Goal: Communication & Community: Answer question/provide support

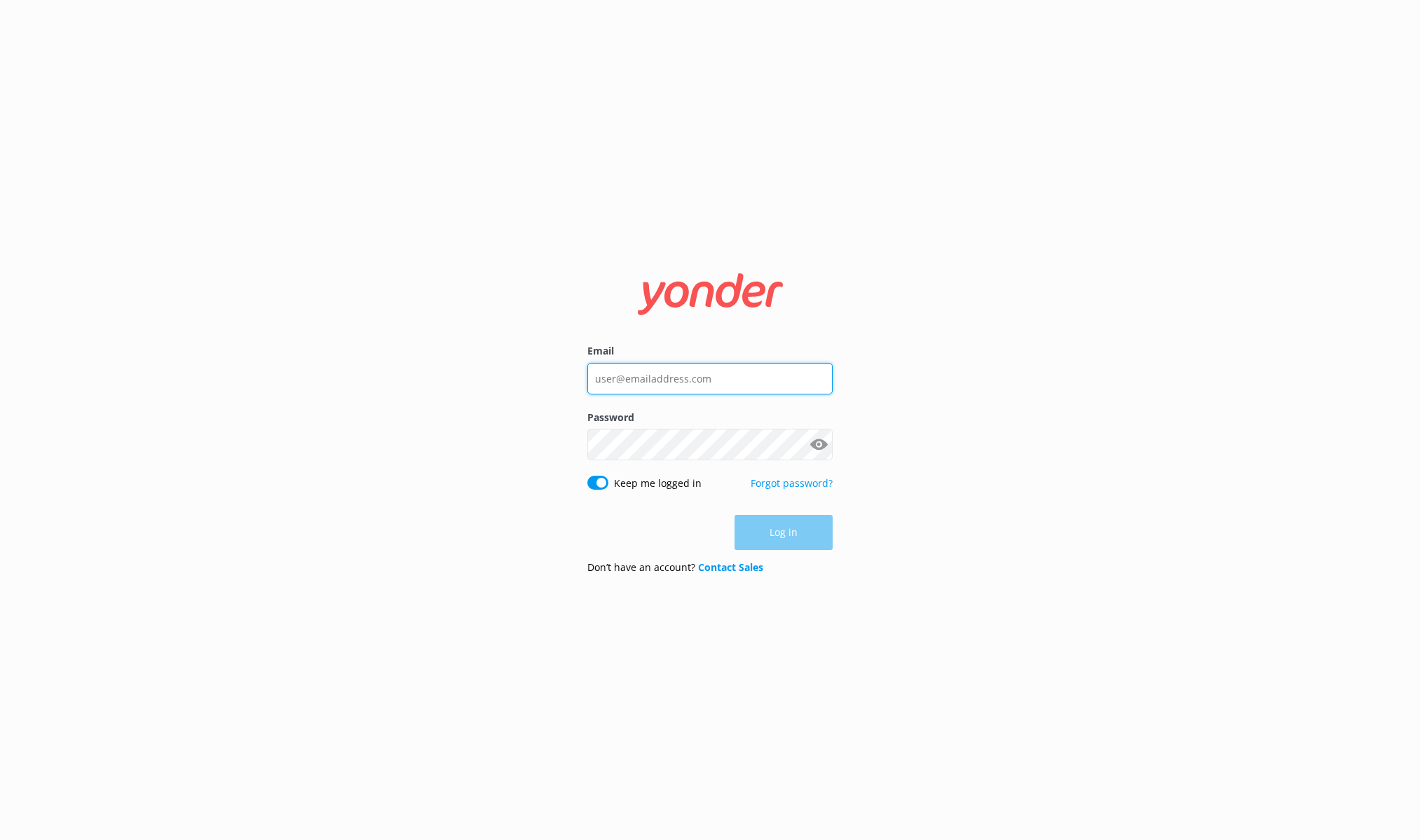
type input "[EMAIL_ADDRESS][DOMAIN_NAME]"
click at [0, 839] on nordpass-portal at bounding box center [0, 840] width 0 height 0
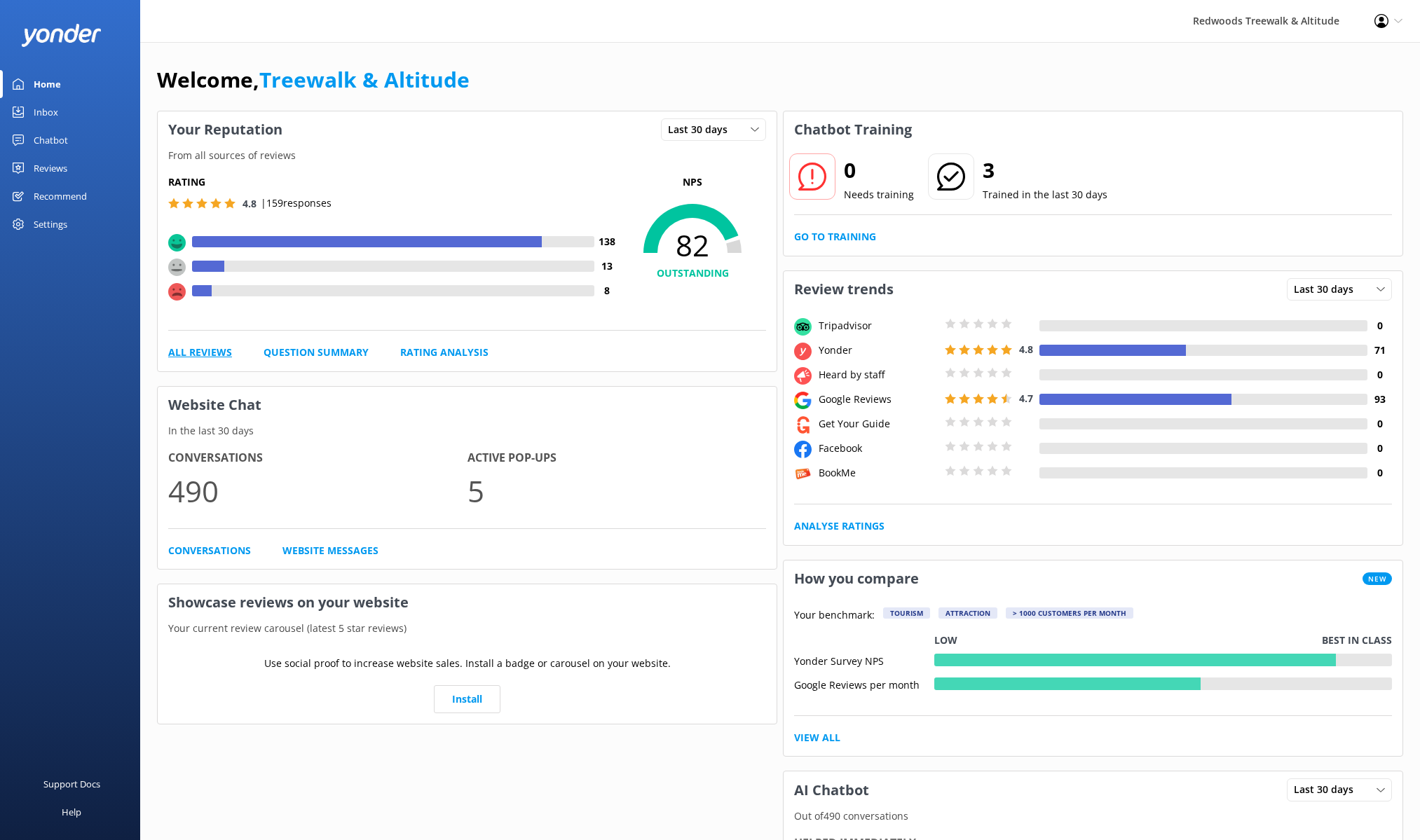
click at [176, 356] on link "All Reviews" at bounding box center [199, 352] width 63 height 16
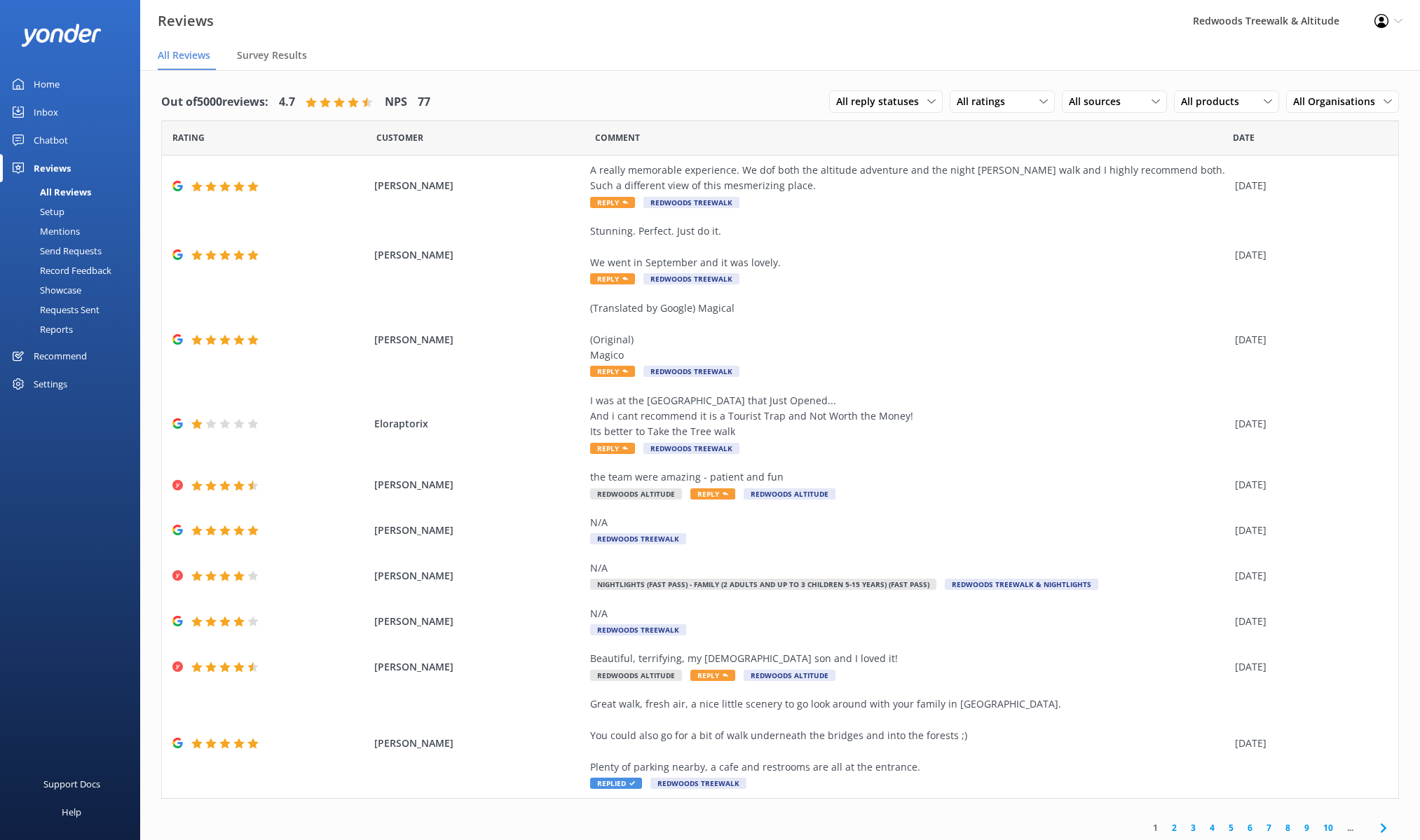
click at [1175, 830] on link "2" at bounding box center [1174, 827] width 19 height 13
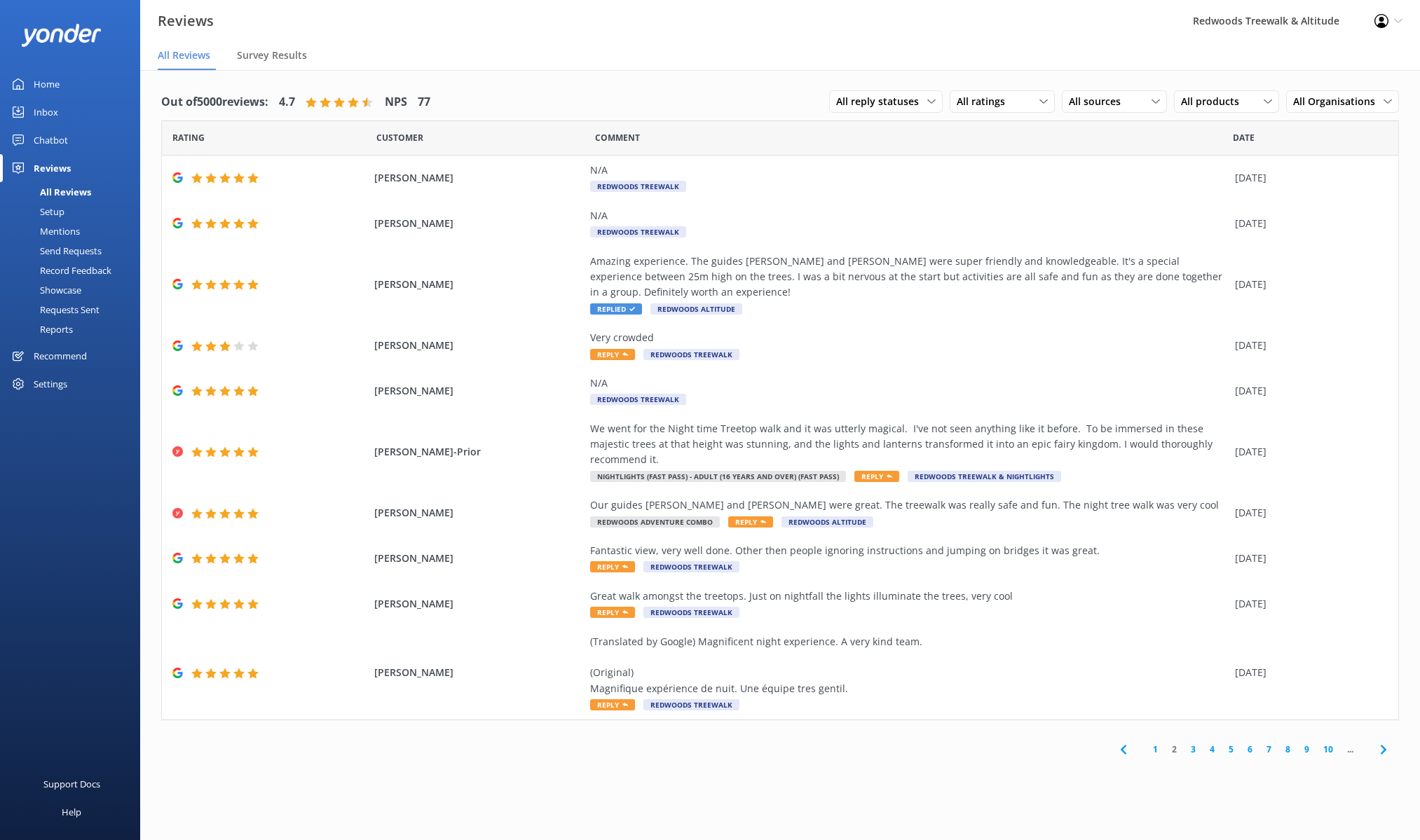
click at [1159, 743] on link "1" at bounding box center [1155, 749] width 19 height 13
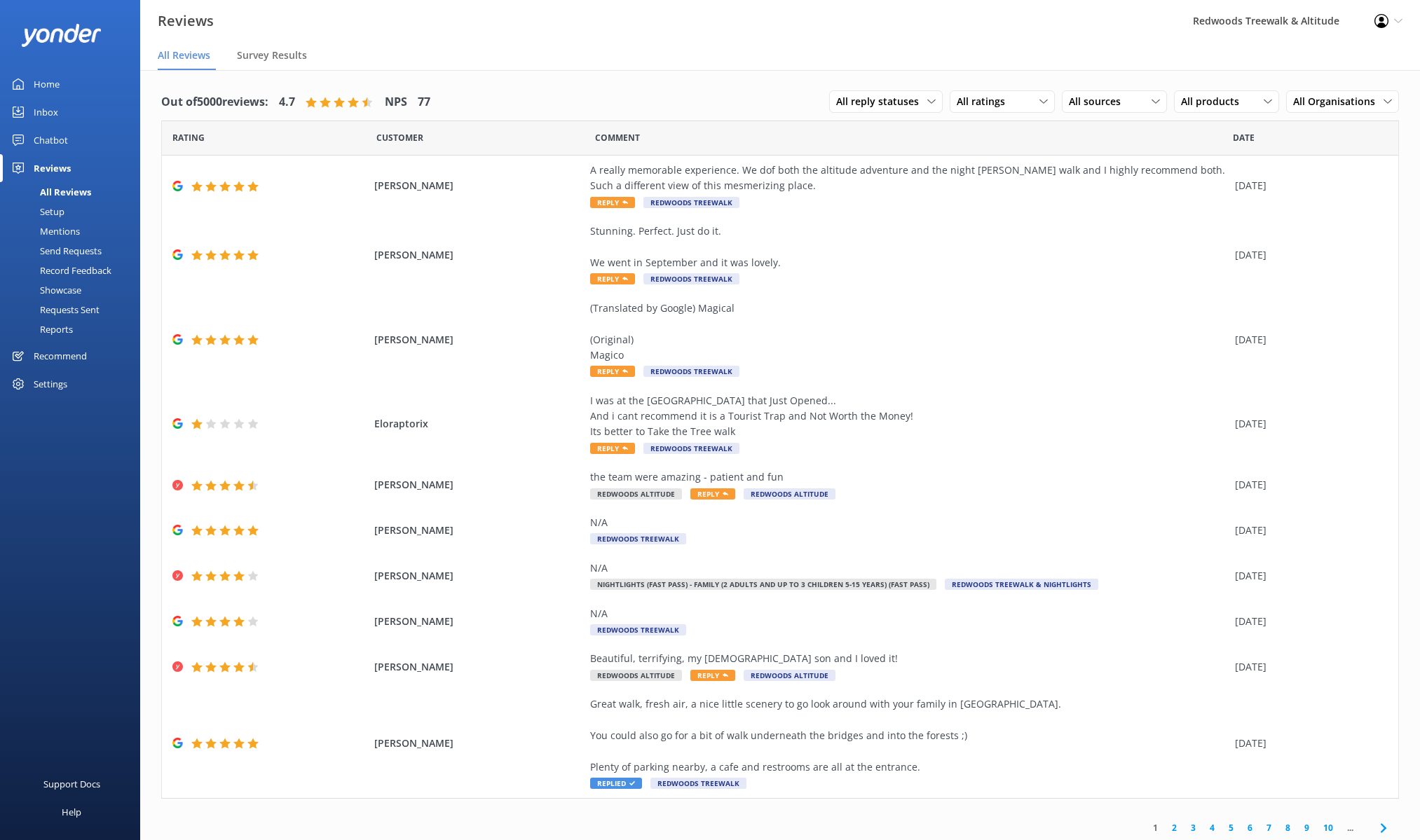
click at [40, 111] on div "Inbox" at bounding box center [46, 112] width 25 height 28
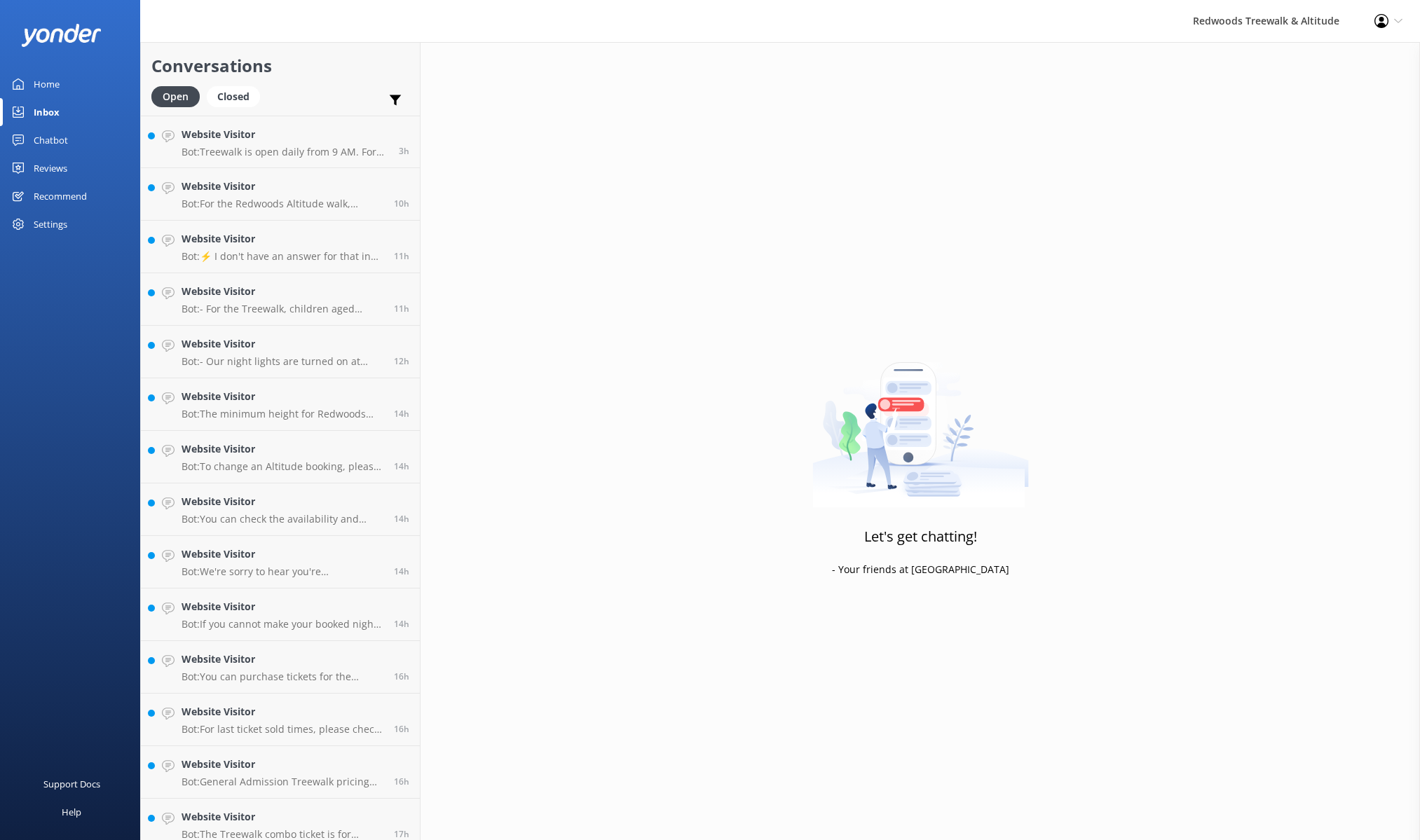
click at [51, 134] on div "Chatbot" at bounding box center [51, 140] width 34 height 28
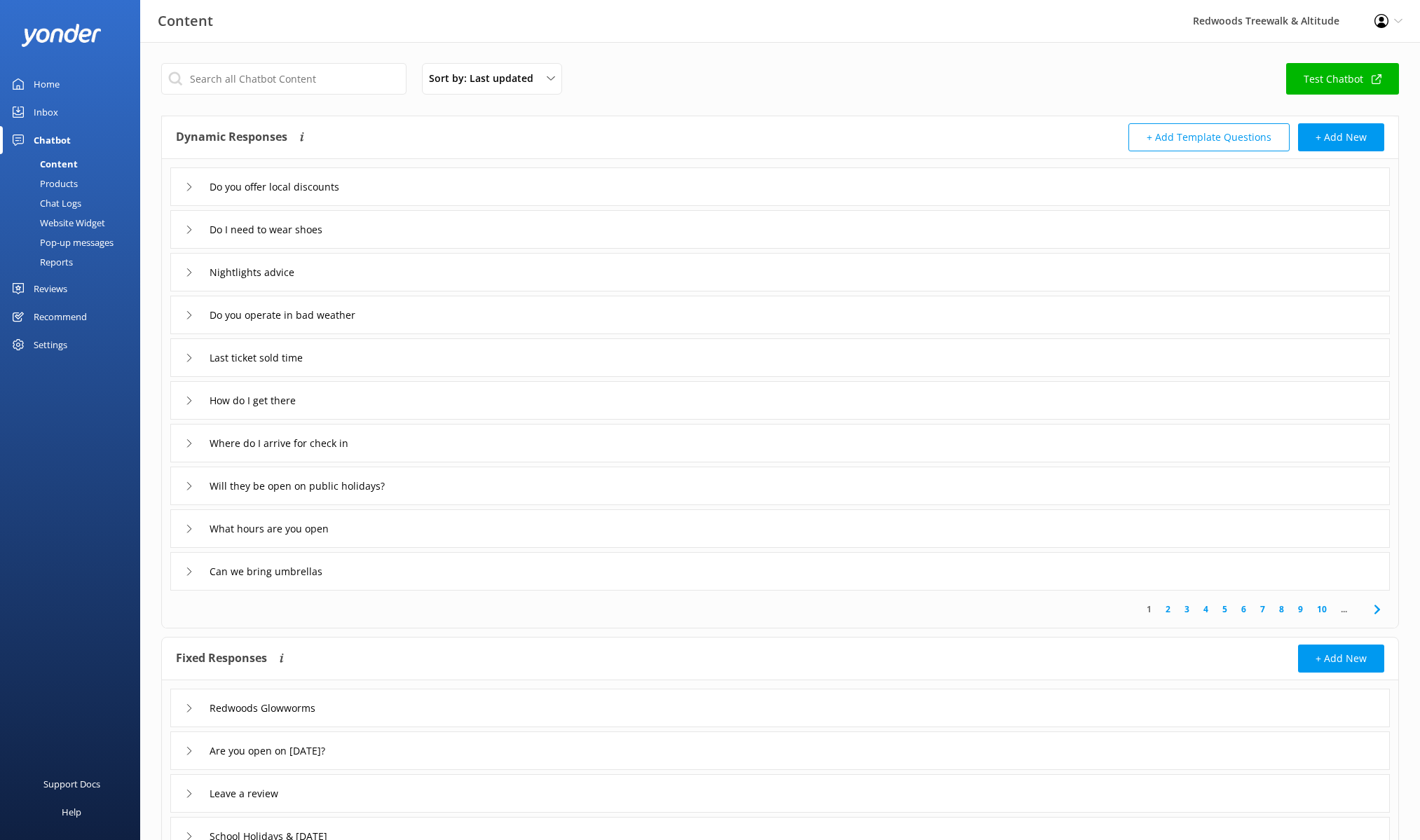
click at [185, 709] on icon at bounding box center [188, 708] width 8 height 8
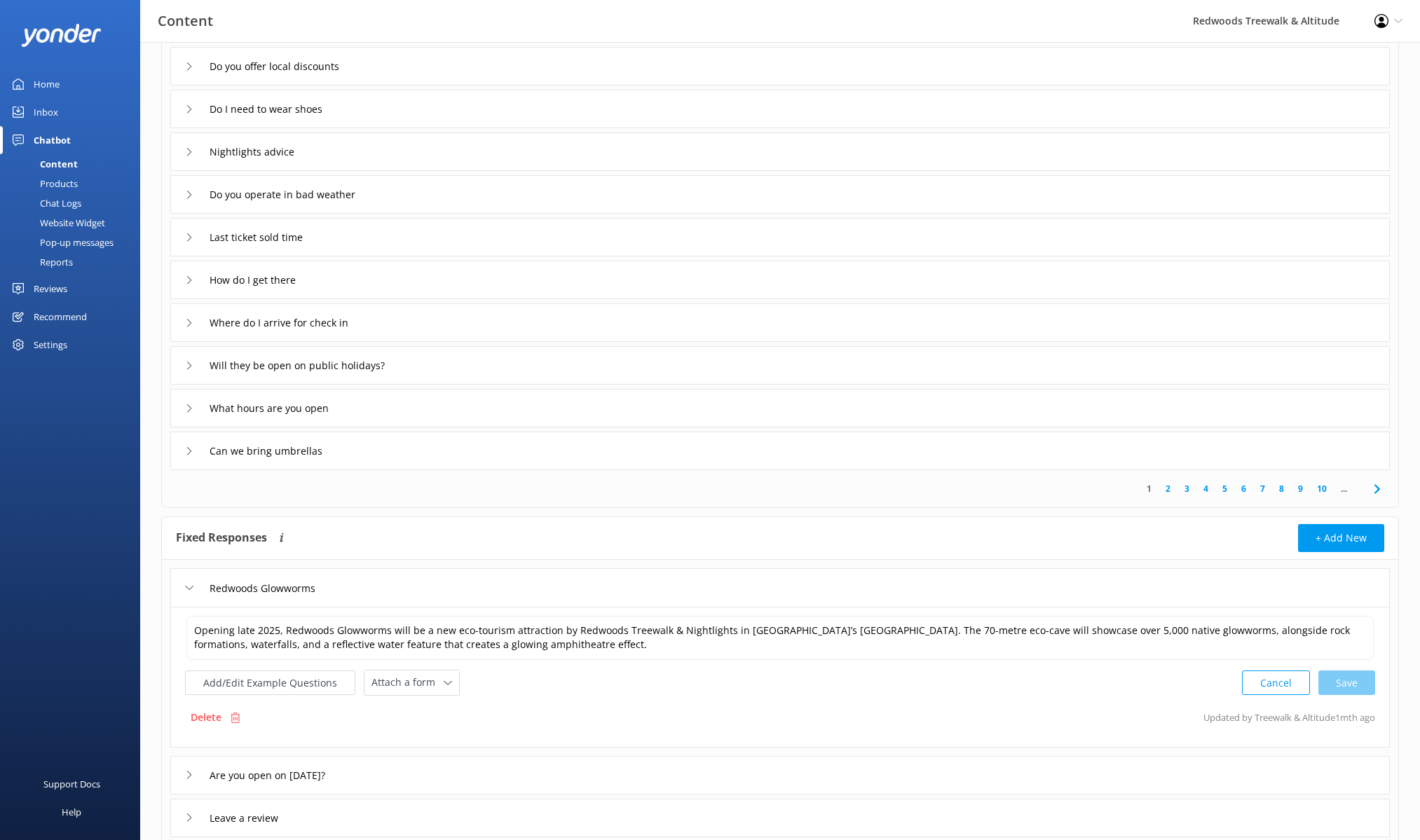
scroll to position [127, 0]
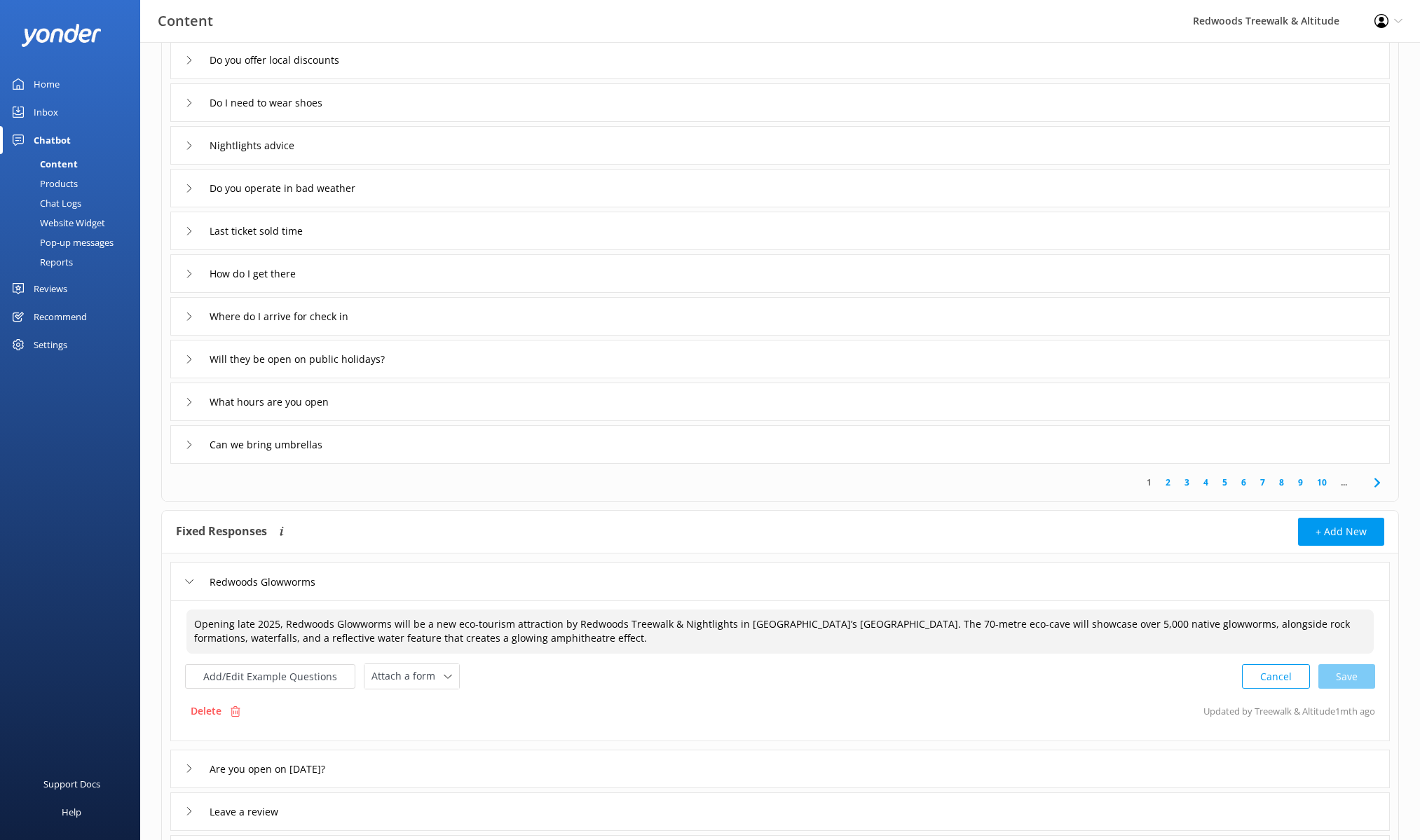
click at [285, 624] on textarea "Opening late 2025, Redwoods Glowworms will be a new eco-tourism attraction by R…" at bounding box center [780, 632] width 1187 height 44
click at [331, 622] on textarea "Redwoods Glowworms will be a new eco-tourism attraction by Redwoods Treewalk & …" at bounding box center [780, 632] width 1187 height 44
drag, startPoint x: 801, startPoint y: 622, endPoint x: 913, endPoint y: 617, distance: 112.1
click at [799, 623] on textarea "Redwoods Glowworms is a new eco-tourism attraction by Redwoods Treewalk & Night…" at bounding box center [780, 632] width 1187 height 44
click at [906, 623] on textarea "Redwoods Glowworms is a new eco-tourism attraction by Redwoods Treewalk & Night…" at bounding box center [780, 632] width 1187 height 44
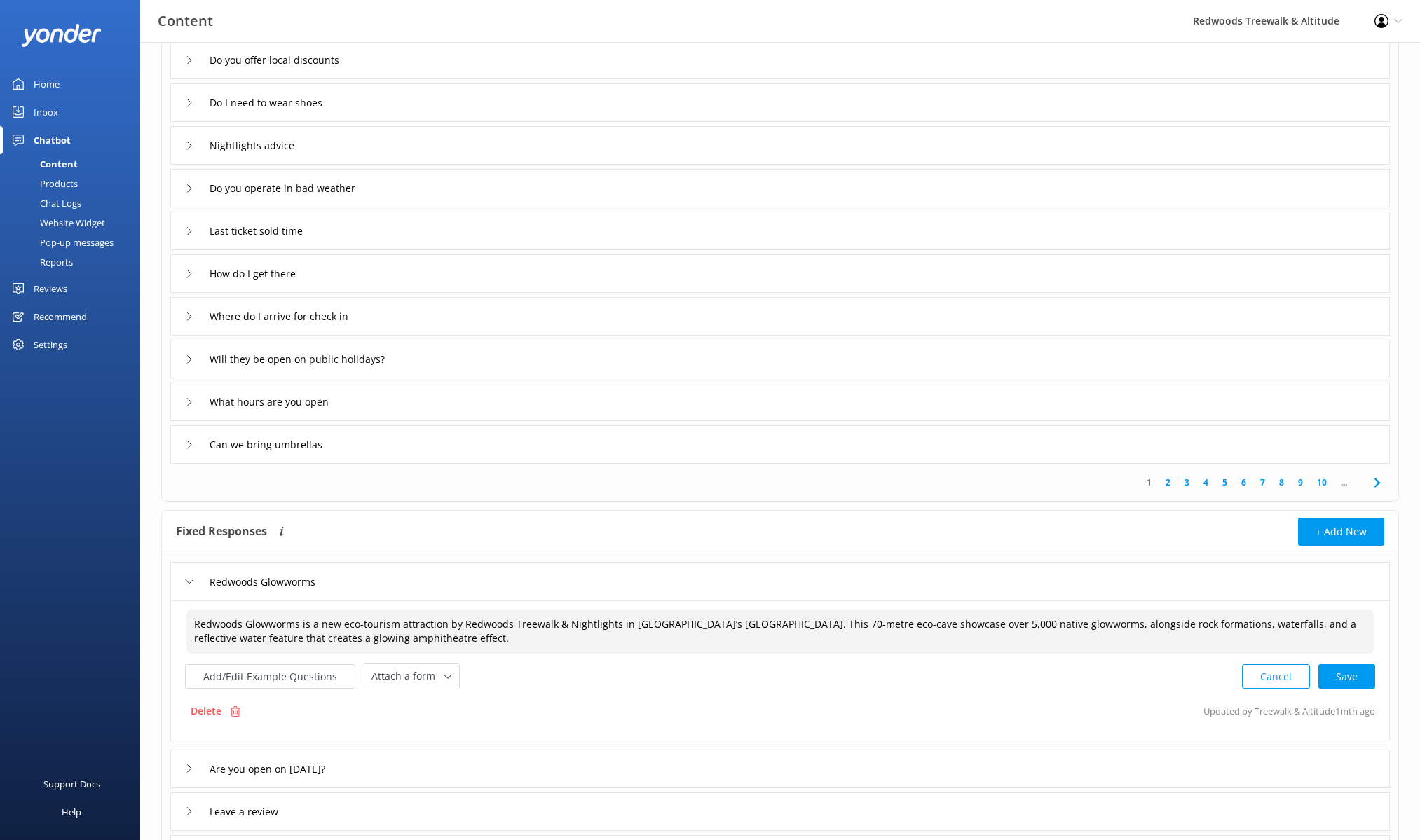
click at [935, 626] on textarea "Redwoods Glowworms is a new eco-tourism attraction by Redwoods Treewalk & Night…" at bounding box center [780, 632] width 1187 height 44
click at [974, 624] on textarea "Redwoods Glowworms is a new eco-tourism attraction by Redwoods Treewalk & Night…" at bounding box center [780, 632] width 1187 height 44
click at [1018, 625] on textarea "Redwoods Glowworms is a new eco-tourism attraction by Redwoods Treewalk & Night…" at bounding box center [780, 632] width 1187 height 44
click at [1244, 624] on textarea "Redwoods Glowworms is a new eco-tourism attraction by Redwoods Treewalk & Night…" at bounding box center [780, 632] width 1187 height 44
click at [619, 640] on textarea "Redwoods Glowworms is a new eco-tourism attraction by Redwoods Treewalk & Night…" at bounding box center [780, 632] width 1187 height 44
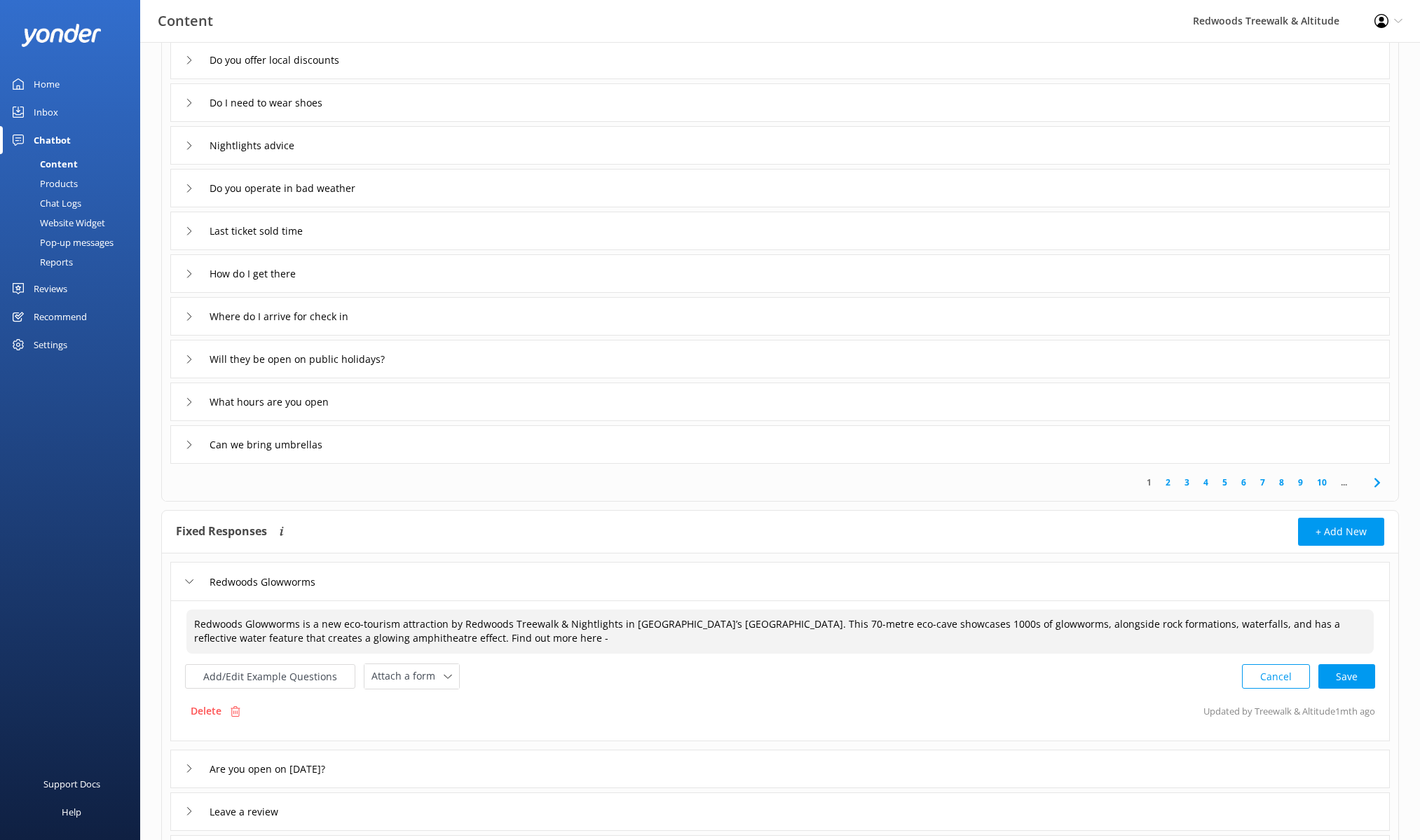
paste textarea "https://www.treewalk.co.nz/redwoods-glowworms/"
click at [1334, 680] on div "Cancel Save" at bounding box center [1308, 676] width 133 height 26
click at [518, 636] on textarea "Redwoods Glowworms is a new eco-tourism attraction by Redwoods Treewalk & Night…" at bounding box center [780, 631] width 1189 height 44
click at [1344, 666] on div "Cancel Save" at bounding box center [1308, 675] width 133 height 26
drag, startPoint x: 549, startPoint y: 640, endPoint x: 539, endPoint y: 640, distance: 10.0
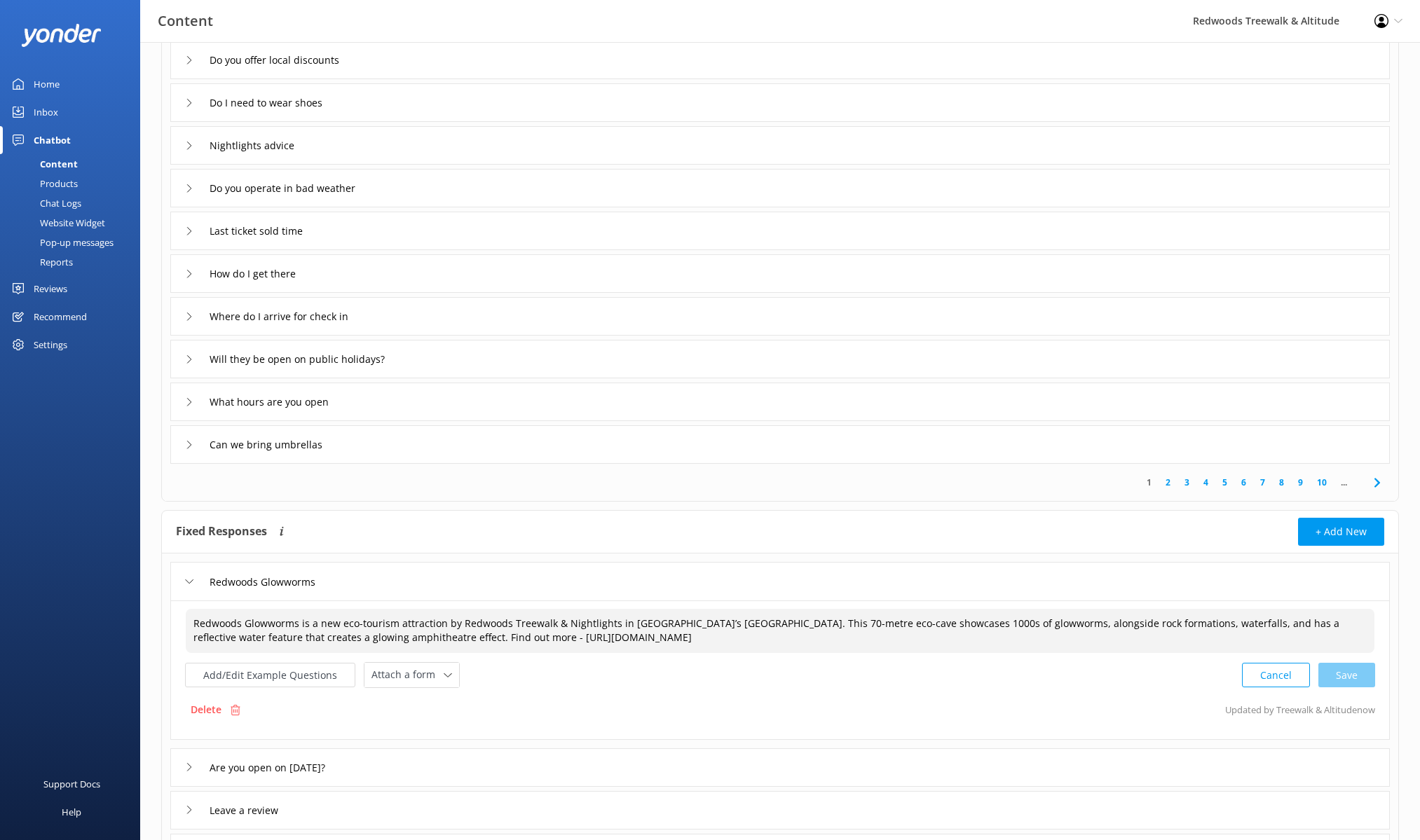
click at [549, 640] on textarea "Redwoods Glowworms is a new eco-tourism attraction by Redwoods Treewalk & Night…" at bounding box center [780, 631] width 1189 height 44
click at [500, 635] on textarea "Redwoods Glowworms is a new eco-tourism attraction by Redwoods Treewalk & Night…" at bounding box center [780, 631] width 1189 height 44
click at [1347, 669] on div "Cancel Save" at bounding box center [1308, 675] width 133 height 26
type textarea "Redwoods Glowworms is a new eco-tourism attraction by Redwoods Treewalk & Night…"
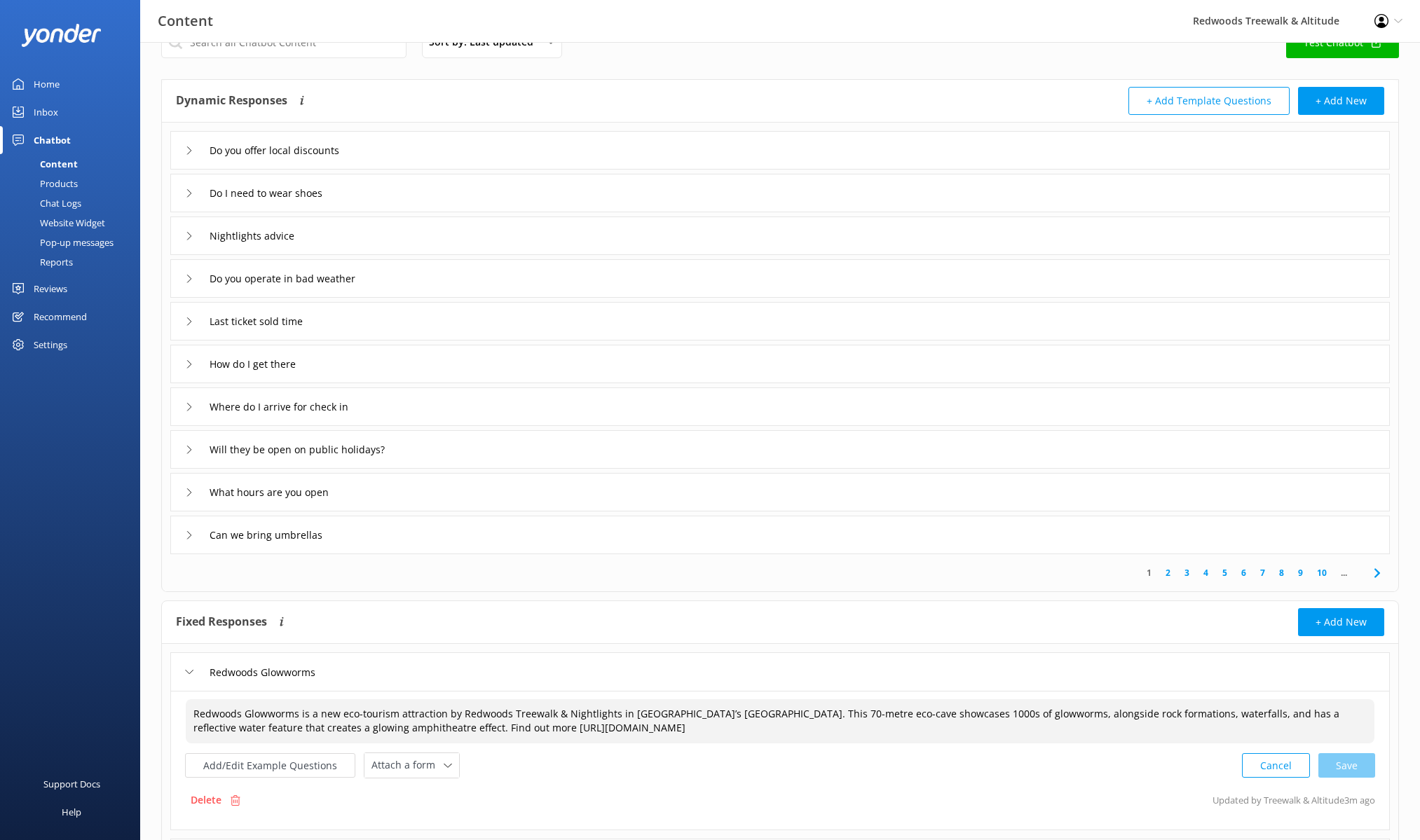
scroll to position [0, 0]
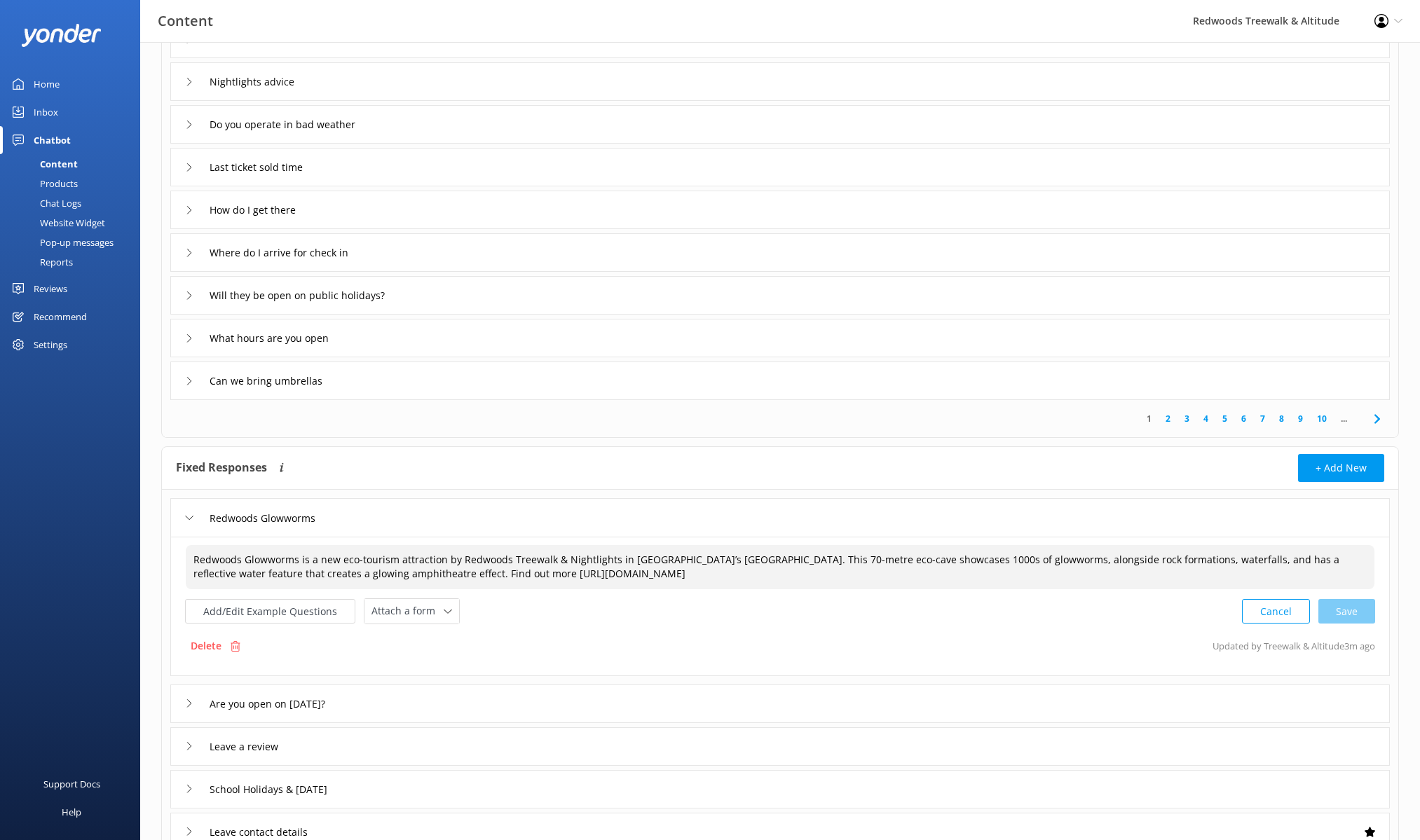
click at [193, 514] on icon at bounding box center [188, 517] width 8 height 8
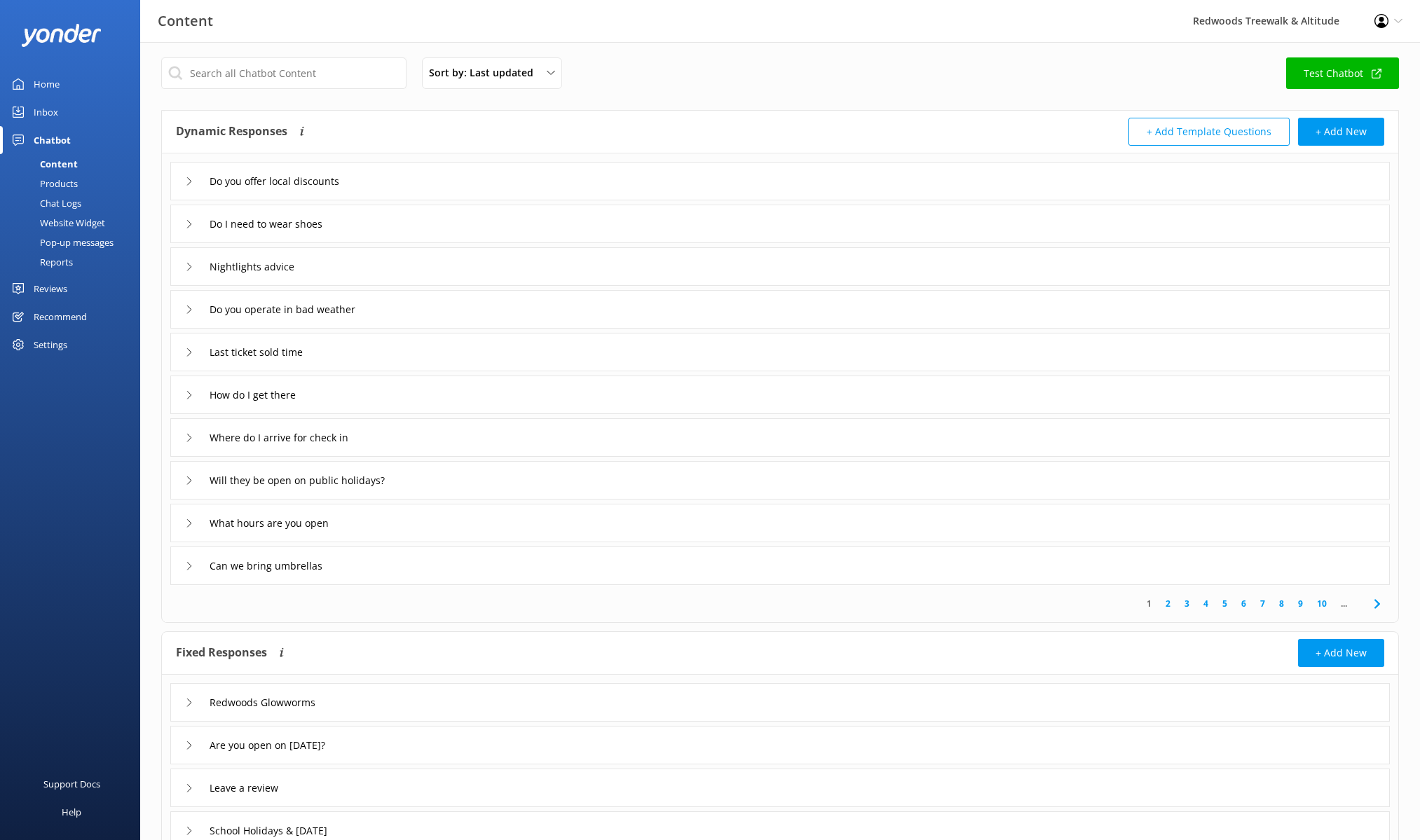
scroll to position [2, 0]
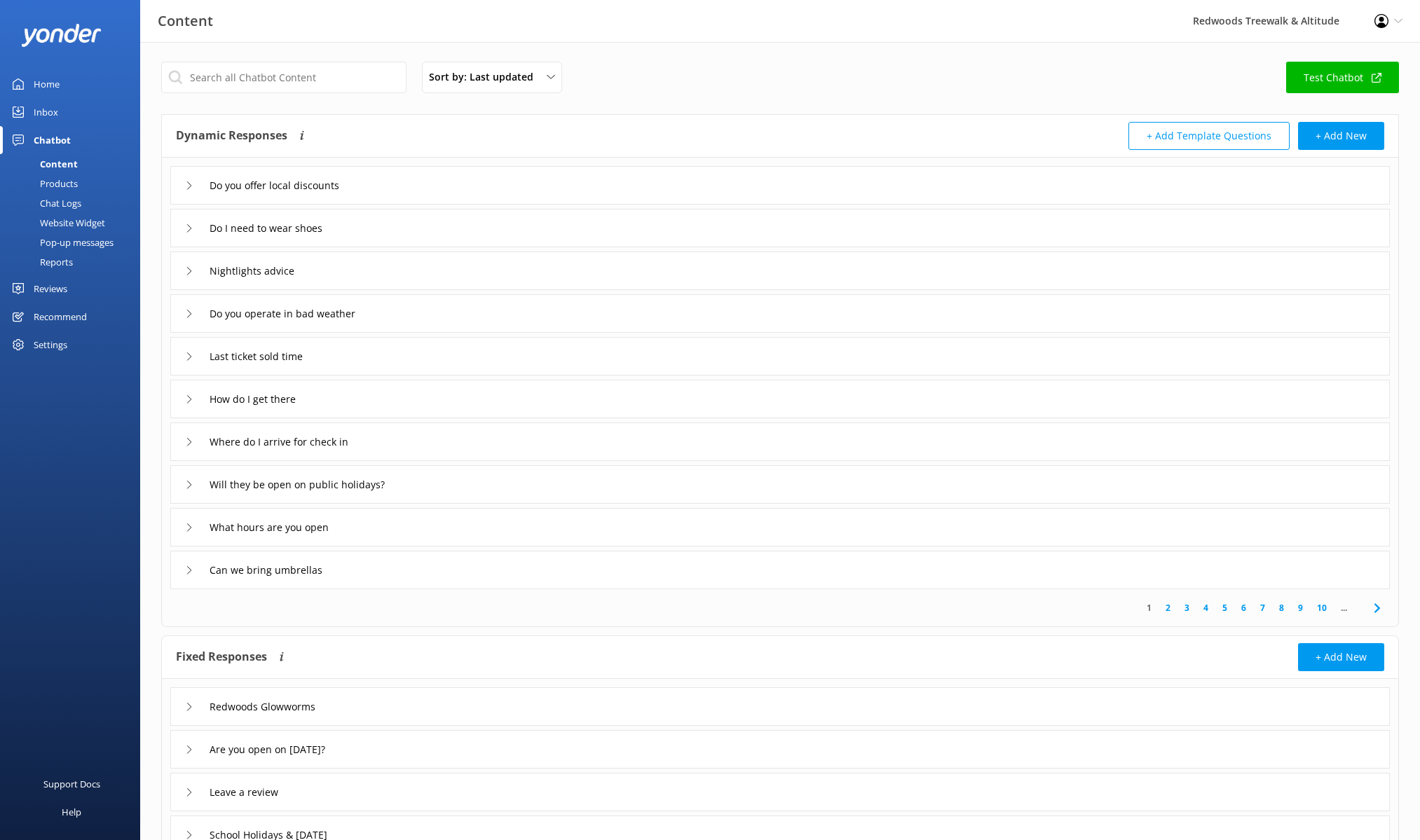
click at [184, 351] on div "Last ticket sold time" at bounding box center [779, 356] width 1219 height 39
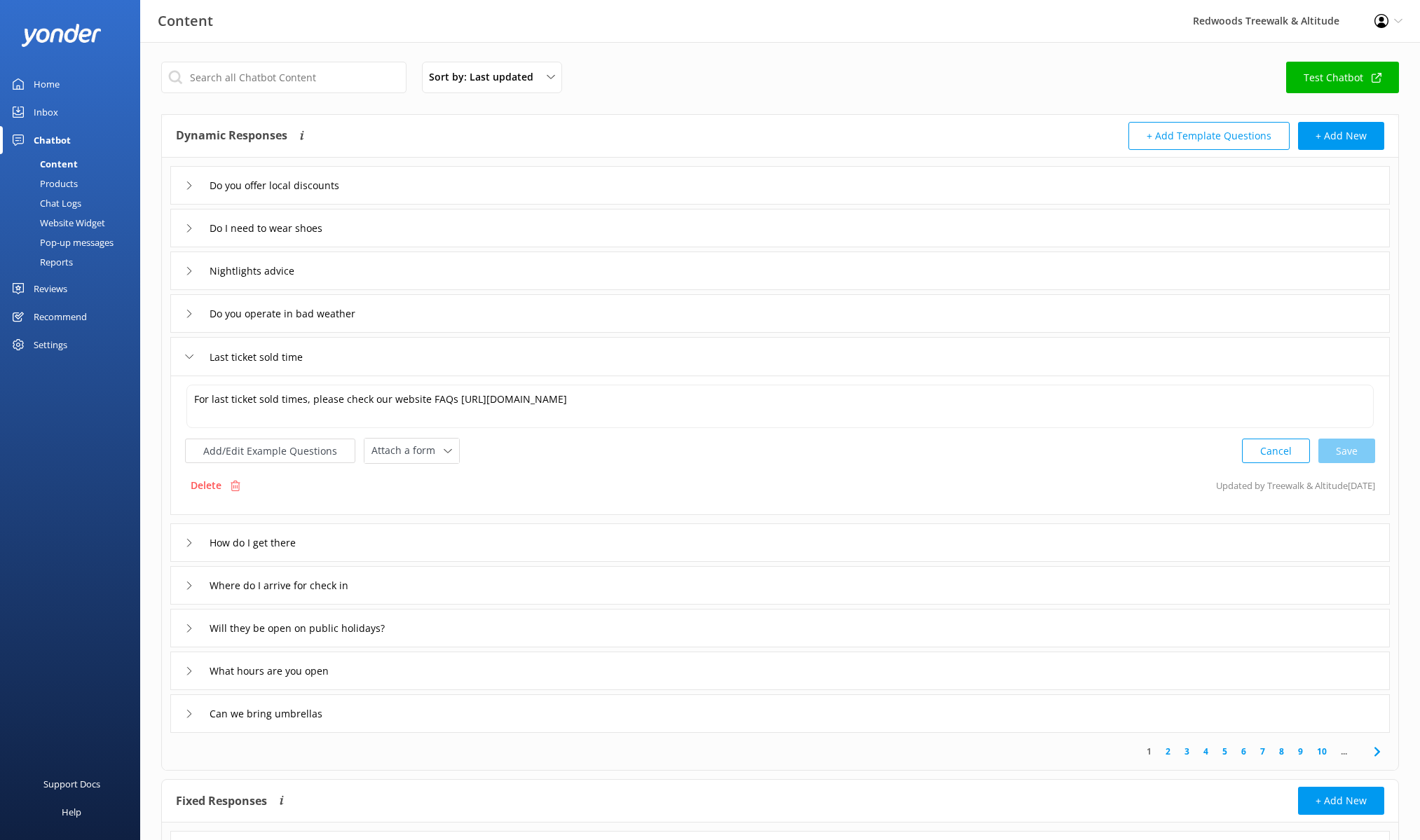
click at [184, 351] on div "Last ticket sold time" at bounding box center [779, 356] width 1219 height 39
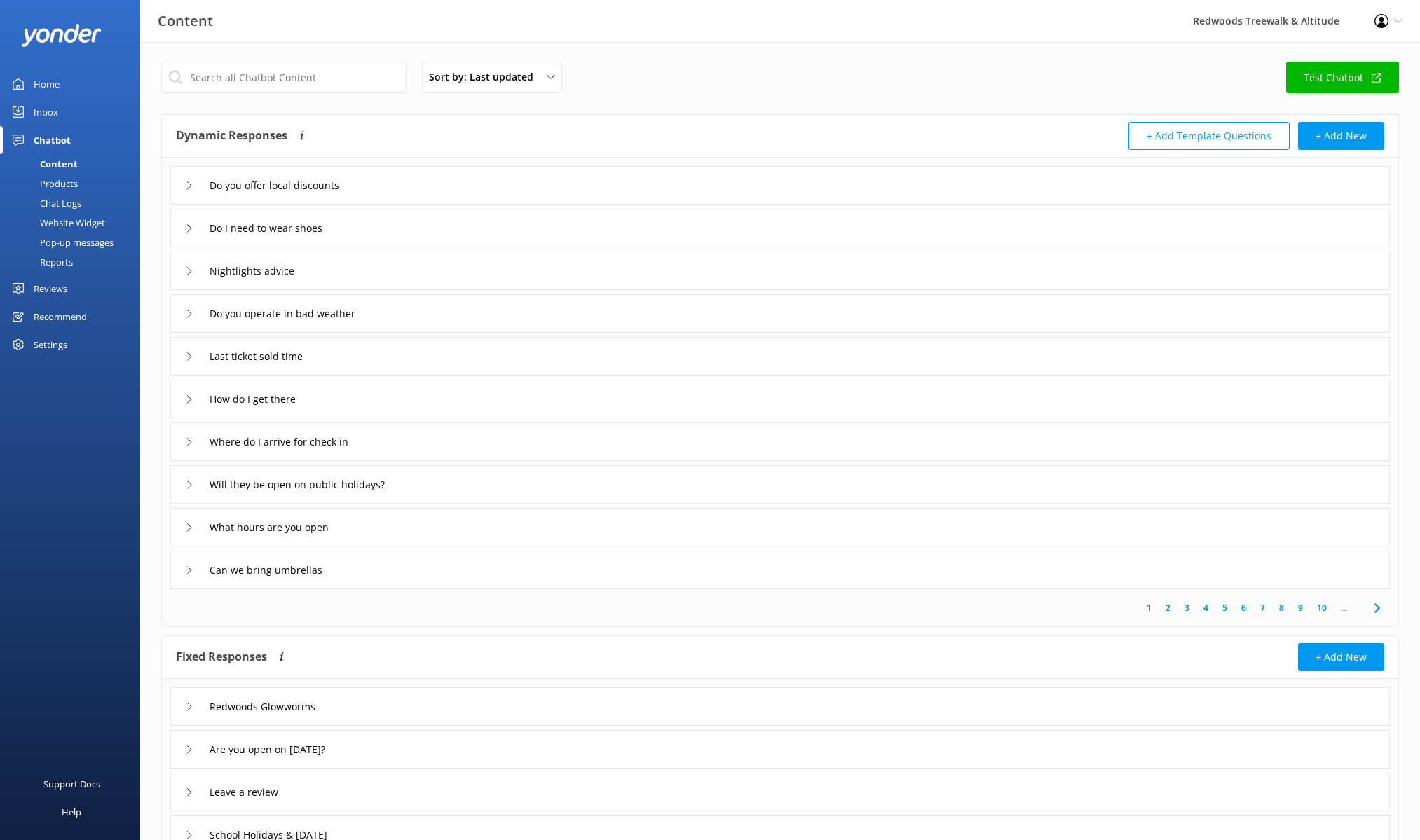
click at [193, 185] on icon at bounding box center [188, 185] width 8 height 8
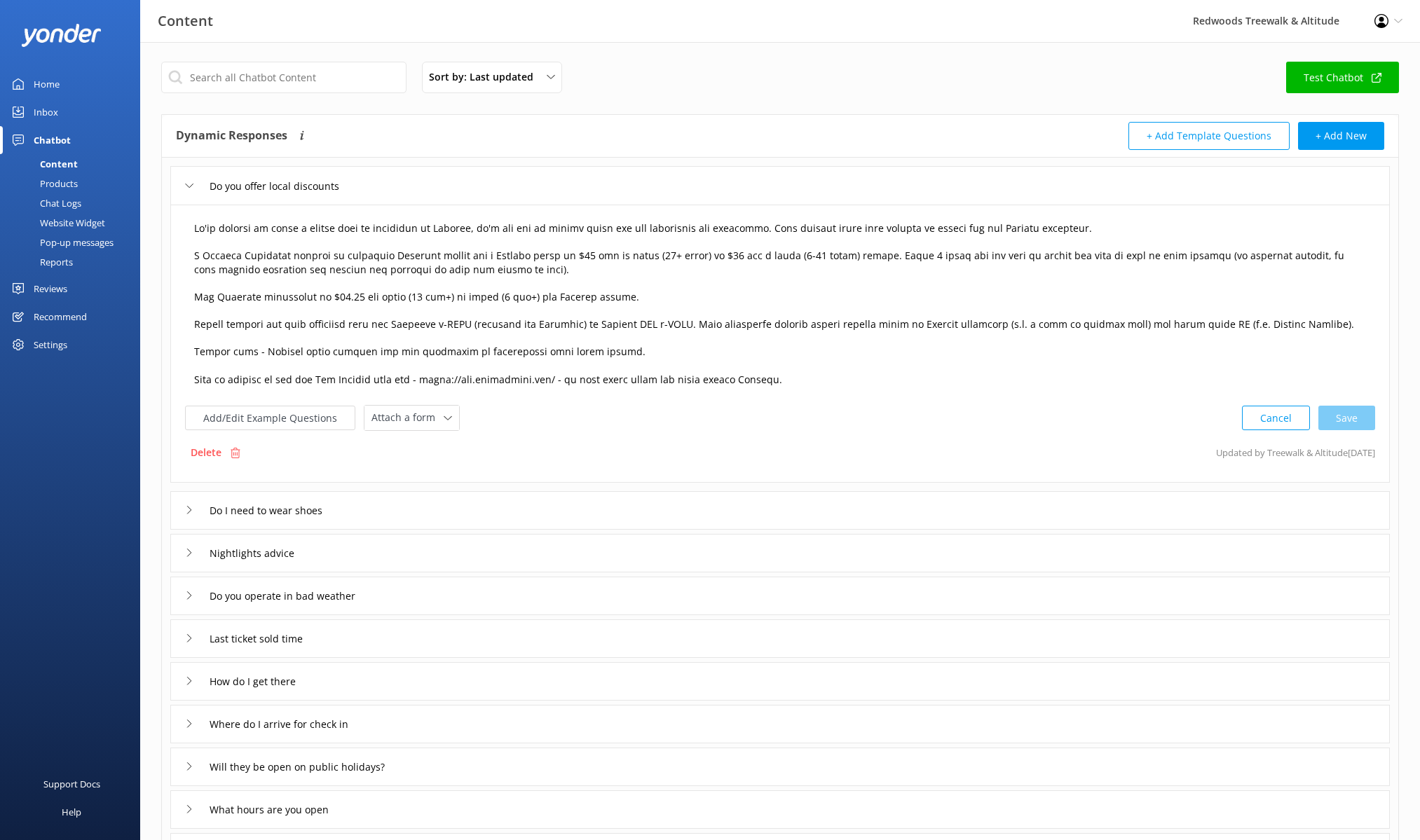
click at [637, 294] on textarea at bounding box center [780, 305] width 1187 height 182
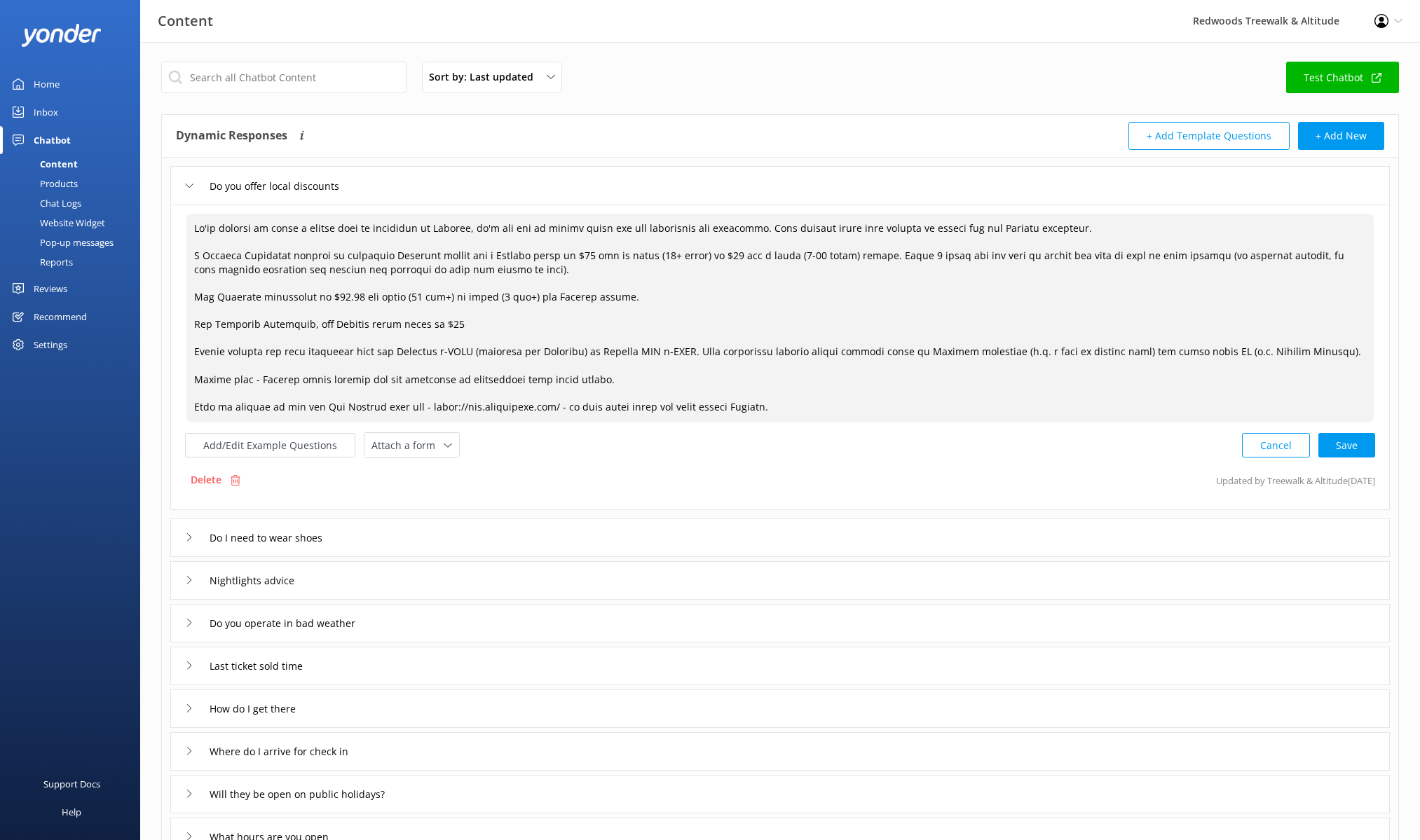
drag, startPoint x: 684, startPoint y: 255, endPoint x: 577, endPoint y: 253, distance: 107.0
click at [577, 253] on textarea at bounding box center [780, 318] width 1187 height 208
click at [529, 325] on textarea at bounding box center [780, 318] width 1187 height 208
paste textarea "for an adult (16+ years)"
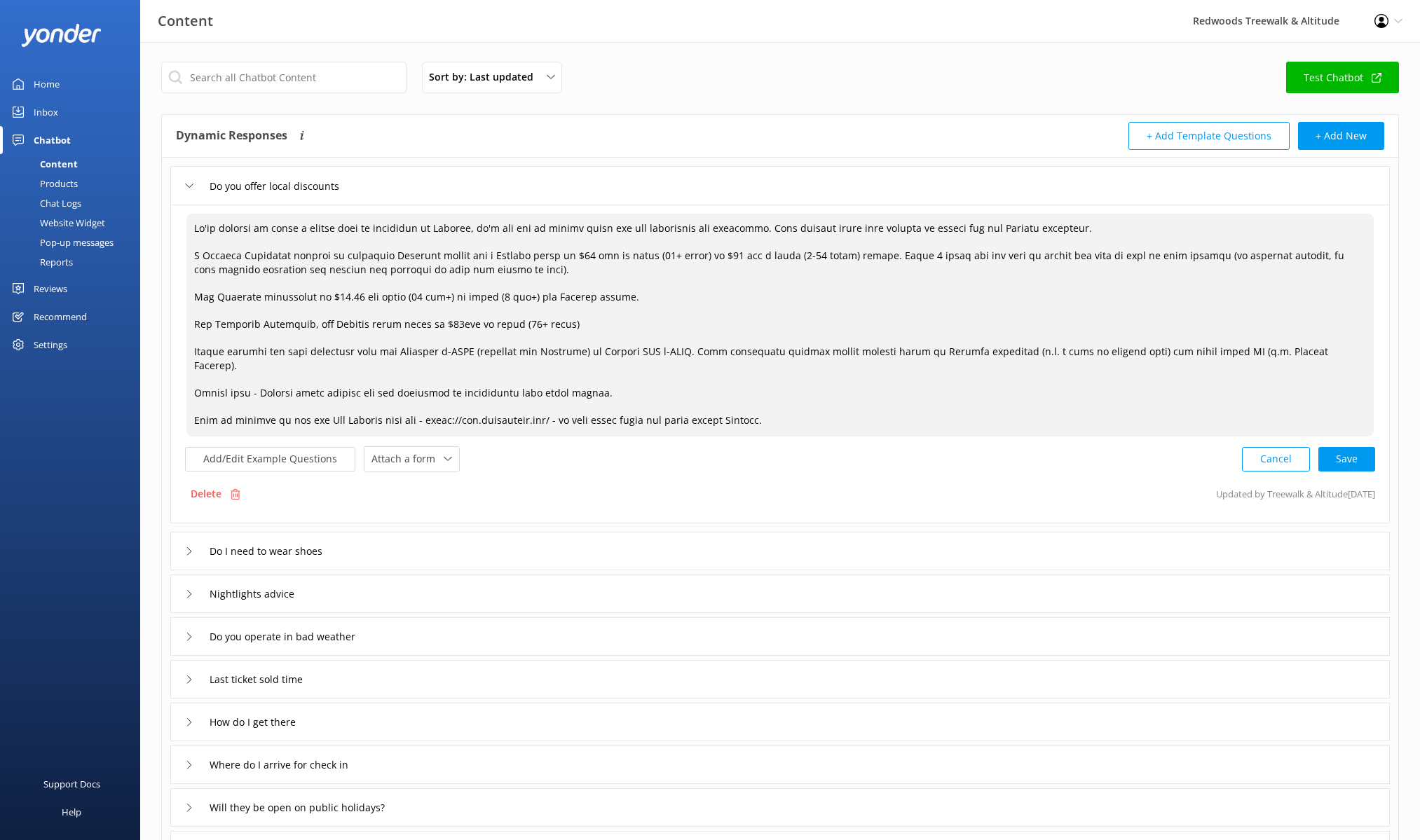
click at [454, 322] on textarea at bounding box center [780, 325] width 1187 height 223
drag, startPoint x: 687, startPoint y: 254, endPoint x: 845, endPoint y: 256, distance: 158.0
click at [845, 256] on textarea at bounding box center [780, 325] width 1187 height 223
click at [595, 323] on textarea at bounding box center [780, 325] width 1187 height 223
paste textarea "or $13 for a child (5-15 years) ticket"
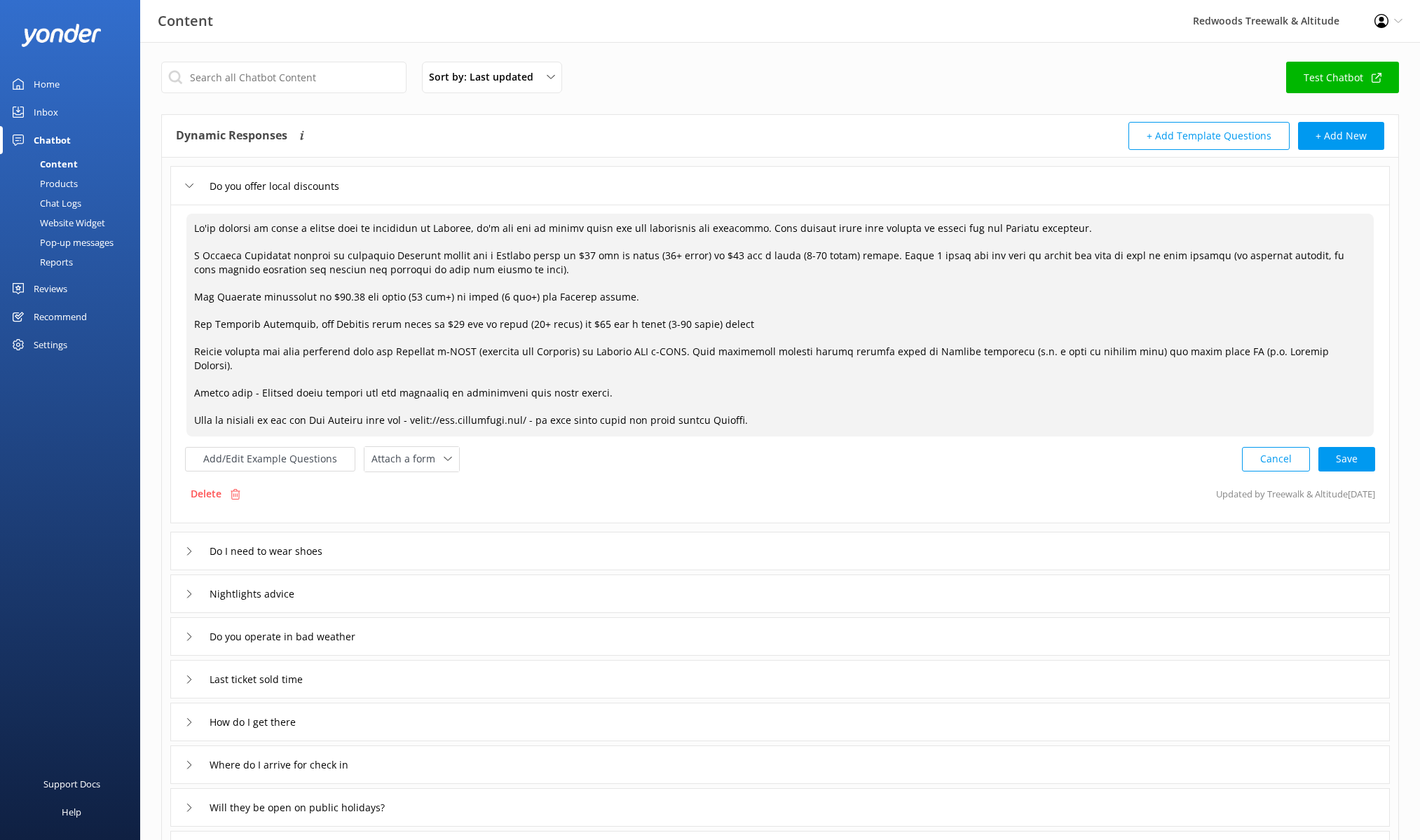
click at [575, 322] on textarea at bounding box center [780, 325] width 1187 height 223
click at [694, 254] on textarea at bounding box center [780, 325] width 1187 height 223
click at [575, 323] on textarea at bounding box center [780, 325] width 1187 height 223
click at [600, 322] on textarea at bounding box center [780, 325] width 1187 height 223
click at [750, 320] on textarea at bounding box center [780, 325] width 1187 height 223
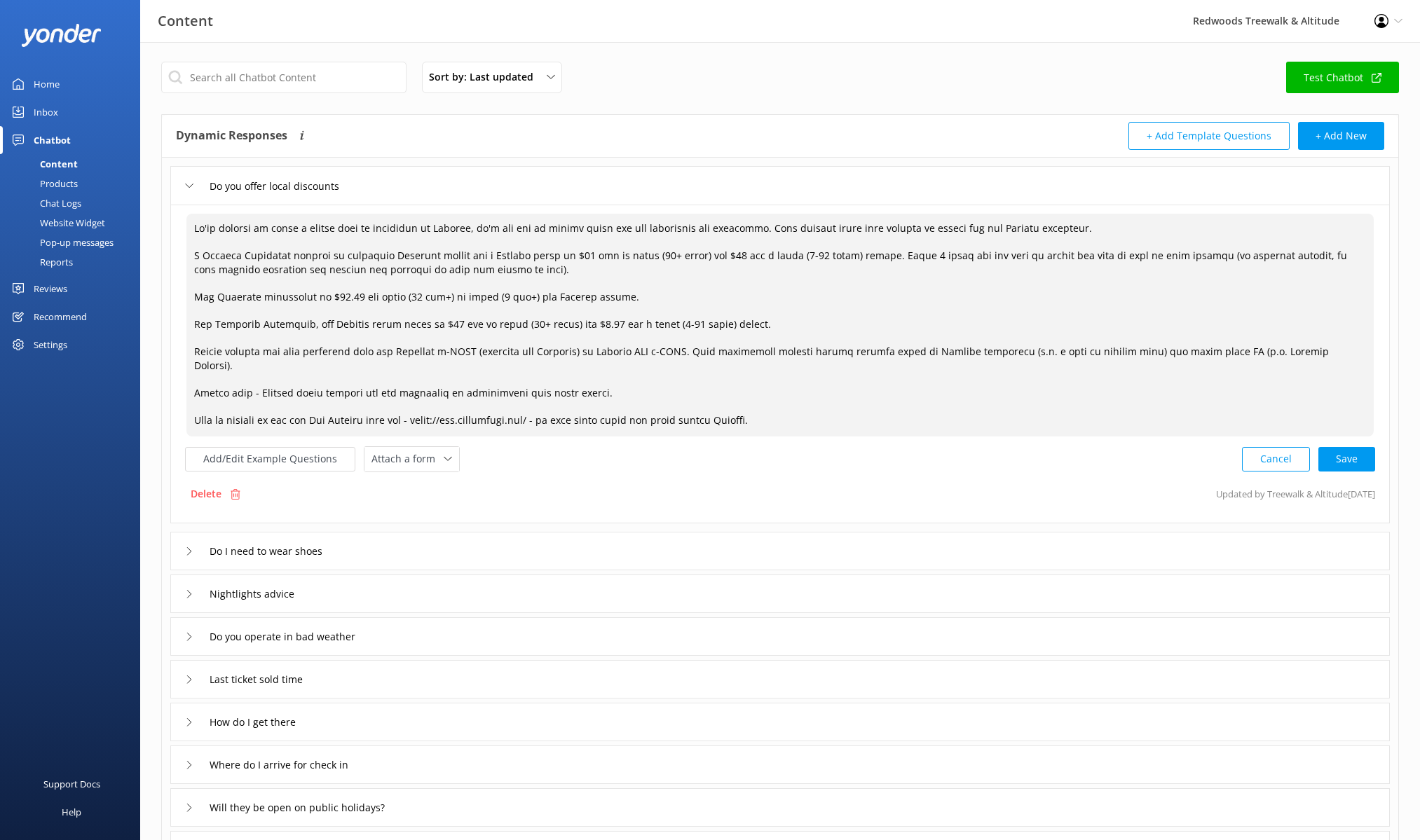
drag, startPoint x: 859, startPoint y: 252, endPoint x: 1023, endPoint y: 256, distance: 164.0
click at [1023, 256] on textarea at bounding box center [780, 325] width 1187 height 223
click at [835, 319] on textarea at bounding box center [780, 325] width 1187 height 223
paste textarea "Under 5 years old are free of charge"
click at [888, 320] on textarea at bounding box center [780, 325] width 1187 height 223
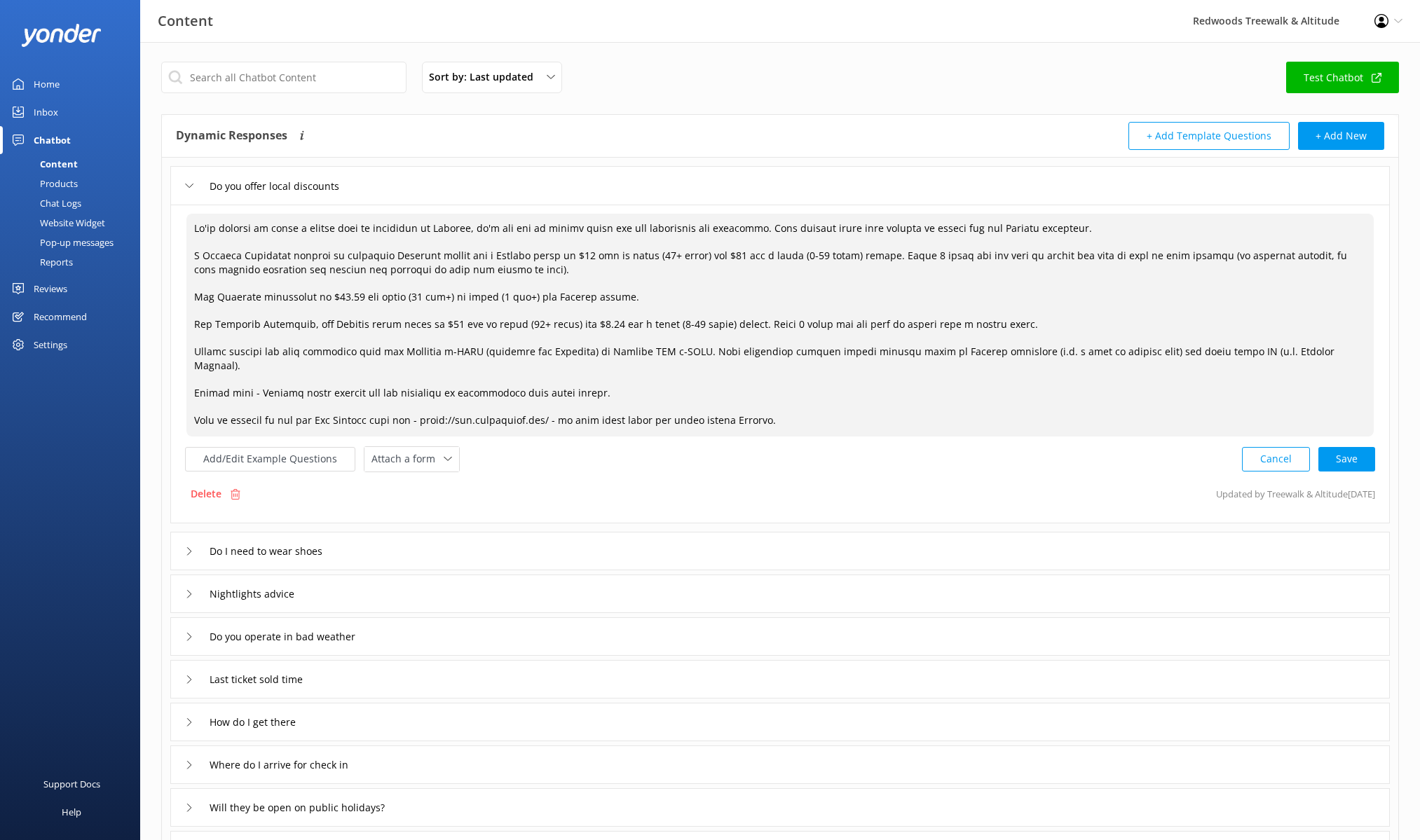
click at [888, 320] on textarea at bounding box center [780, 325] width 1187 height 223
click at [1350, 446] on div "Cancel Save" at bounding box center [1308, 459] width 133 height 26
type textarea "We're pleased to offer a locals deal to residents in Rotorua, it's our way of s…"
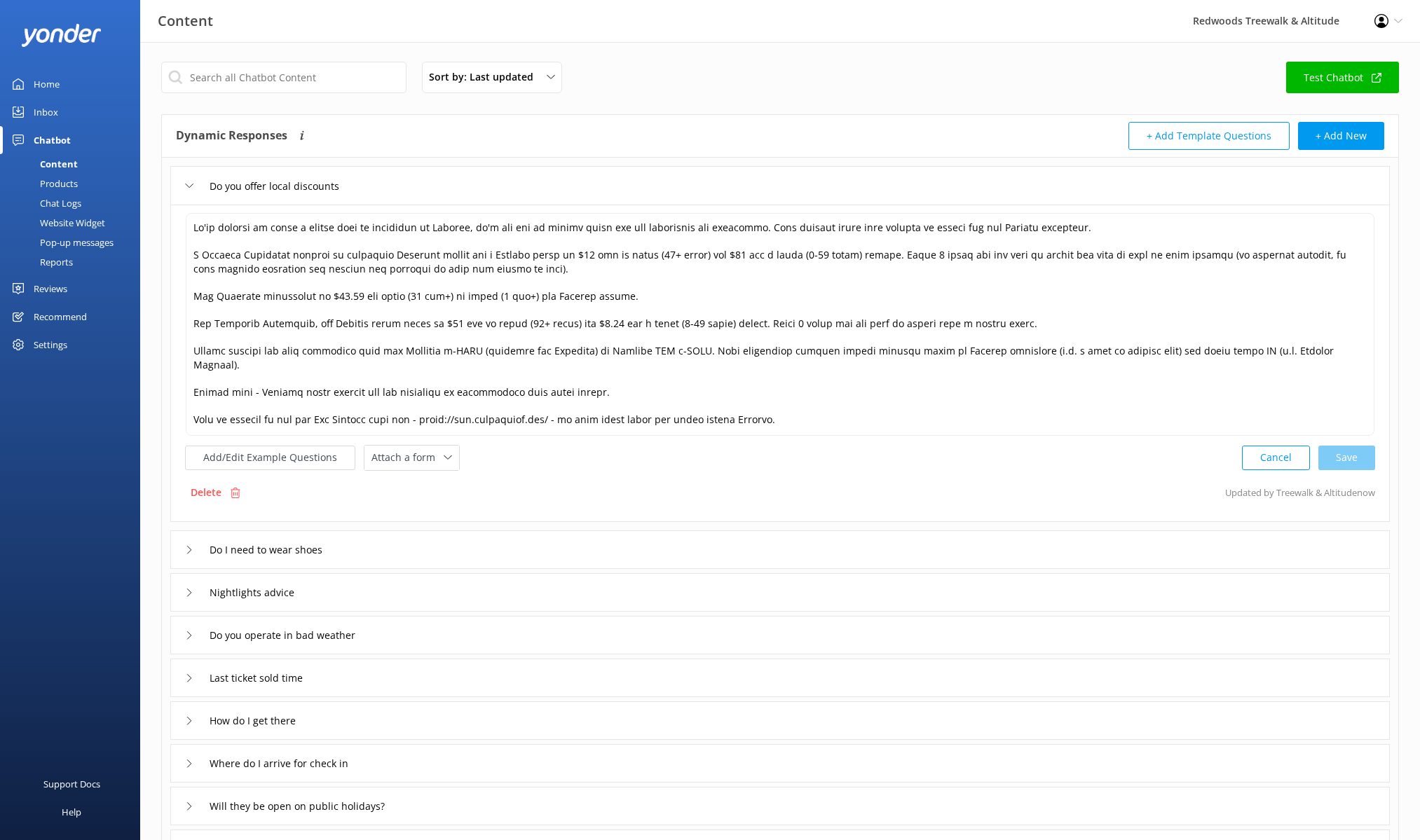
click at [189, 545] on icon at bounding box center [188, 549] width 8 height 8
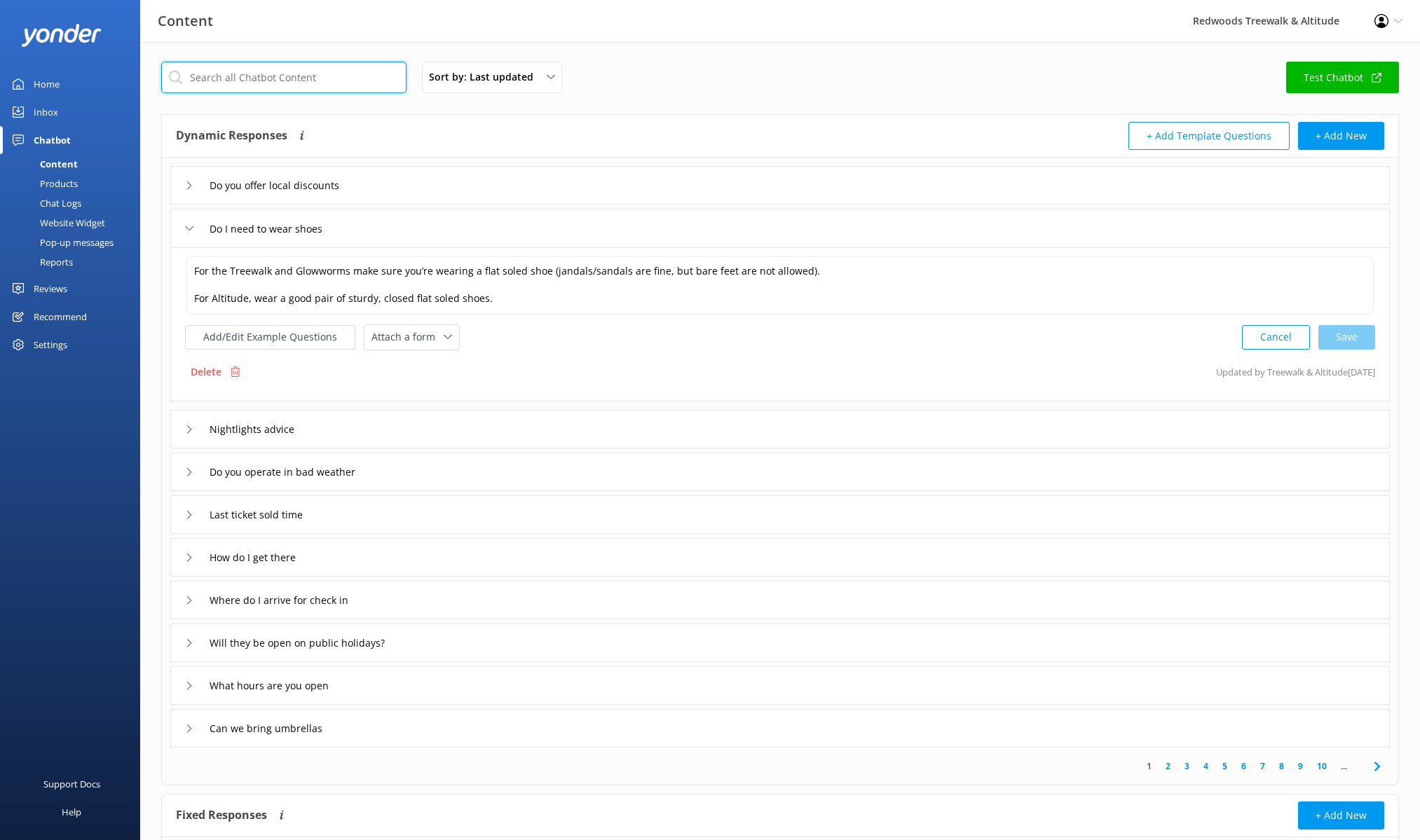
click at [383, 73] on input "text" at bounding box center [283, 77] width 245 height 31
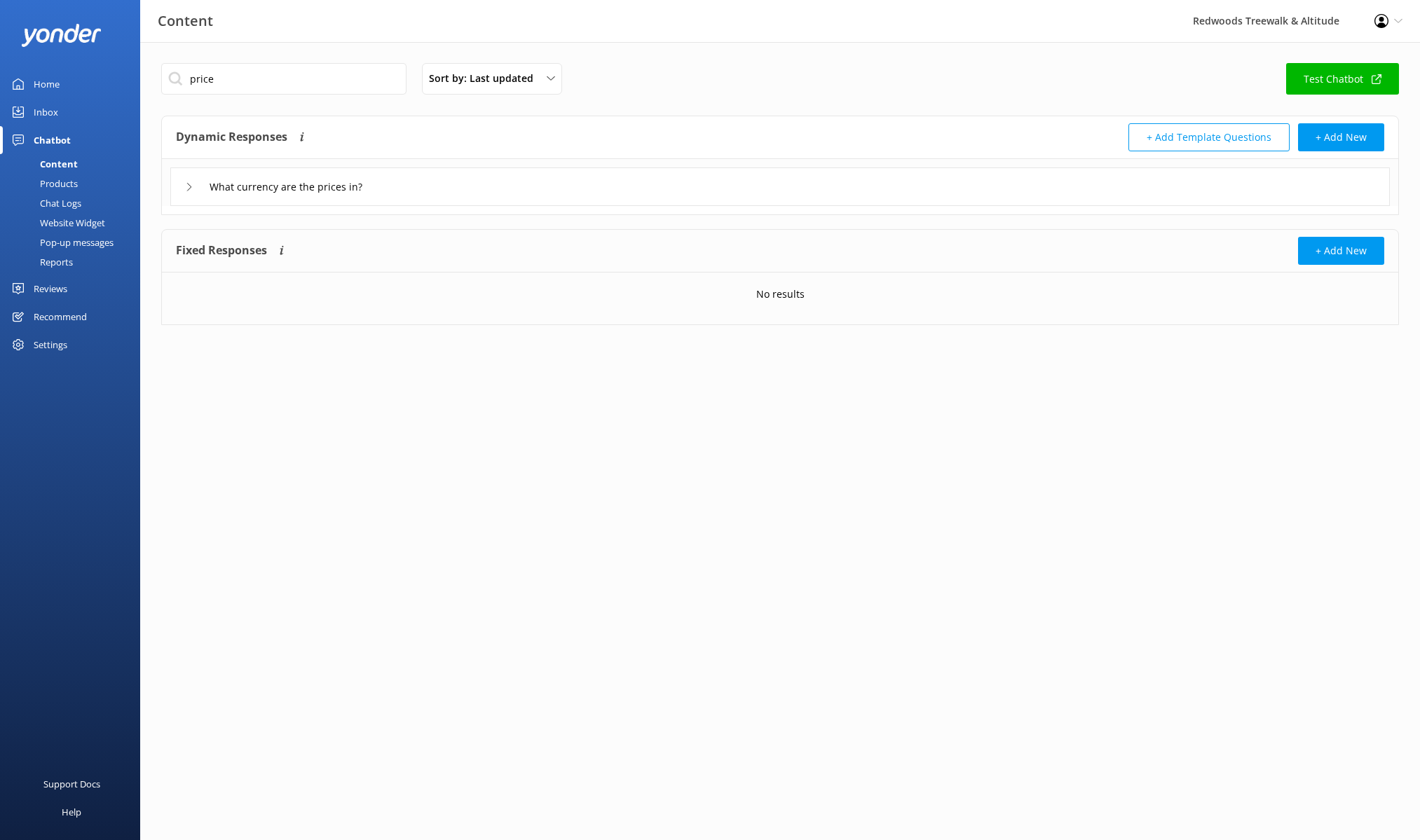
click at [185, 185] on icon at bounding box center [188, 186] width 8 height 8
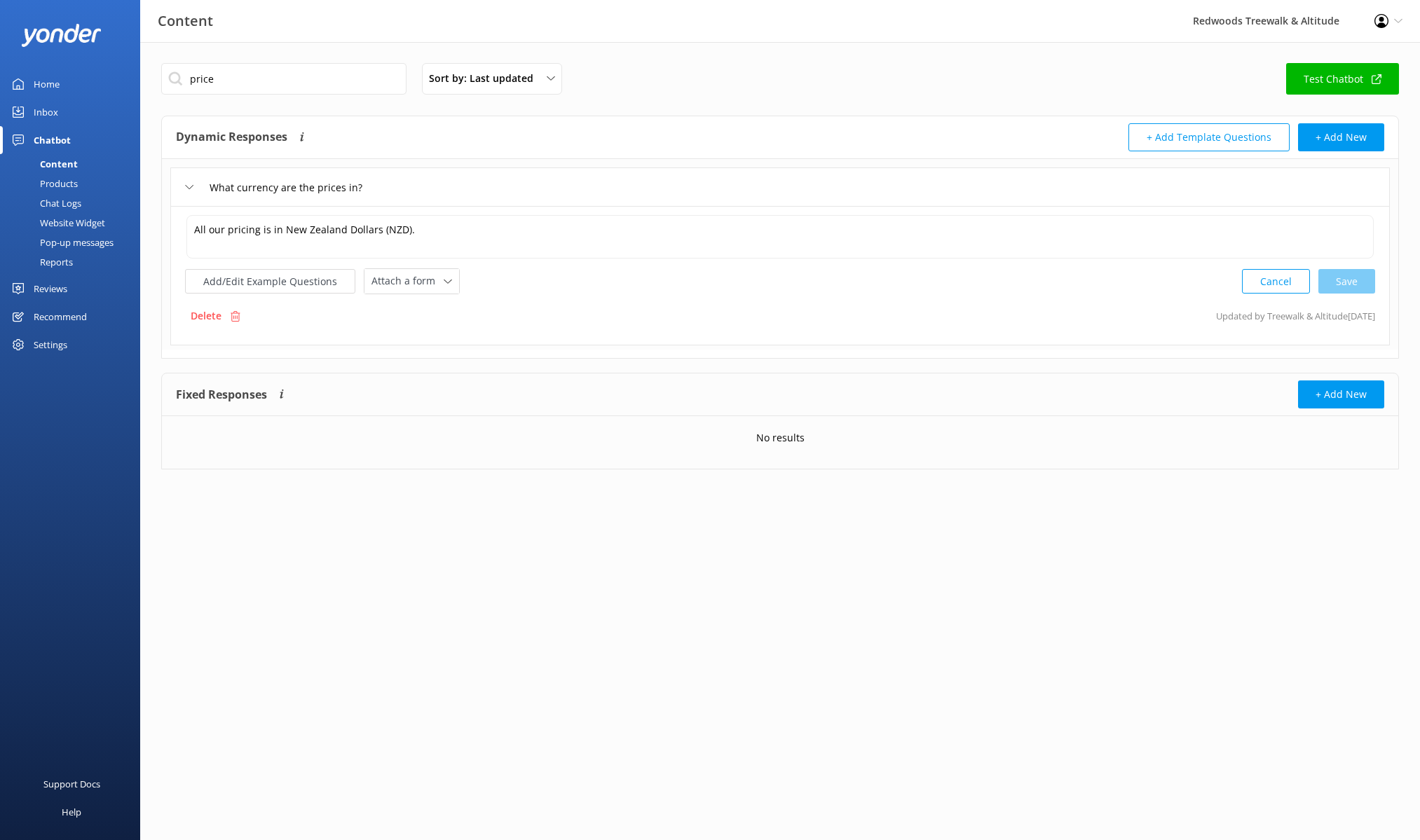
click at [185, 185] on icon at bounding box center [188, 186] width 8 height 8
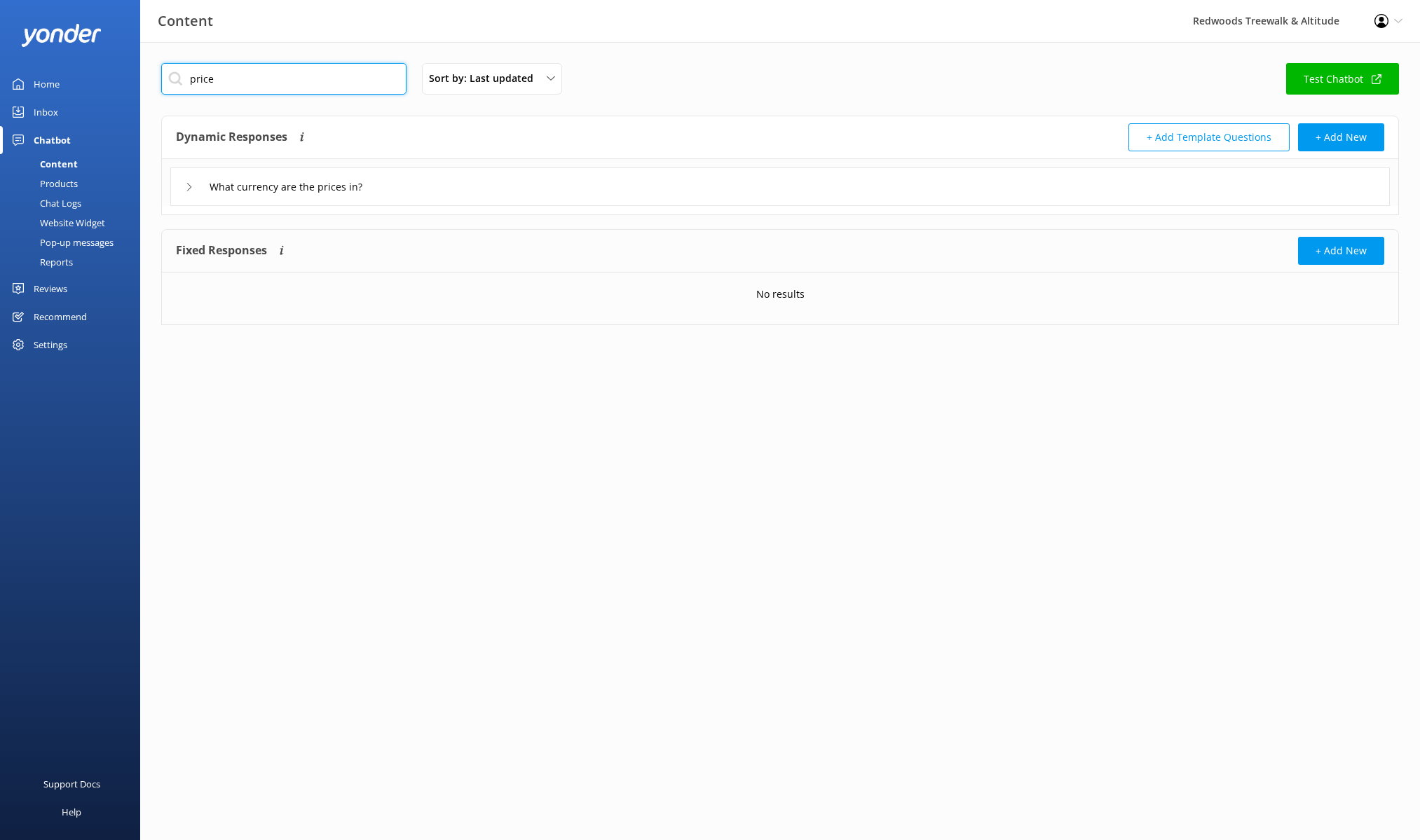
click at [239, 86] on input "price" at bounding box center [283, 79] width 245 height 31
type input "cost"
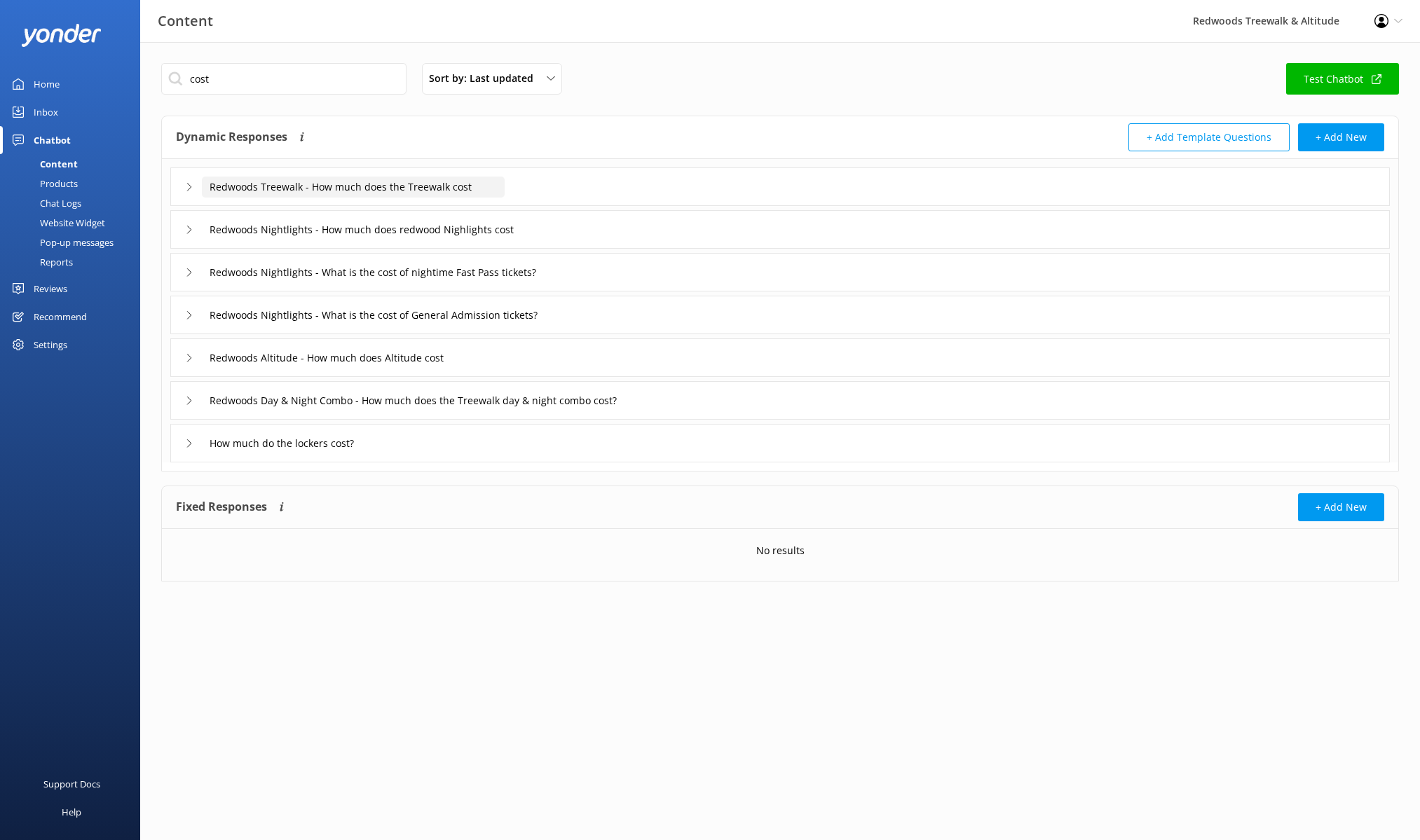
click at [366, 187] on input "Redwoods Treewalk - How much does the Treewalk cost" at bounding box center [354, 186] width 303 height 21
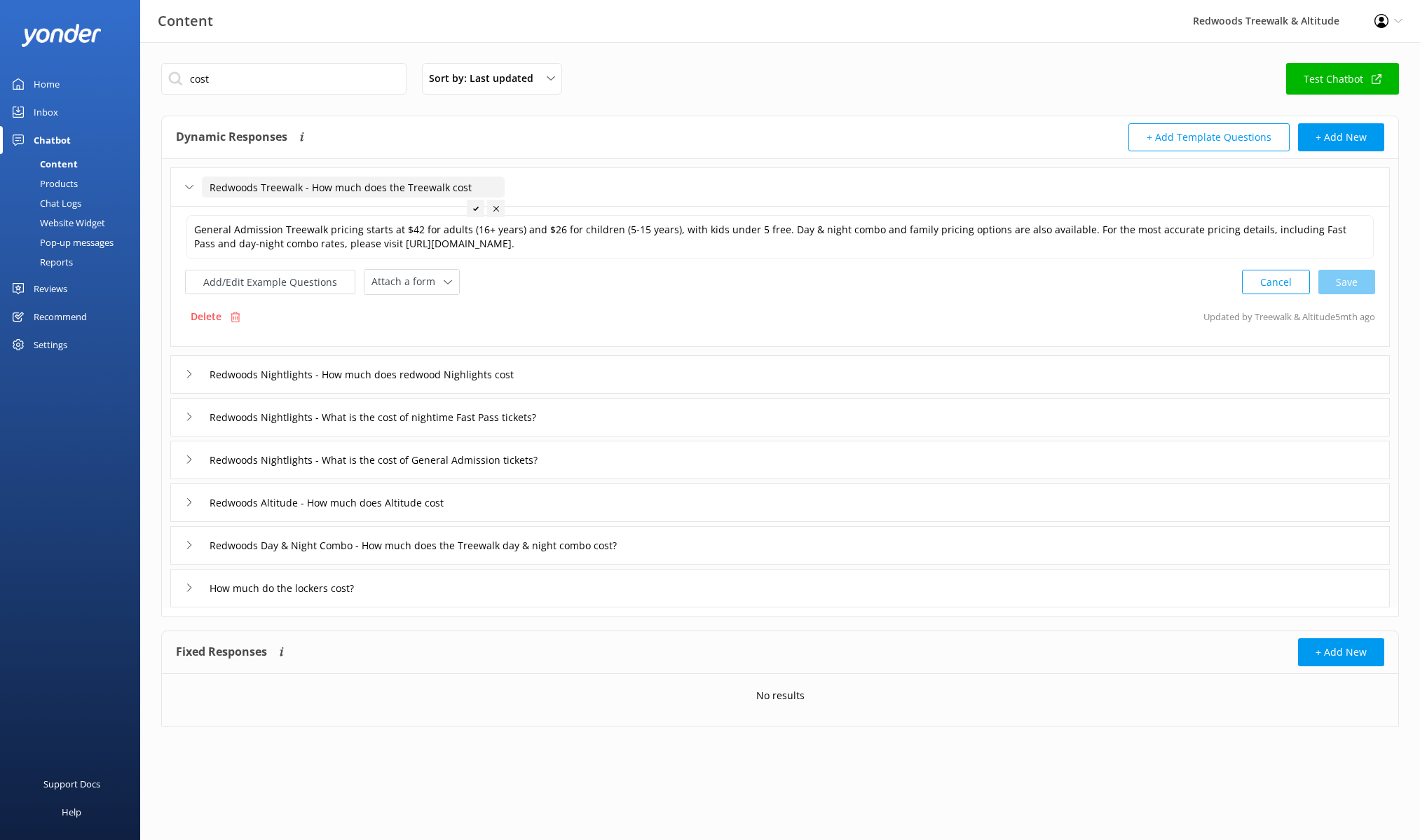
click at [366, 187] on input "Redwoods Treewalk - How much does the Treewalk cost" at bounding box center [354, 186] width 303 height 21
click at [1341, 140] on button "+ Add New" at bounding box center [1341, 137] width 86 height 28
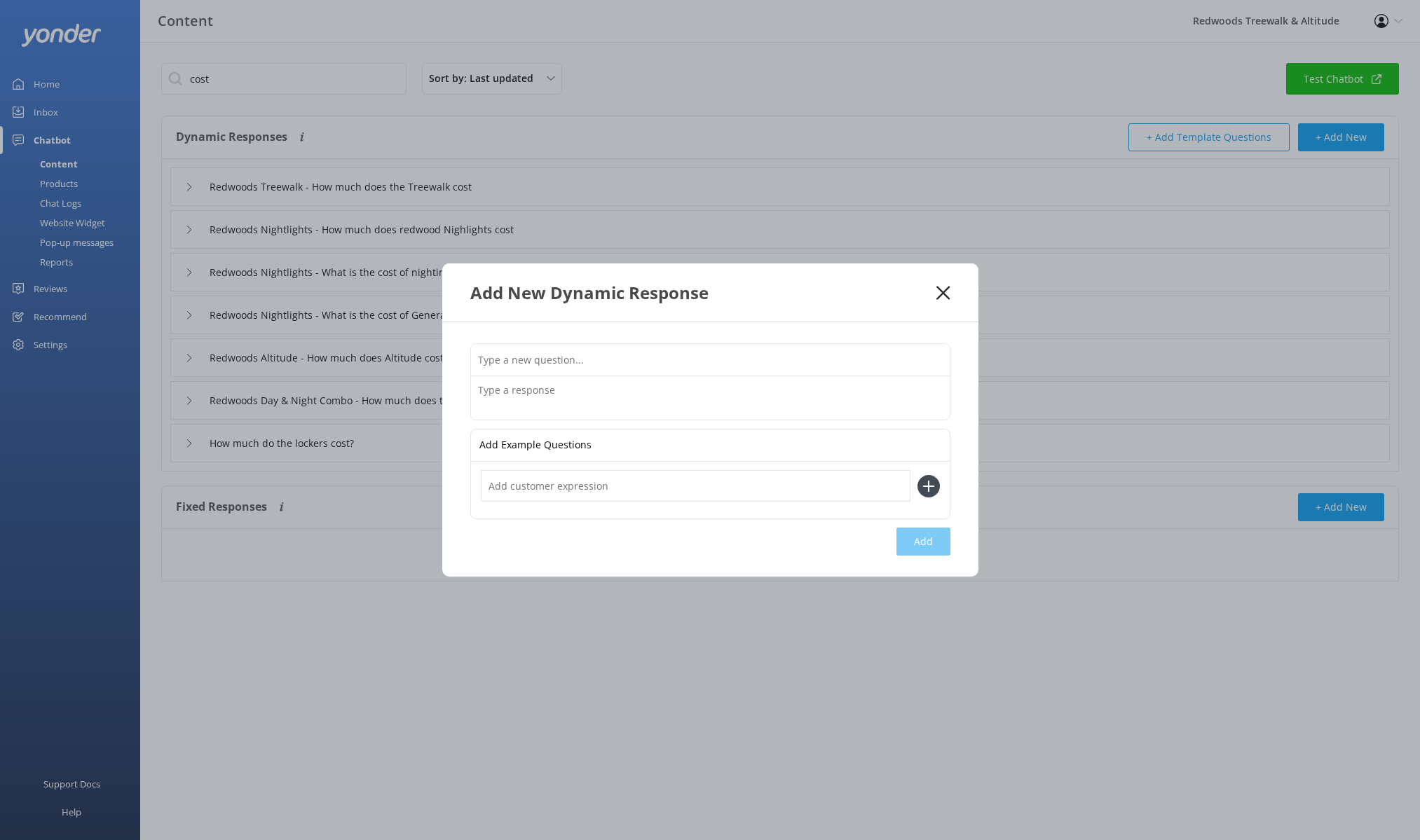
click at [649, 368] on input "text" at bounding box center [710, 360] width 479 height 31
paste input "Redwoods Treewalk - How much does the Treewalk cost"
drag, startPoint x: 569, startPoint y: 356, endPoint x: 528, endPoint y: 355, distance: 41.0
click at [528, 355] on input "Redwoods Treewalk - How much does the Treewalk cost" at bounding box center [710, 360] width 479 height 31
click at [726, 359] on input "Redwoods Glowworms - How much does the Treewalk cost" at bounding box center [710, 360] width 479 height 31
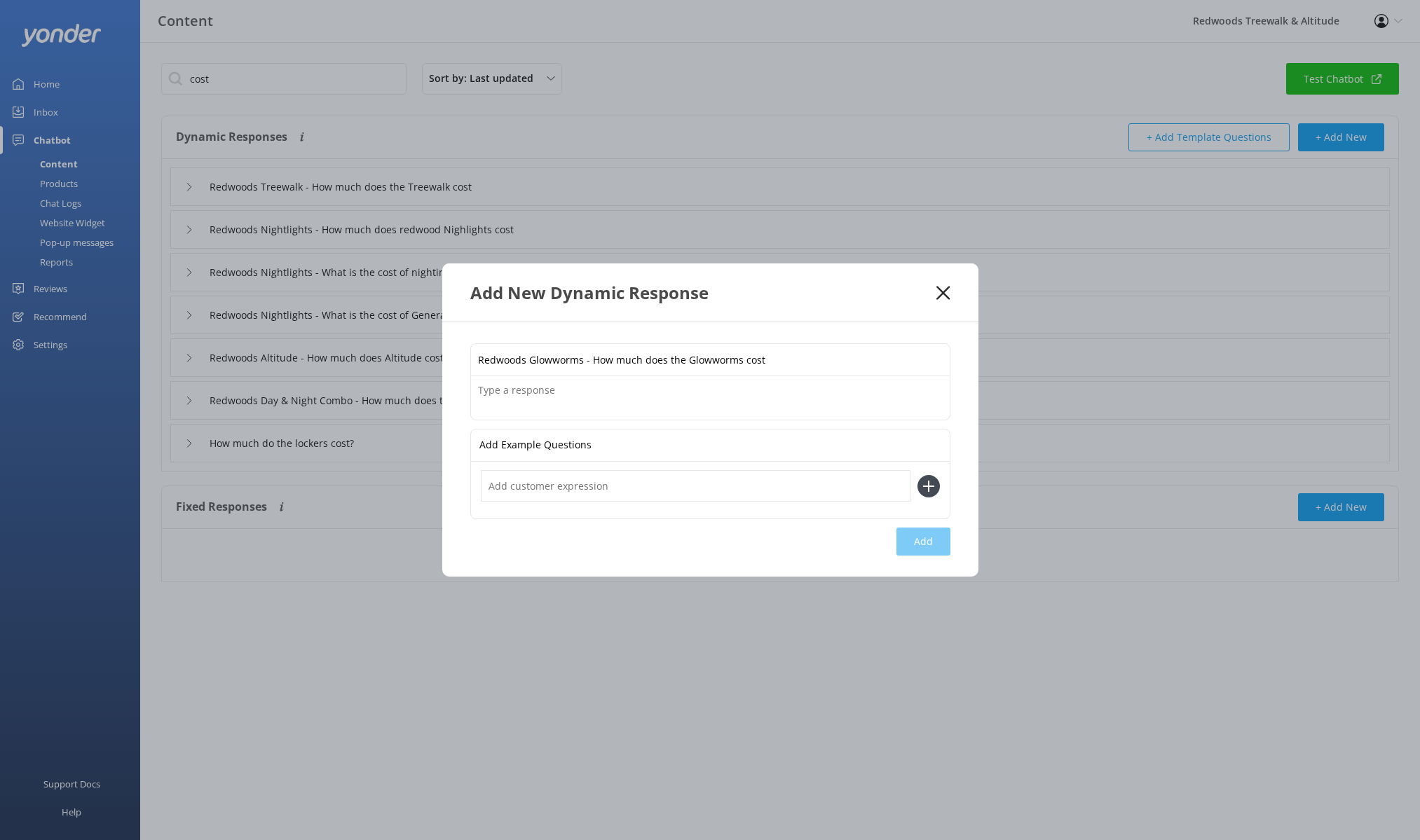
type input "Redwoods Glowworms - How much does the Glowworms cost"
click at [699, 405] on textarea at bounding box center [710, 398] width 479 height 43
click at [716, 364] on input "Redwoods Glowworms - How much does the Glowworms cost" at bounding box center [710, 360] width 479 height 31
click at [716, 365] on input "Redwoods Glowworms - How much does the Glowworms cost" at bounding box center [710, 360] width 479 height 31
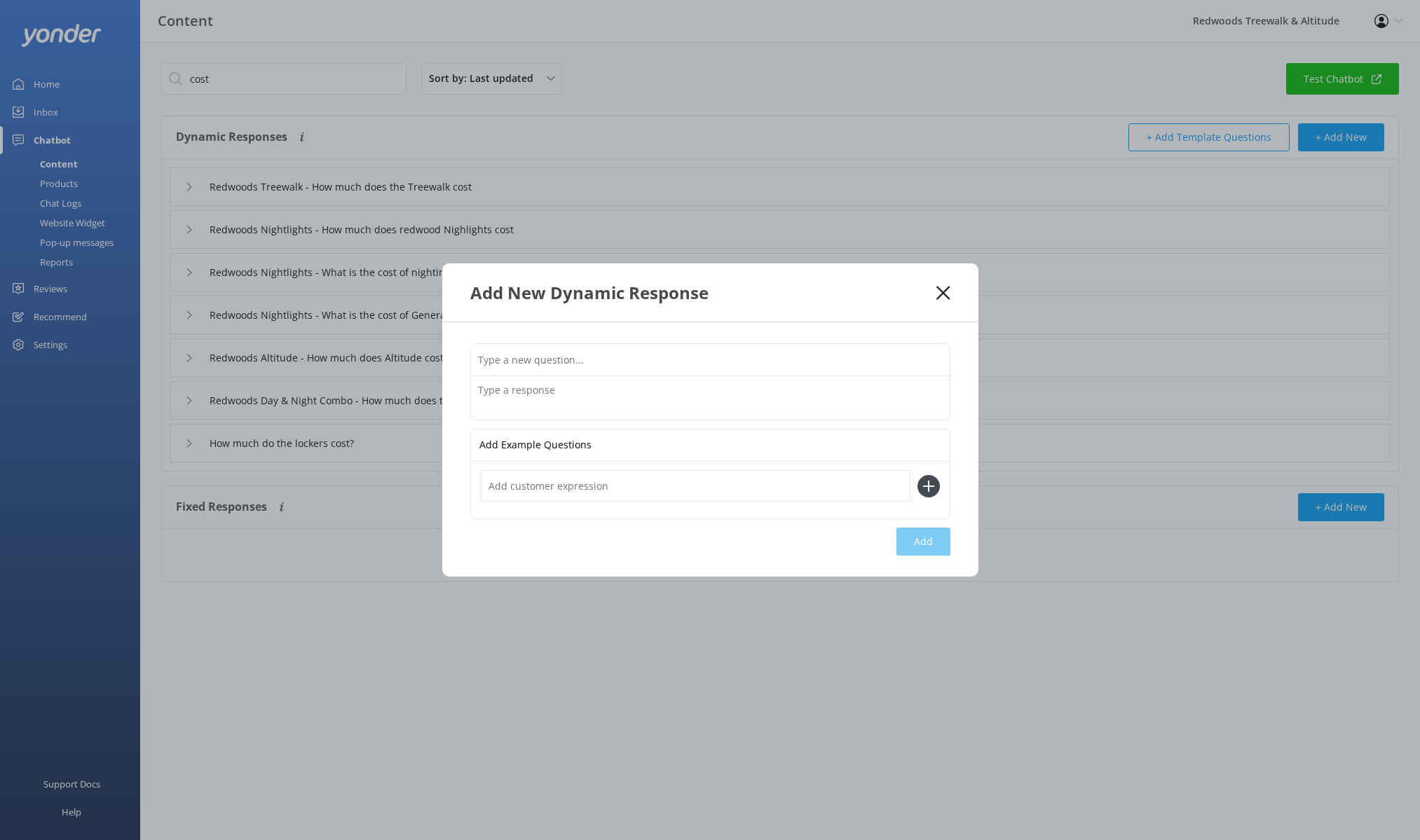
click at [948, 297] on use at bounding box center [942, 292] width 13 height 13
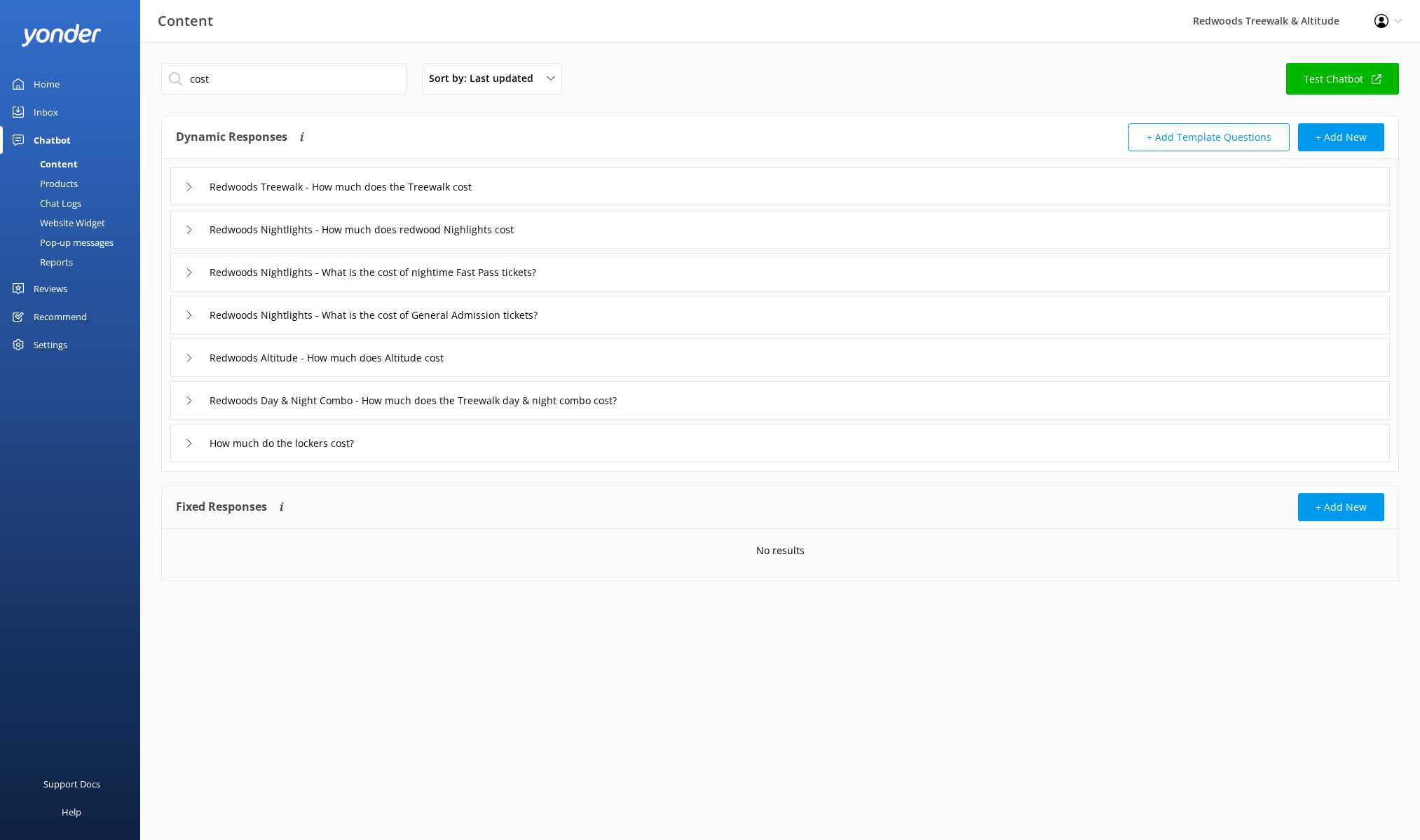
click at [185, 185] on icon at bounding box center [188, 186] width 8 height 8
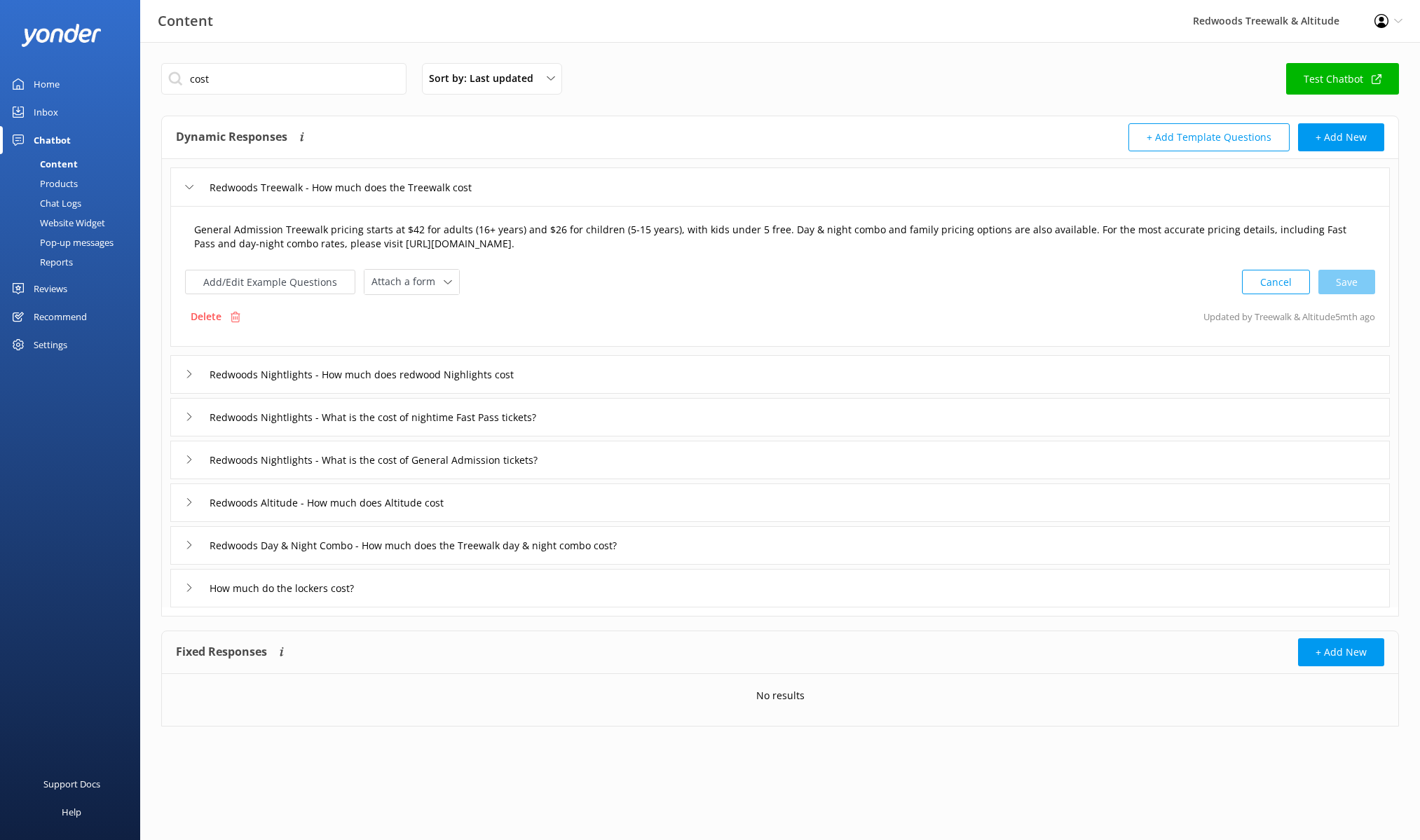
click at [563, 250] on textarea "General Admission Treewalk pricing starts at $42 for adults (16+ years) and $26…" at bounding box center [780, 237] width 1187 height 44
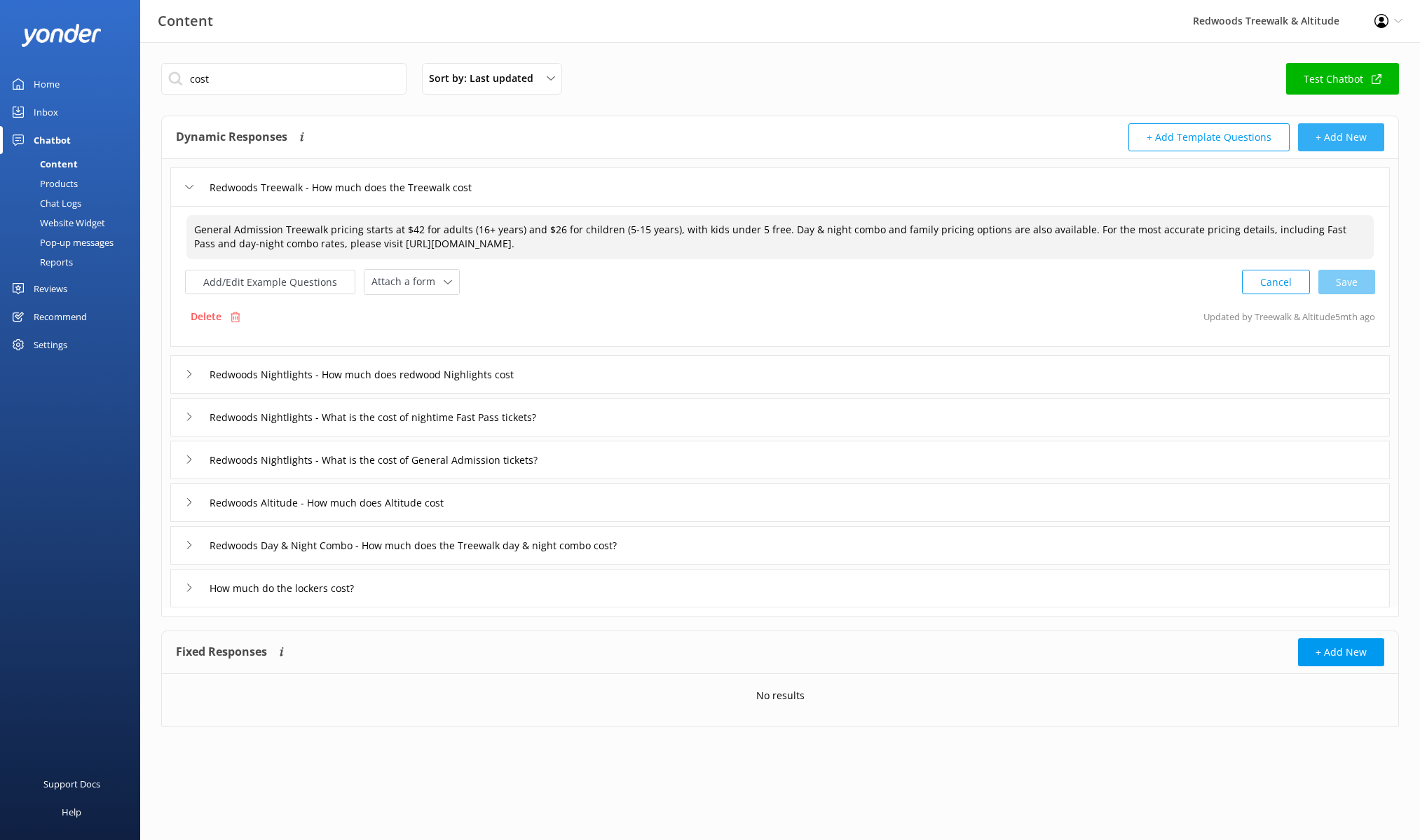
click at [1332, 148] on button "+ Add New" at bounding box center [1341, 137] width 86 height 28
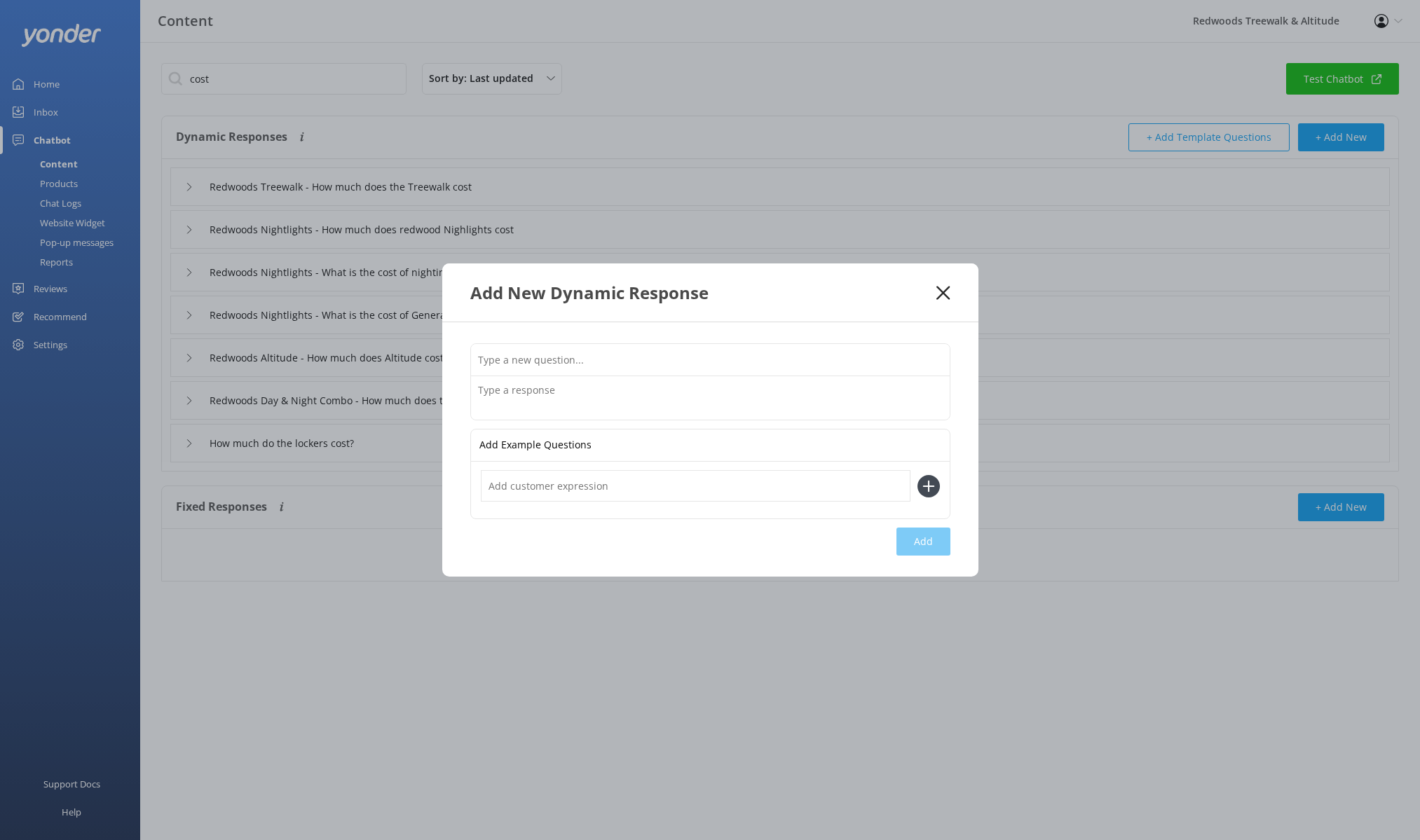
click at [558, 388] on textarea at bounding box center [710, 398] width 479 height 43
paste textarea "General Admission Treewalk pricing starts at $42 for adults (16+ years) and $26…"
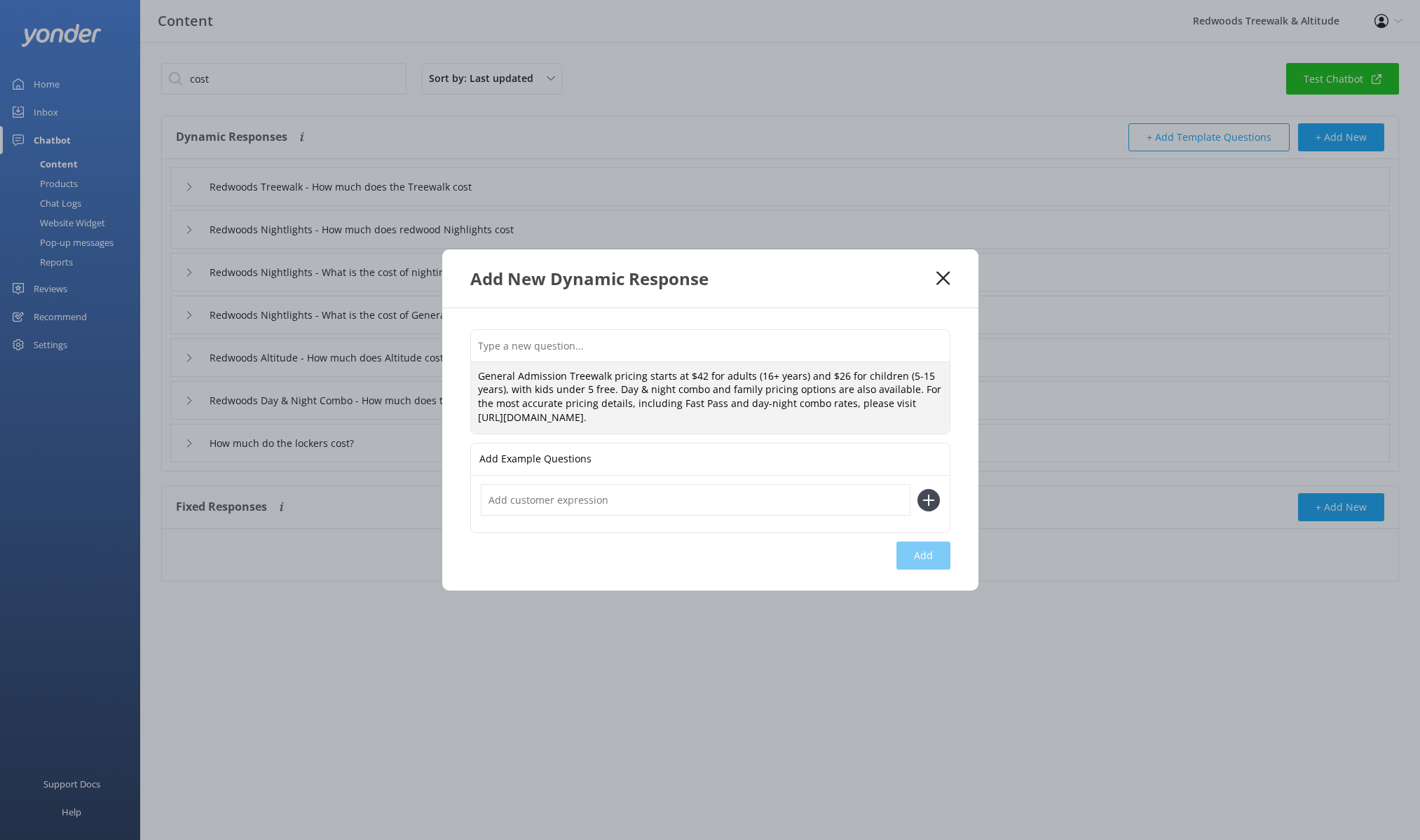
type textarea "General Admission Treewalk pricing starts at $42 for adults (16+ years) and $26…"
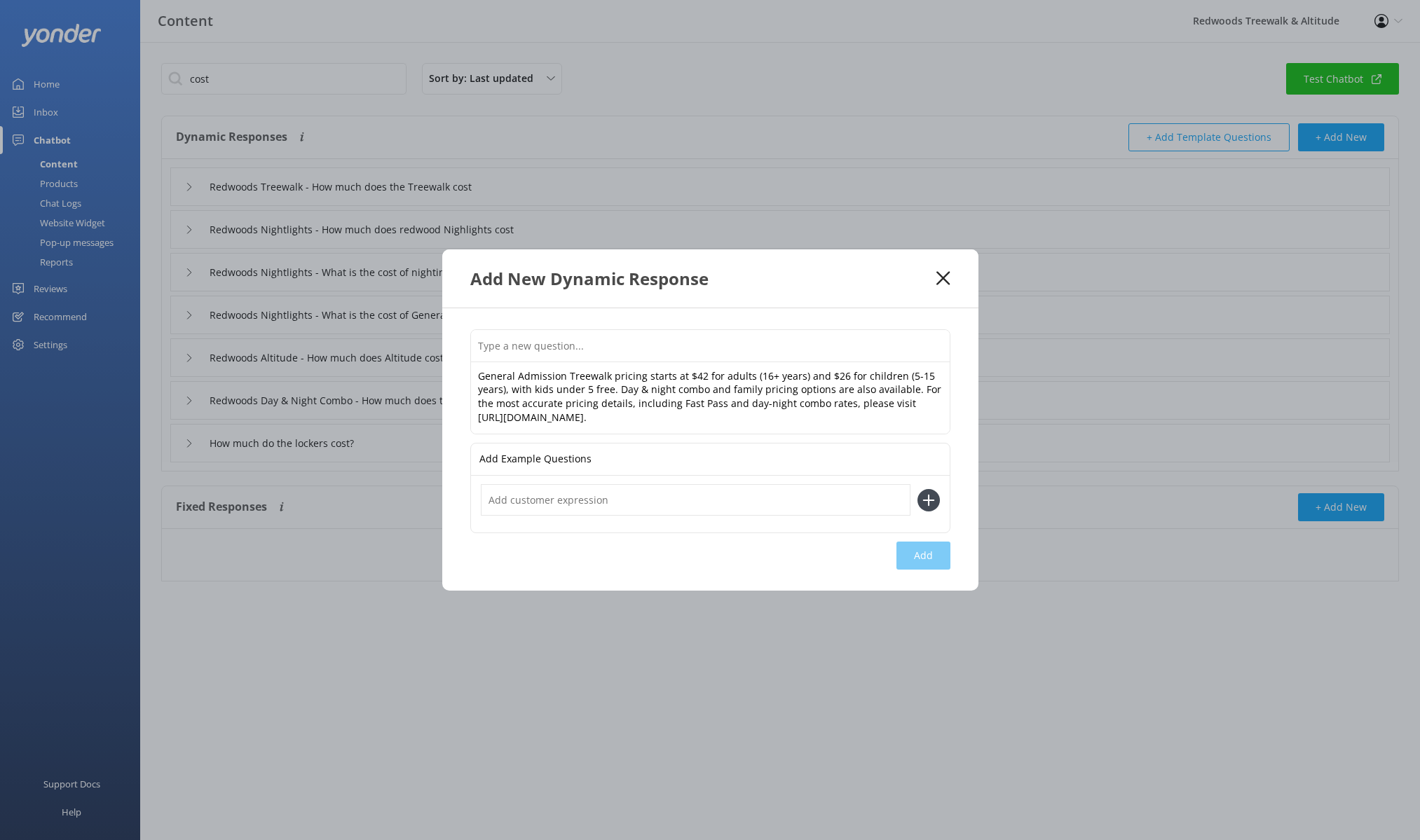
click at [615, 350] on input "text" at bounding box center [710, 345] width 479 height 31
paste input "Redwoods Glowworms - How much does the Glowworms cost"
type input "Redwoods Glowworms - How much does the Glowworms cost"
click at [608, 493] on input "text" at bounding box center [695, 499] width 430 height 31
type input "glowworms"
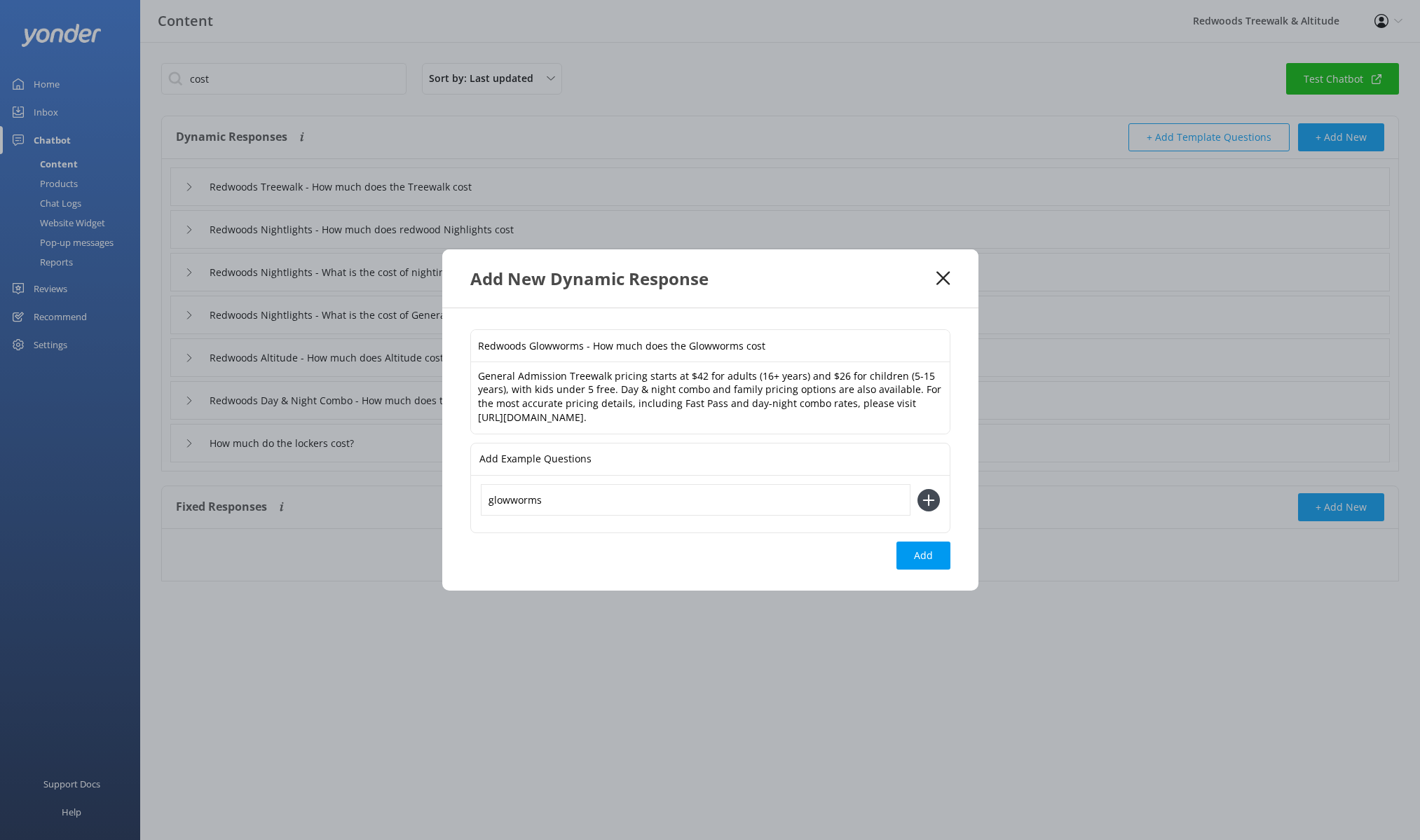
click at [924, 499] on use at bounding box center [928, 499] width 12 height 12
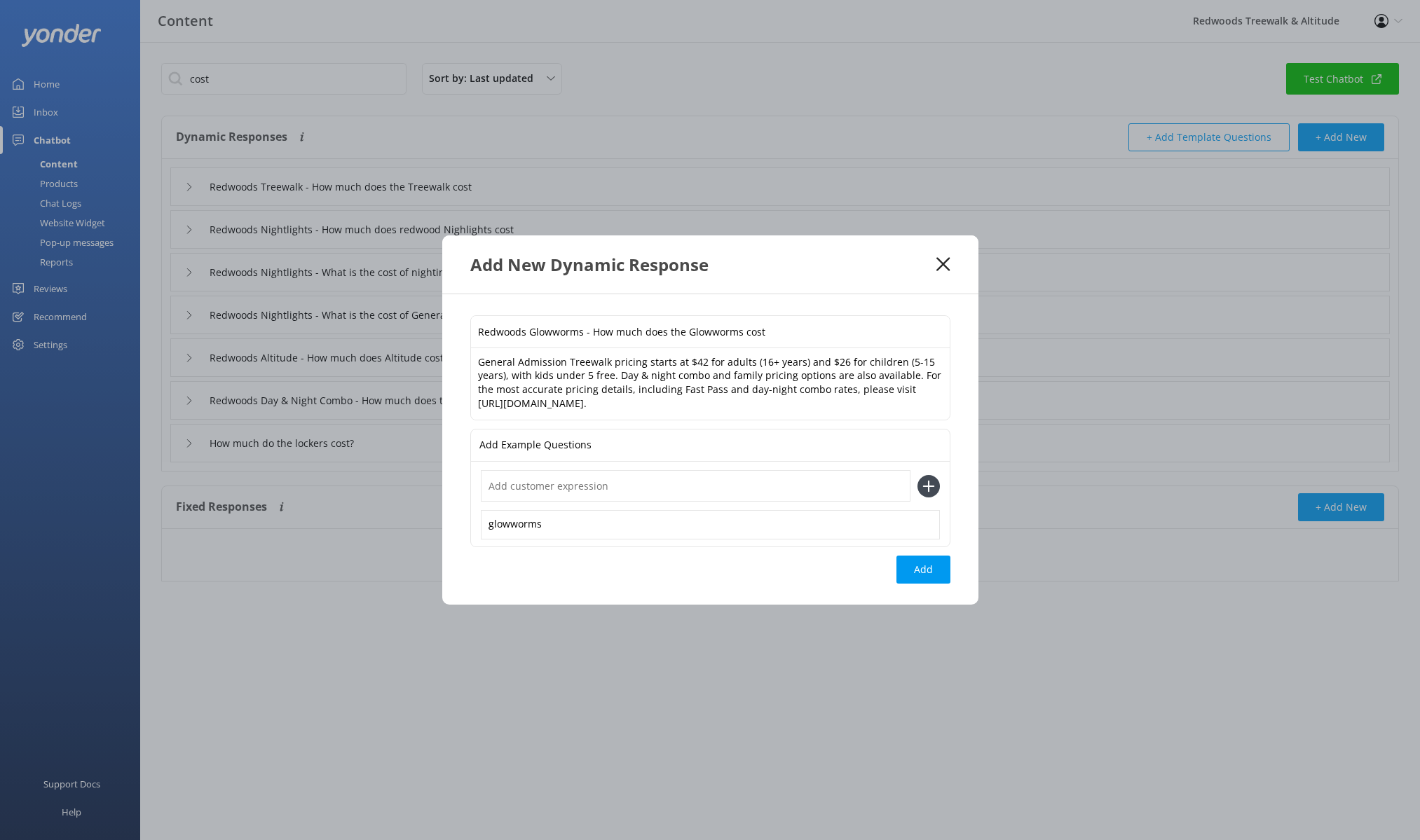
click at [698, 494] on input "text" at bounding box center [695, 486] width 430 height 31
type input "glow worms"
click at [929, 488] on use at bounding box center [928, 486] width 12 height 12
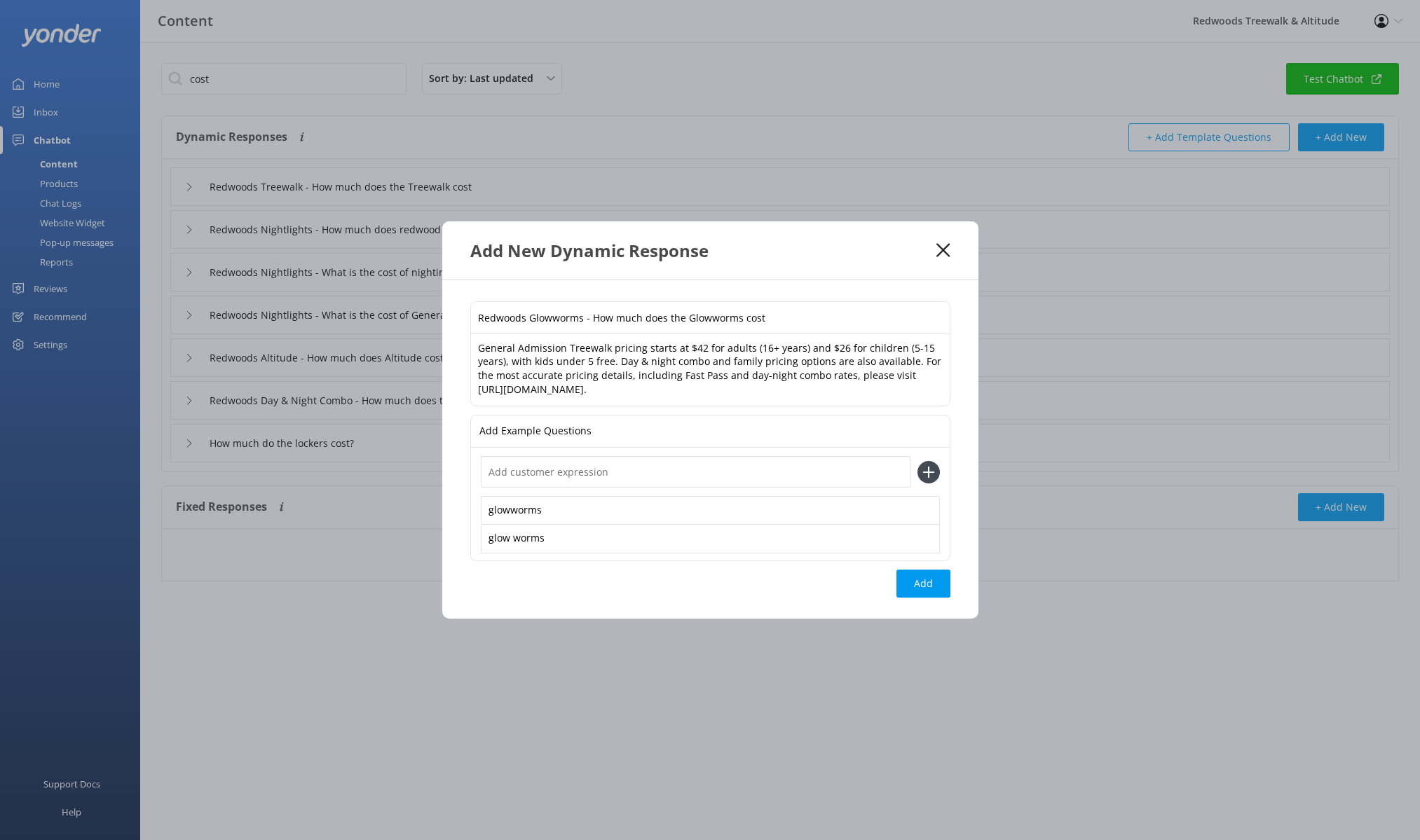
click at [806, 486] on input "text" at bounding box center [695, 472] width 430 height 31
type input "glowworms price"
drag, startPoint x: 930, startPoint y: 476, endPoint x: 807, endPoint y: 489, distance: 123.7
click at [930, 476] on icon at bounding box center [929, 472] width 22 height 22
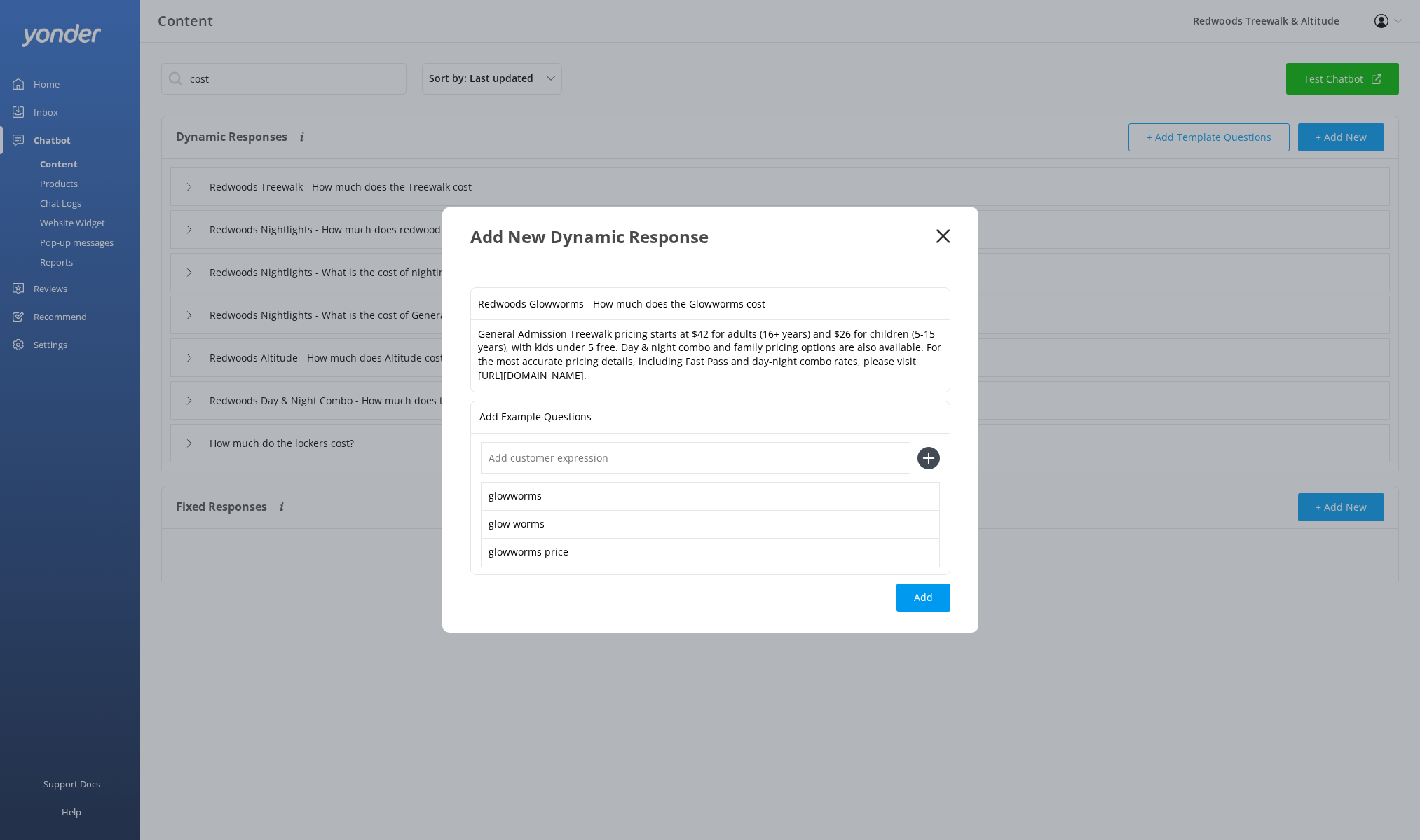
click at [667, 472] on input "text" at bounding box center [695, 457] width 430 height 31
type input "glow worms price"
click at [936, 458] on icon at bounding box center [929, 458] width 22 height 22
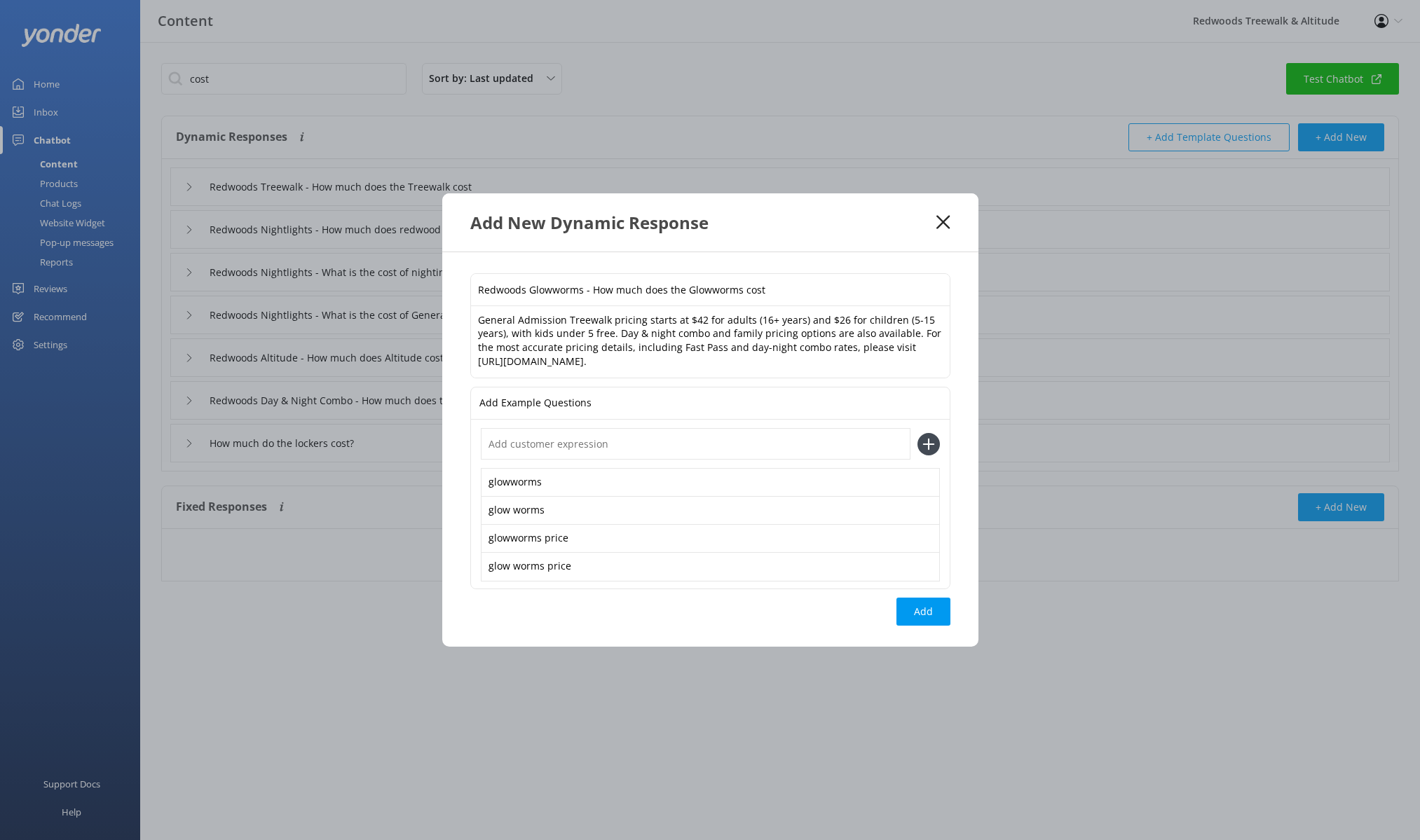
click at [778, 448] on input "text" at bounding box center [695, 443] width 430 height 31
type input "how much is glowworms"
click at [930, 442] on icon at bounding box center [929, 443] width 22 height 22
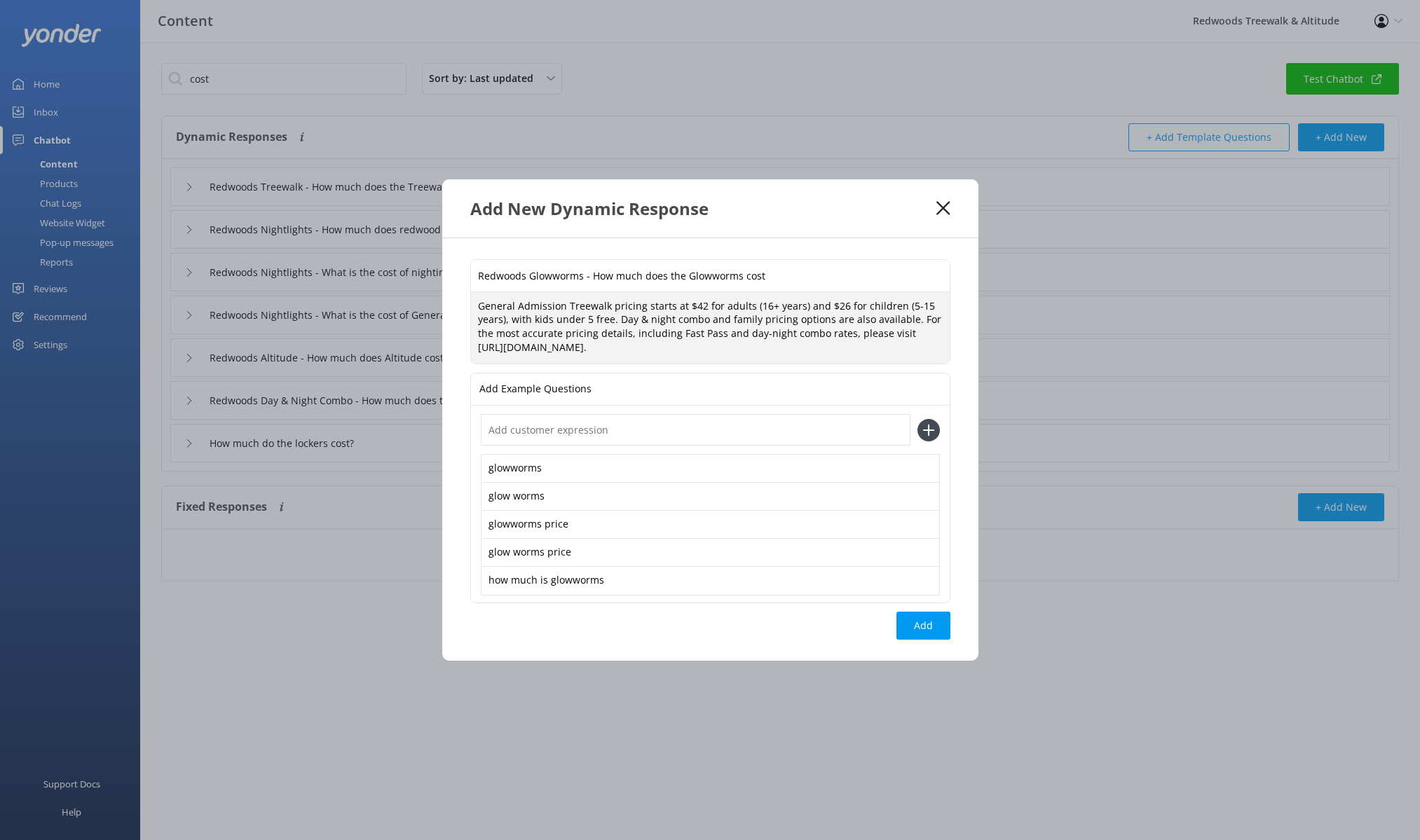
click at [607, 305] on textarea "General Admission Treewalk pricing starts at $42 for adults (16+ years) and $26…" at bounding box center [710, 328] width 479 height 72
drag, startPoint x: 607, startPoint y: 306, endPoint x: 473, endPoint y: 300, distance: 134.1
click at [473, 300] on textarea "General Admission Treewalk pricing starts at $42 for adults (16+ years) and $26…" at bounding box center [710, 328] width 479 height 72
click at [652, 305] on textarea "Redwoods Glowworms pricing starts at $42 for adults (16+ years) and $26 for chi…" at bounding box center [710, 328] width 479 height 72
click at [642, 307] on textarea "Redwoods Glowworms pricing is $42 for adults (16+ years) and $26 for children (…" at bounding box center [710, 328] width 479 height 72
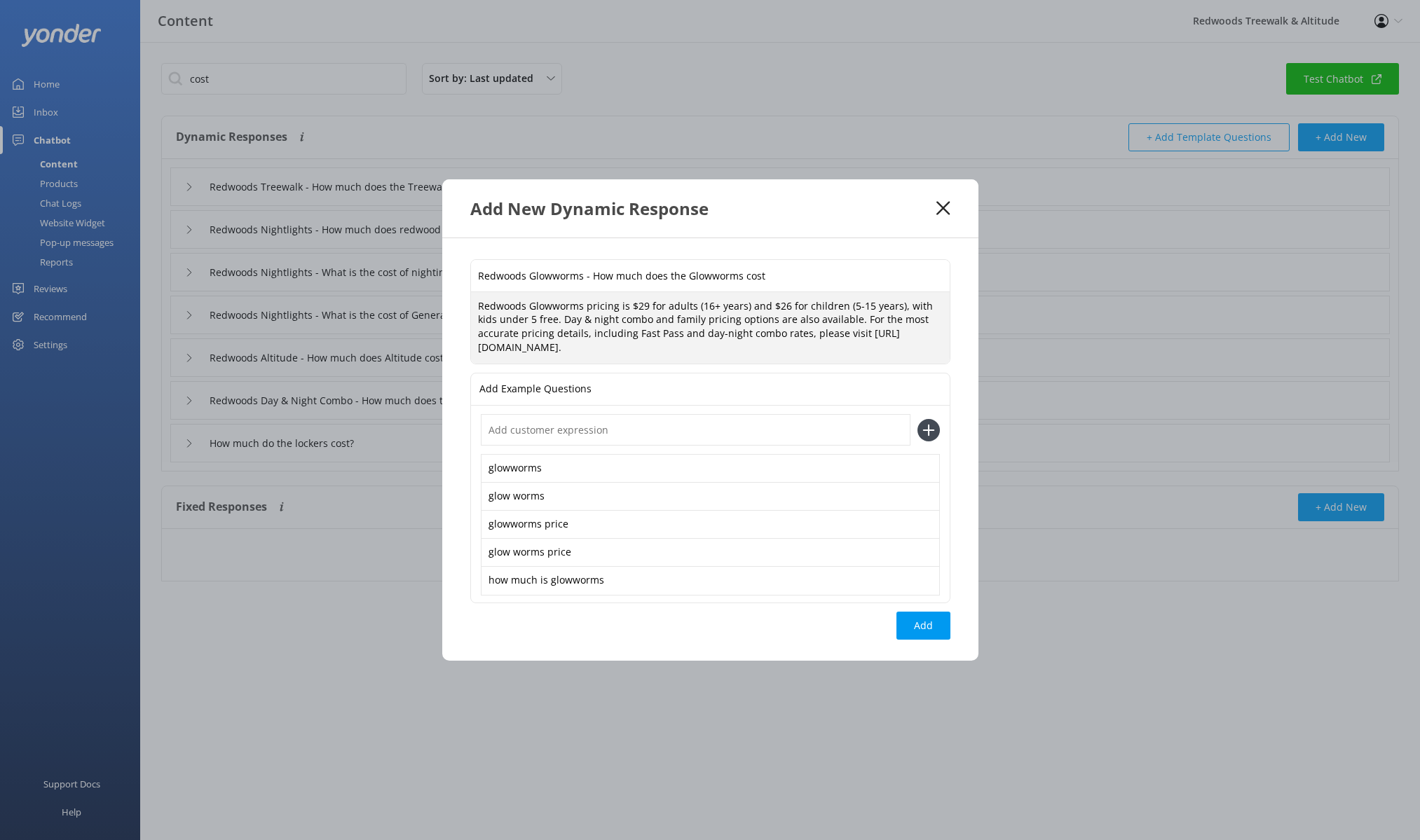
click at [783, 305] on textarea "Redwoods Glowworms pricing is $29 for adults (16+ years) and $26 for children (…" at bounding box center [710, 328] width 479 height 72
click at [535, 319] on textarea "Redwoods Glowworms pricing is $29 for adults (16+ years) and $15 for children (…" at bounding box center [710, 328] width 479 height 72
click at [629, 318] on textarea "Redwoods Glowworms pricing is $29 for adults (16+ years) and $15 for children (…" at bounding box center [710, 328] width 479 height 72
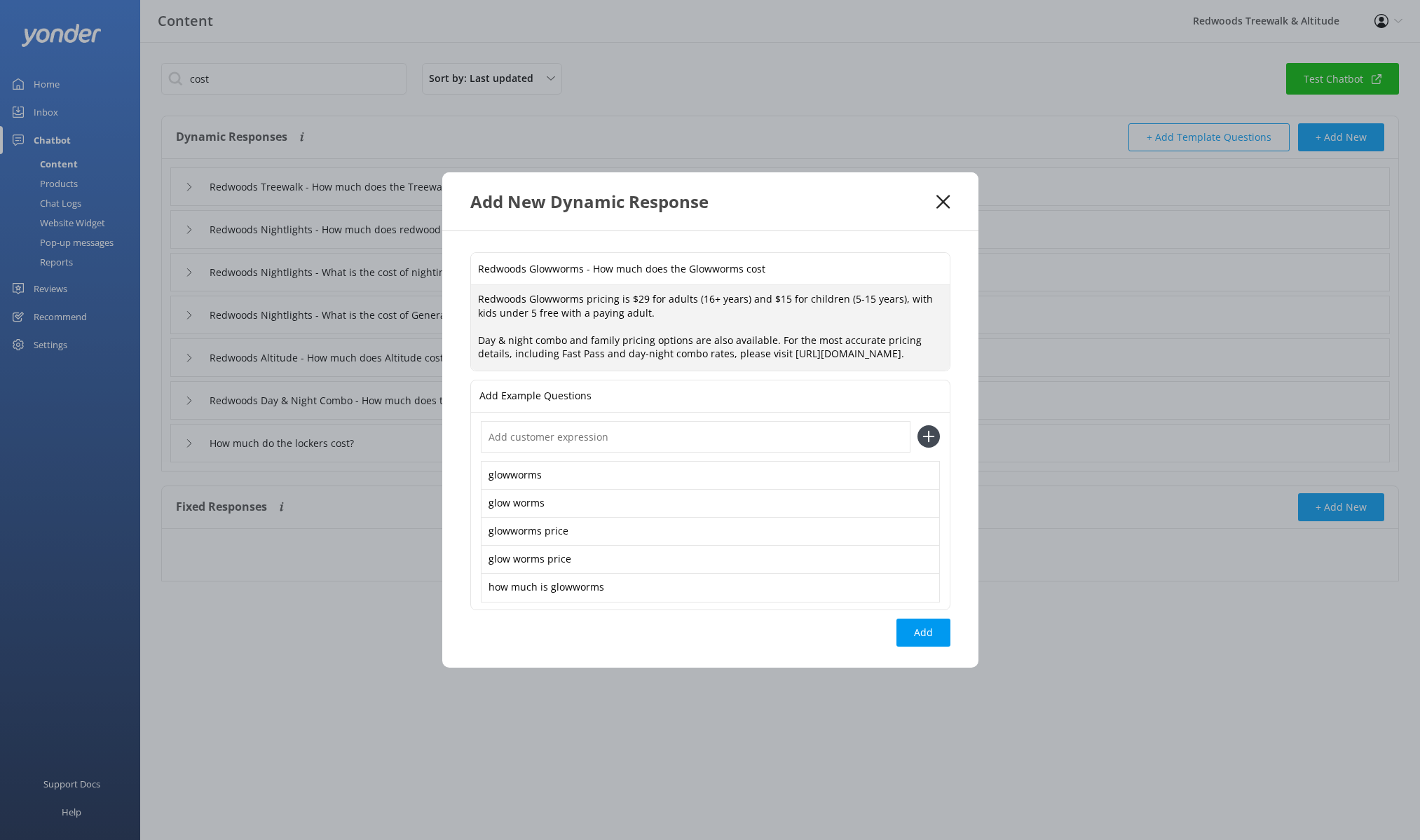
click at [654, 304] on textarea "Redwoods Glowworms pricing is $29 for adults (16+ years) and $15 for children (…" at bounding box center [710, 328] width 479 height 85
drag, startPoint x: 591, startPoint y: 333, endPoint x: 458, endPoint y: 330, distance: 133.0
click at [458, 330] on div "Redwoods Glowworms - How much does the Glowworms cost Redwoods Glowworms pricin…" at bounding box center [710, 449] width 536 height 436
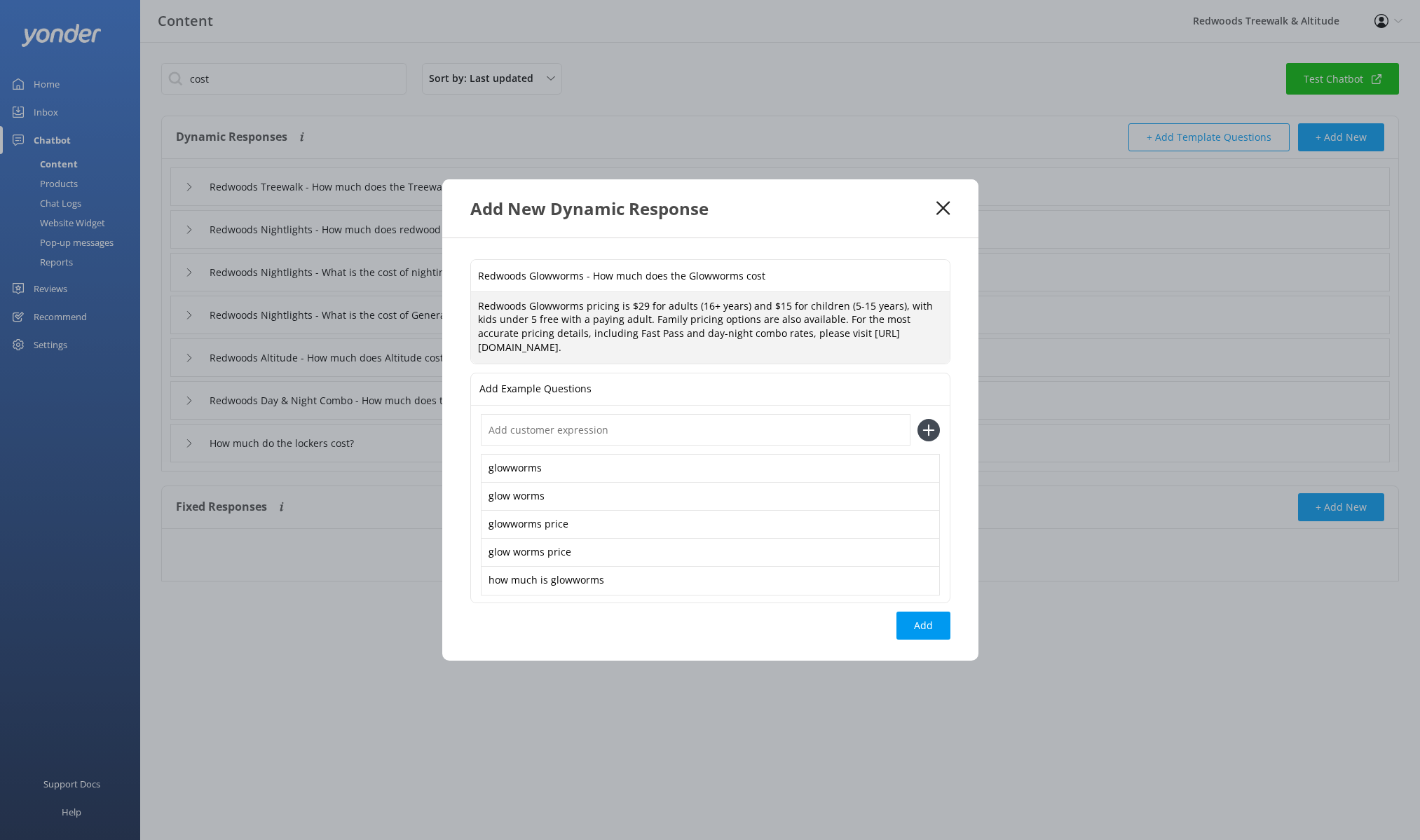
click at [830, 318] on textarea "Redwoods Glowworms pricing is $29 for adults (16+ years) and $15 for children (…" at bounding box center [710, 328] width 479 height 72
drag, startPoint x: 764, startPoint y: 334, endPoint x: 543, endPoint y: 330, distance: 221.0
click at [543, 330] on textarea "Redwoods Glowworms pricing is $29 for adults (16+ years) and $15 for children (…" at bounding box center [710, 328] width 479 height 72
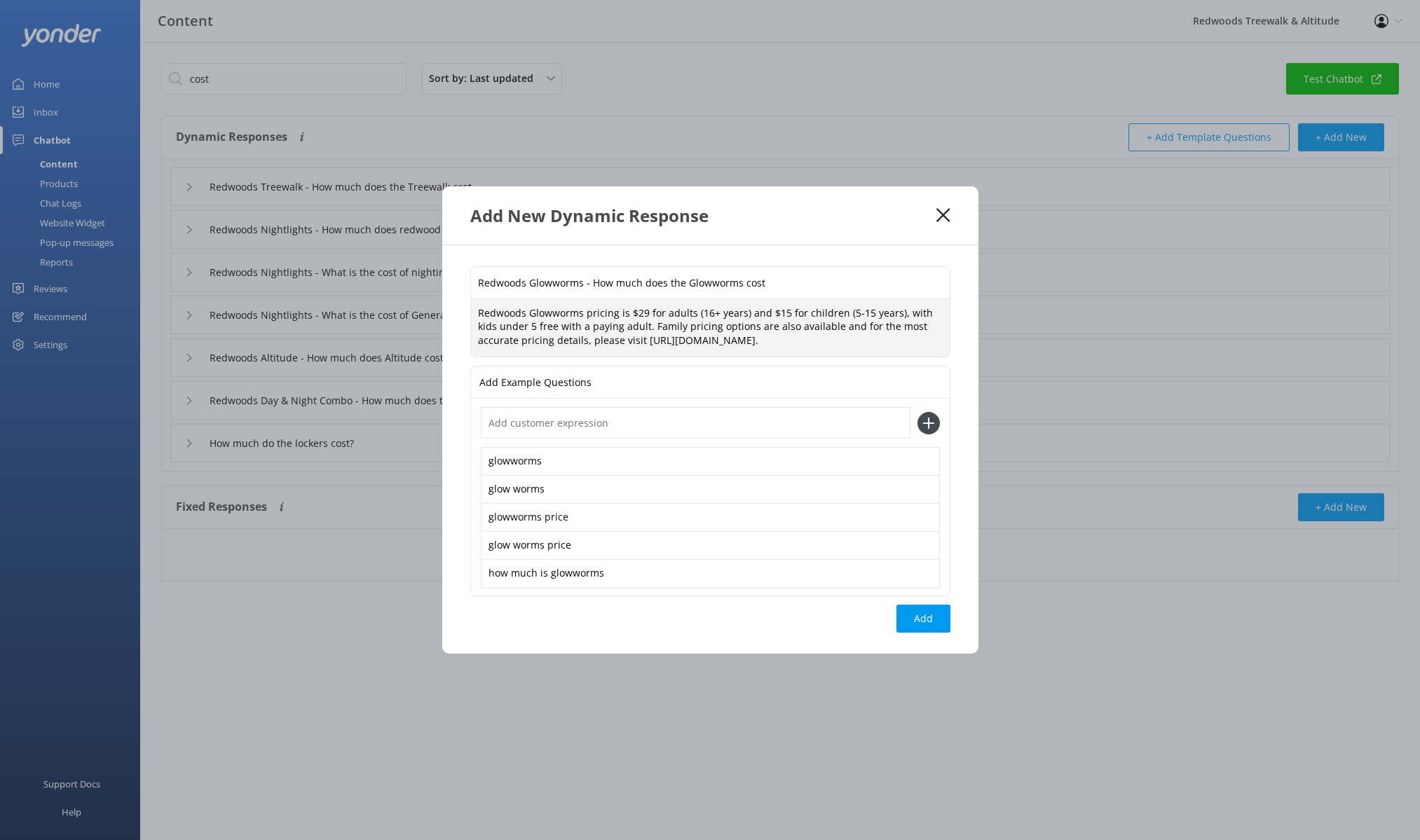
click at [885, 353] on textarea "Redwoods Glowworms pricing is $29 for adults (16+ years) and $15 for children (…" at bounding box center [710, 328] width 479 height 58
drag, startPoint x: 885, startPoint y: 343, endPoint x: 601, endPoint y: 340, distance: 284.0
click at [601, 340] on textarea "Redwoods Glowworms pricing is $29 for adults (16+ years) and $15 for children (…" at bounding box center [710, 328] width 479 height 58
paste textarea "redwoods-glowworms/"
click at [630, 326] on textarea "Redwoods Glowworms pricing is $29 for adults (16+ years) and $15 for children (…" at bounding box center [710, 328] width 479 height 58
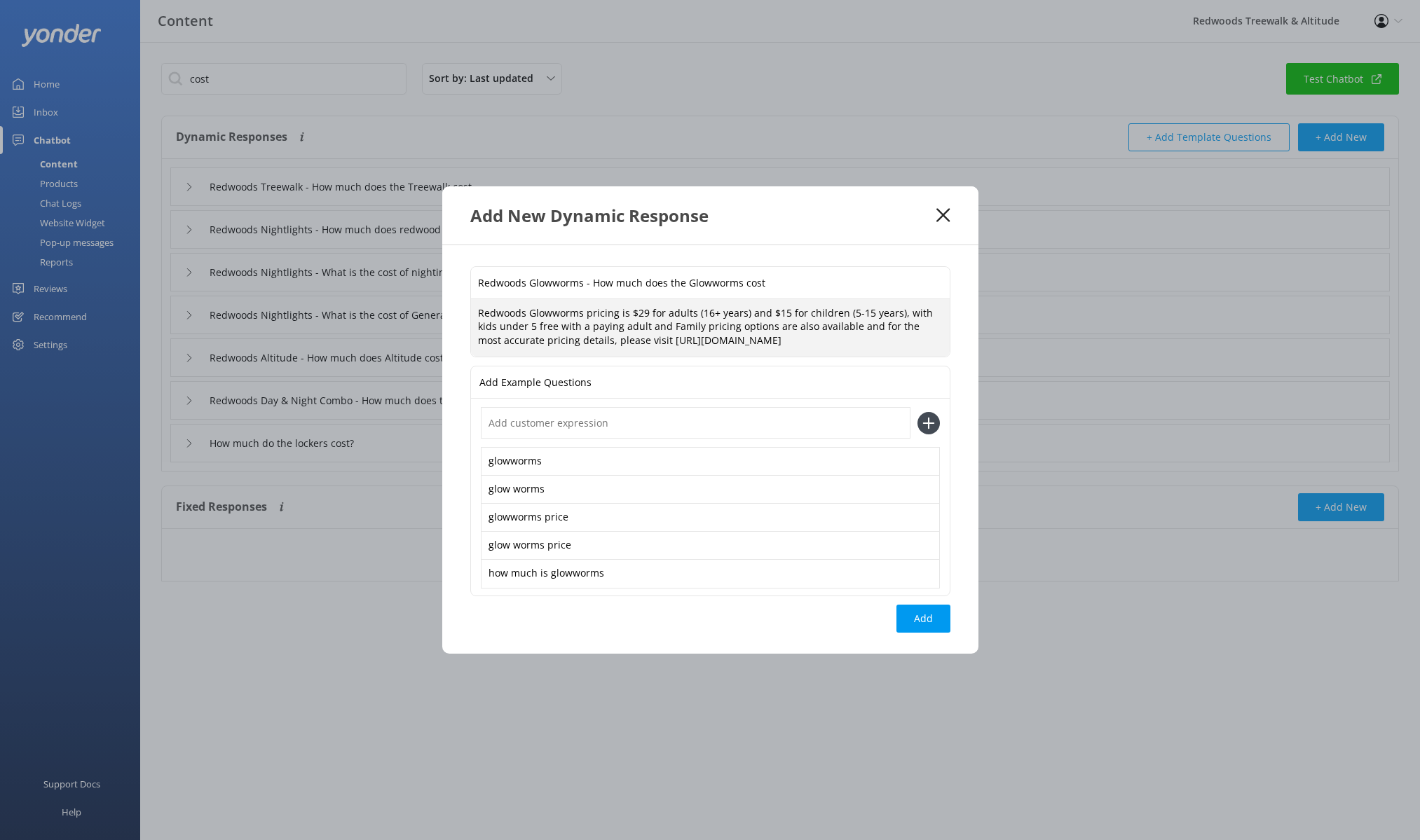
click at [685, 323] on textarea "Redwoods Glowworms pricing is $29 for adults (16+ years) and $15 for children (…" at bounding box center [710, 328] width 479 height 58
click at [653, 323] on textarea "Redwoods Glowworms pricing is $29 for adults (16+ years) and $15 for children (…" at bounding box center [710, 328] width 479 height 58
click at [780, 324] on textarea "Redwoods Glowworms pricing is $29 for adults (16+ years) and $15 for children (…" at bounding box center [710, 328] width 479 height 58
click at [763, 325] on textarea "Redwoods Glowworms pricing is $29 for adults (16+ years) and $15 for children (…" at bounding box center [710, 328] width 479 height 58
click at [807, 325] on textarea "Redwoods Glowworms pricing is $29 for adults (16+ years) and $15 for children (…" at bounding box center [710, 328] width 479 height 58
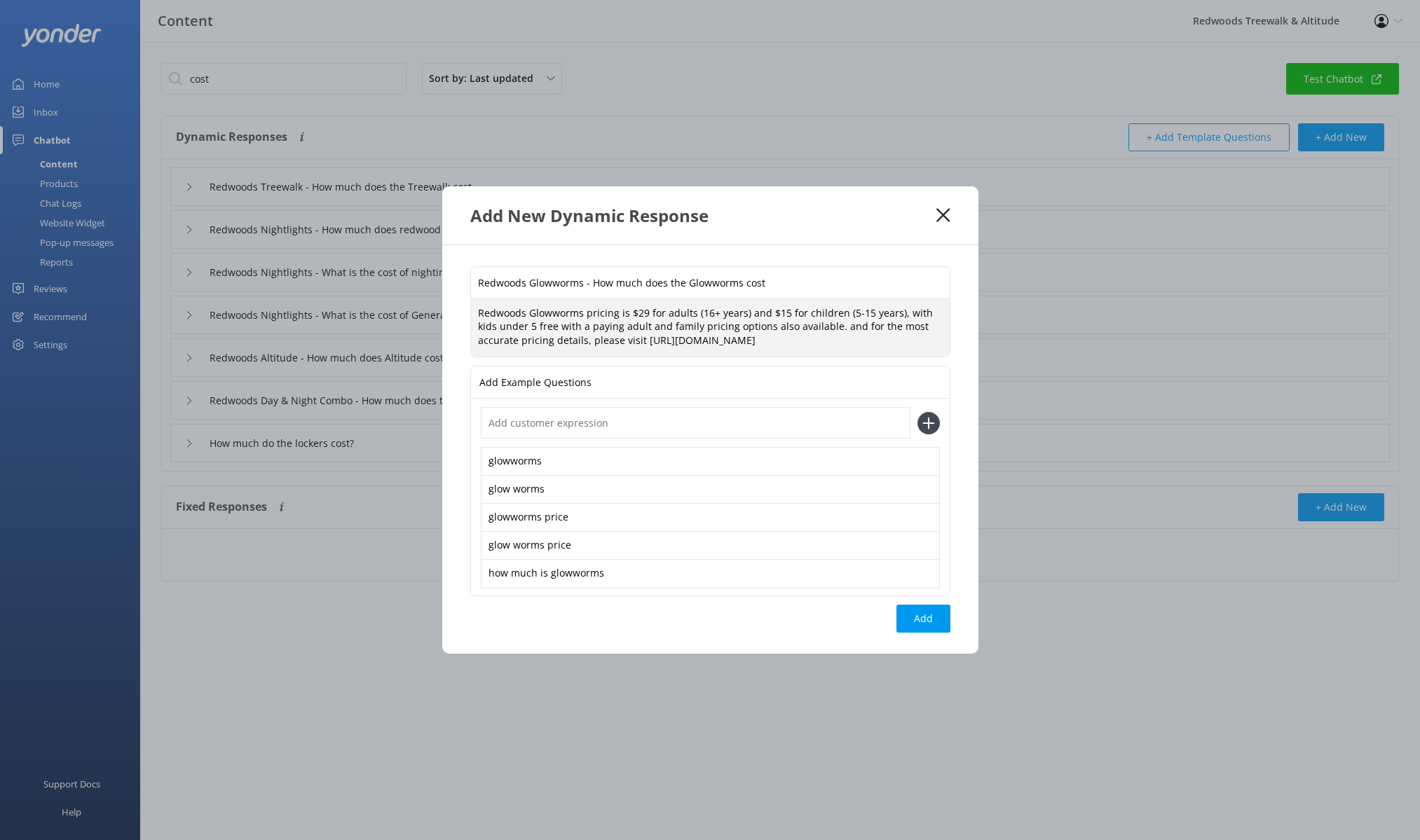
click at [838, 324] on textarea "Redwoods Glowworms pricing is $29 for adults (16+ years) and $15 for children (…" at bounding box center [710, 328] width 479 height 58
click at [814, 325] on textarea "Redwoods Glowworms pricing is $29 for adults (16+ years) and $15 for children (…" at bounding box center [710, 328] width 479 height 58
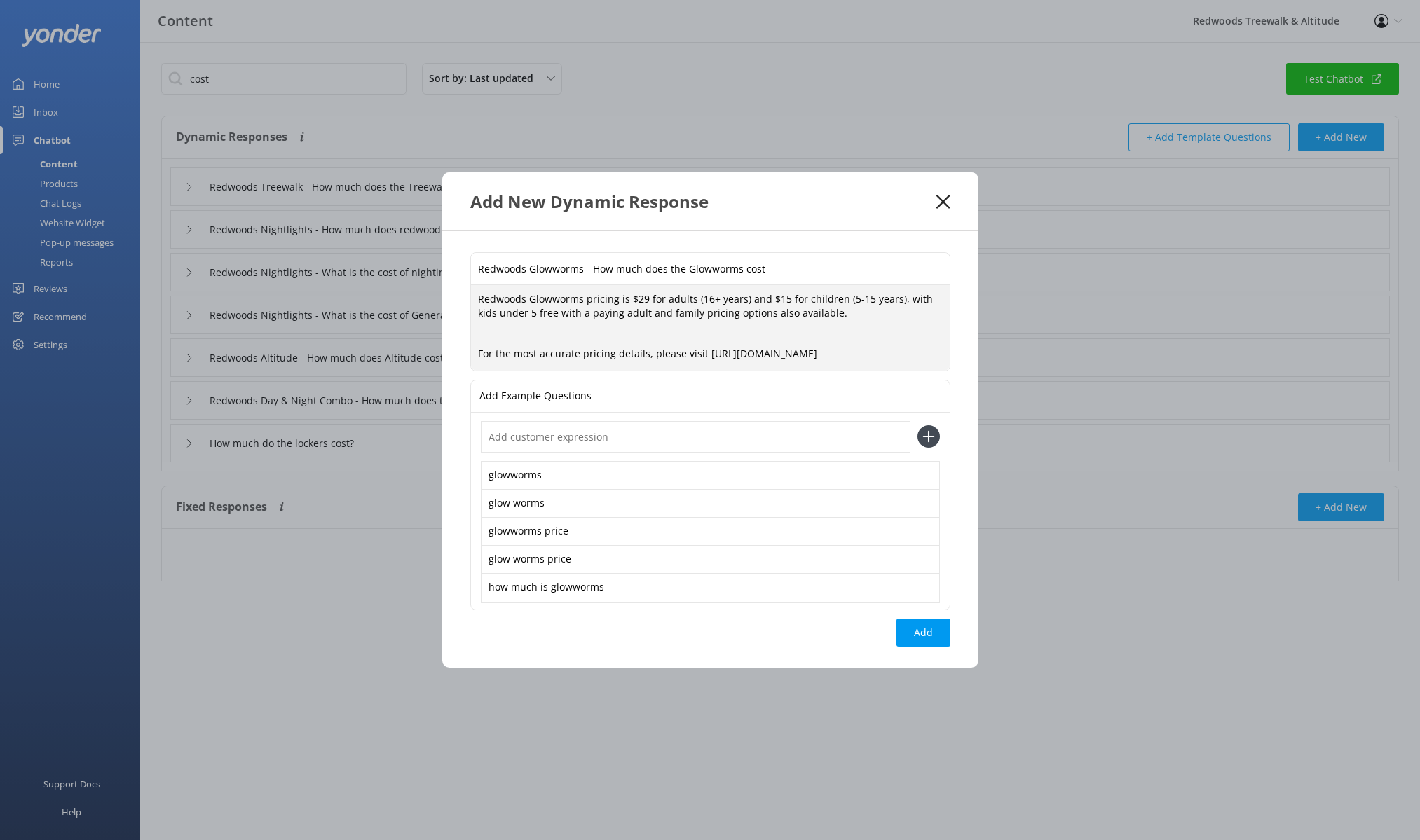
click at [836, 311] on textarea "Redwoods Glowworms pricing is $29 for adults (16+ years) and $15 for children (…" at bounding box center [710, 328] width 479 height 85
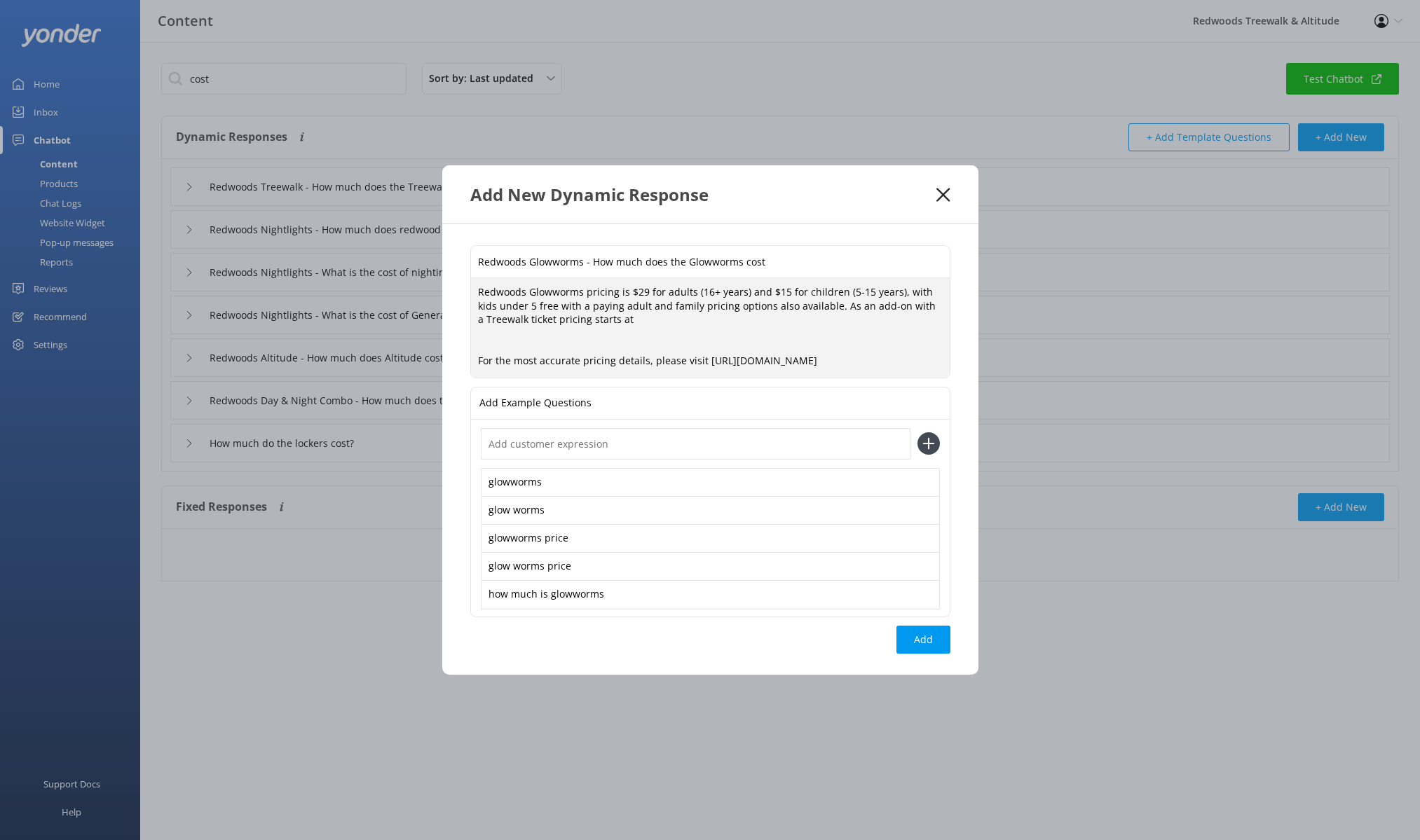
drag, startPoint x: 629, startPoint y: 289, endPoint x: 896, endPoint y: 290, distance: 267.0
click at [896, 290] on textarea "Redwoods Glowworms pricing is $29 for adults (16+ years) and $15 for children (…" at bounding box center [710, 328] width 479 height 99
click at [660, 330] on textarea "Redwoods Glowworms pricing is $29 for adults (16+ years) and $15 for children (…" at bounding box center [710, 328] width 479 height 99
click at [658, 324] on textarea "Redwoods Glowworms pricing is $29 for adults (16+ years) and $15 for children (…" at bounding box center [710, 328] width 479 height 99
paste textarea "$29 for adults (16+ years) and $15 for children (5-15 years),"
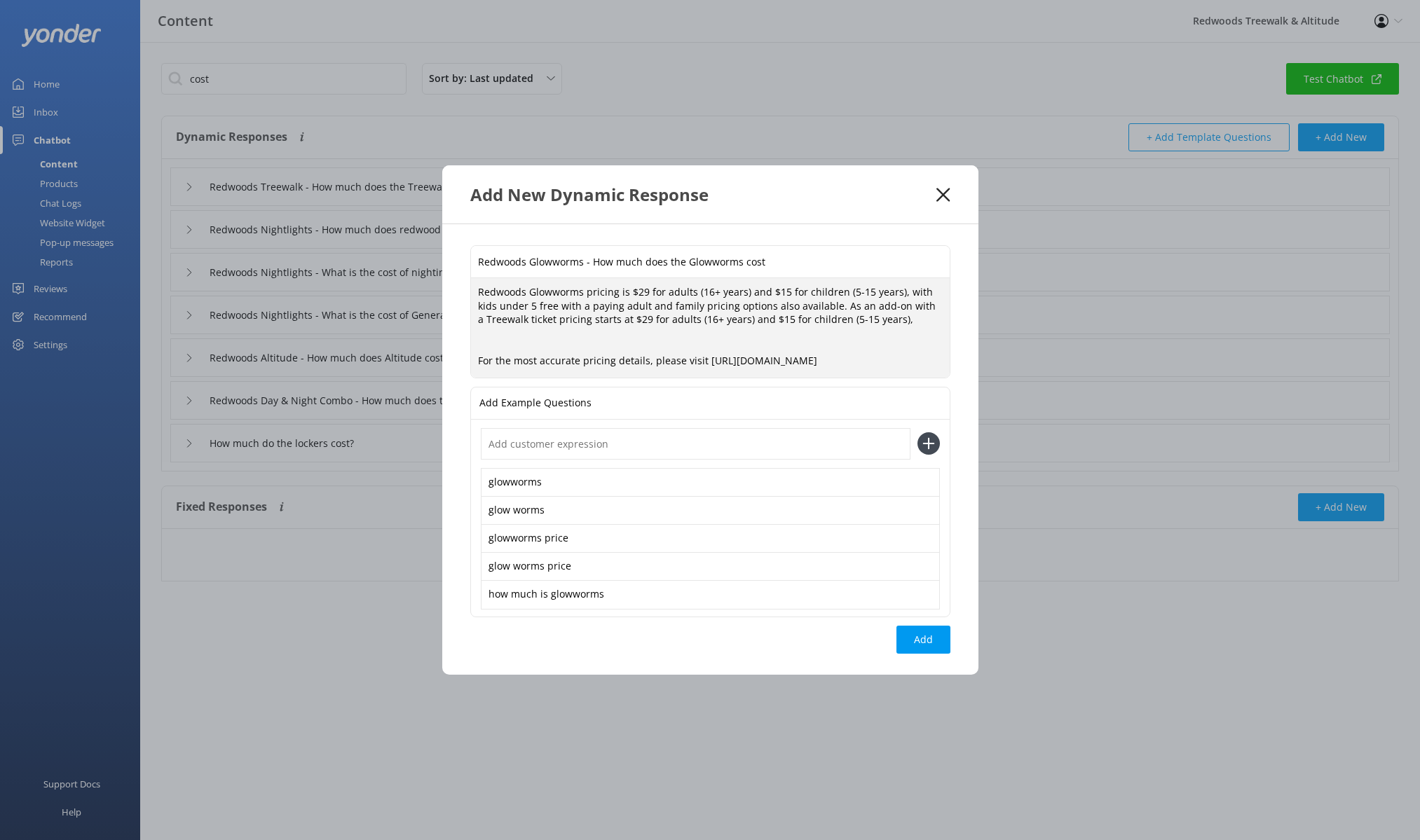
click at [638, 319] on textarea "Redwoods Glowworms pricing is $29 for adults (16+ years) and $15 for children (…" at bounding box center [710, 328] width 479 height 99
click at [606, 318] on textarea "Redwoods Glowworms pricing is $29 for adults (16+ years) and $15 for children (…" at bounding box center [710, 328] width 479 height 99
click at [776, 318] on textarea "Redwoods Glowworms pricing is $29 for adults (16+ years) and $15 for children (…" at bounding box center [710, 328] width 479 height 99
click at [898, 290] on textarea "Redwoods Glowworms pricing is $29 for adults (16+ years) and $15 for children (…" at bounding box center [710, 328] width 479 height 99
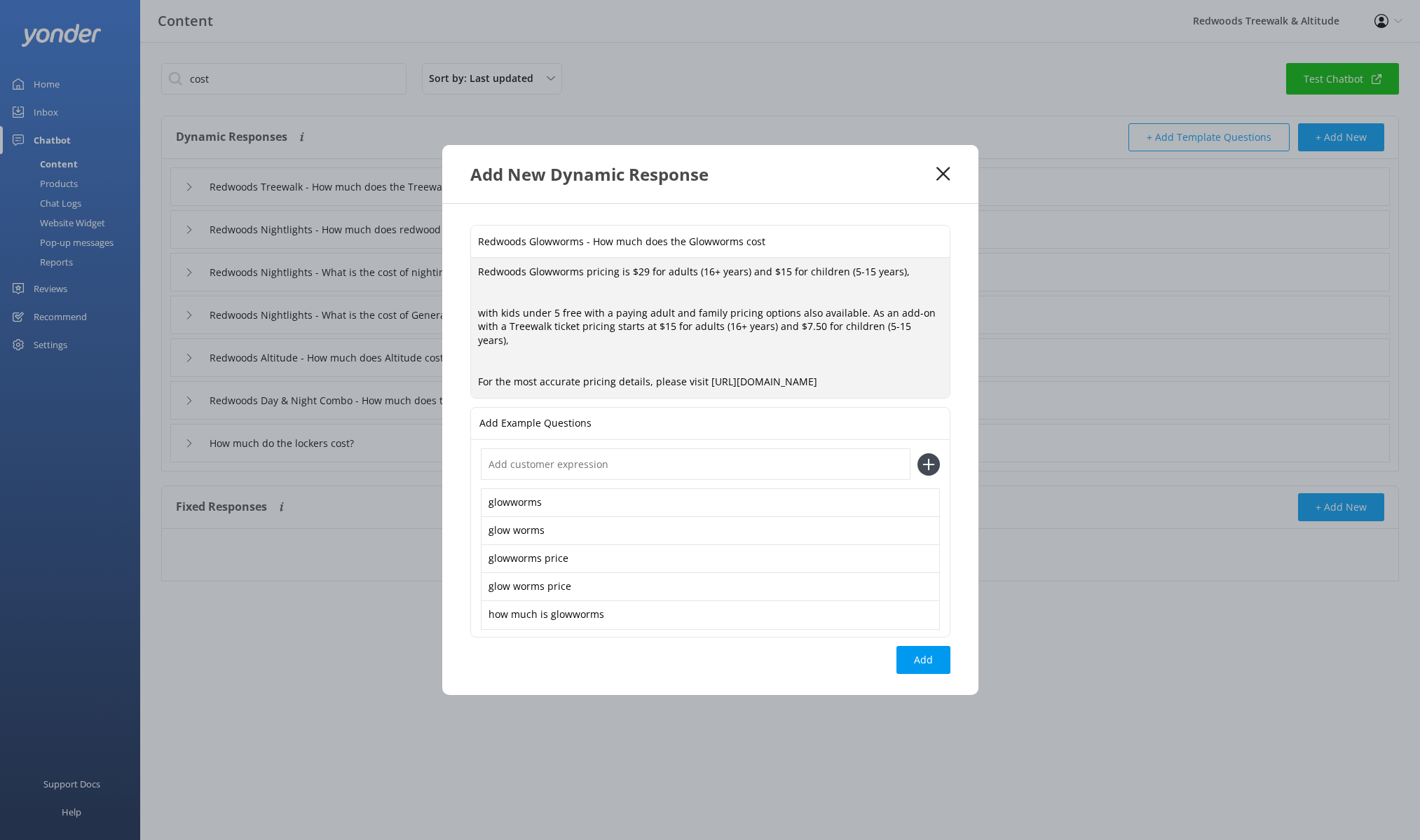
click at [894, 278] on textarea "Redwoods Glowworms pricing is $29 for adults (16+ years) and $15 for children (…" at bounding box center [710, 328] width 479 height 140
click at [928, 276] on textarea "Redwoods Glowworms pricing is $29 for adults (16+ years) and $15 for children (…" at bounding box center [710, 328] width 479 height 140
drag, startPoint x: 630, startPoint y: 331, endPoint x: 936, endPoint y: 332, distance: 306.0
click at [936, 332] on textarea "Redwoods Glowworms pricing is $29 for adults (16+ years) and $15 for children (…" at bounding box center [710, 328] width 479 height 140
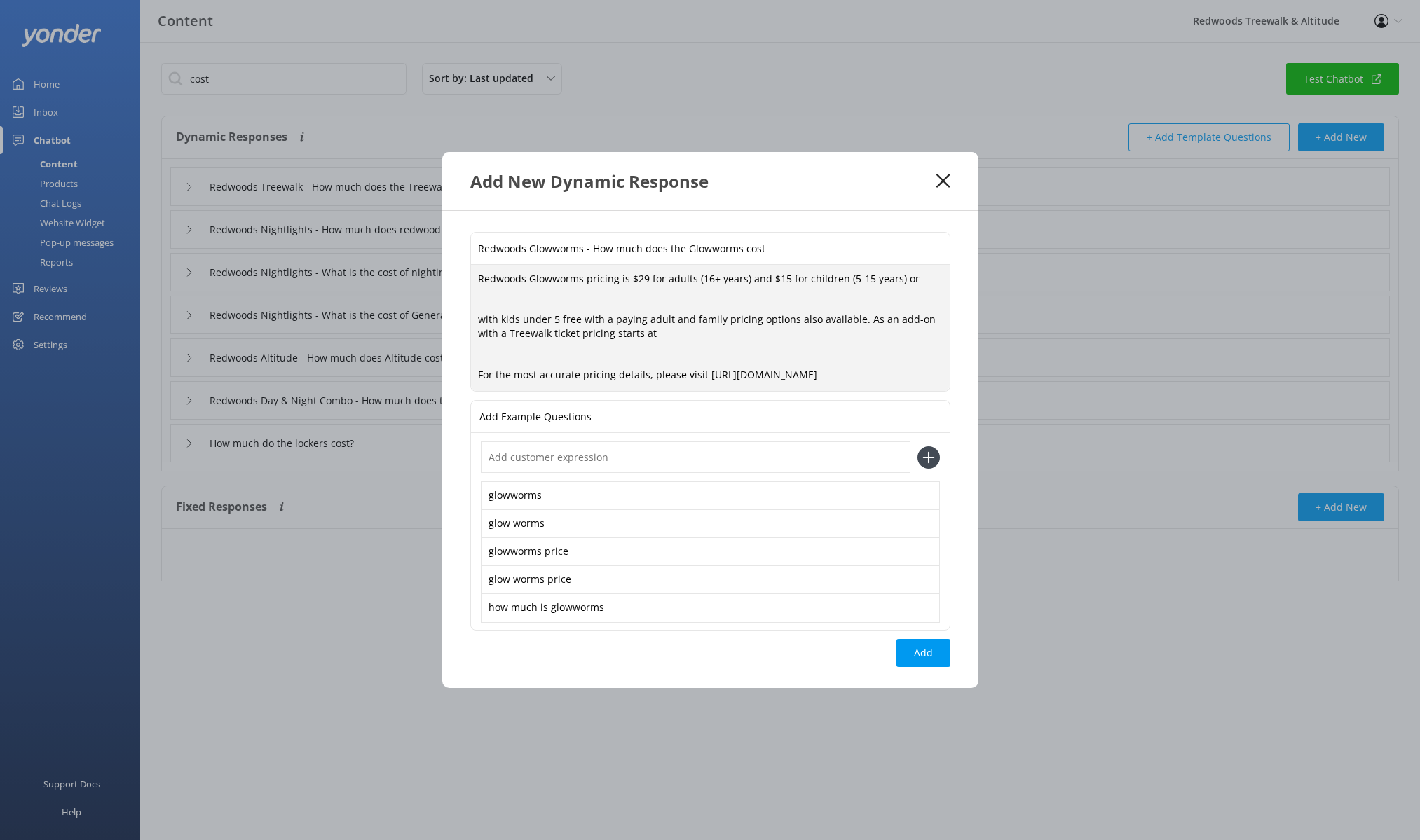
click at [930, 281] on textarea "Redwoods Glowworms pricing is $29 for adults (16+ years) and $15 for children (…" at bounding box center [710, 328] width 479 height 127
paste textarea "$15 for adults (16+ years) and $7.50 for children (5-15 years),"
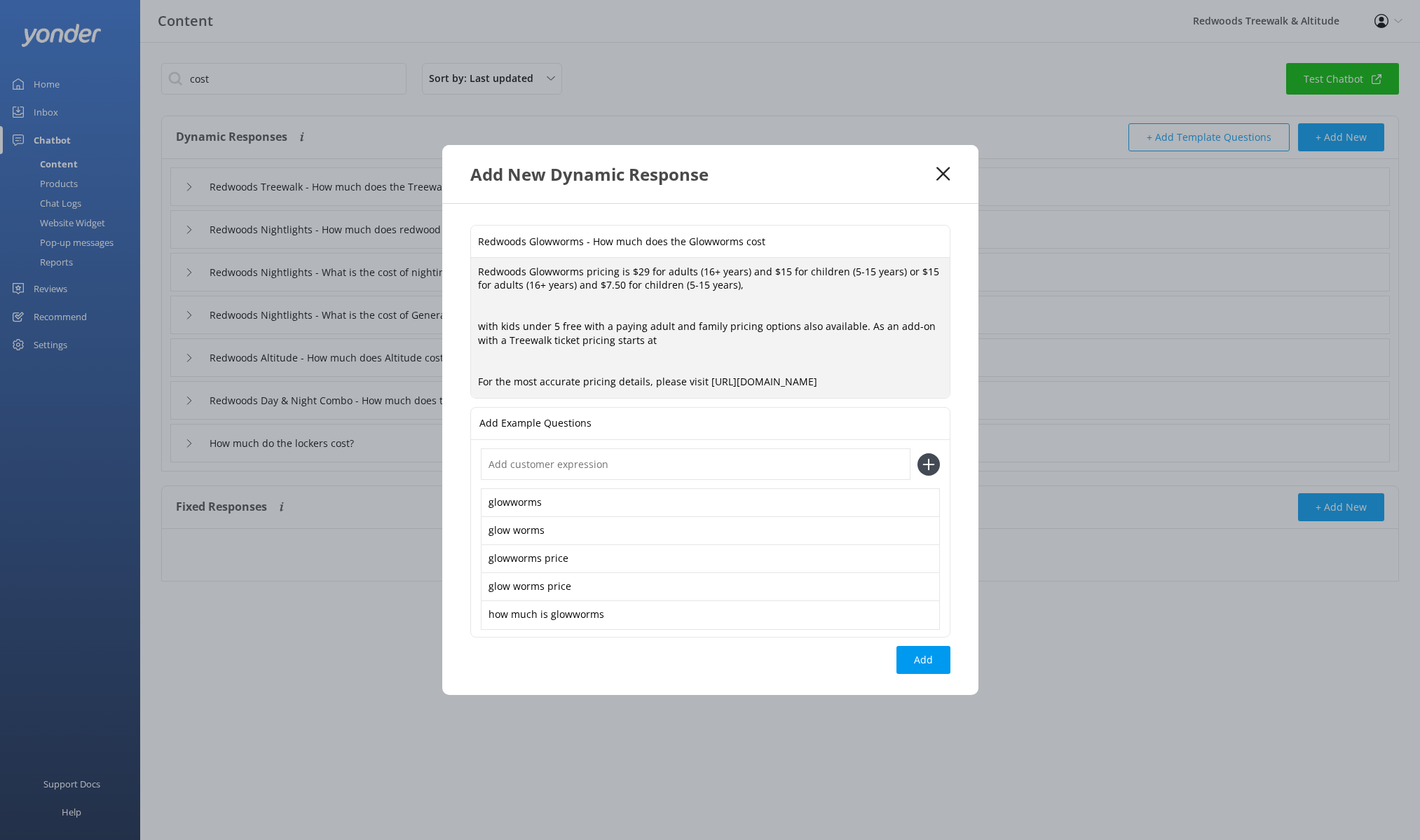
click at [752, 282] on textarea "Redwoods Glowworms pricing is $29 for adults (16+ years) and $15 for children (…" at bounding box center [710, 328] width 479 height 140
click at [505, 324] on textarea "Redwoods Glowworms pricing is $29 for adults (16+ years) and $15 for children (…" at bounding box center [710, 328] width 479 height 140
click at [518, 326] on textarea "Redwoods Glowworms pricing is $29 for adults (16+ years) and $15 for children (…" at bounding box center [710, 328] width 479 height 140
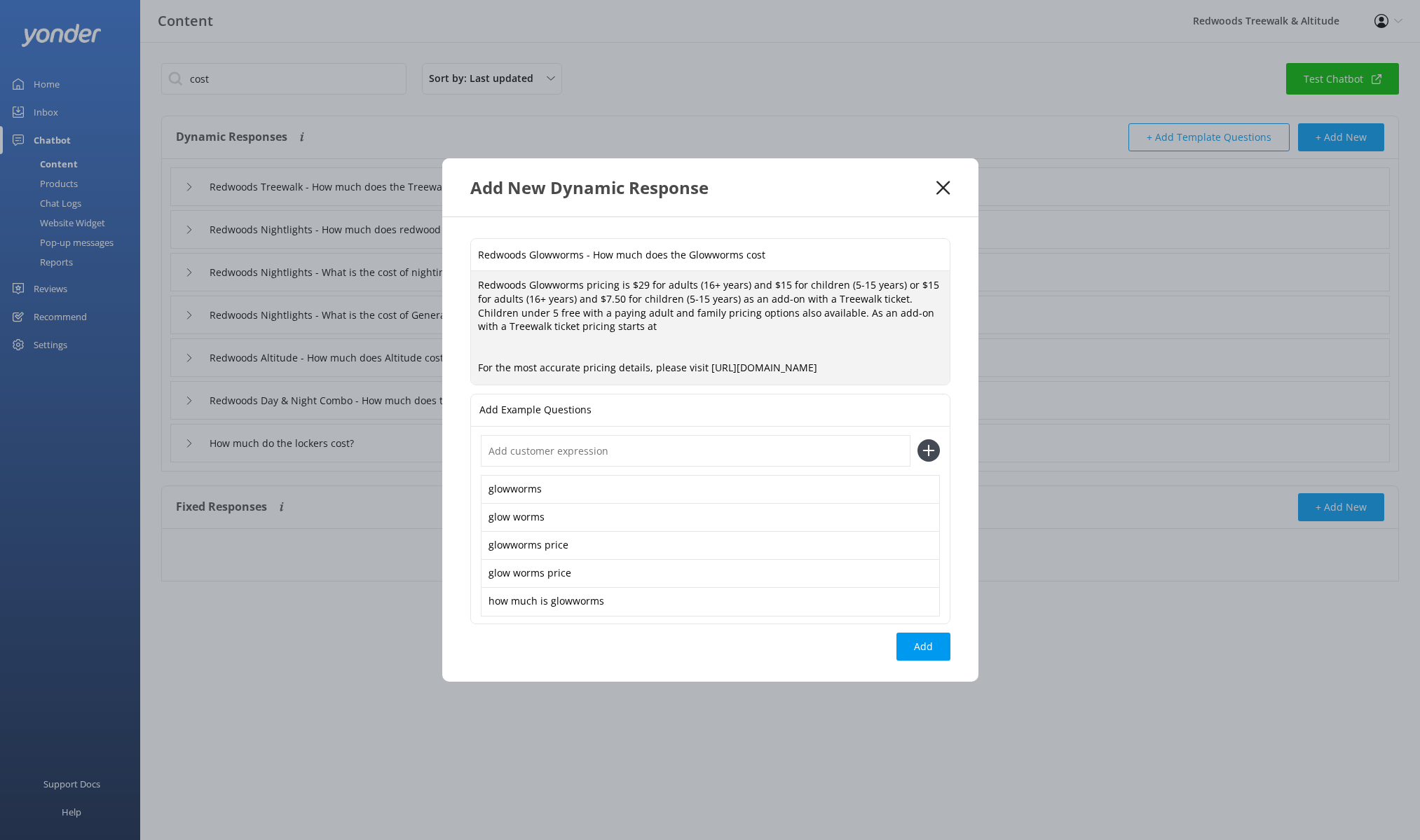
click at [516, 308] on textarea "Redwoods Glowworms pricing is $29 for adults (16+ years) and $15 for children (…" at bounding box center [710, 327] width 479 height 113
drag, startPoint x: 536, startPoint y: 311, endPoint x: 554, endPoint y: 312, distance: 18.0
click at [536, 311] on textarea "Redwoods Glowworms pricing is $29 for adults (16+ years) and $15 for children (…" at bounding box center [710, 327] width 479 height 113
click at [516, 310] on textarea "Redwoods Glowworms pricing is $29 for adults (16+ years) and $15 for children (…" at bounding box center [710, 327] width 479 height 113
drag, startPoint x: 644, startPoint y: 327, endPoint x: 831, endPoint y: 308, distance: 188.0
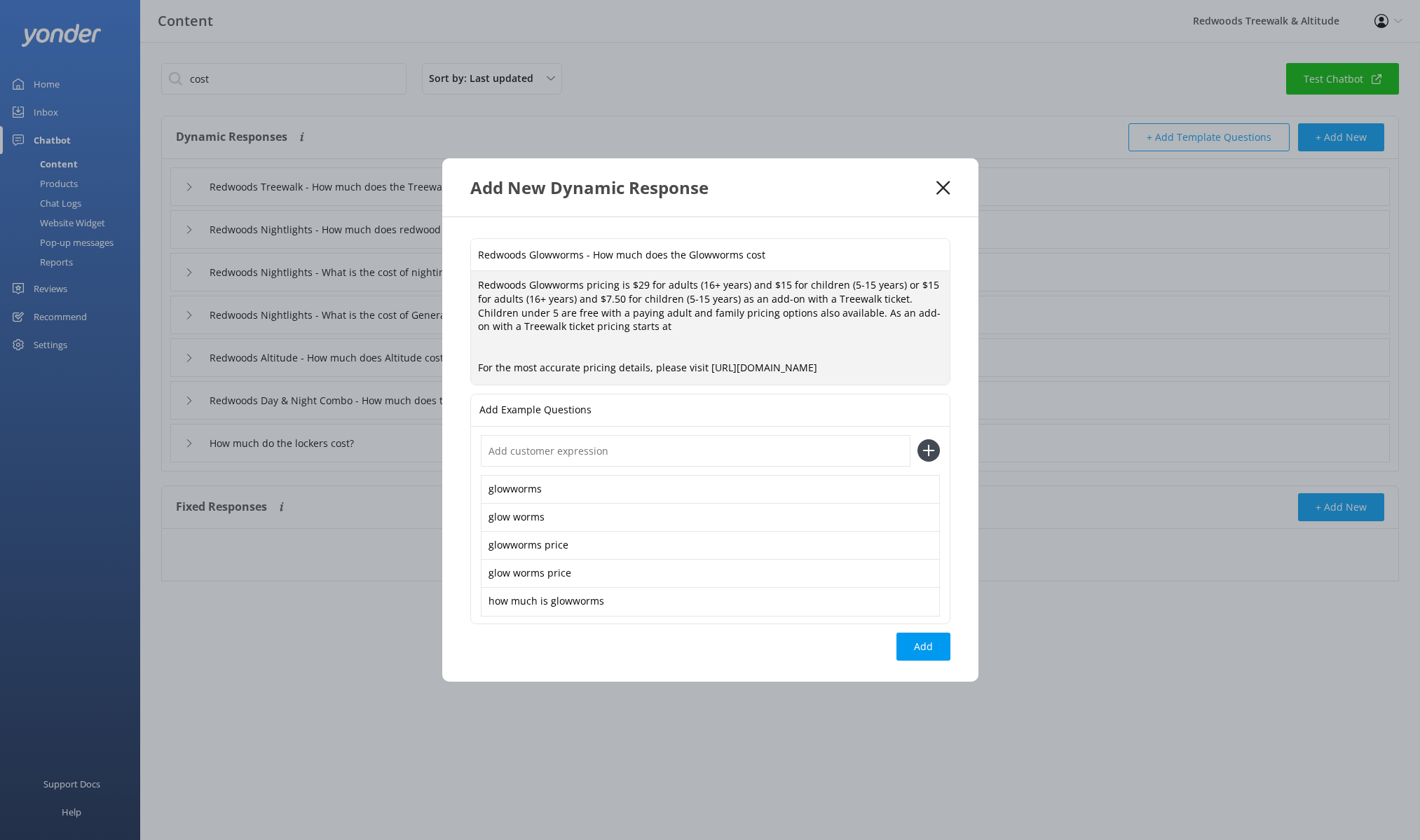
click at [831, 308] on textarea "Redwoods Glowworms pricing is $29 for adults (16+ years) and $15 for children (…" at bounding box center [710, 327] width 479 height 113
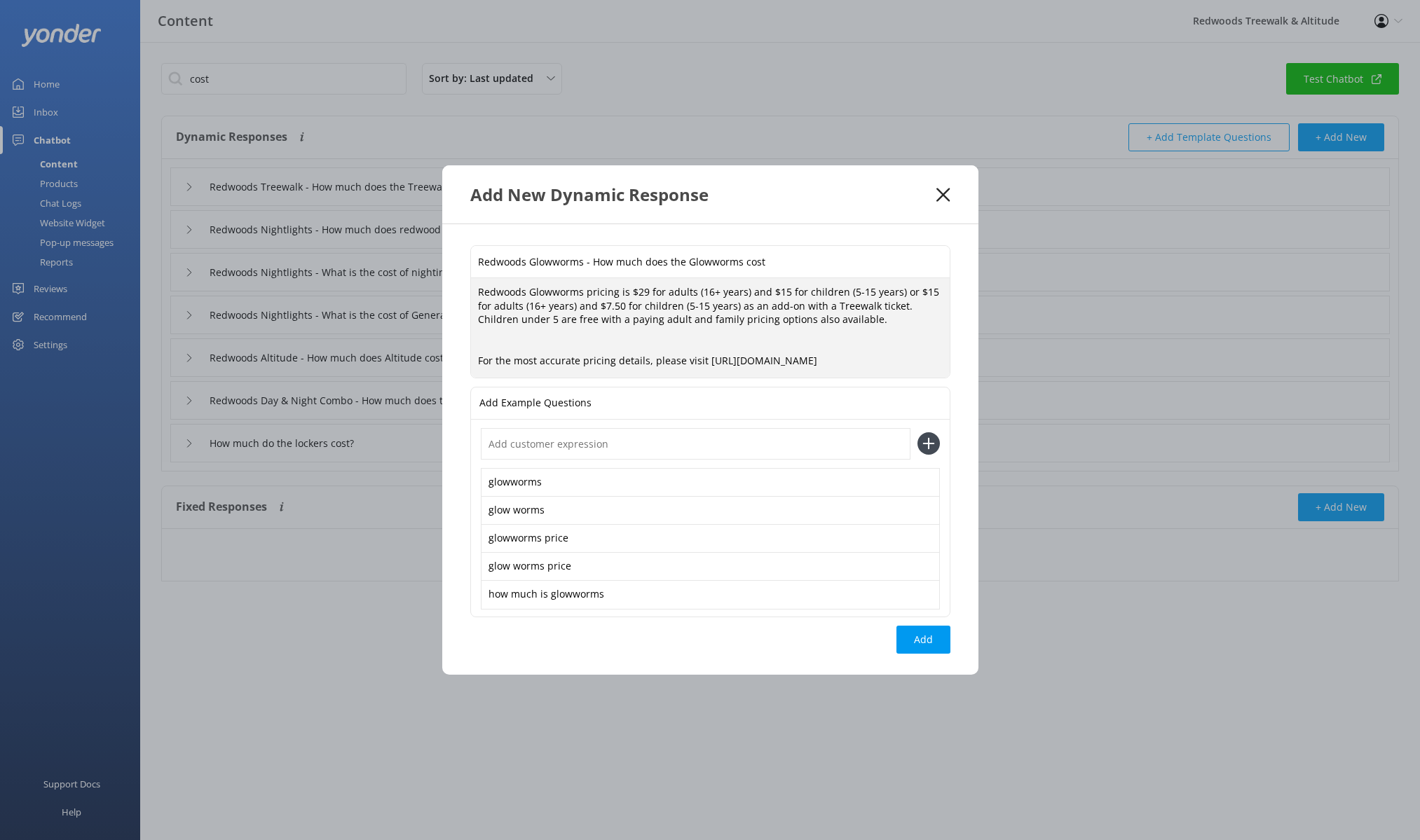
click at [480, 361] on textarea "Redwoods Glowworms pricing is $29 for adults (16+ years) and $15 for children (…" at bounding box center [710, 328] width 479 height 99
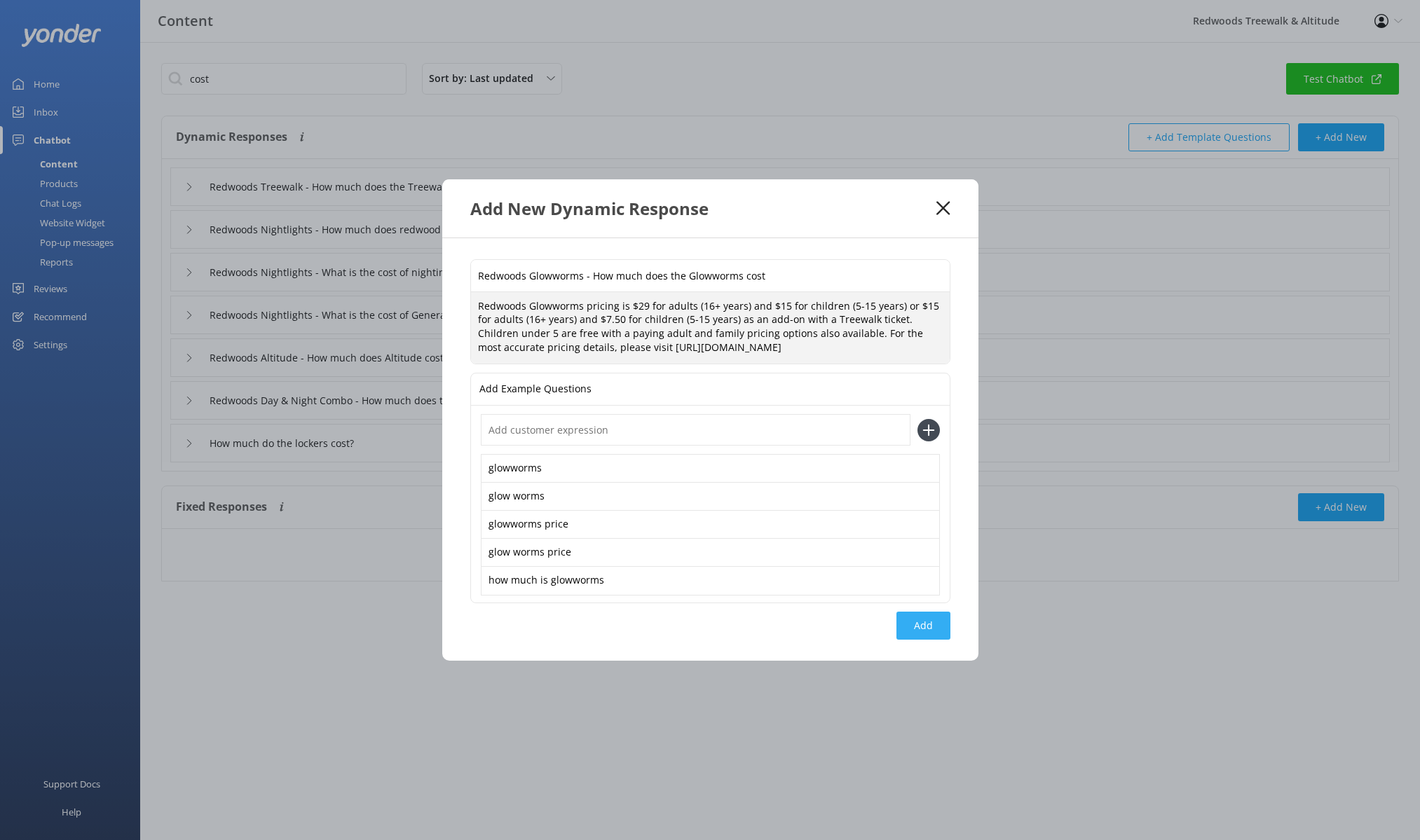
type textarea "Redwoods Glowworms pricing is $29 for adults (16+ years) and $15 for children (…"
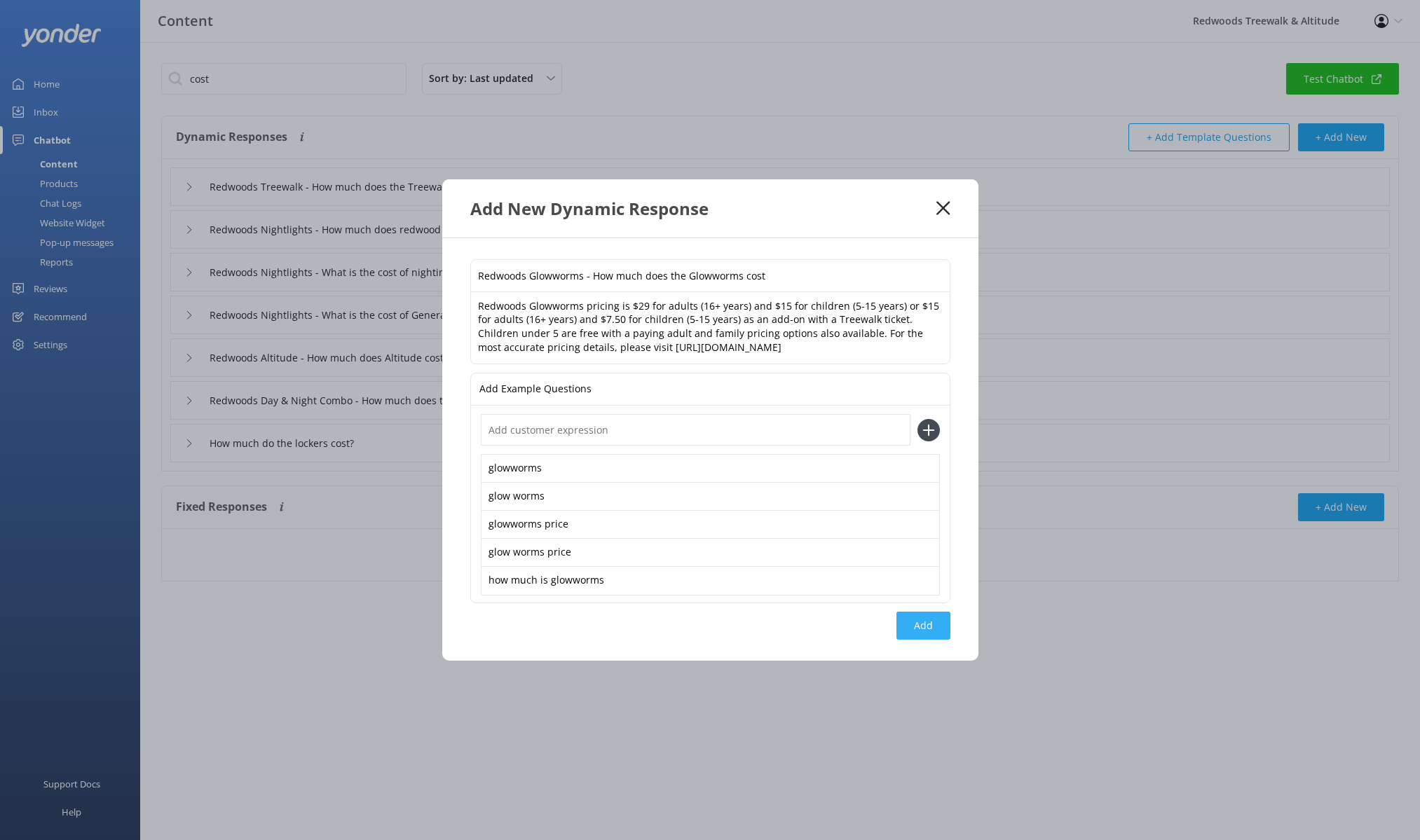
click at [921, 628] on button "Add" at bounding box center [923, 625] width 54 height 28
type input "Redwoods Glowworms - How much does the Glowworms cost"
type input "Redwoods Treewalk - How much does the Treewalk cost"
type input "Redwoods Nightlights - How much does redwood Nighlights cost"
type input "Redwoods Nightlights - What is the cost of nightime Fast Pass tickets?"
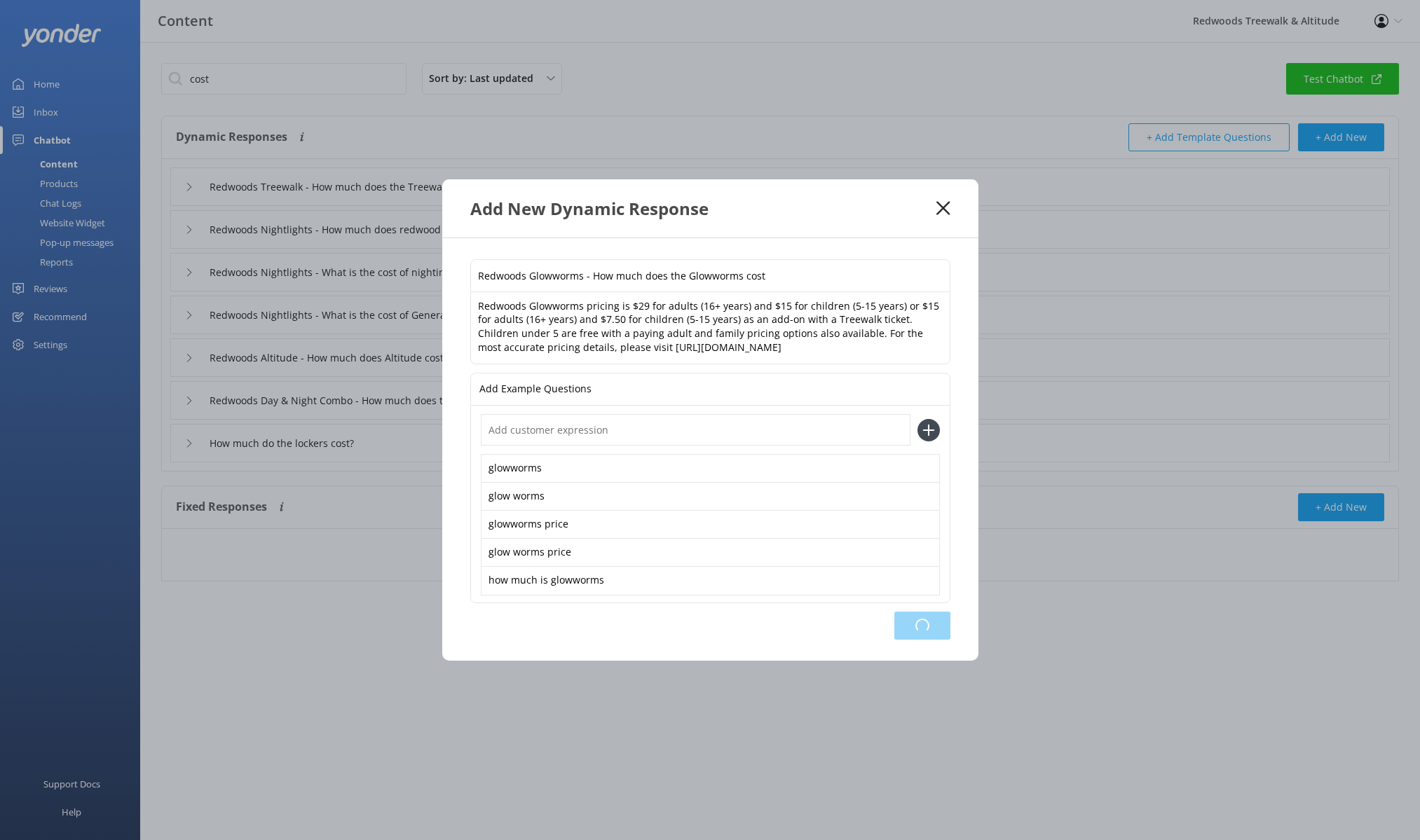
type input "Redwoods Nightlights - What is the cost of General Admission tickets?"
type input "Redwoods Altitude - How much does Altitude cost"
type input "Redwoods Day & Night Combo - How much does the Treewalk day & night combo cost?"
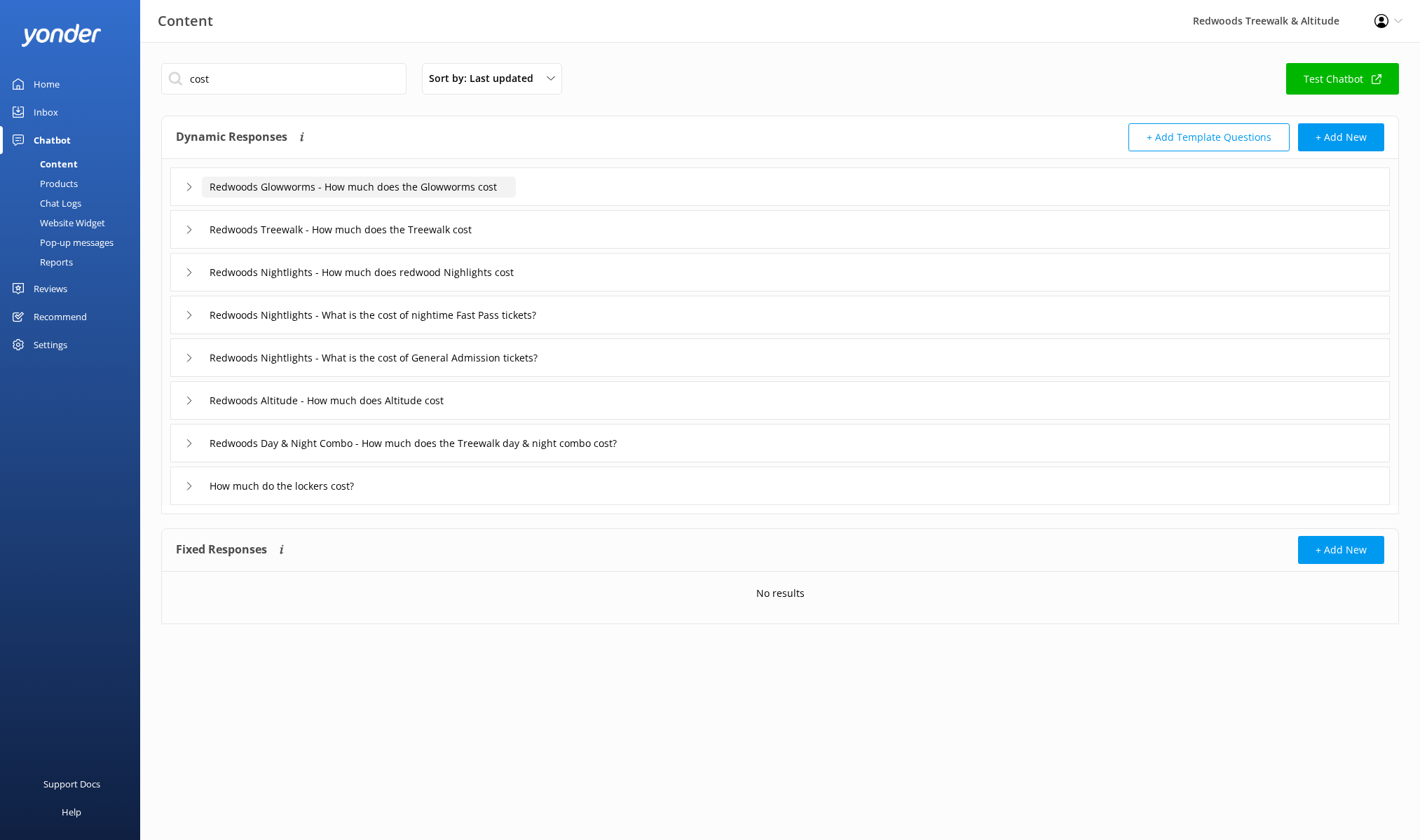
click at [469, 189] on input "Redwoods Glowworms - How much does the Glowworms cost" at bounding box center [359, 186] width 314 height 21
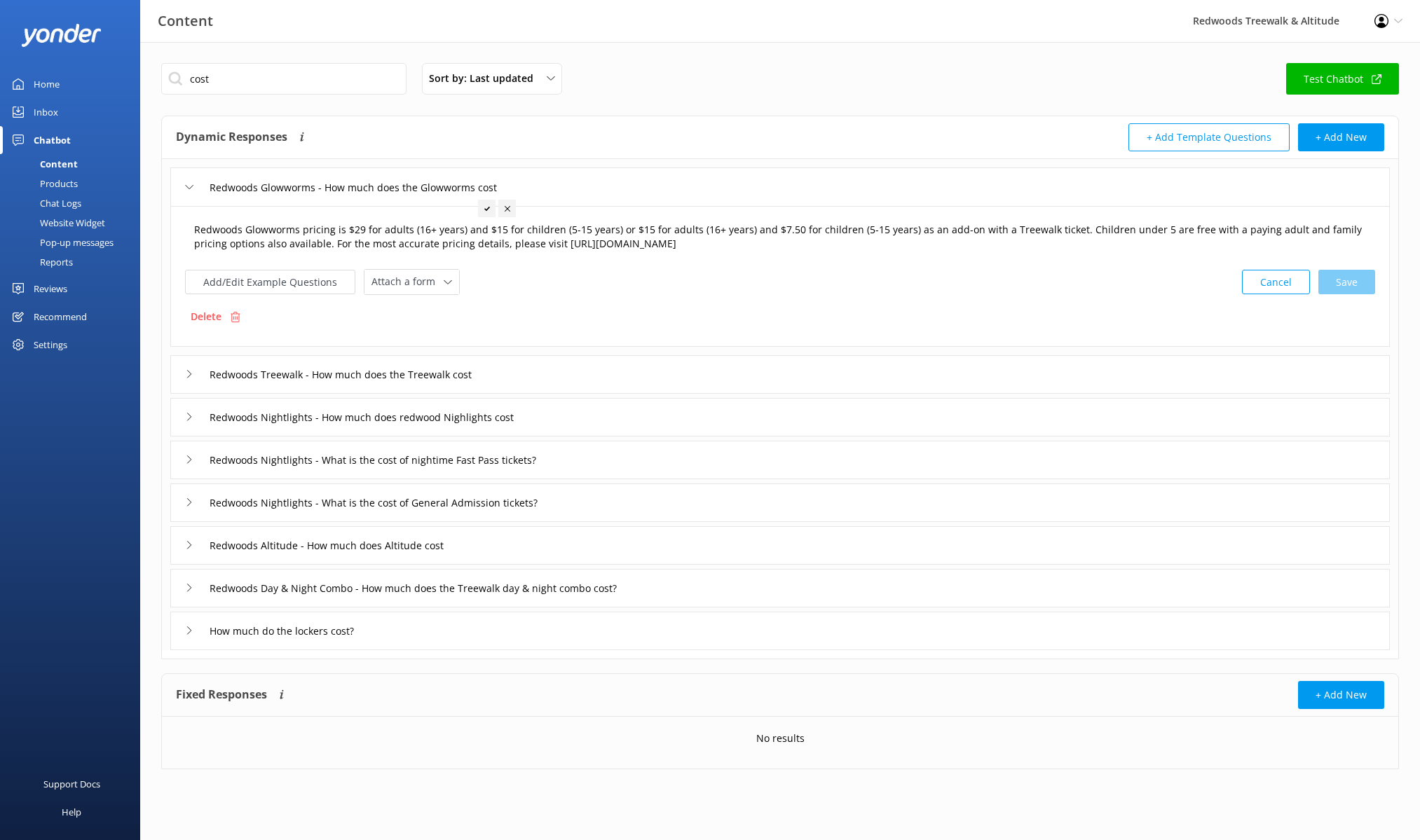
click at [231, 241] on textarea "Redwoods Glowworms pricing is $29 for adults (16+ years) and $15 for children (…" at bounding box center [780, 237] width 1187 height 44
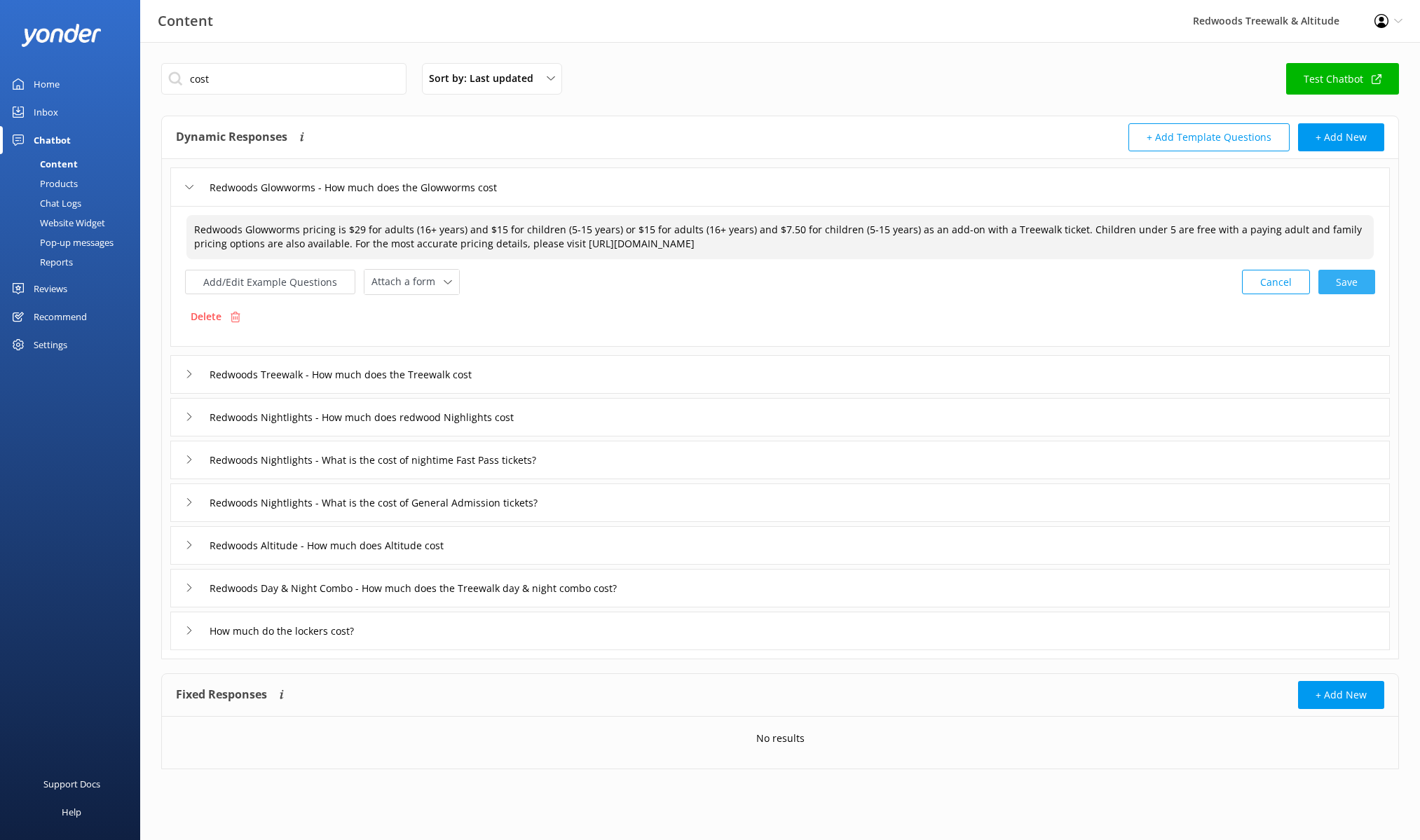
click at [1347, 288] on div "Cancel Save" at bounding box center [1308, 282] width 133 height 26
type textarea "Redwoods Glowworms pricing is $29 for adults (16+ years) and $15 for children (…"
click at [39, 75] on div "Home" at bounding box center [47, 84] width 26 height 28
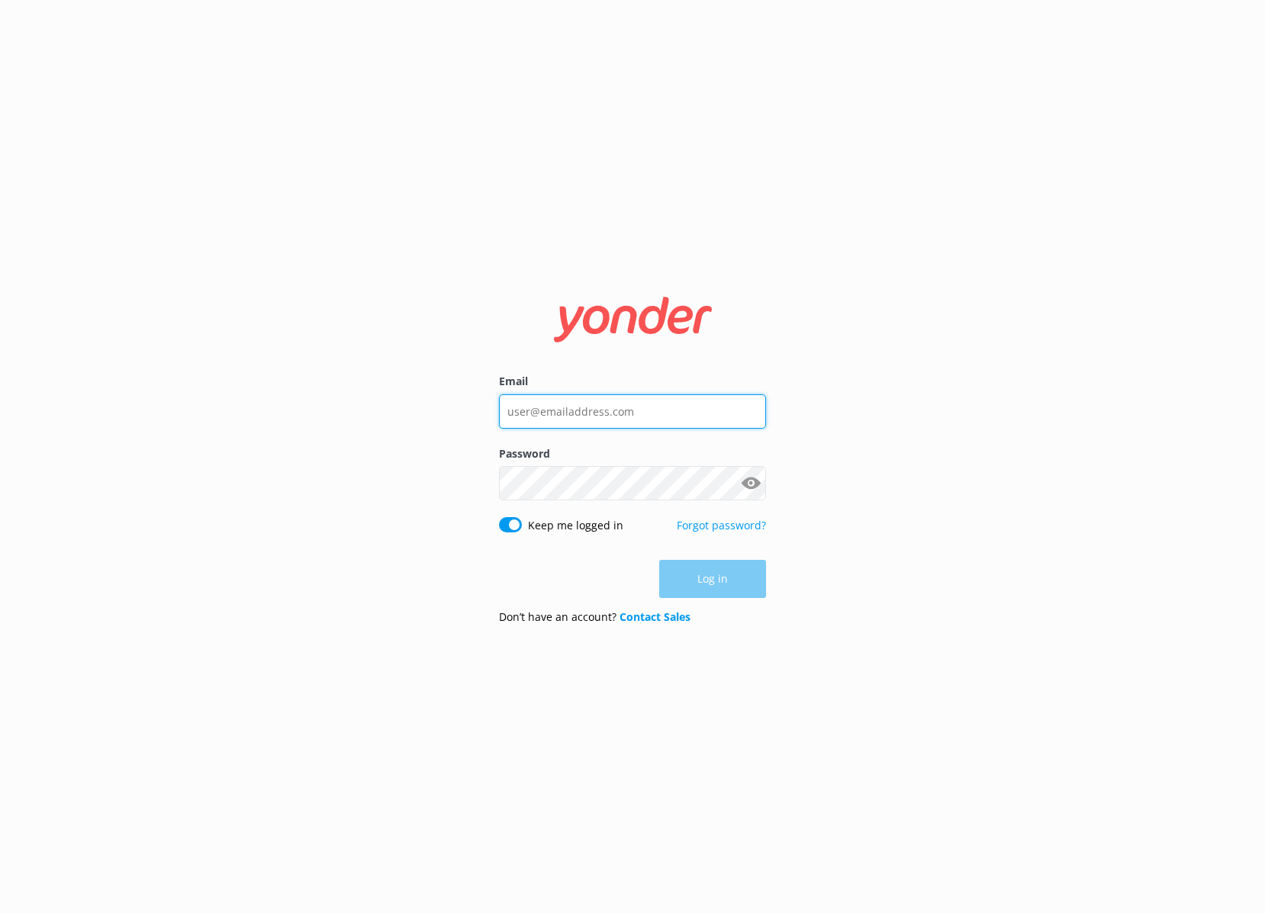
type input "[EMAIL_ADDRESS][DOMAIN_NAME]"
click at [0, 912] on nordpass-portal at bounding box center [0, 913] width 0 height 0
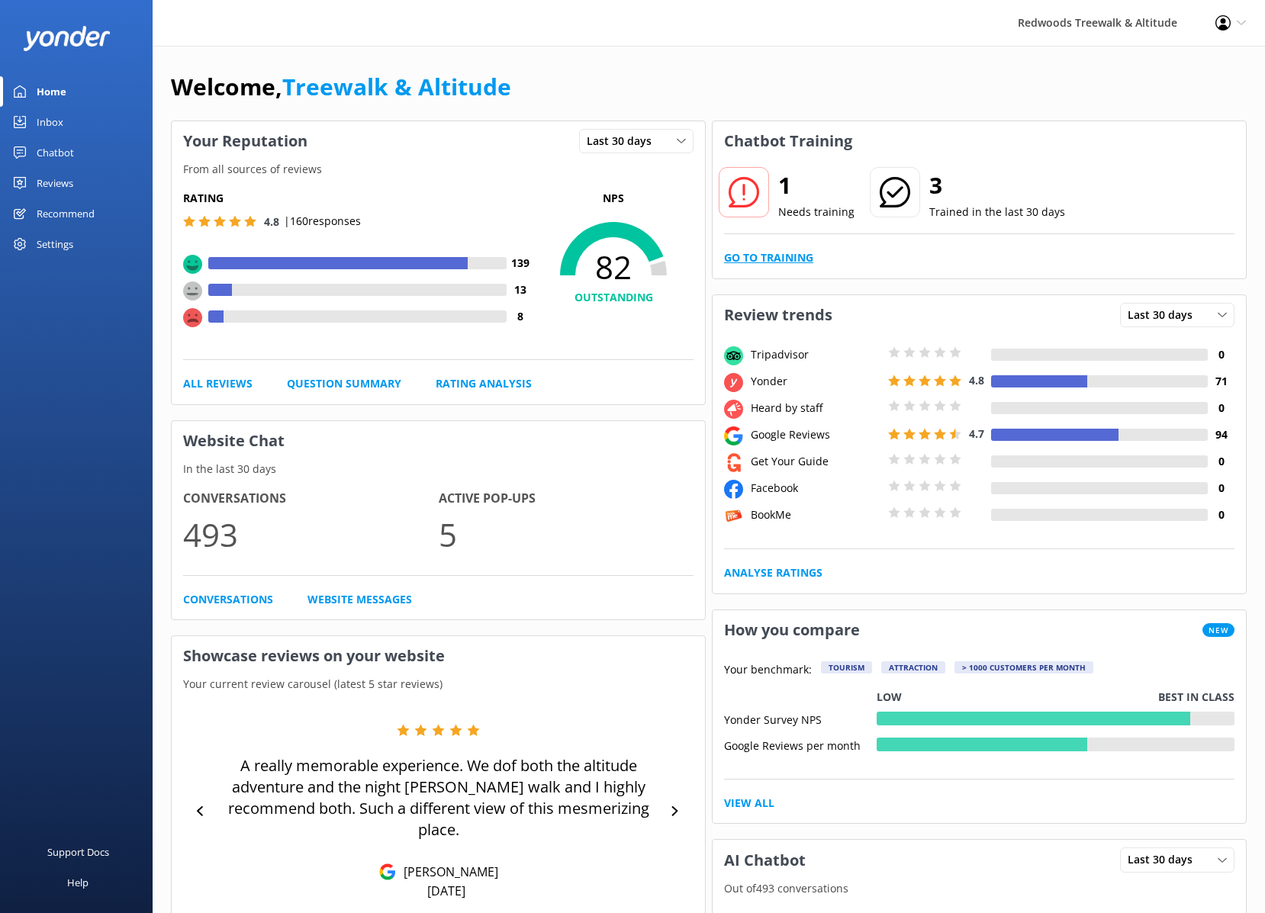
click at [724, 257] on link "Go to Training" at bounding box center [768, 257] width 89 height 17
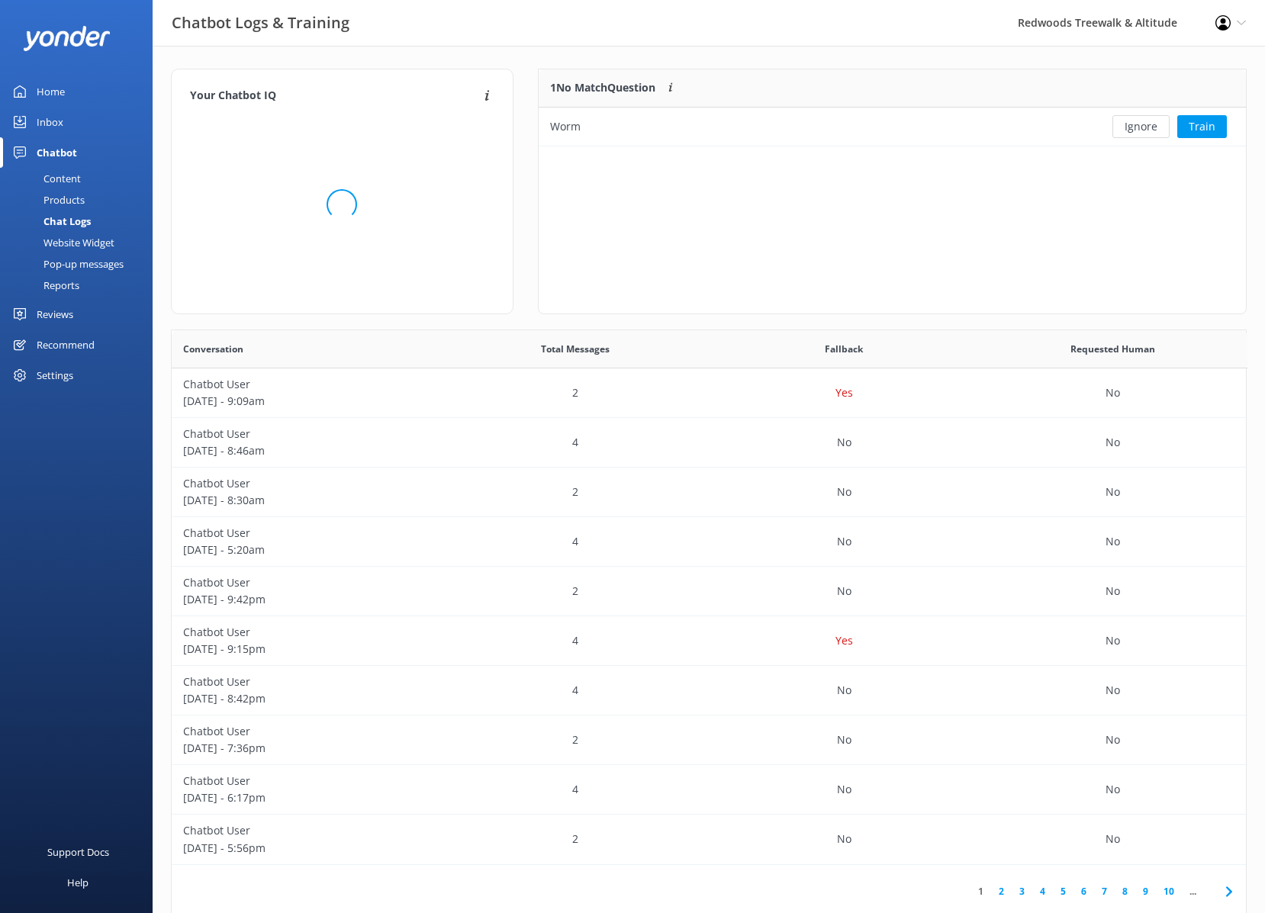
scroll to position [535, 1074]
click at [1199, 127] on button "Train" at bounding box center [1202, 126] width 50 height 23
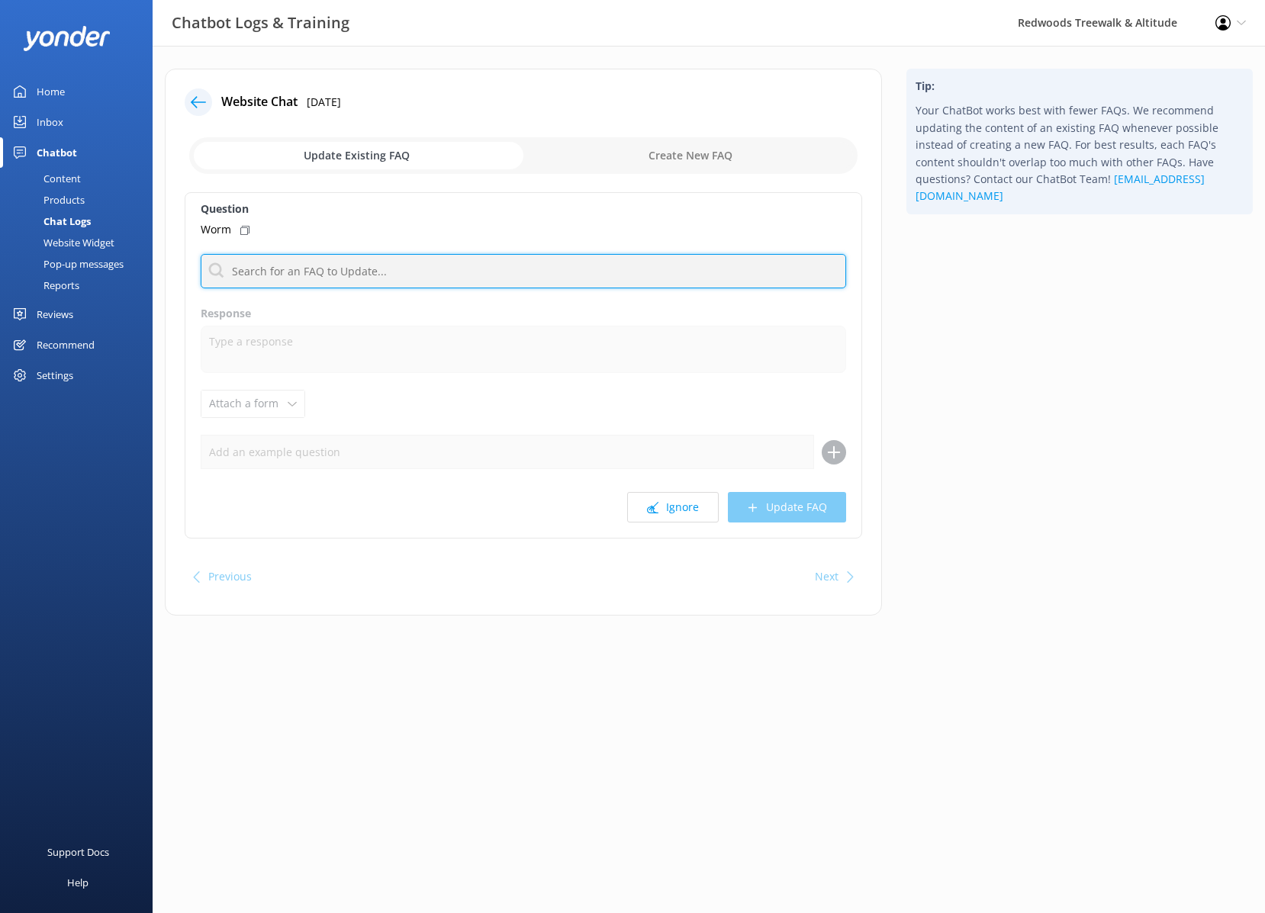
click at [407, 273] on input "text" at bounding box center [523, 271] width 645 height 34
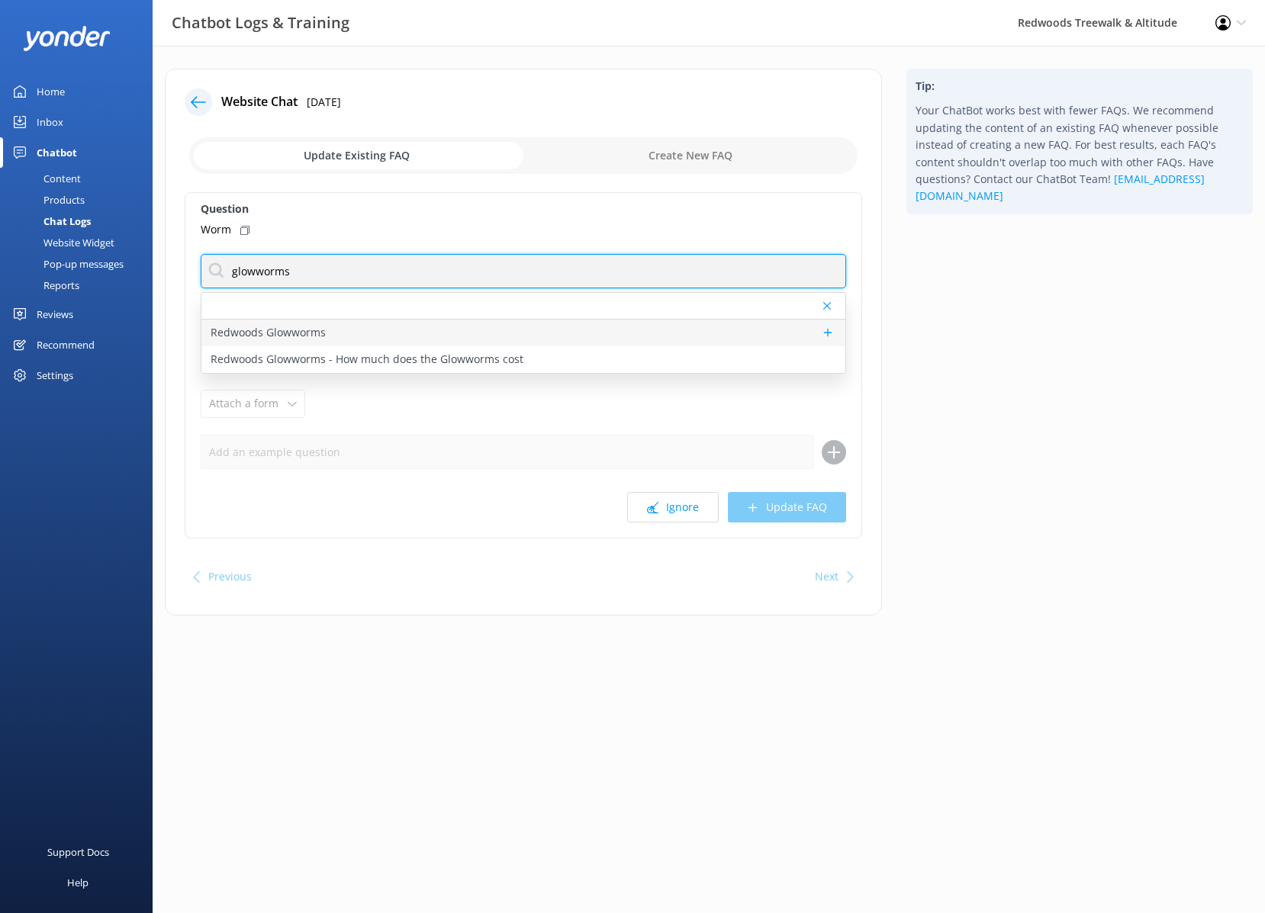
type input "glowworms"
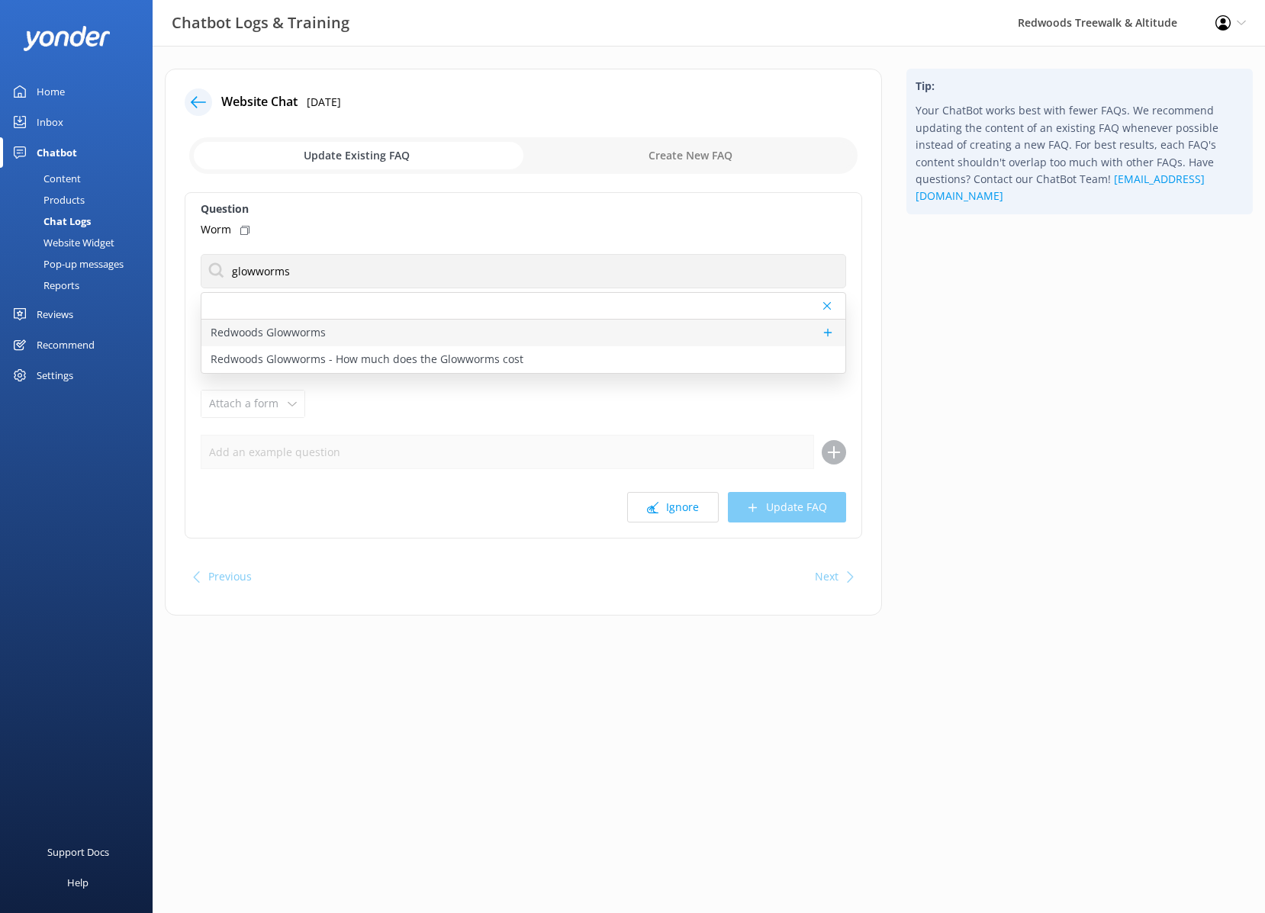
click at [391, 335] on div "Redwoods Glowworms" at bounding box center [523, 333] width 644 height 27
type textarea "Redwoods Glowworms is a new eco-tourism attraction by Redwoods Treewalk & Night…"
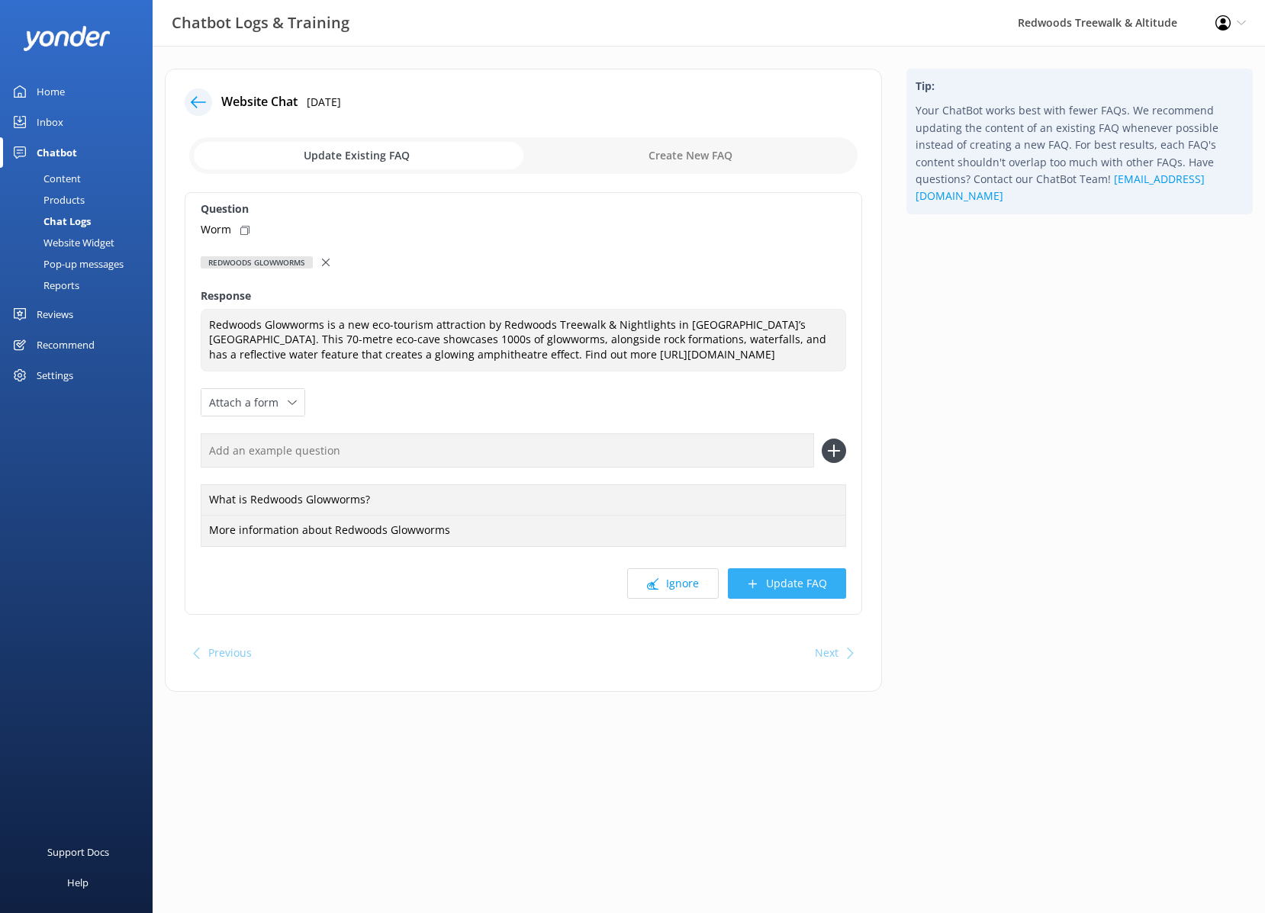
click at [783, 578] on button "Update FAQ" at bounding box center [787, 583] width 118 height 31
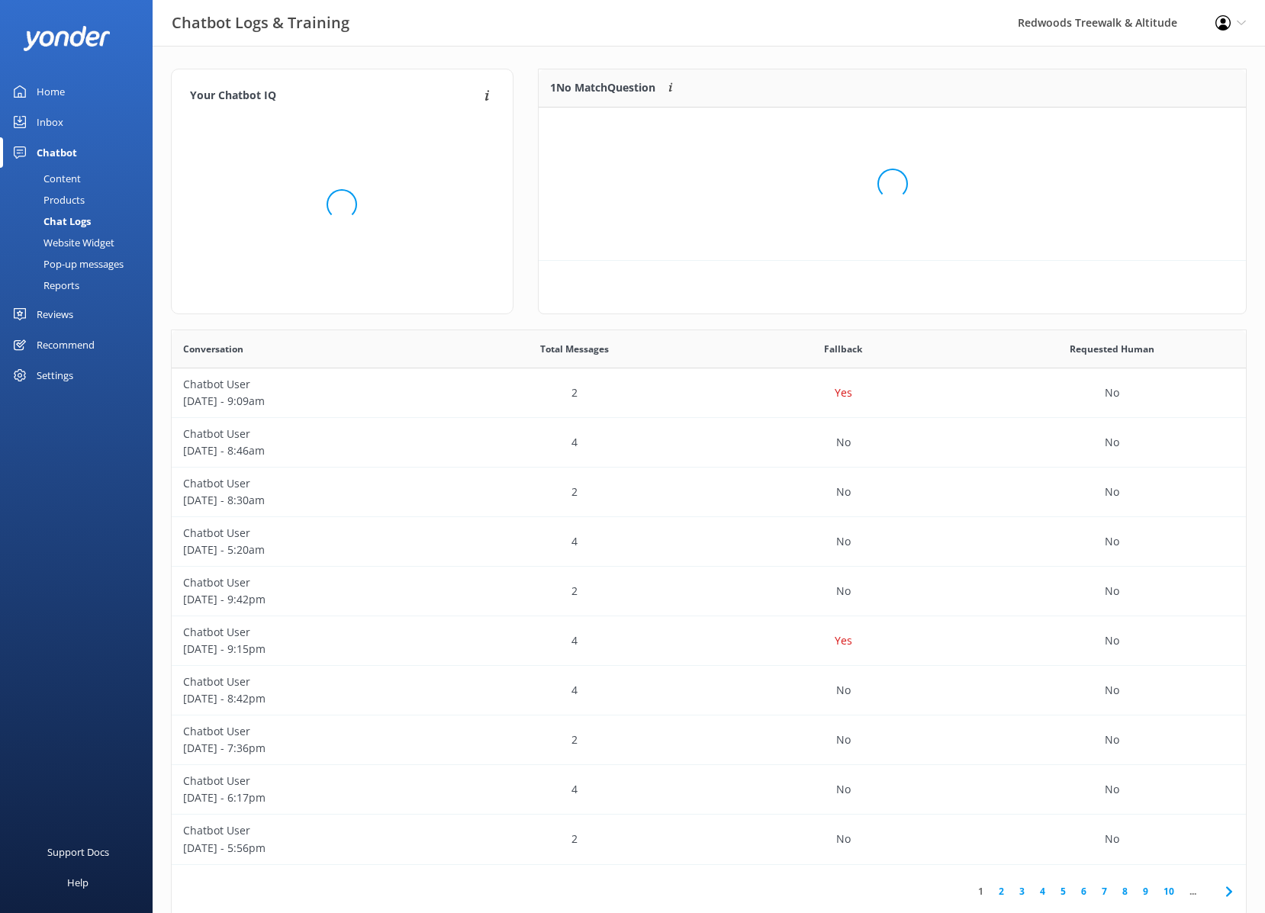
scroll to position [535, 1074]
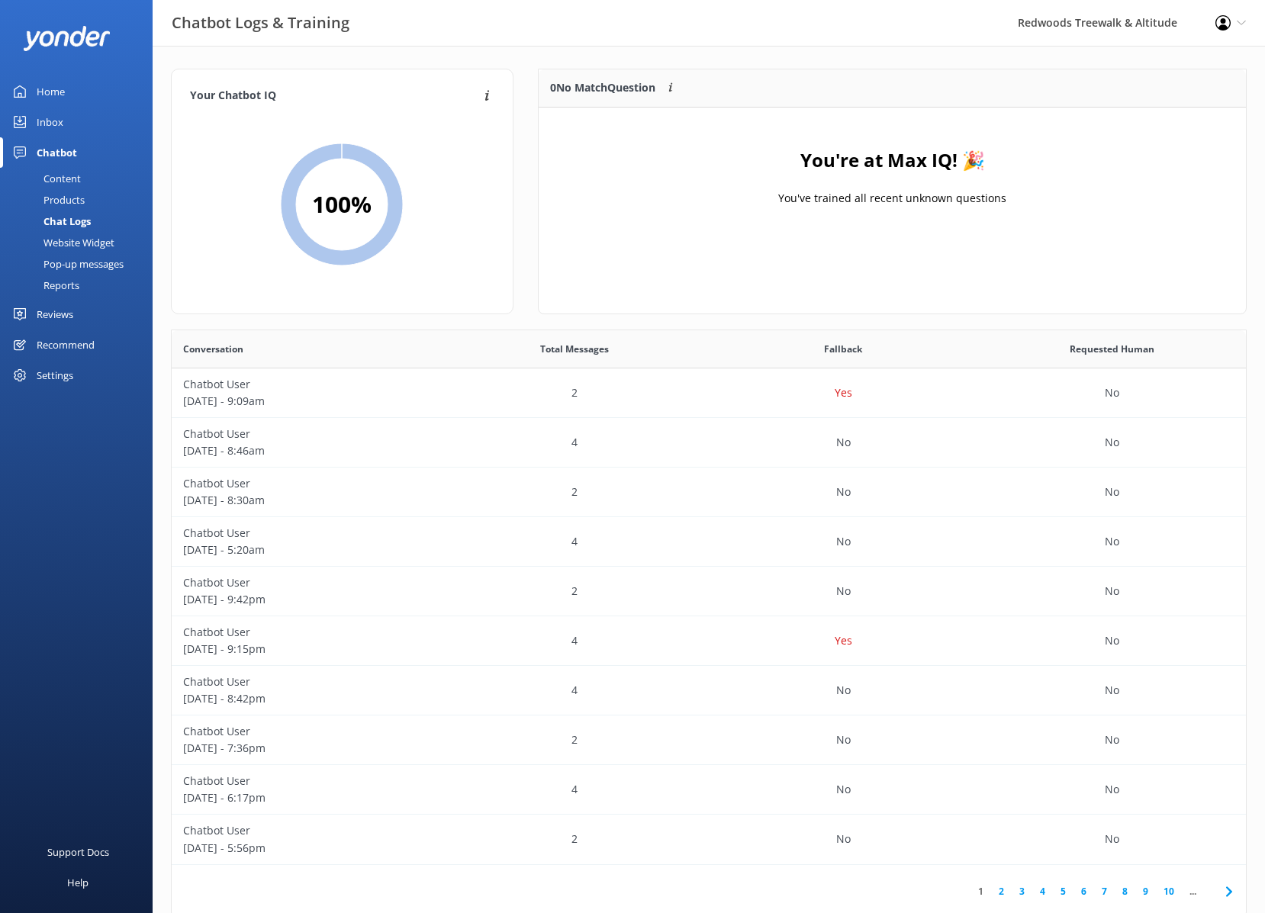
click at [75, 121] on link "Inbox" at bounding box center [76, 122] width 153 height 31
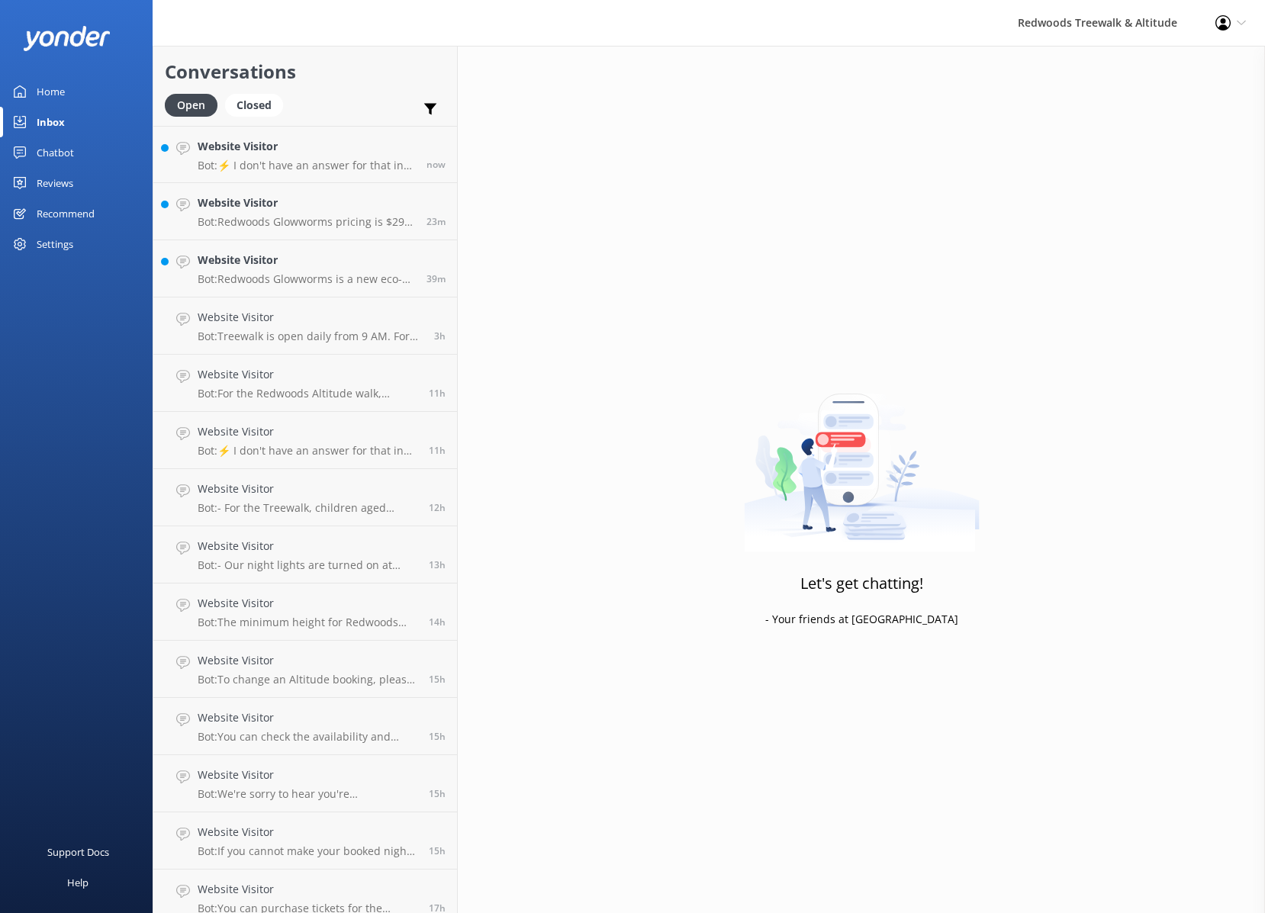
click at [67, 98] on link "Home" at bounding box center [76, 91] width 153 height 31
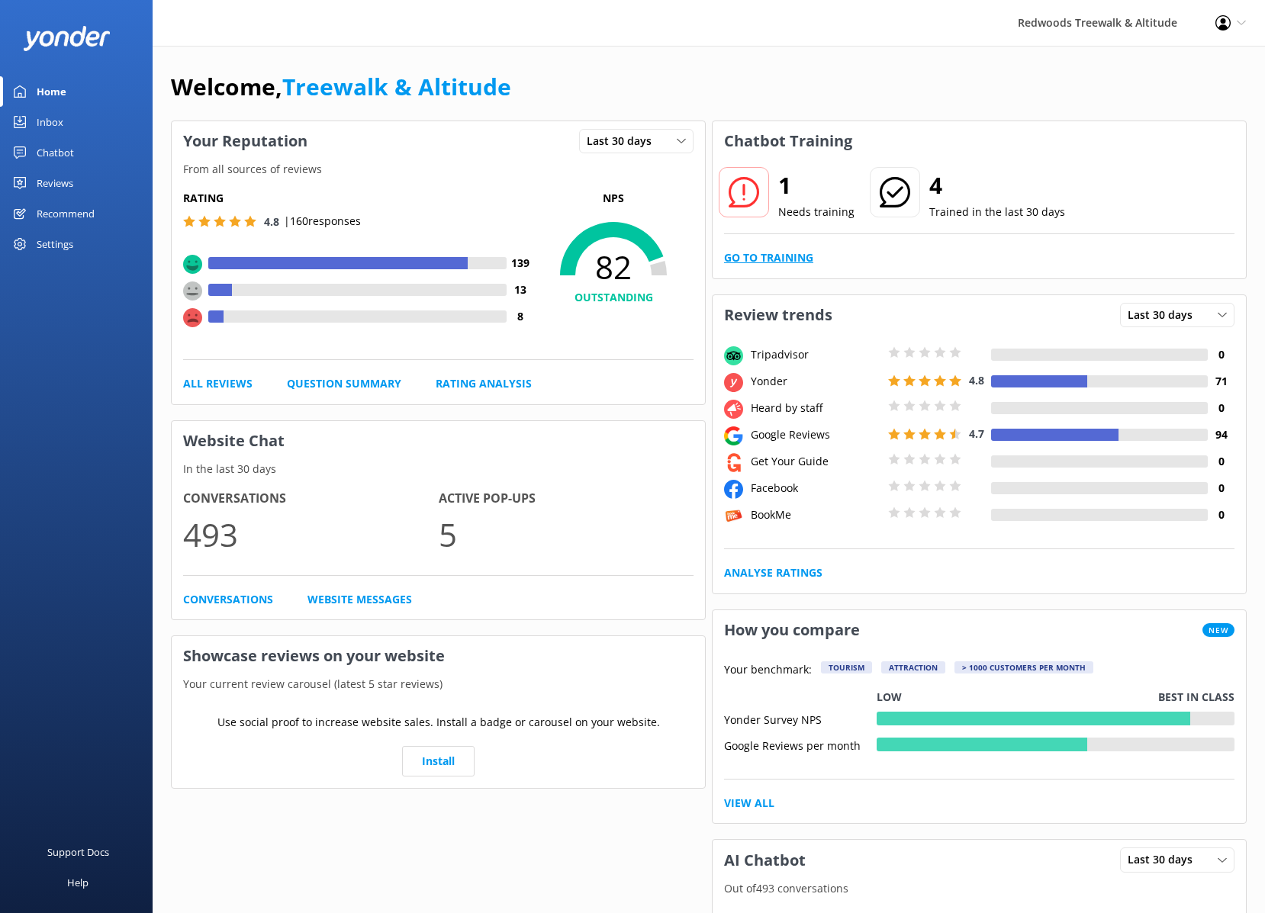
click at [766, 259] on link "Go to Training" at bounding box center [768, 257] width 89 height 17
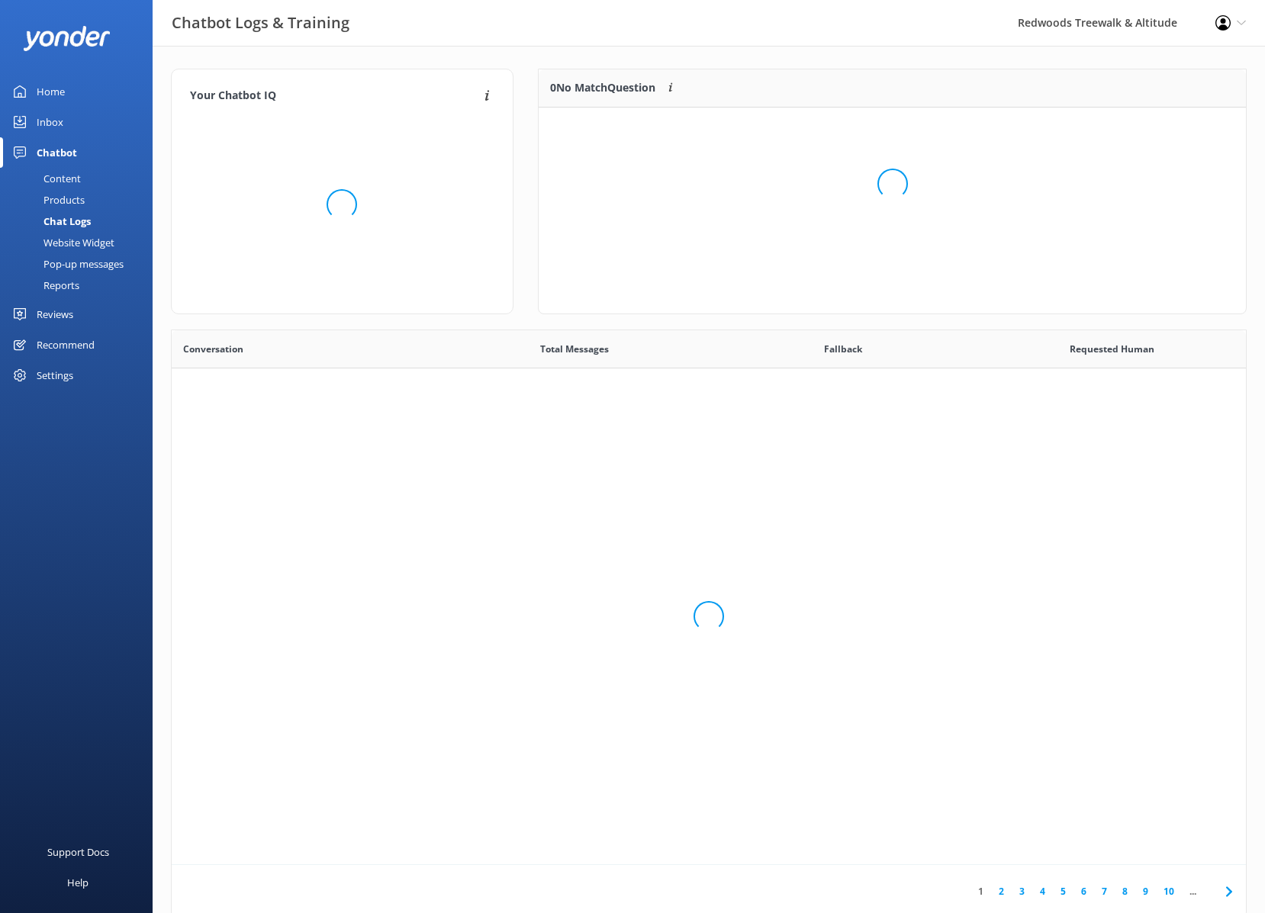
scroll to position [535, 1074]
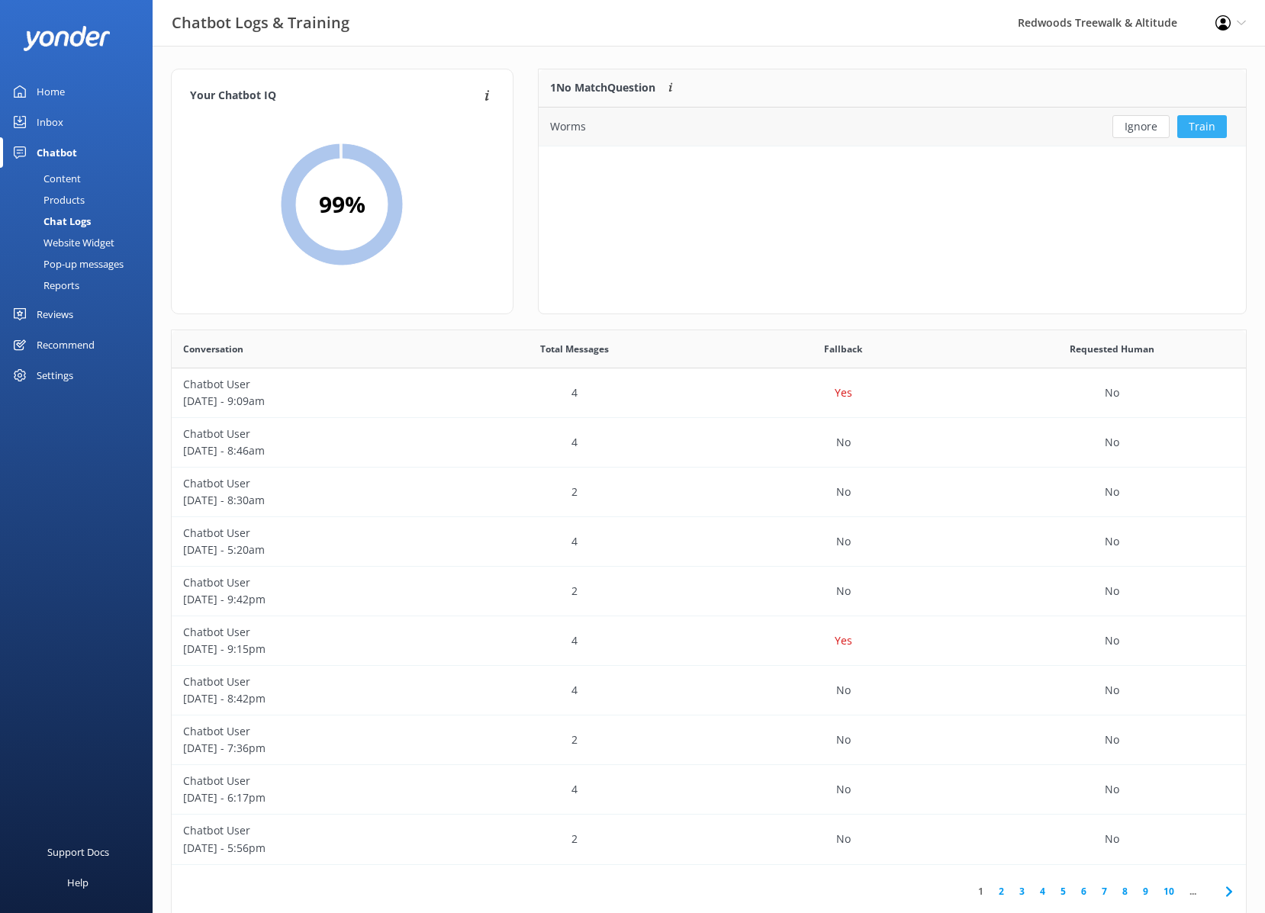
click at [1199, 128] on button "Train" at bounding box center [1202, 126] width 50 height 23
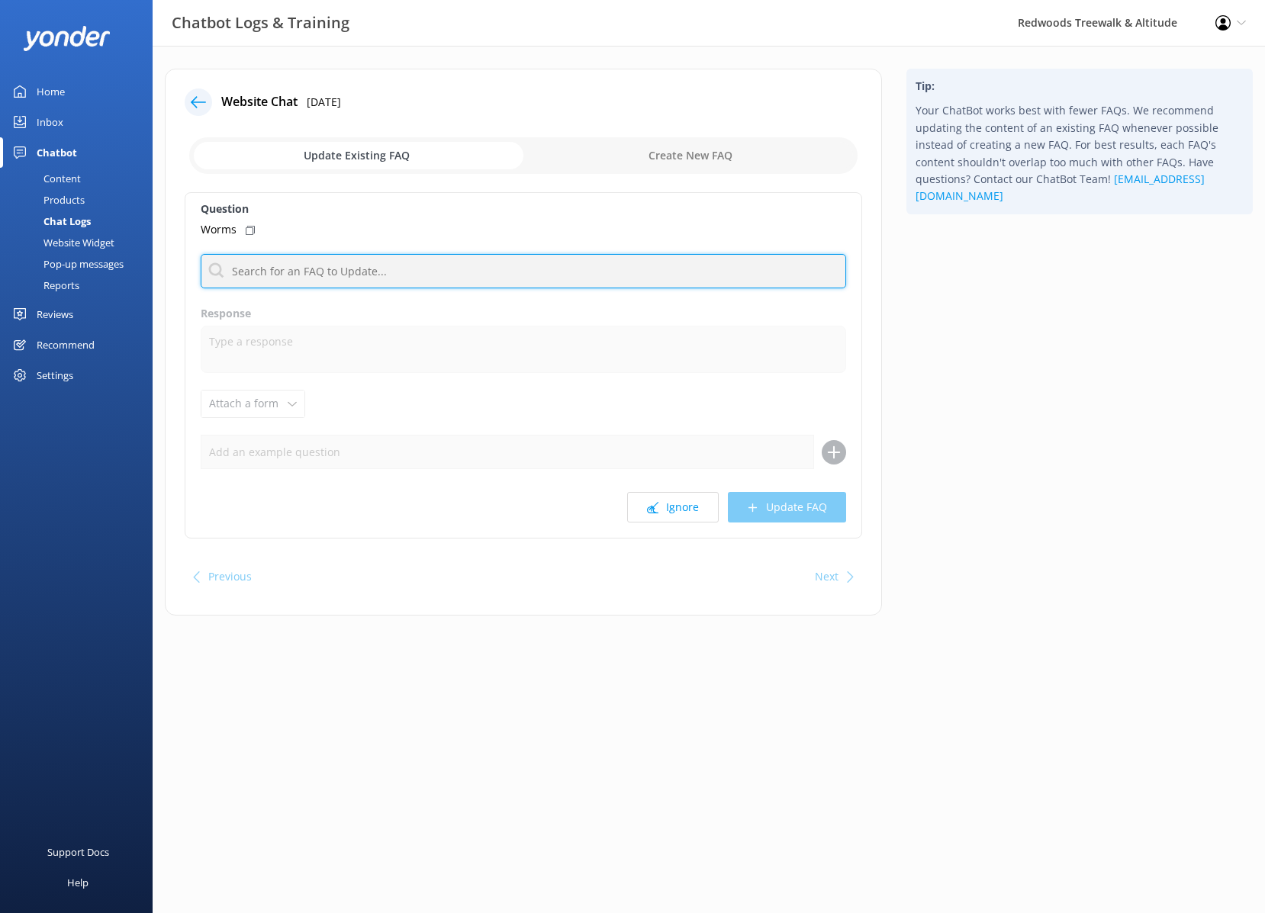
click at [526, 255] on input "text" at bounding box center [523, 271] width 645 height 34
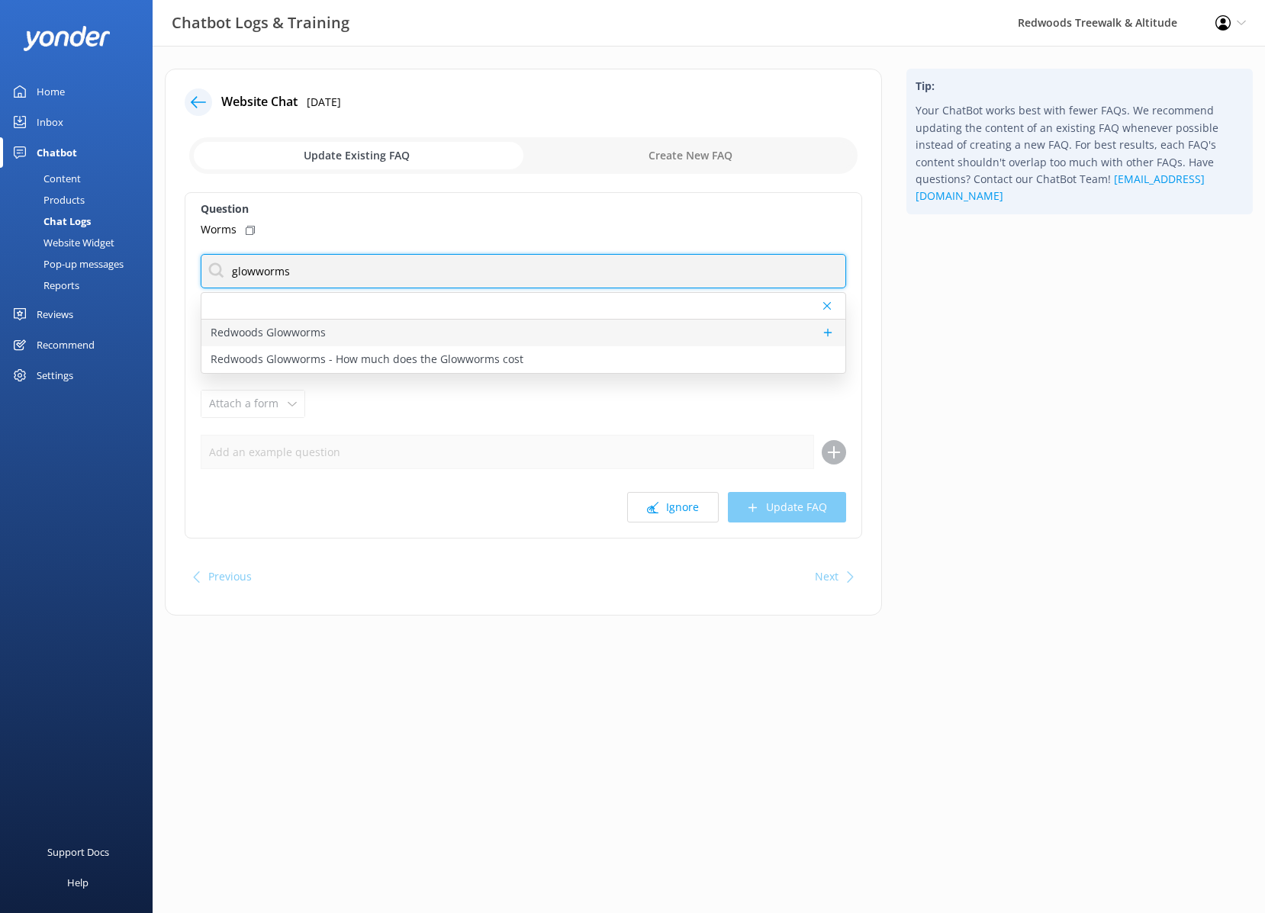
type input "glowworms"
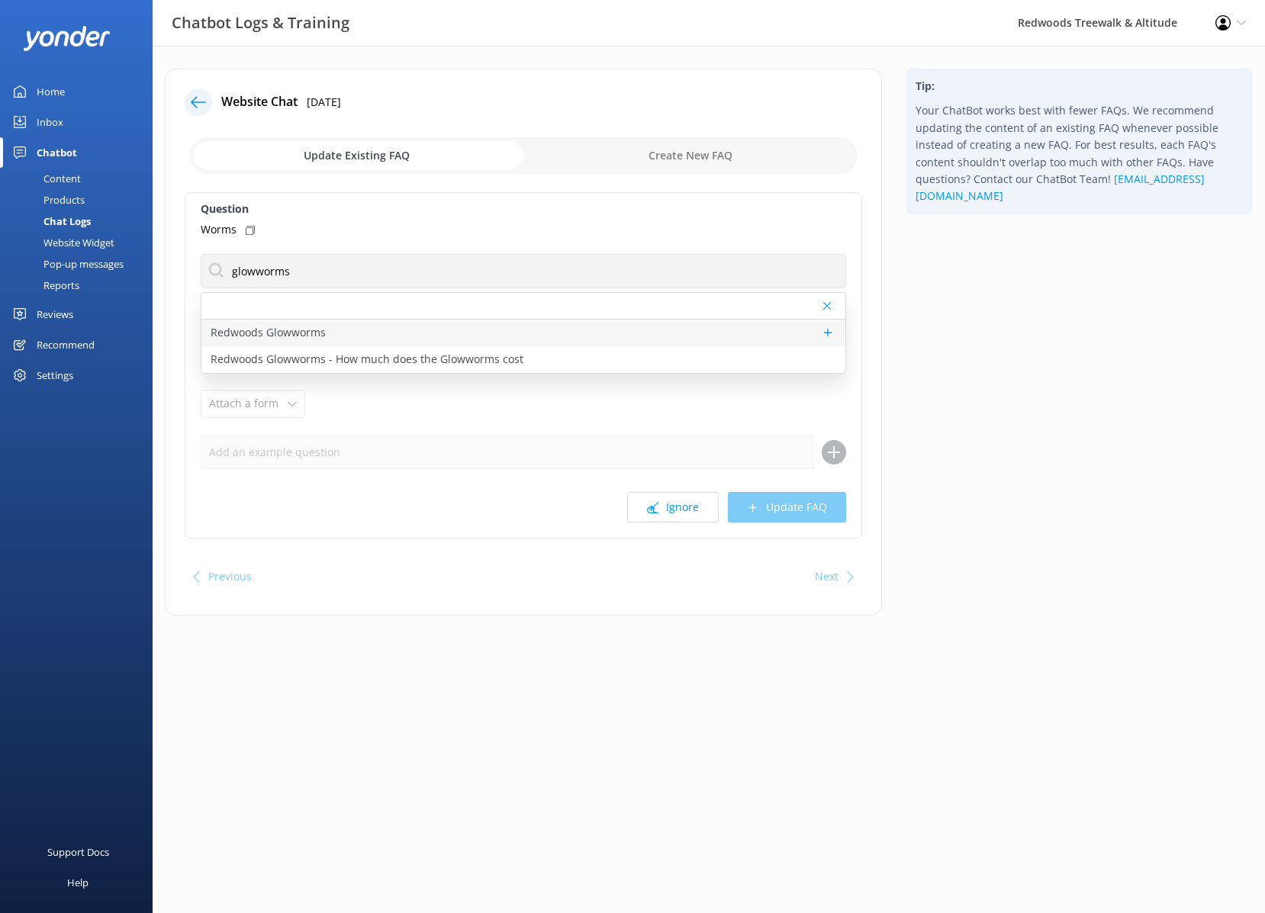
click at [444, 333] on div "Redwoods Glowworms" at bounding box center [523, 333] width 644 height 27
type textarea "Redwoods Glowworms is a new eco-tourism attraction by Redwoods Treewalk & Night…"
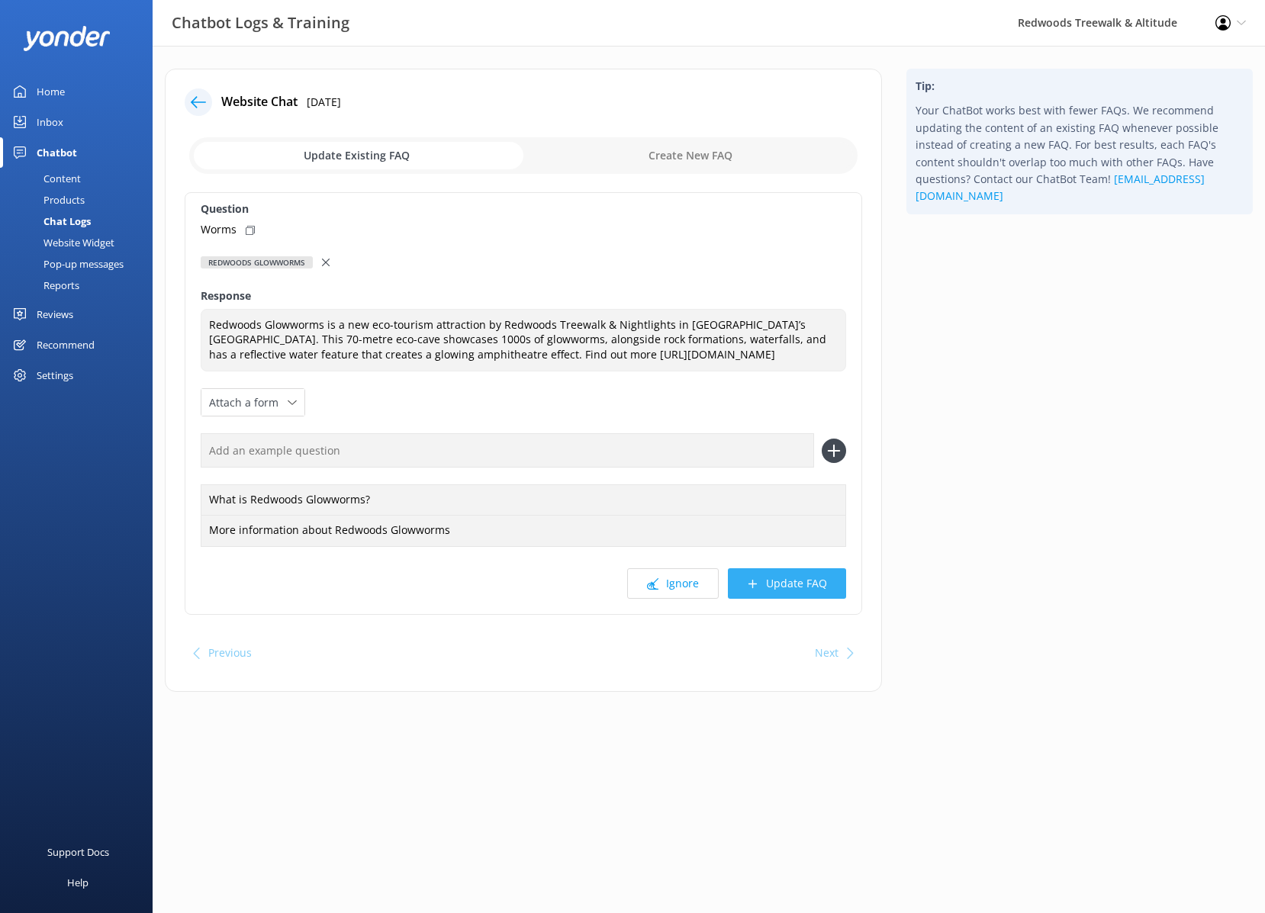
click at [784, 592] on button "Update FAQ" at bounding box center [787, 583] width 118 height 31
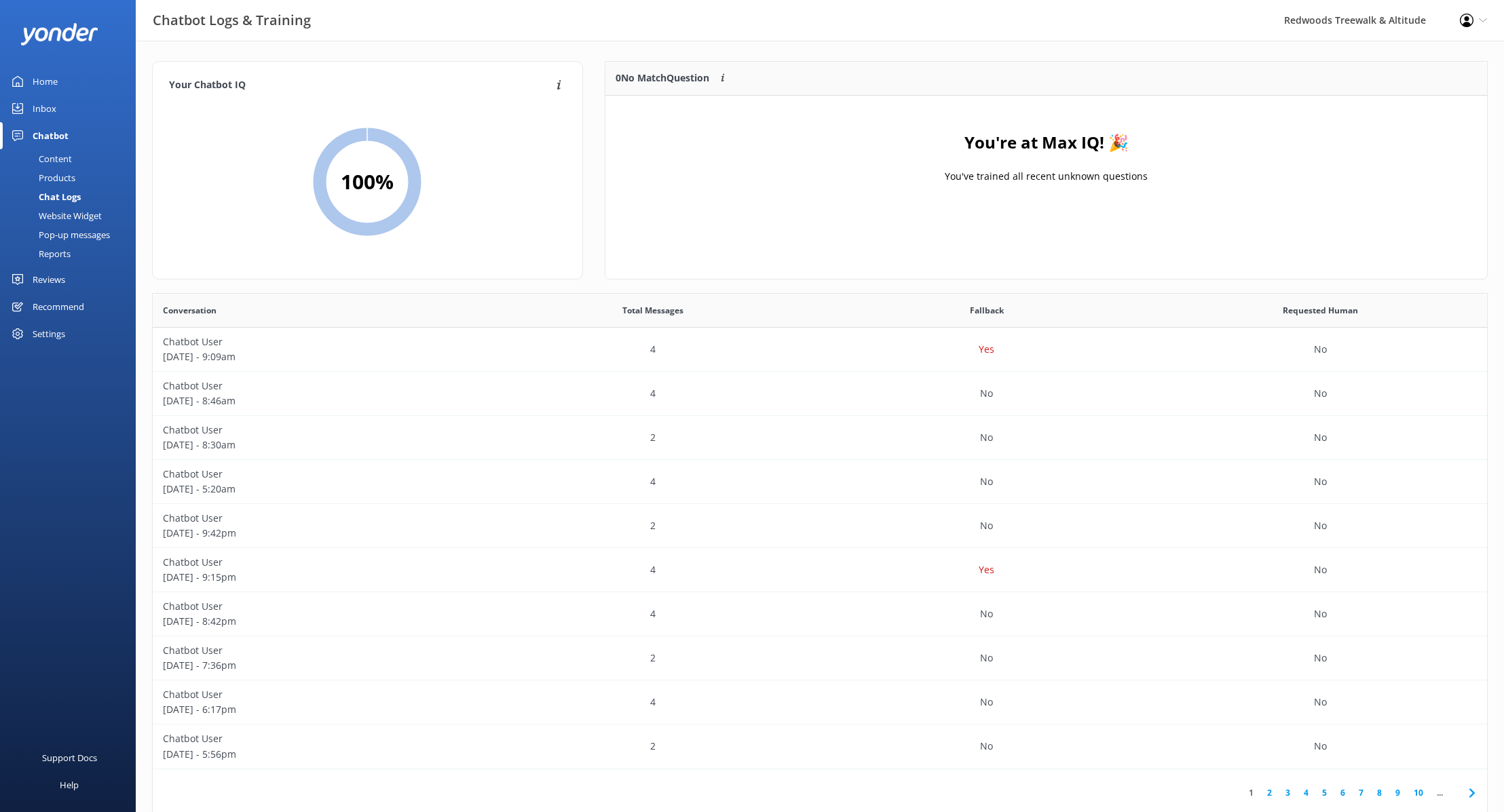
scroll to position [476, 1334]
click at [54, 84] on div "Home" at bounding box center [45, 81] width 25 height 28
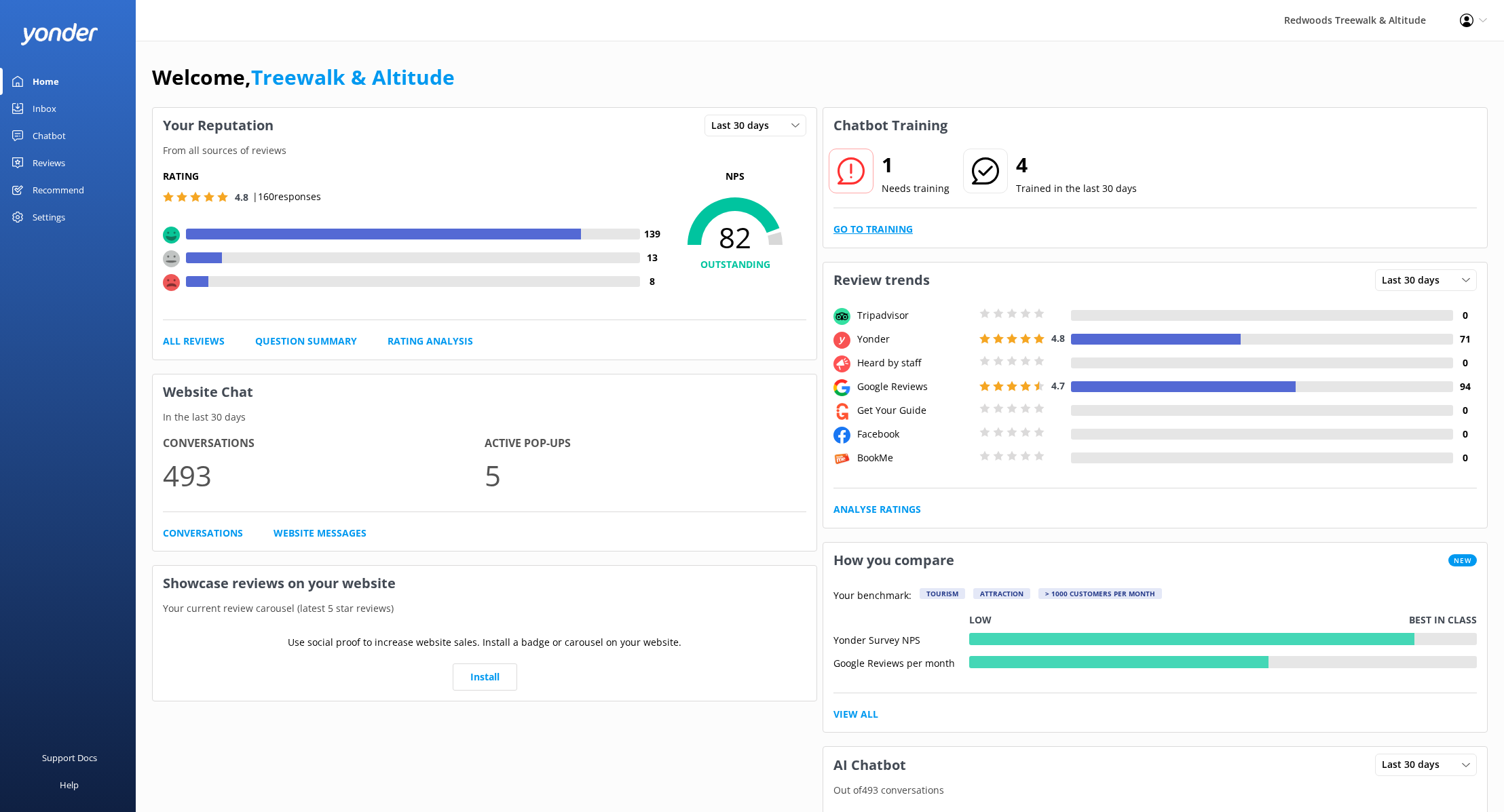
click at [872, 235] on link "Go to Training" at bounding box center [873, 229] width 79 height 15
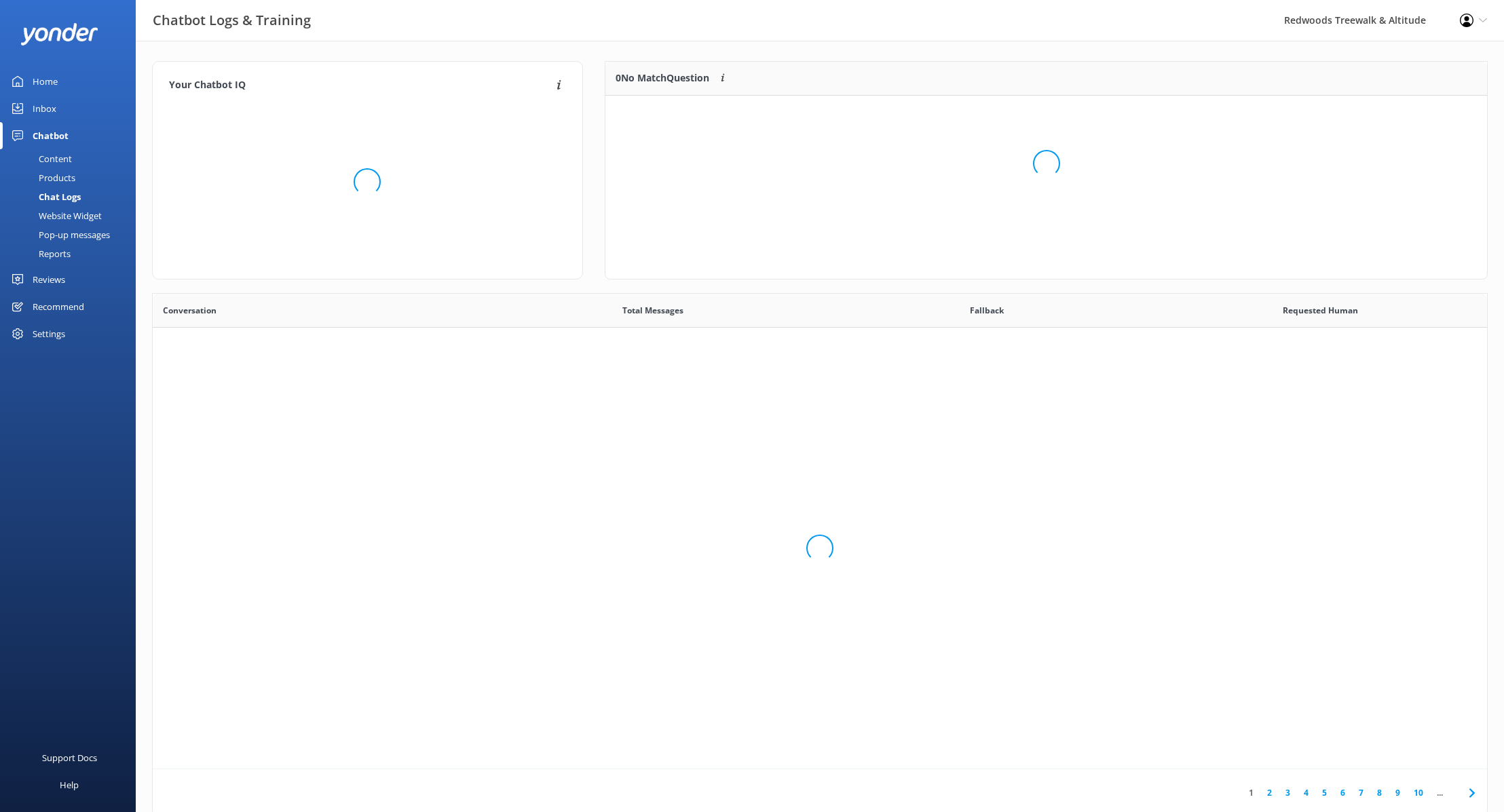
scroll to position [68, 881]
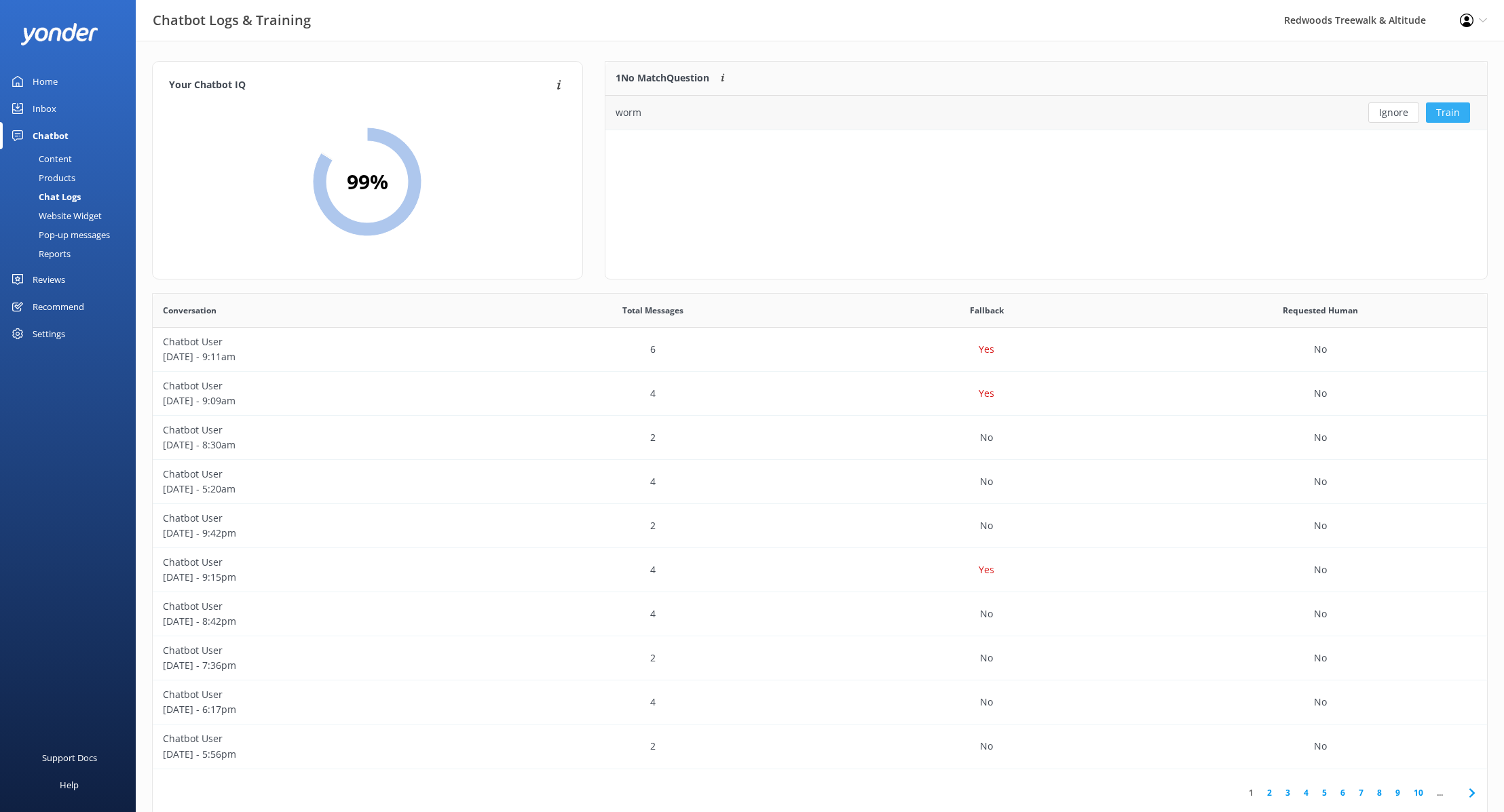
click at [1124, 116] on button "Train" at bounding box center [1448, 112] width 44 height 20
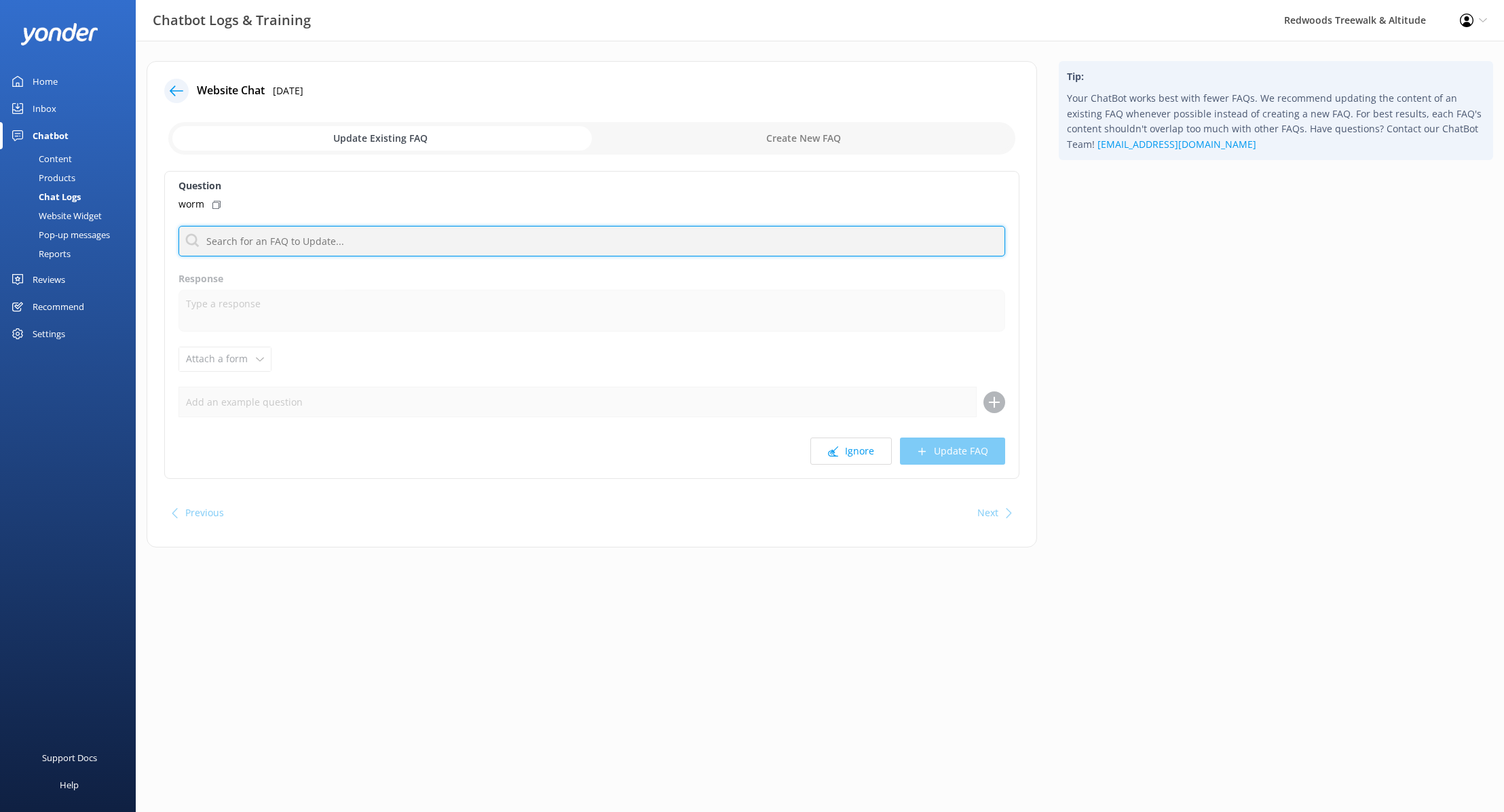
click at [416, 234] on input "text" at bounding box center [591, 241] width 826 height 30
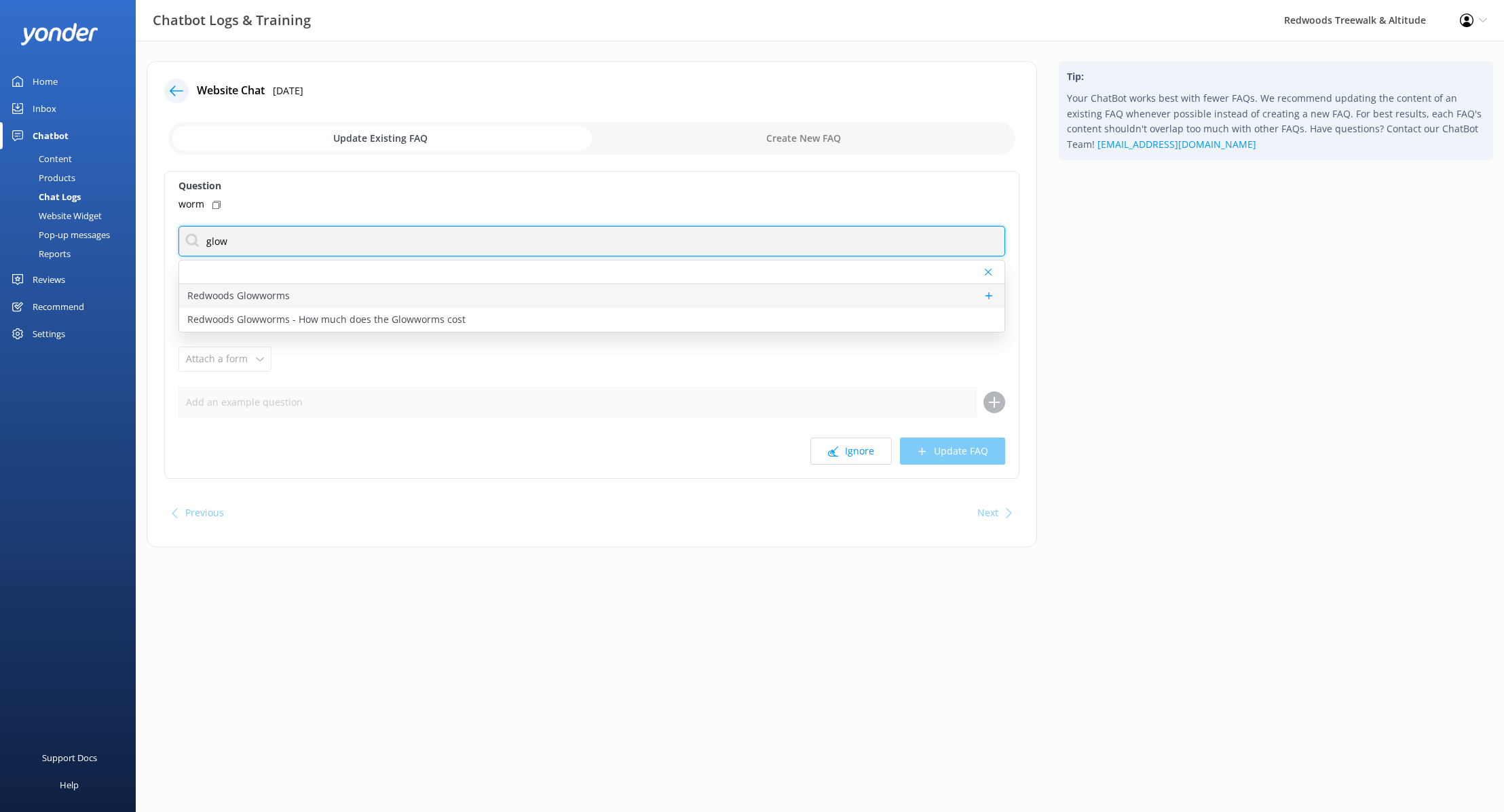
type input "glow"
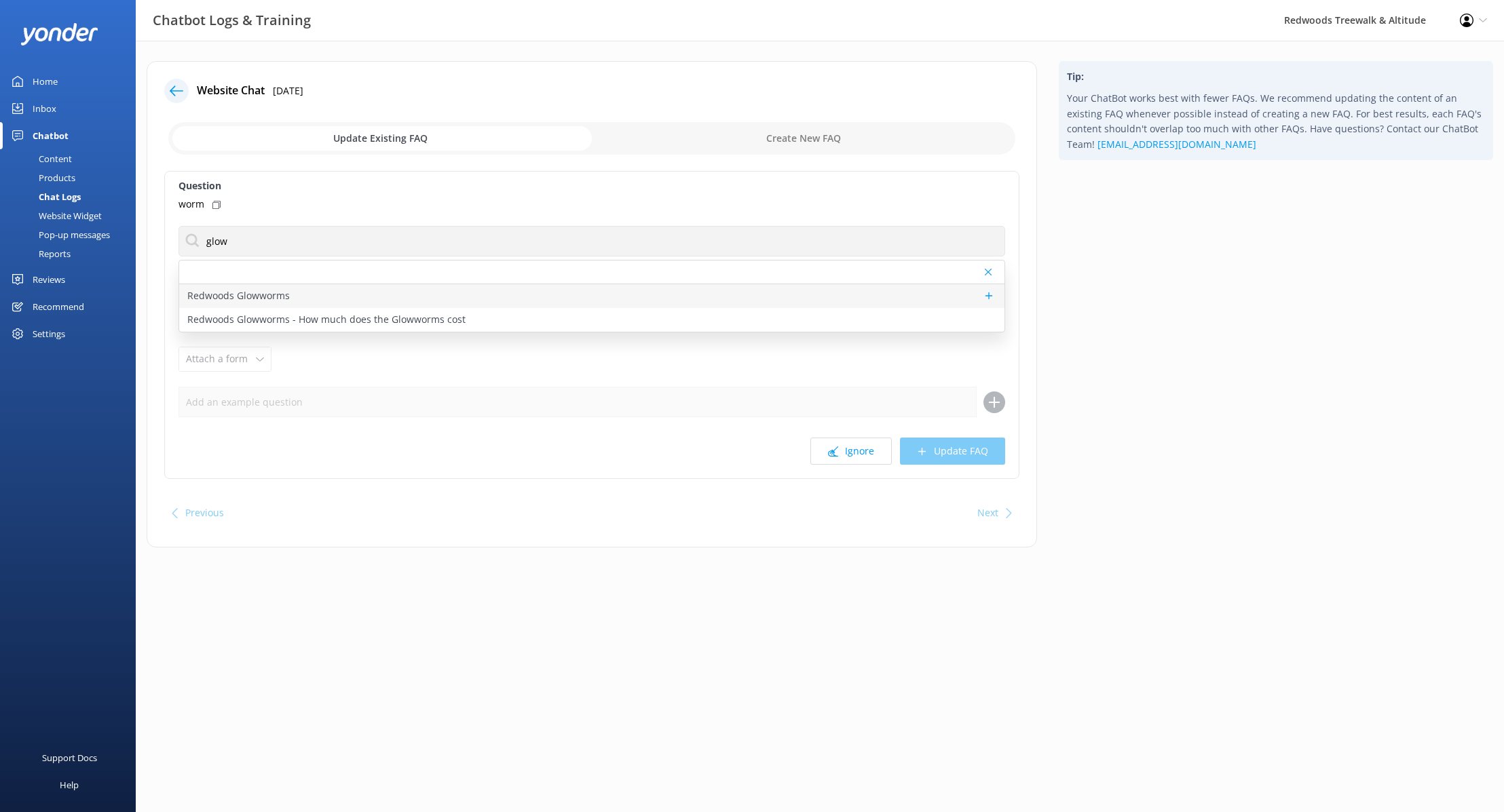
click at [317, 302] on div "Redwoods Glowworms" at bounding box center [591, 296] width 825 height 24
type textarea "Redwoods Glowworms is a new eco-tourism attraction by Redwoods Treewalk & Night…"
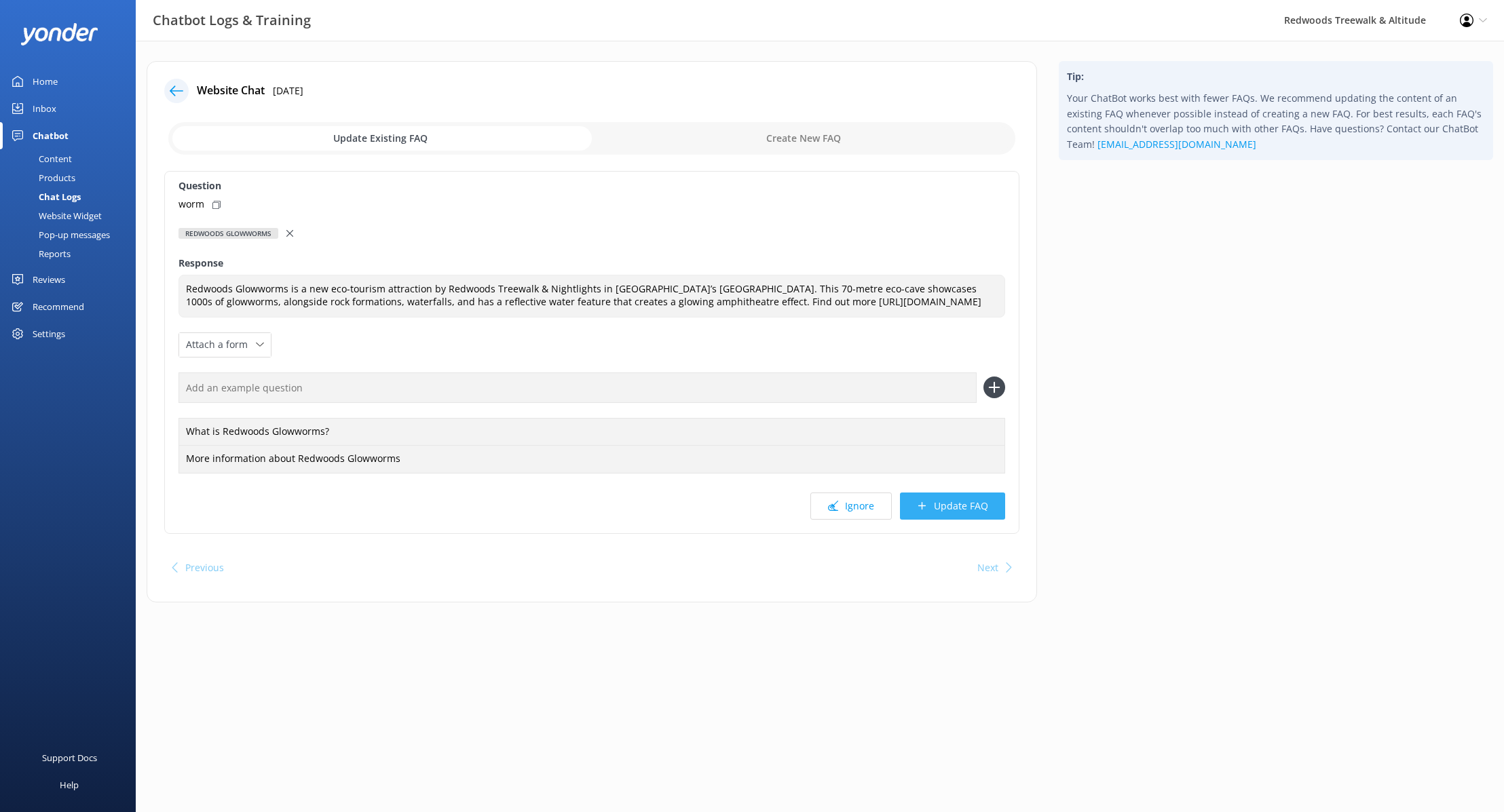
click at [961, 519] on button "Update FAQ" at bounding box center [953, 506] width 105 height 28
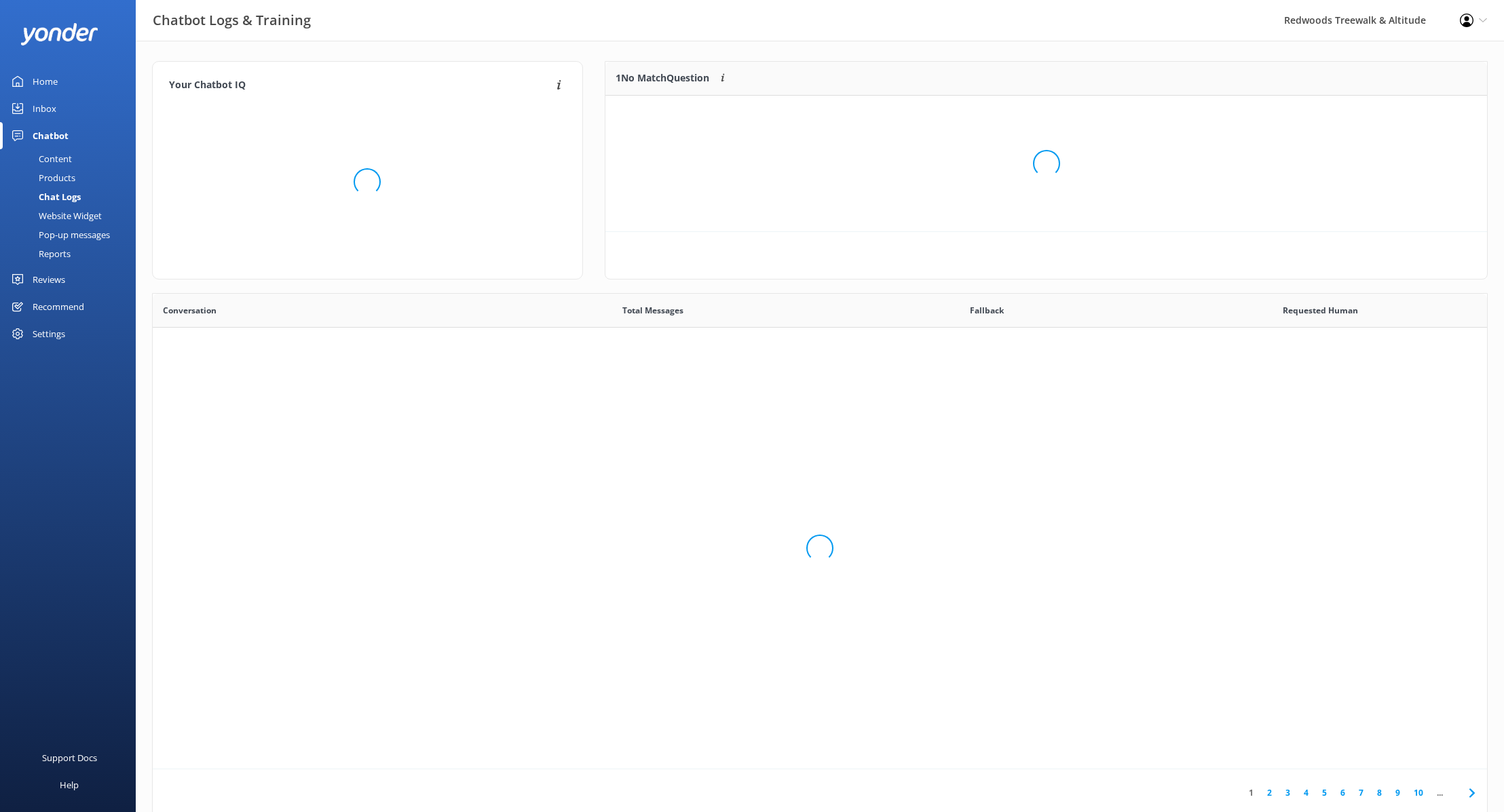
scroll to position [476, 1334]
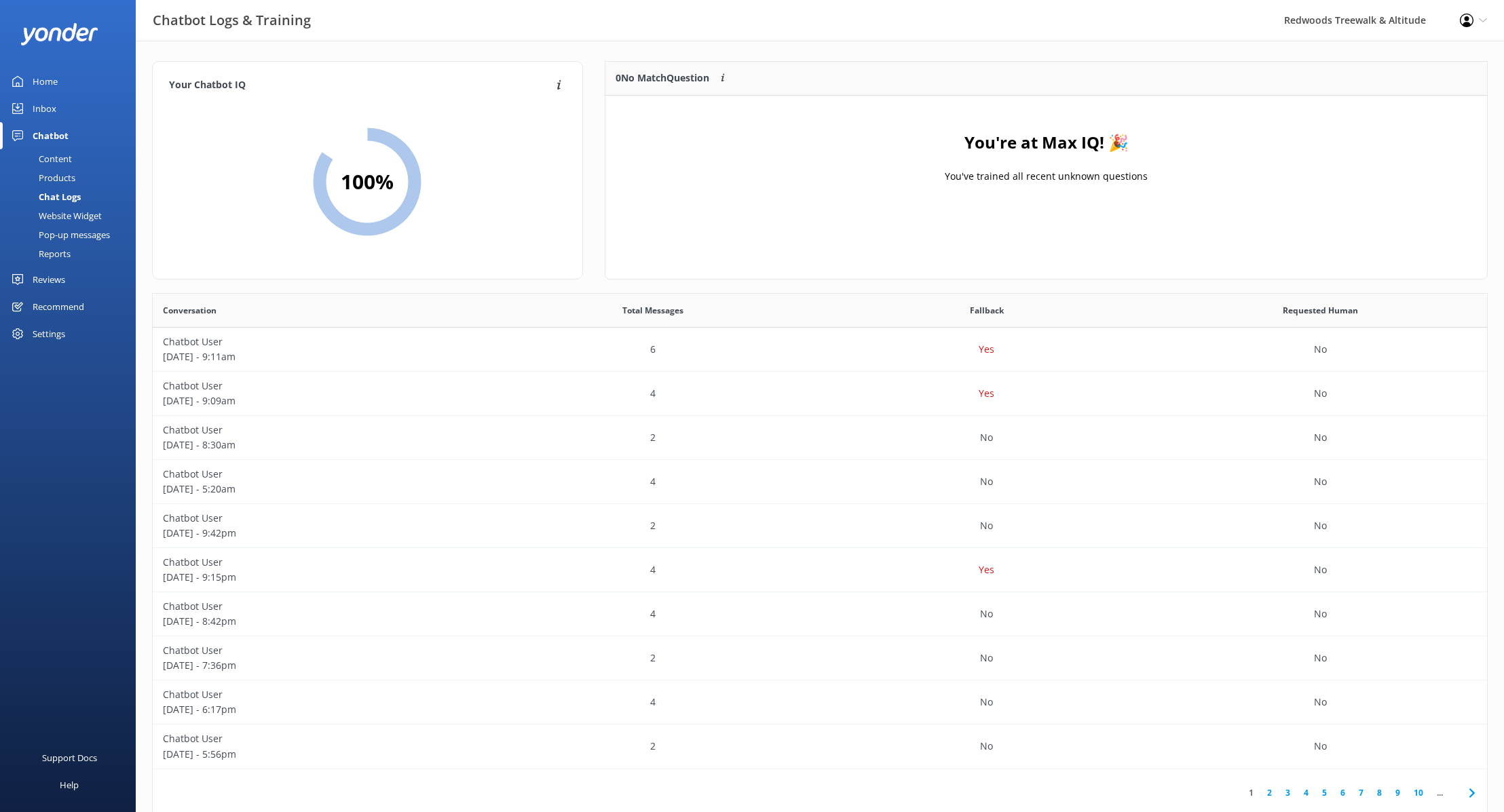
click at [65, 158] on div "Content" at bounding box center [40, 158] width 64 height 19
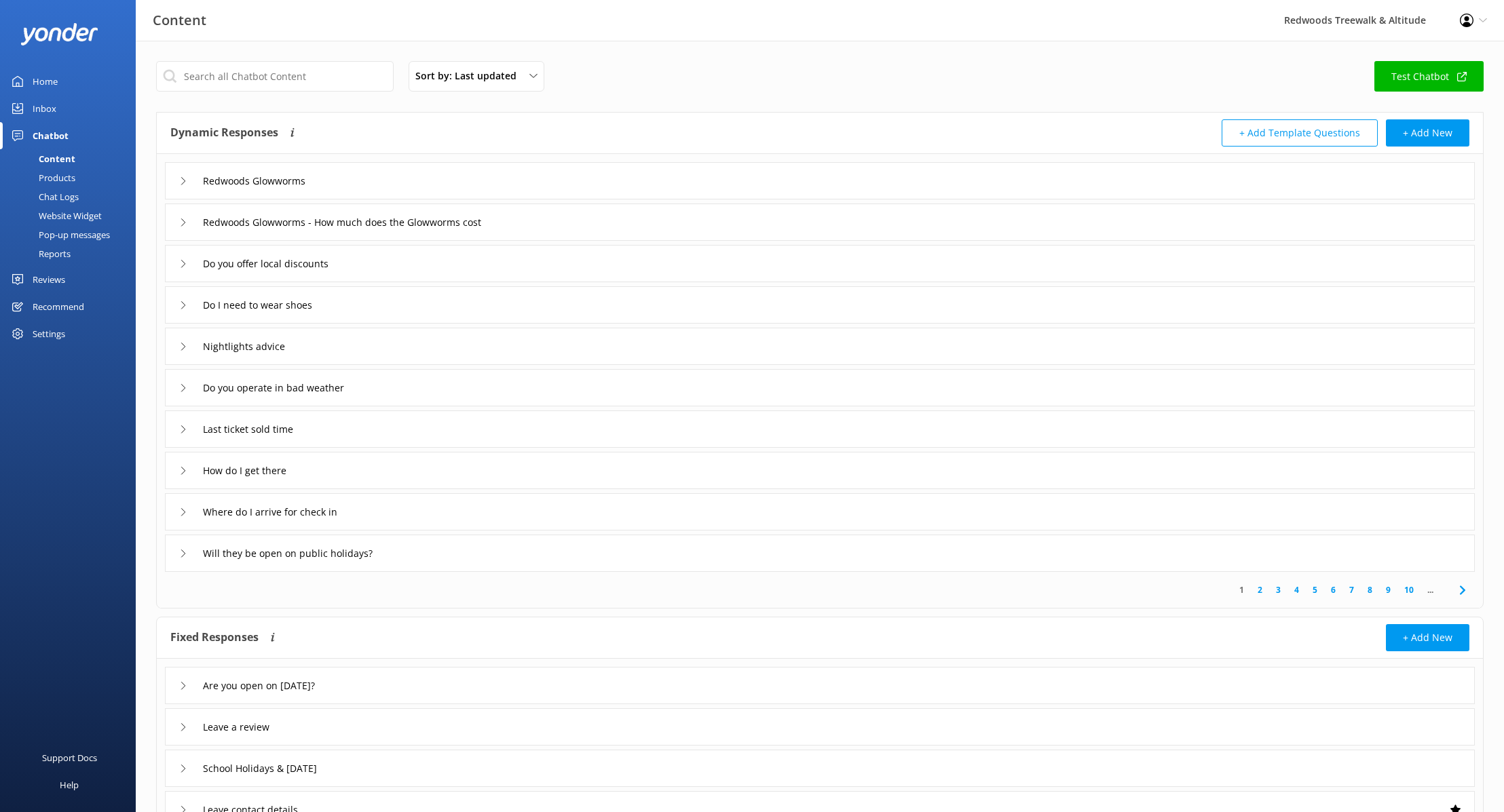
click at [177, 178] on div "Redwoods Glowworms" at bounding box center [819, 181] width 1309 height 37
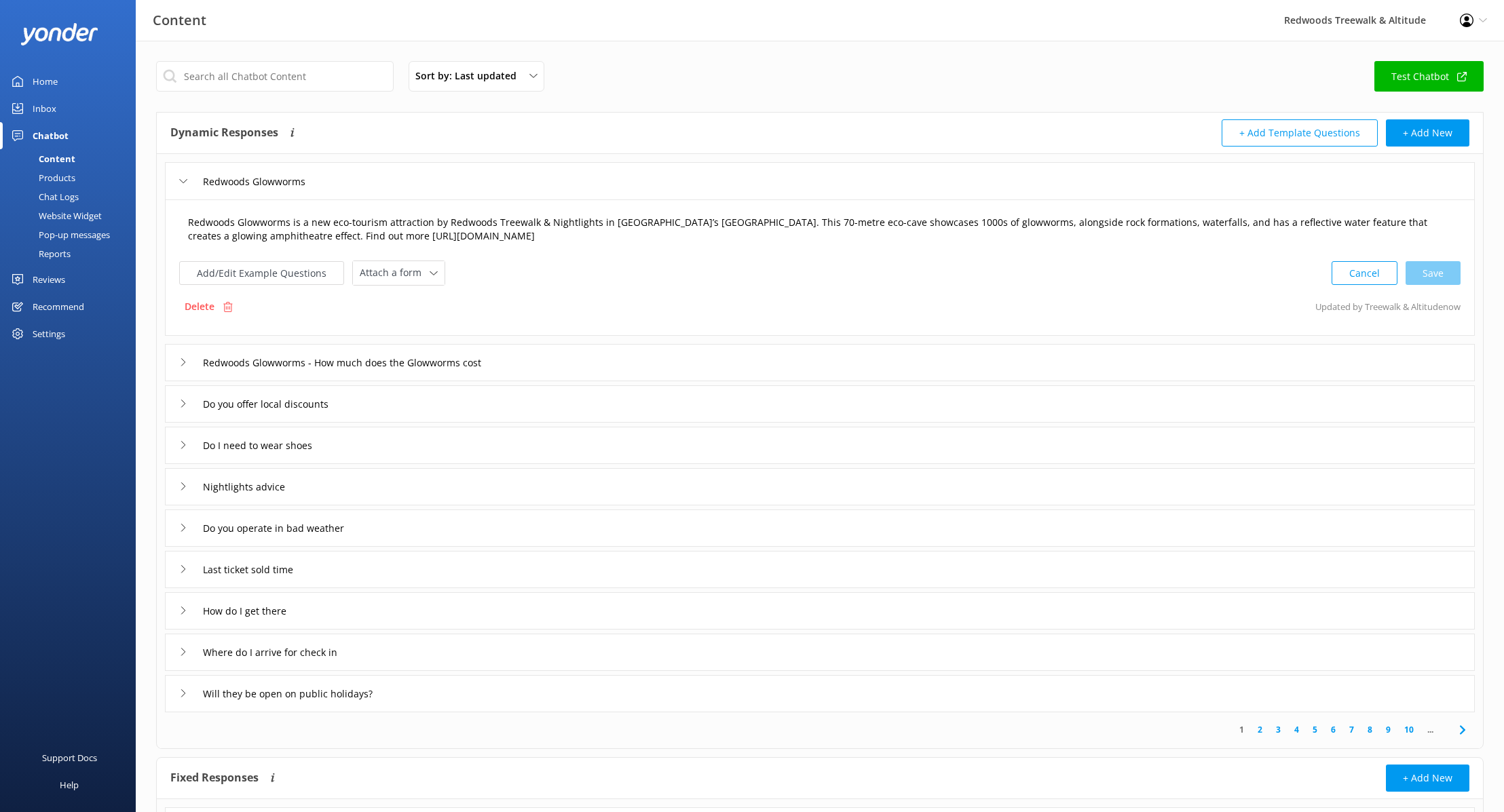
click at [374, 230] on textarea "Redwoods Glowworms is a new eco-tourism attraction by Redwoods Treewalk & Night…" at bounding box center [819, 229] width 1278 height 43
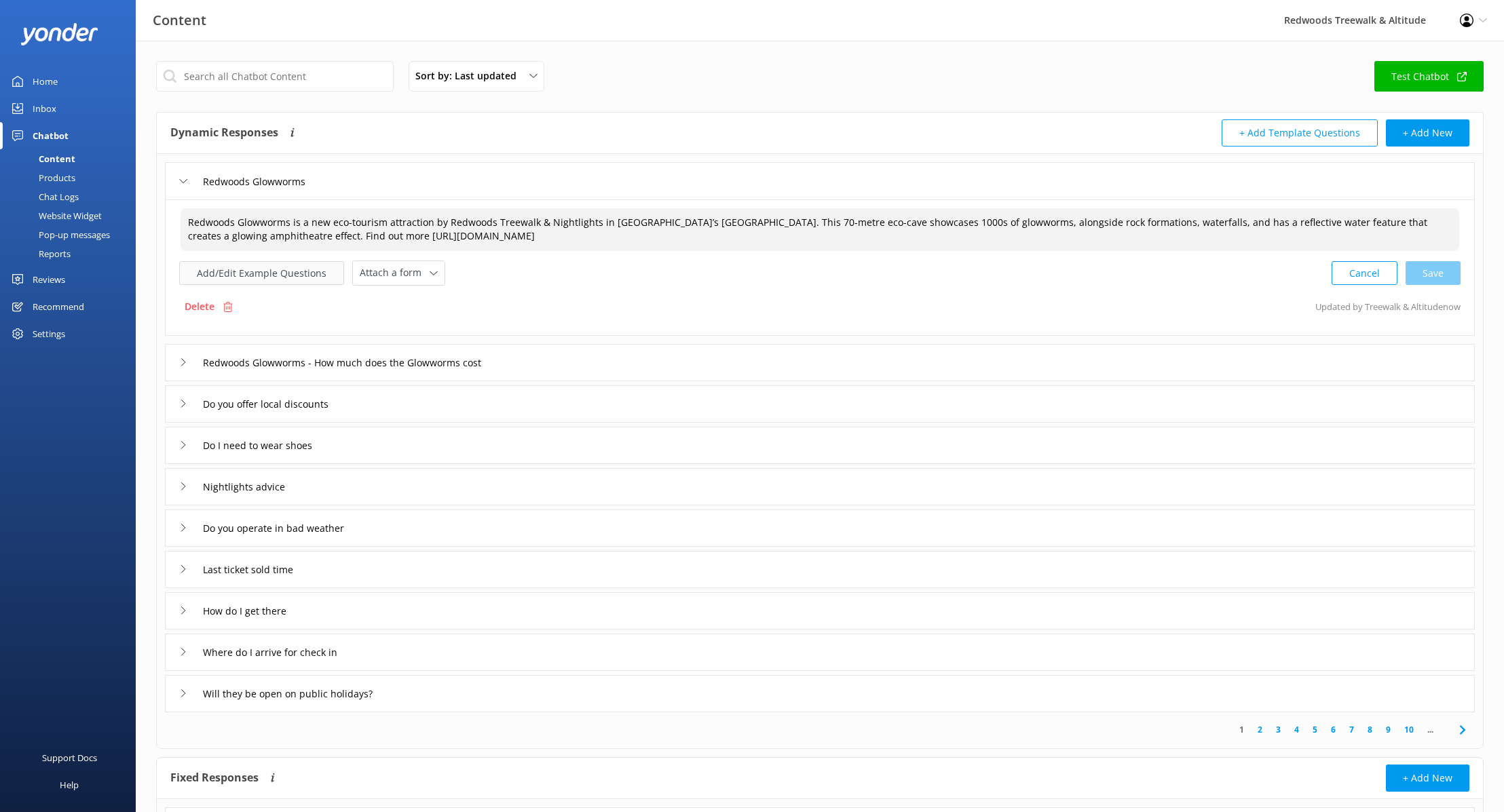
click at [323, 273] on button "Add/Edit Example Questions" at bounding box center [261, 273] width 165 height 24
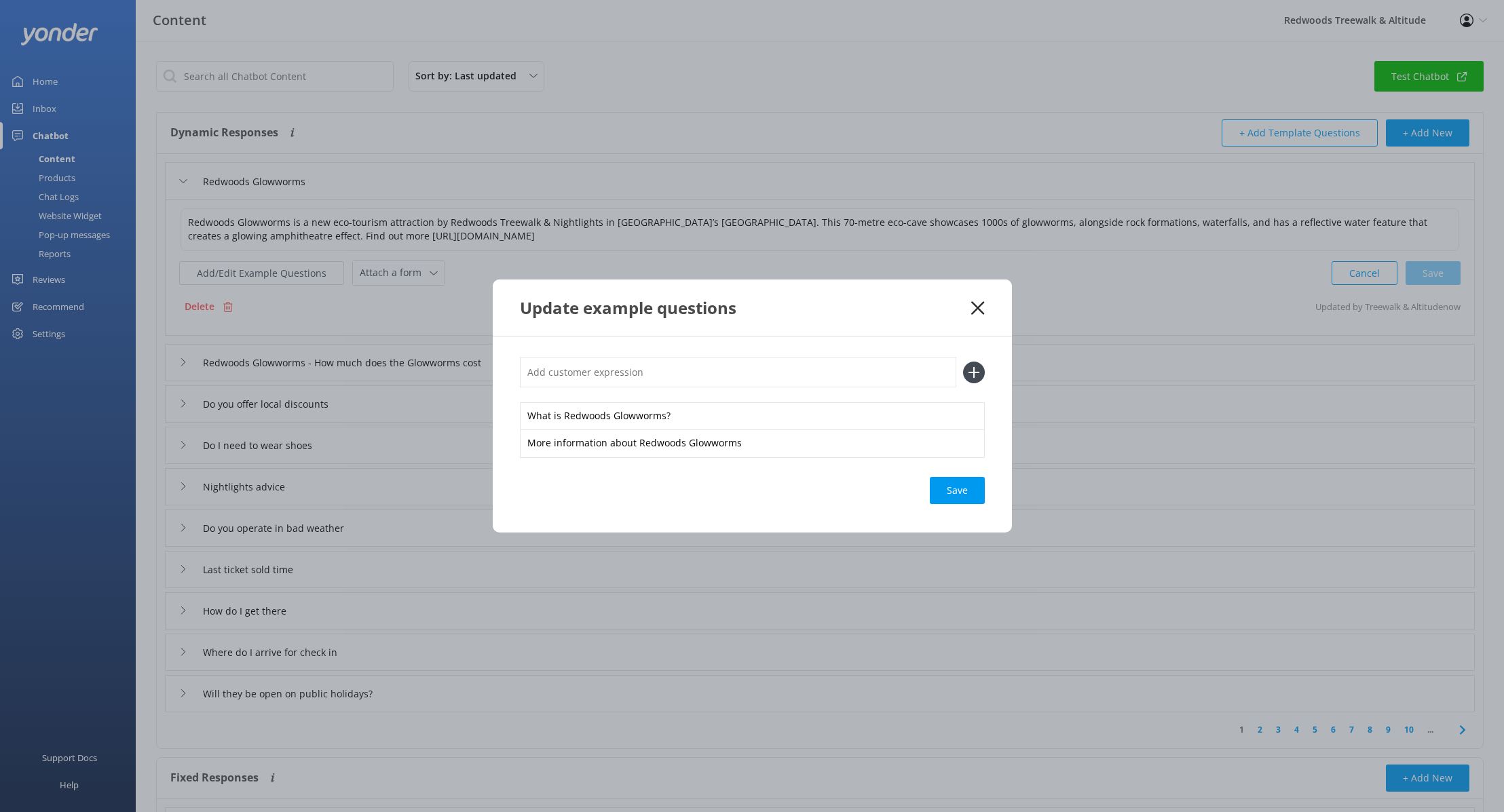
click at [675, 376] on input "text" at bounding box center [737, 372] width 437 height 30
type input "worm"
click at [977, 376] on icon at bounding box center [974, 373] width 21 height 21
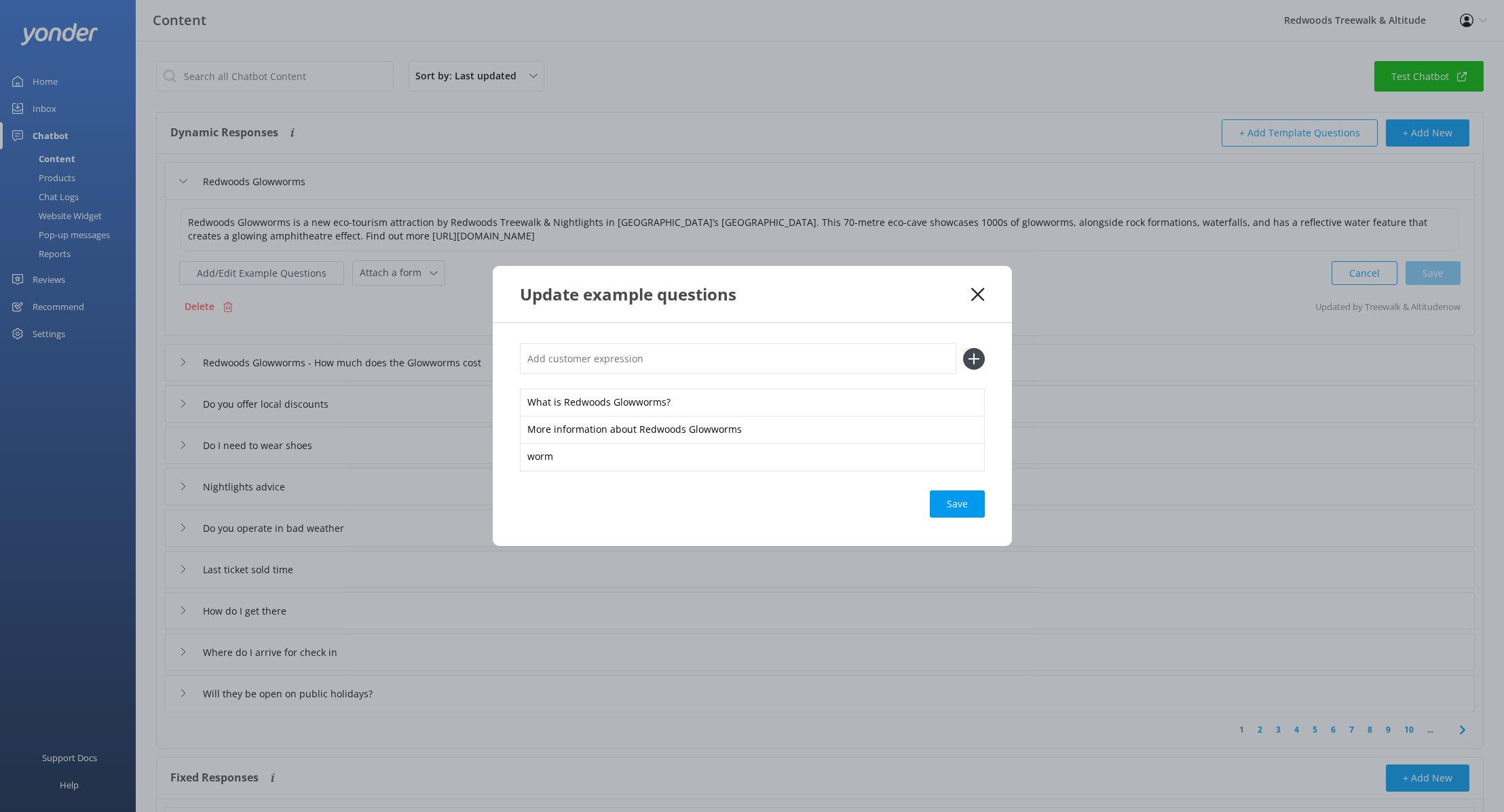
click at [640, 368] on input "text" at bounding box center [737, 358] width 437 height 30
type input "worms"
drag, startPoint x: 972, startPoint y: 355, endPoint x: 916, endPoint y: 362, distance: 56.4
click at [972, 355] on icon at bounding box center [974, 358] width 21 height 21
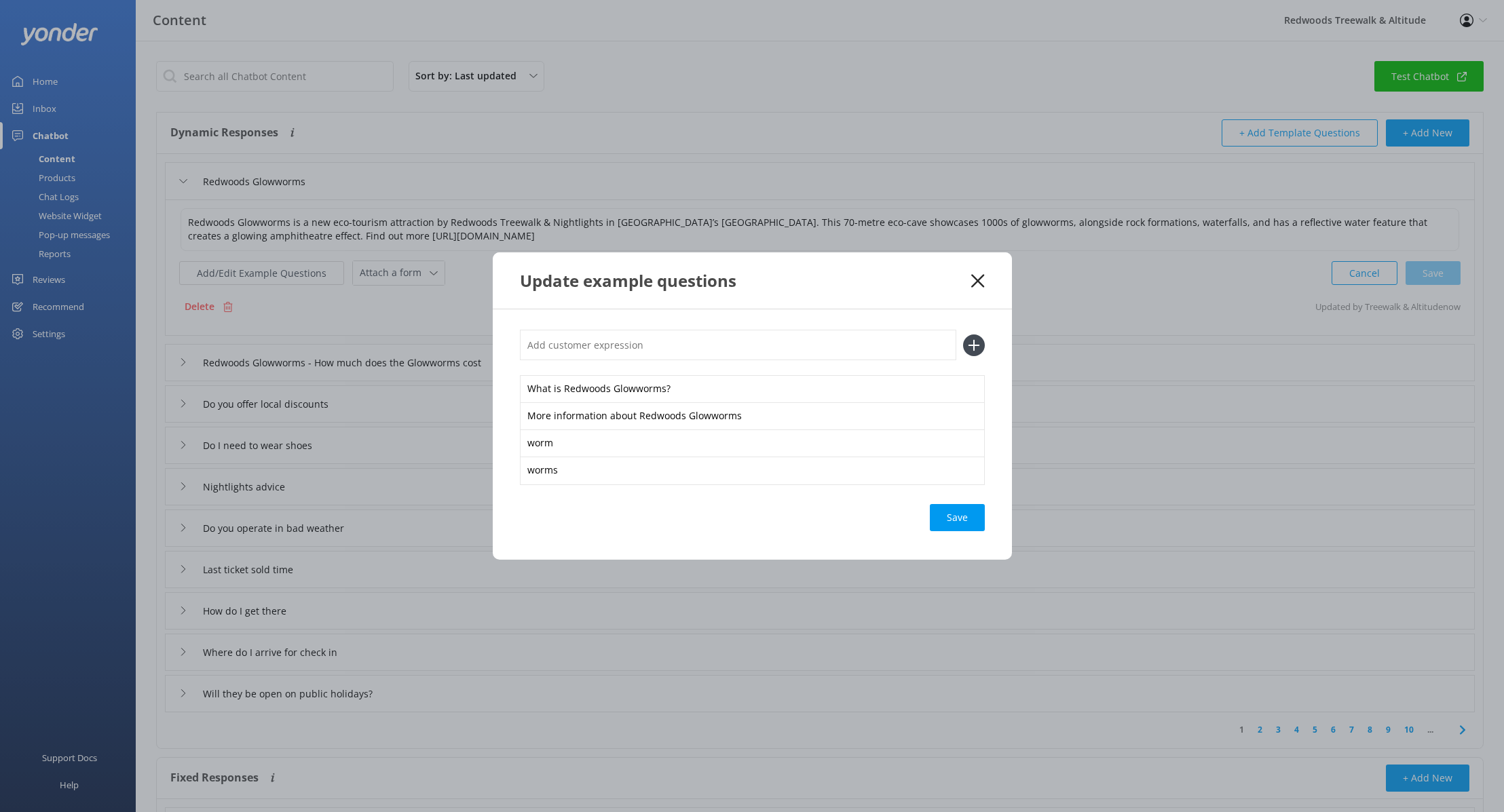
drag, startPoint x: 735, startPoint y: 346, endPoint x: 742, endPoint y: 343, distance: 7.6
click at [736, 345] on input "text" at bounding box center [737, 345] width 437 height 30
type input "glowworms"
click at [969, 346] on icon at bounding box center [974, 345] width 21 height 21
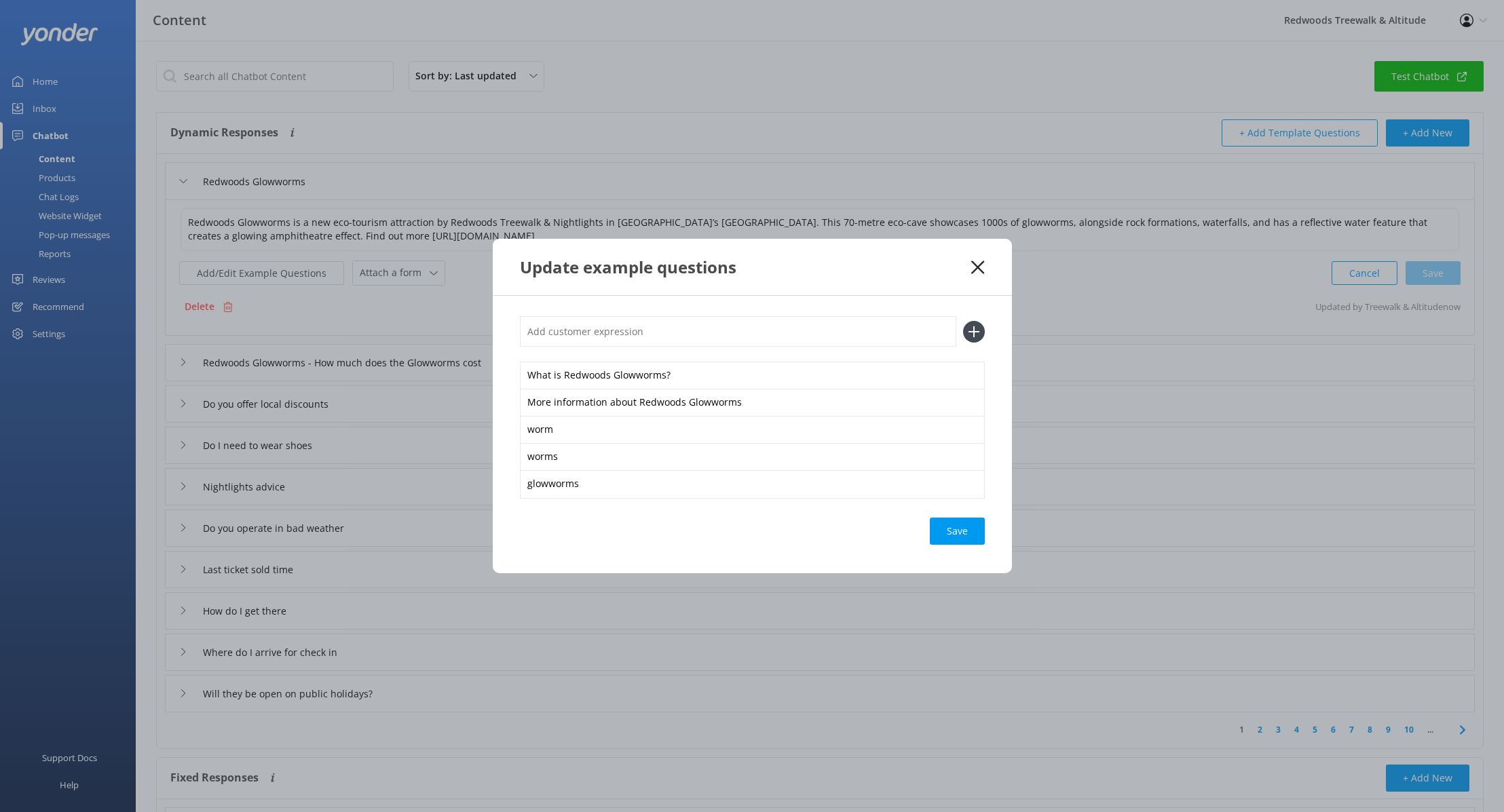
click at [693, 337] on input "text" at bounding box center [737, 332] width 437 height 30
type input "glow worms"
click at [975, 331] on use at bounding box center [973, 331] width 12 height 12
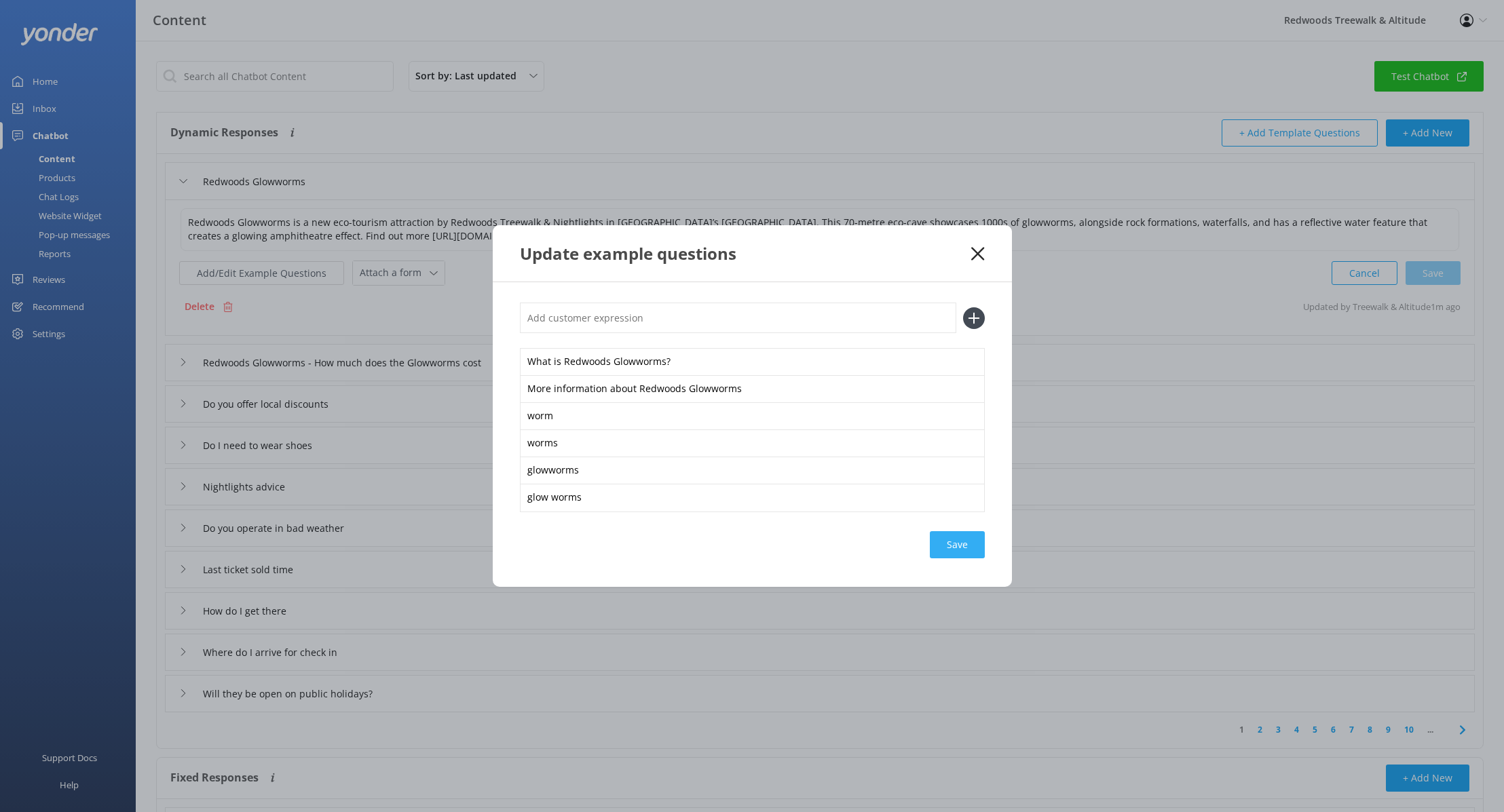
click at [959, 545] on div "Save" at bounding box center [957, 544] width 55 height 28
click at [978, 259] on icon at bounding box center [977, 253] width 12 height 13
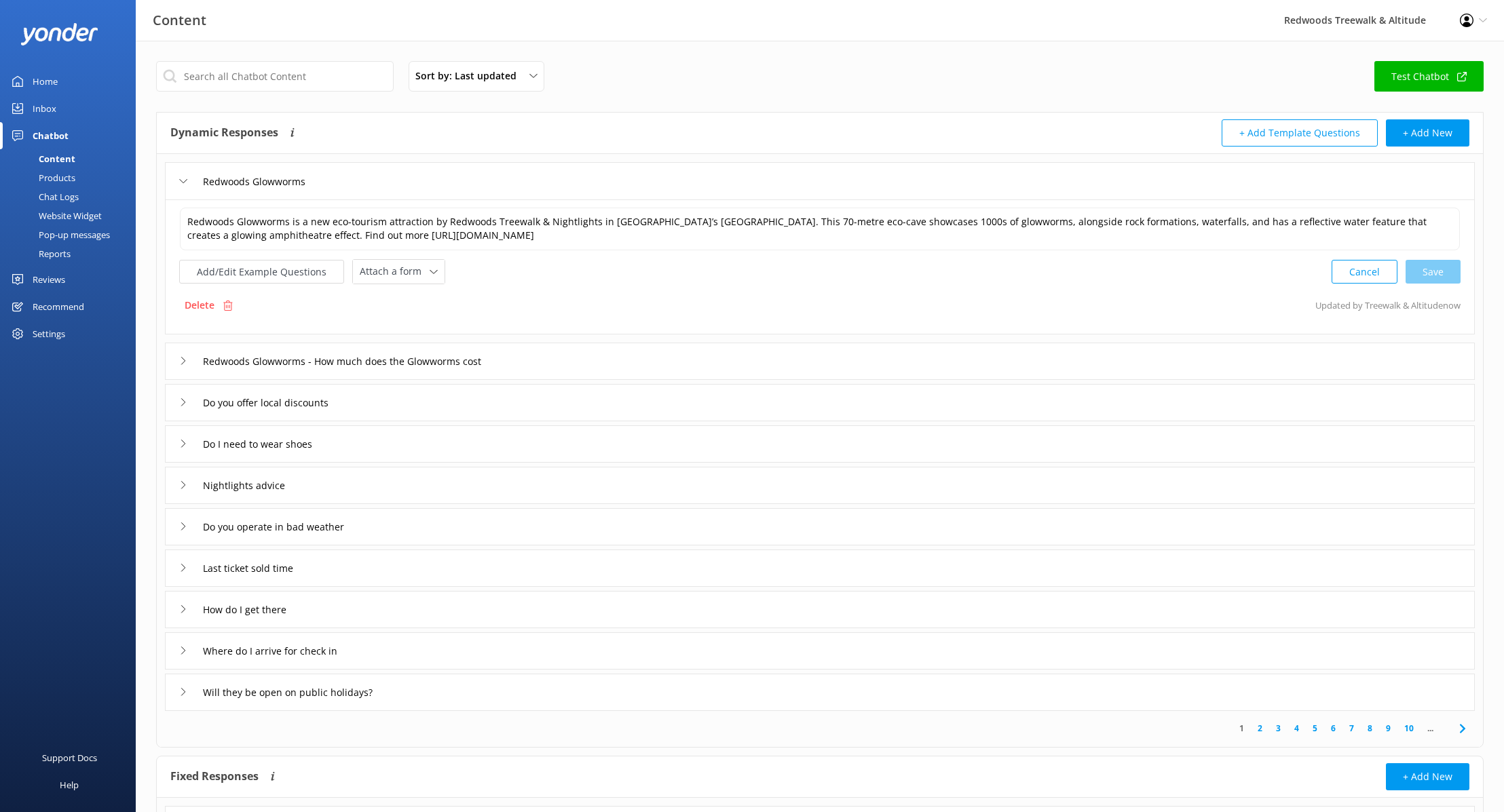
click at [73, 82] on link "Home" at bounding box center [68, 81] width 136 height 28
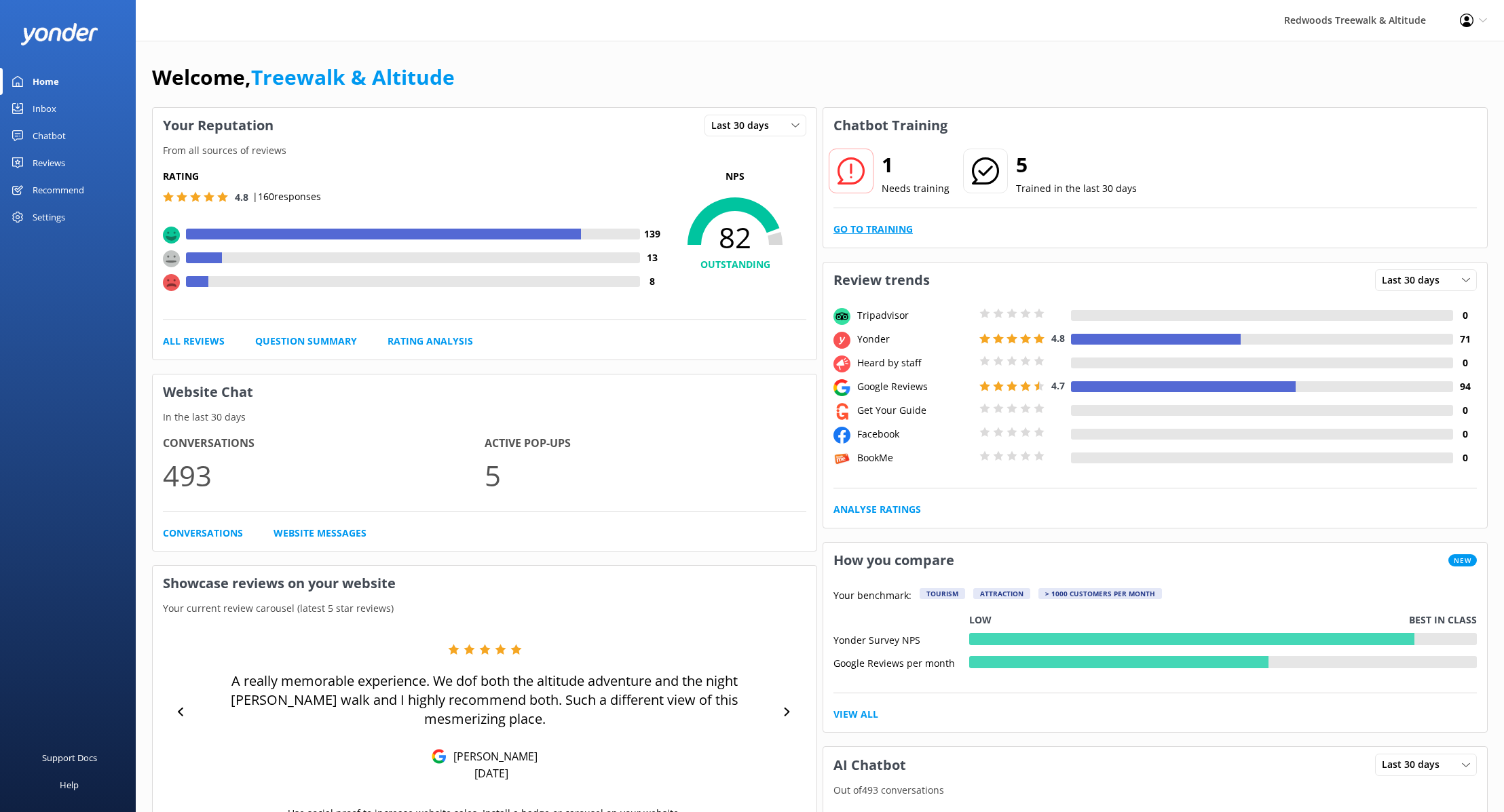
click at [882, 236] on link "Go to Training" at bounding box center [873, 229] width 79 height 15
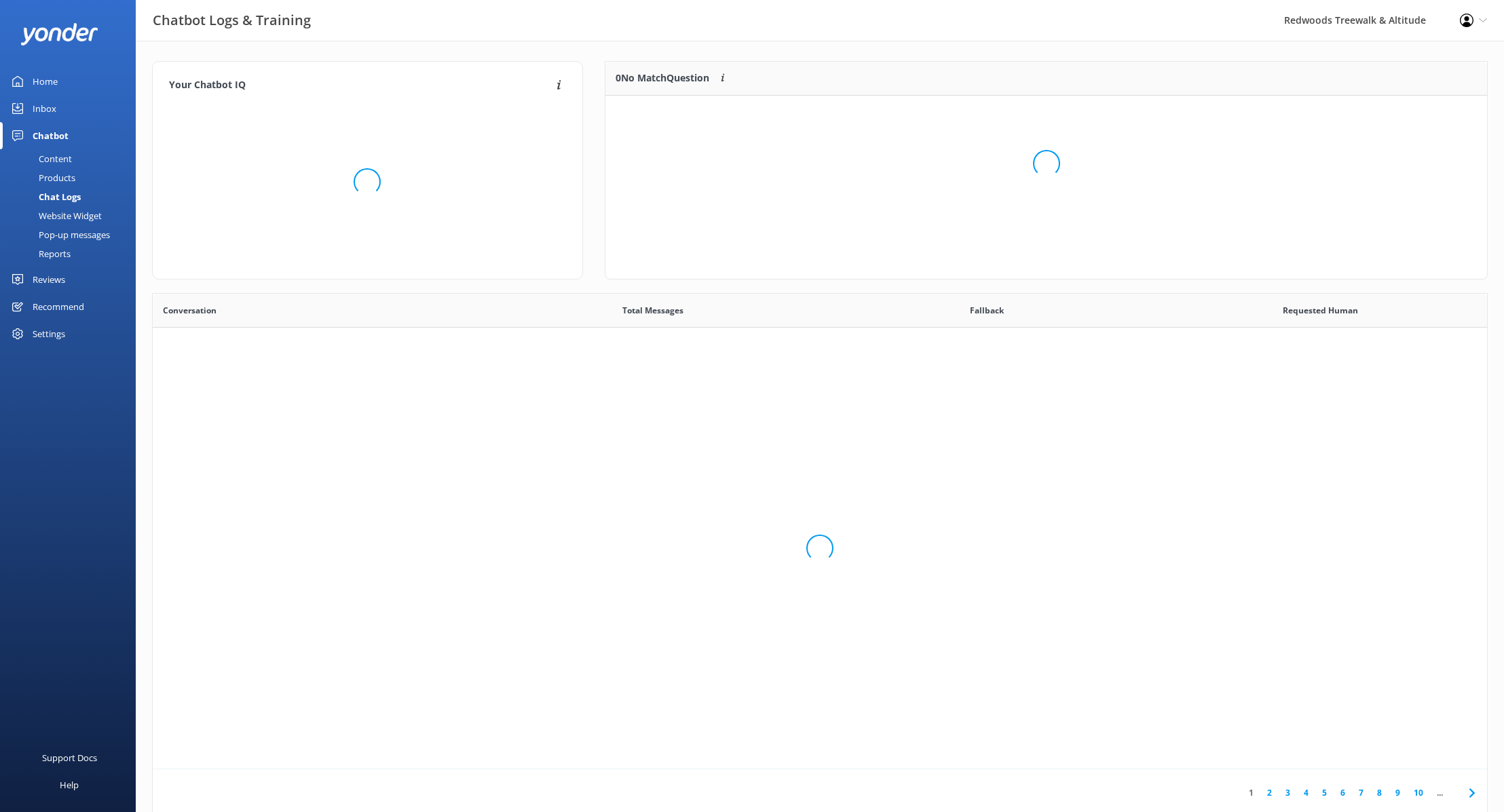
scroll to position [476, 1334]
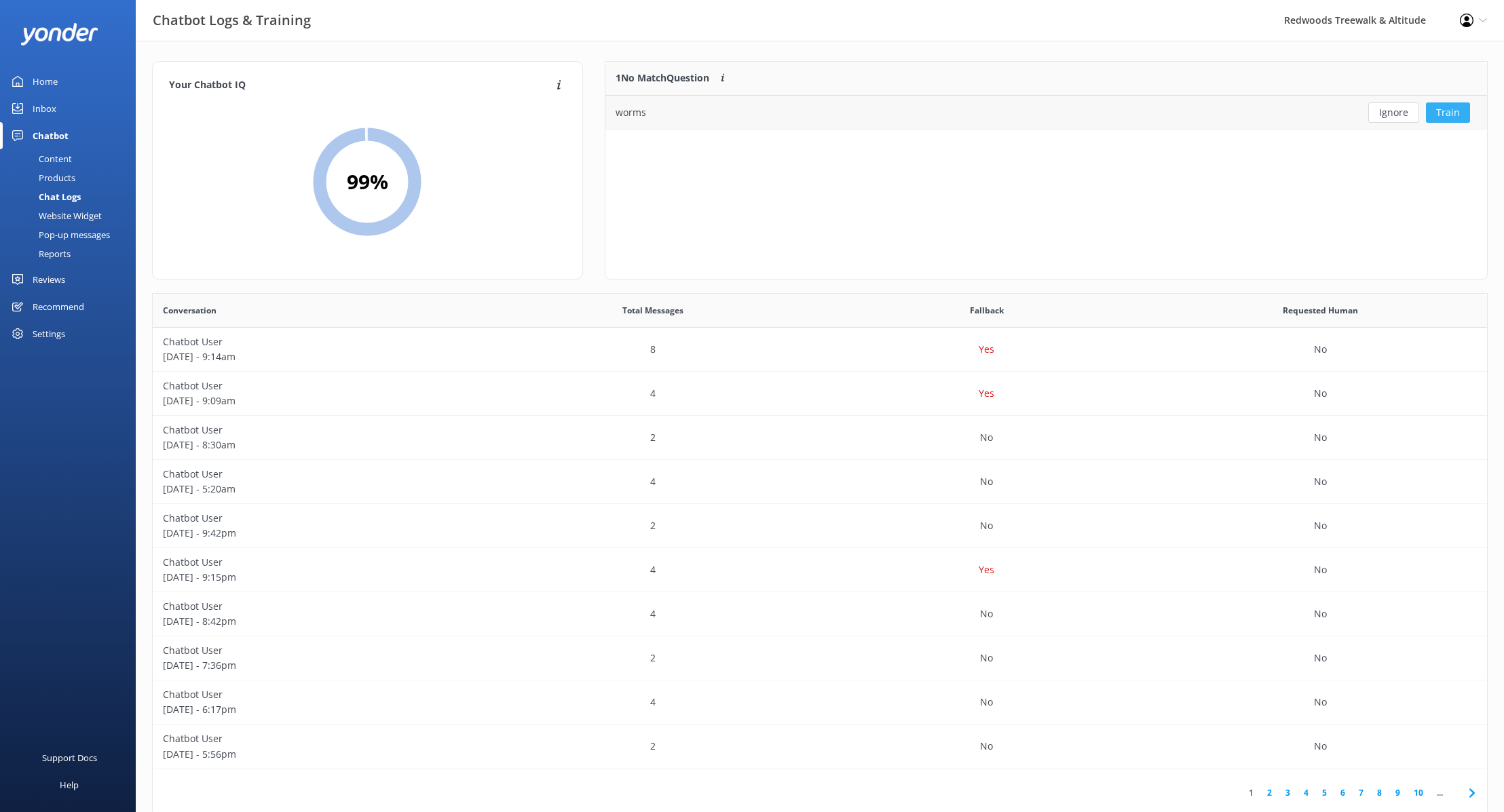
click at [1124, 113] on button "Train" at bounding box center [1448, 112] width 44 height 20
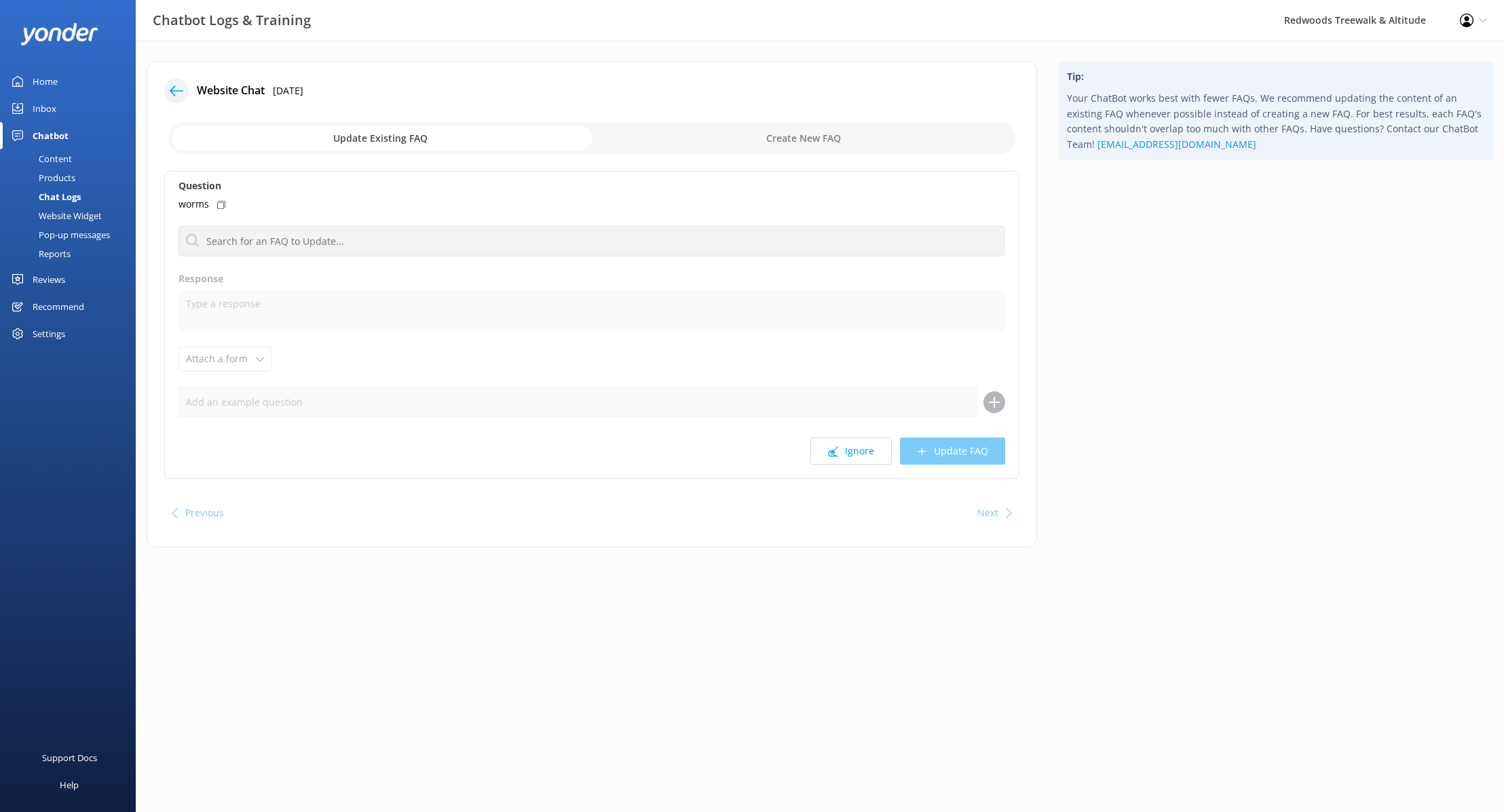
click at [352, 225] on div "Question worms No FAQs available Response Attach a form Leave contact details C…" at bounding box center [591, 325] width 855 height 308
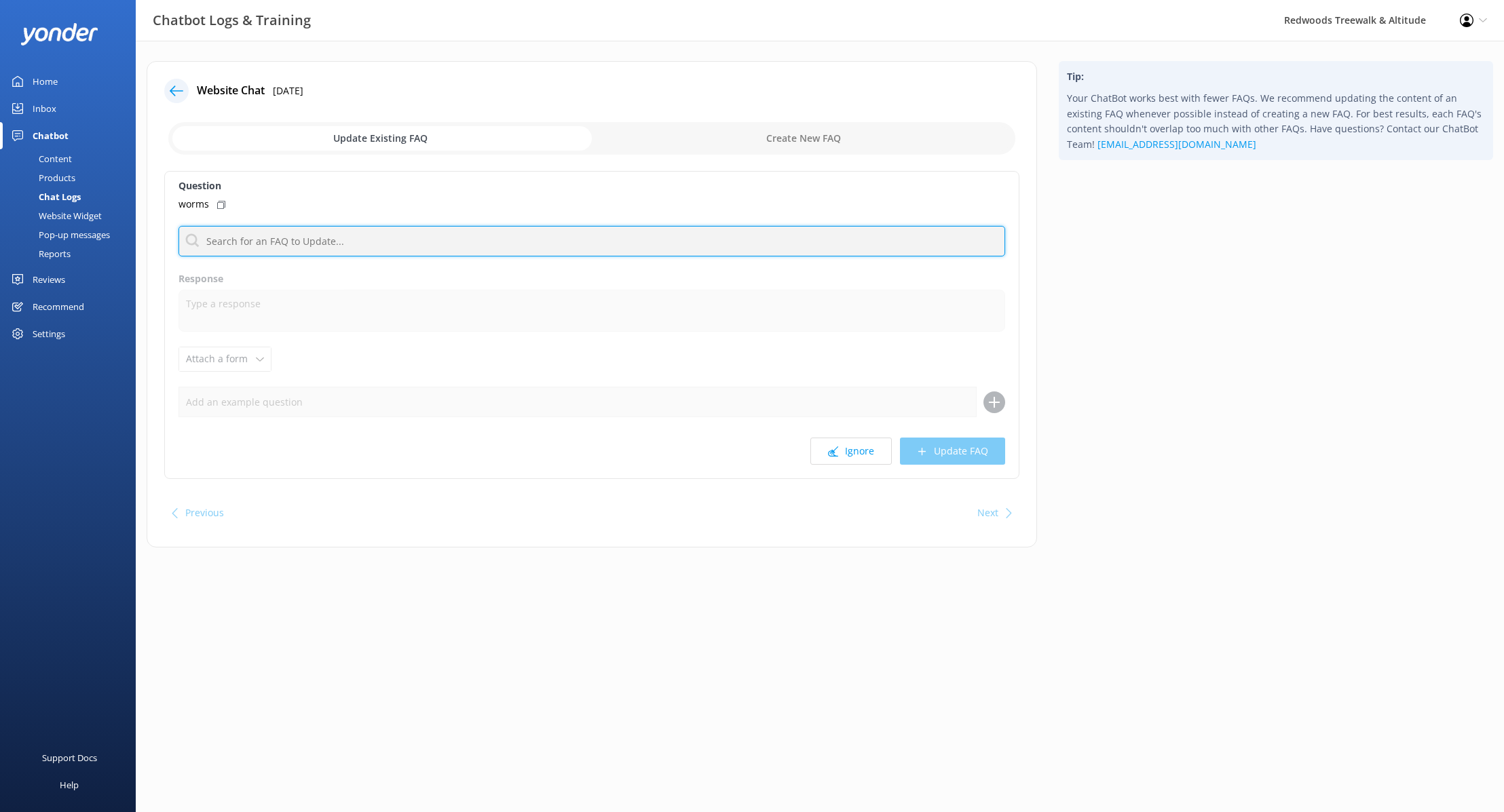
click at [351, 237] on input "text" at bounding box center [591, 241] width 826 height 30
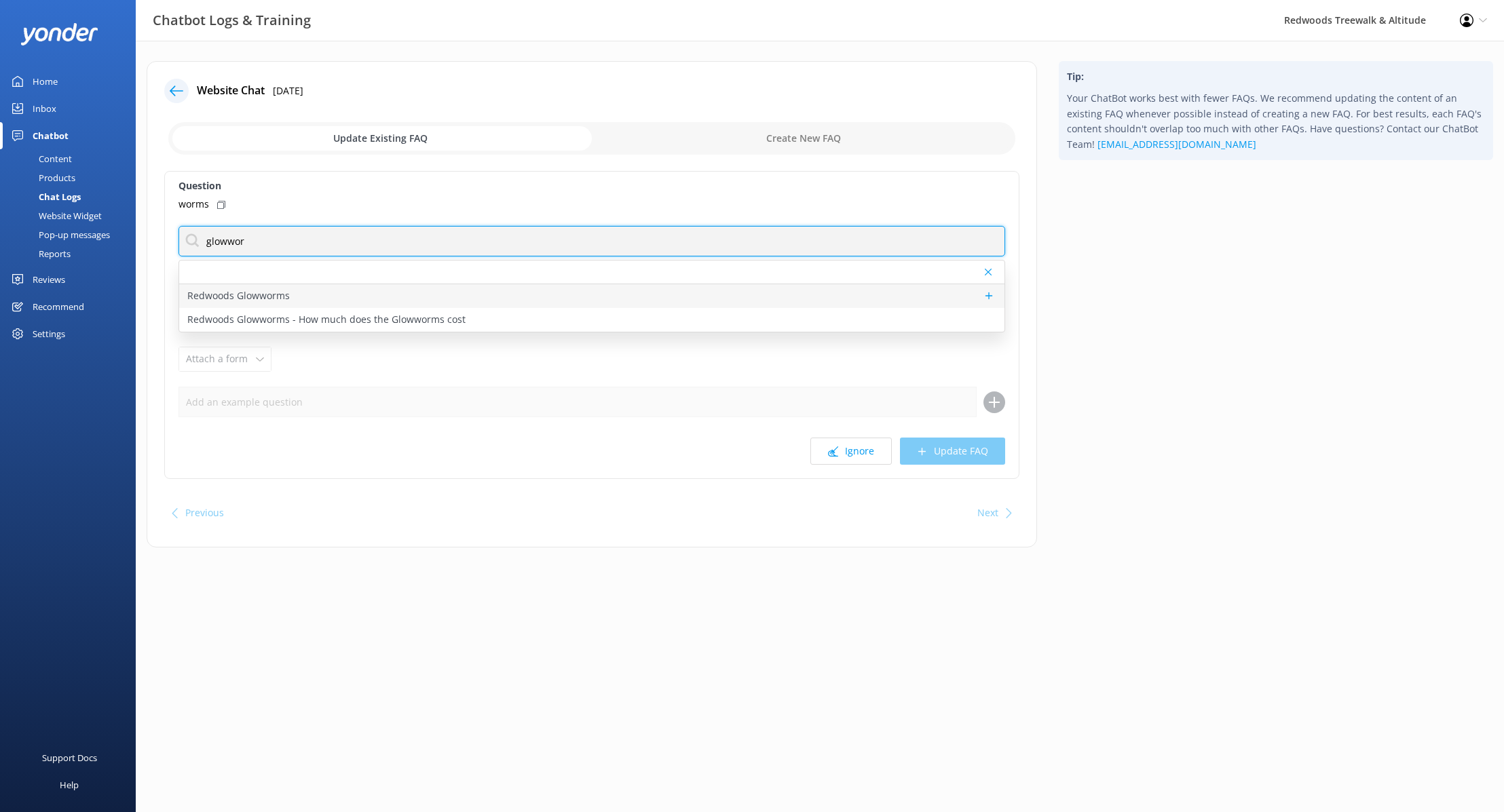
type input "glowwor"
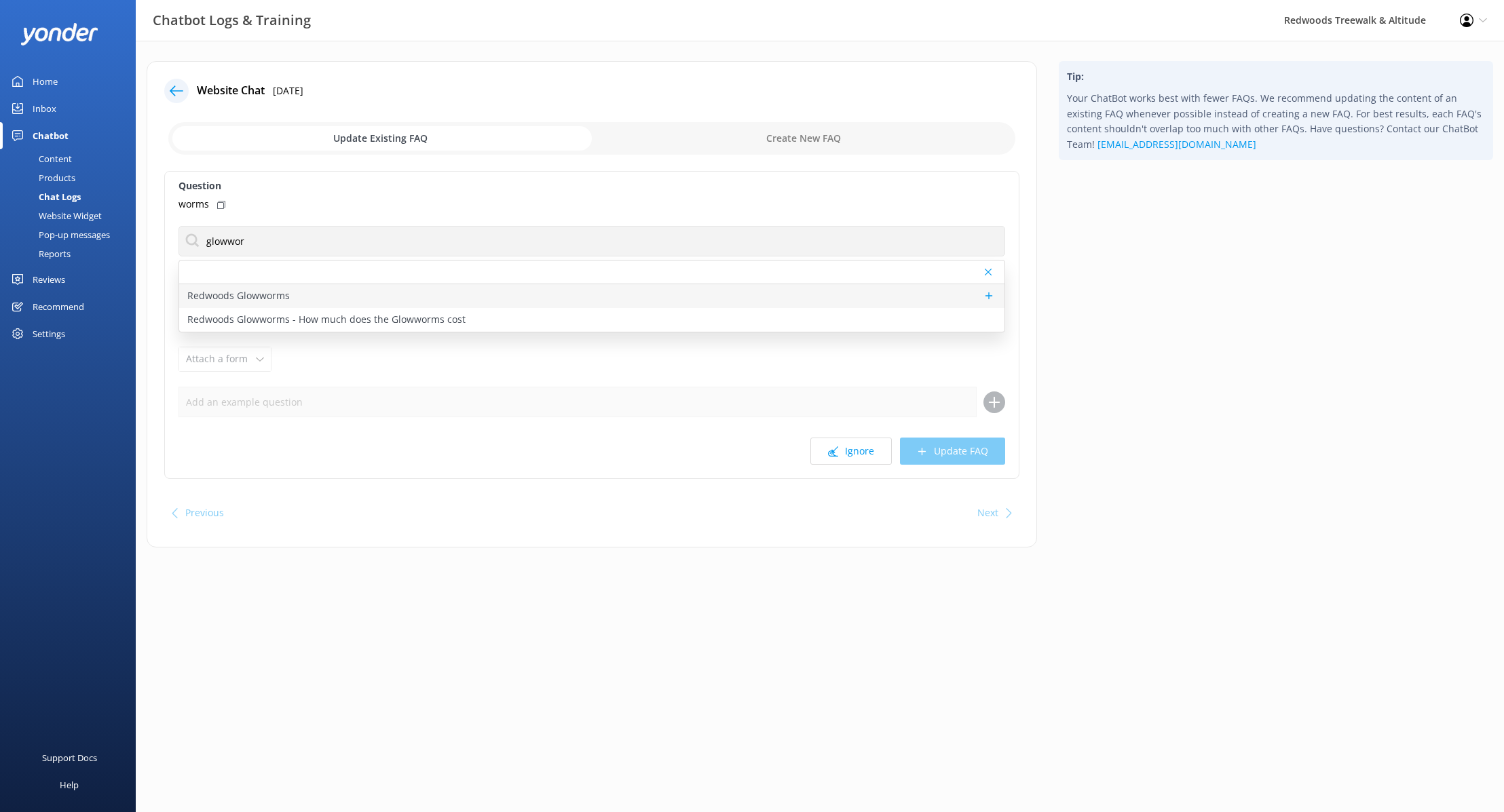
click at [362, 297] on div "Redwoods Glowworms" at bounding box center [591, 296] width 825 height 24
type textarea "Redwoods Glowworms is a new eco-tourism attraction by Redwoods Treewalk & Night…"
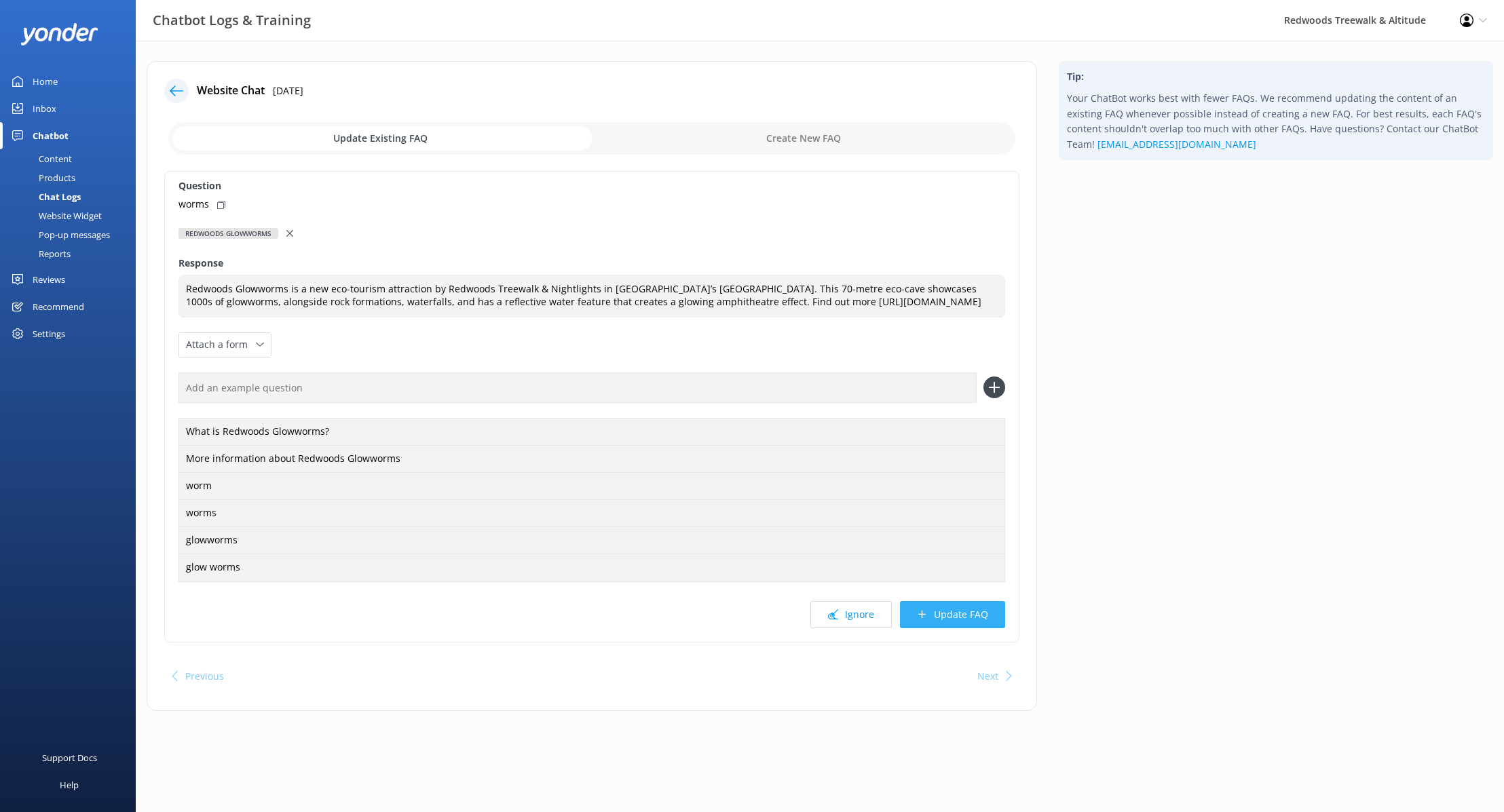
click at [961, 617] on button "Update FAQ" at bounding box center [953, 615] width 105 height 28
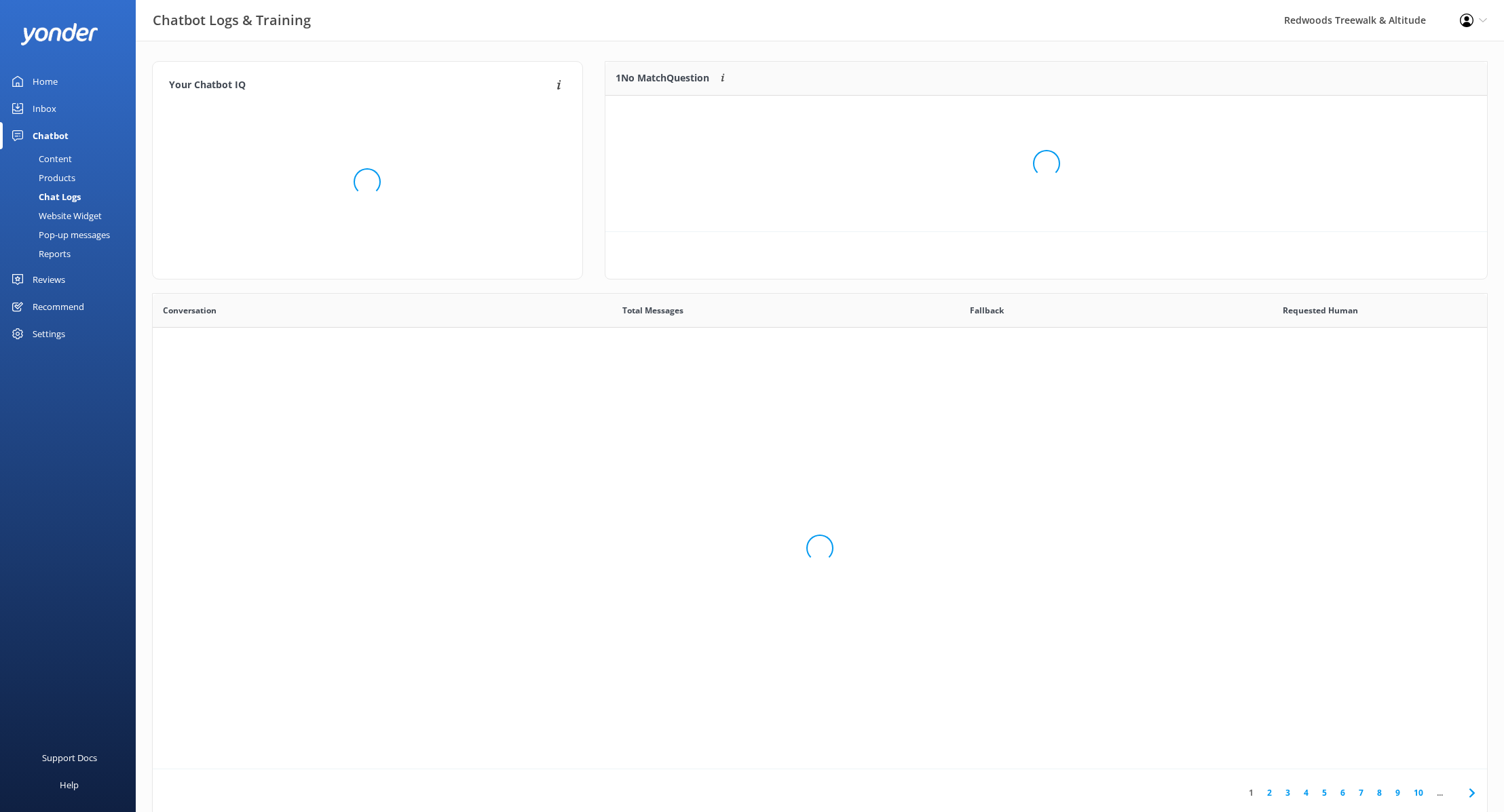
scroll to position [476, 1334]
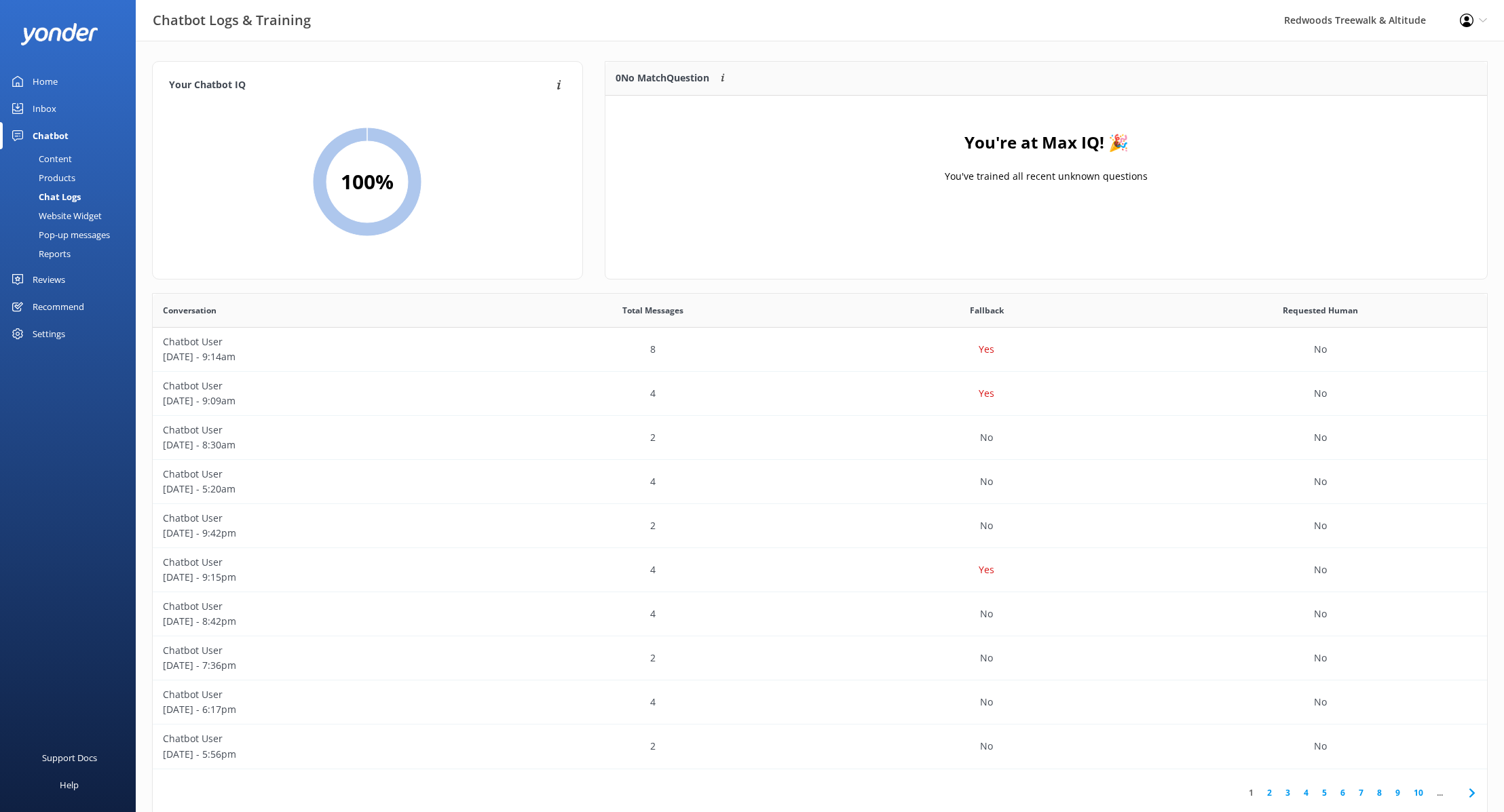
click at [66, 82] on link "Home" at bounding box center [68, 81] width 136 height 28
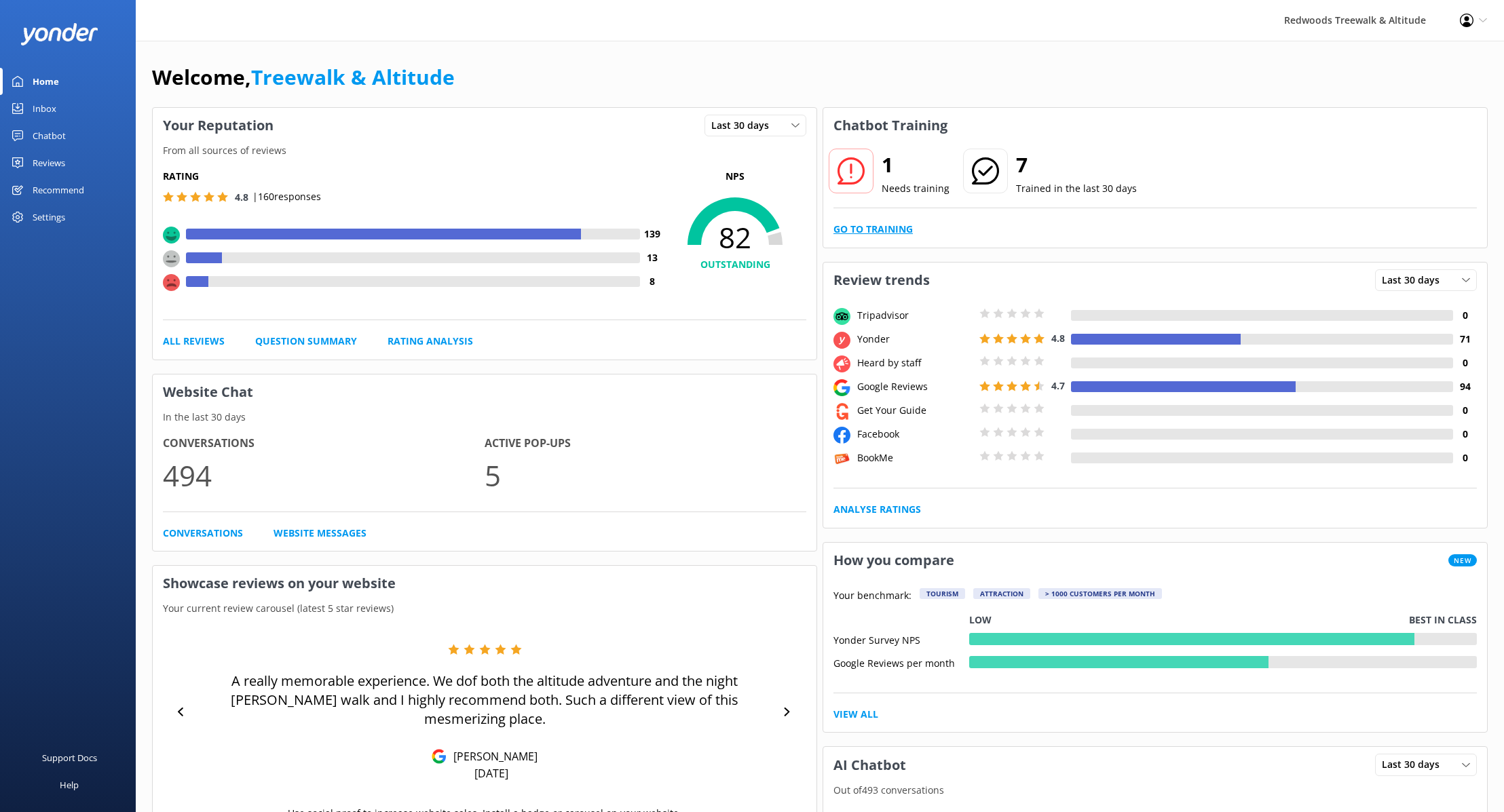
click at [883, 236] on link "Go to Training" at bounding box center [873, 229] width 79 height 15
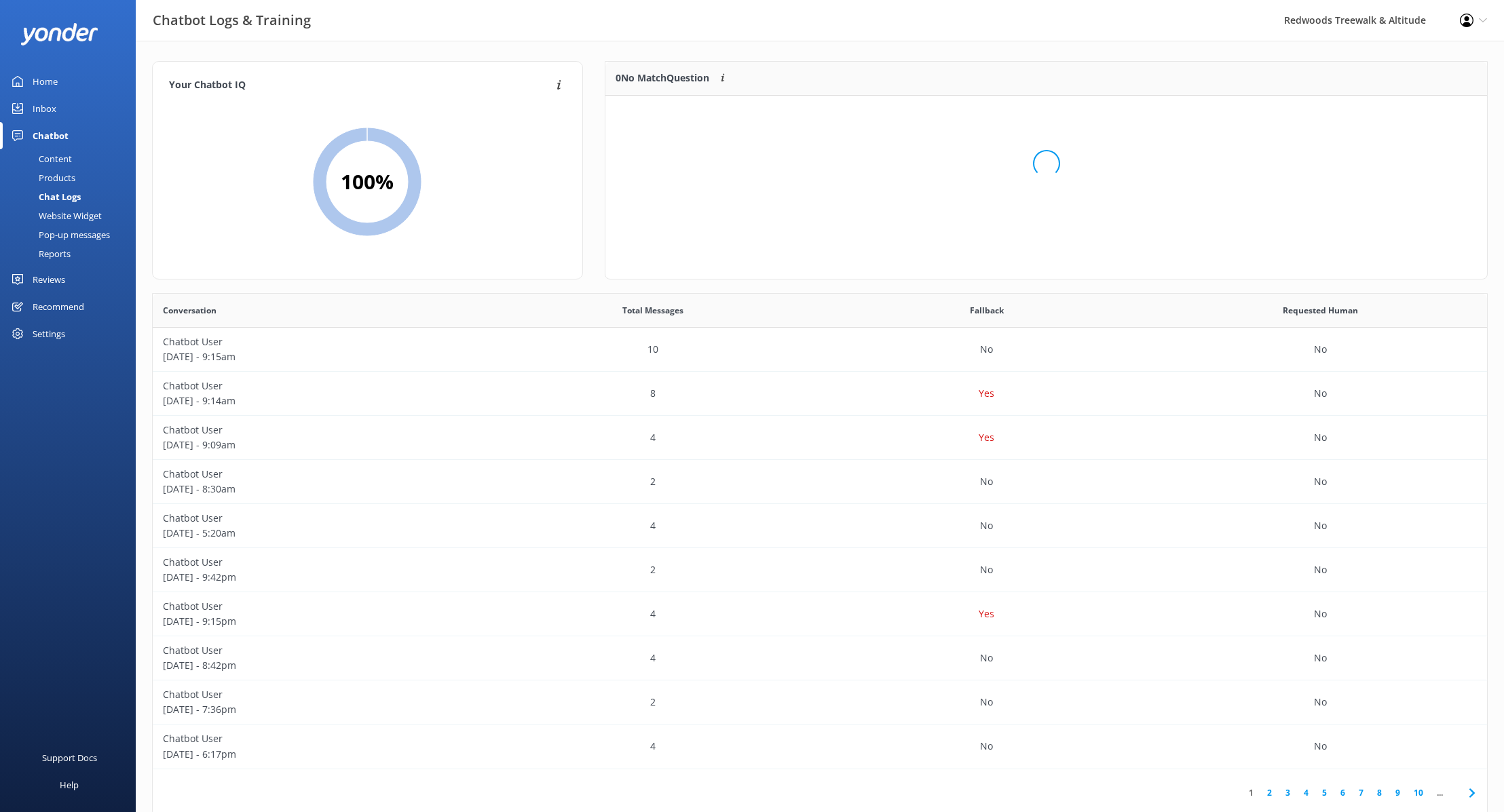
scroll to position [68, 881]
click at [1124, 109] on button "Train" at bounding box center [1448, 112] width 44 height 20
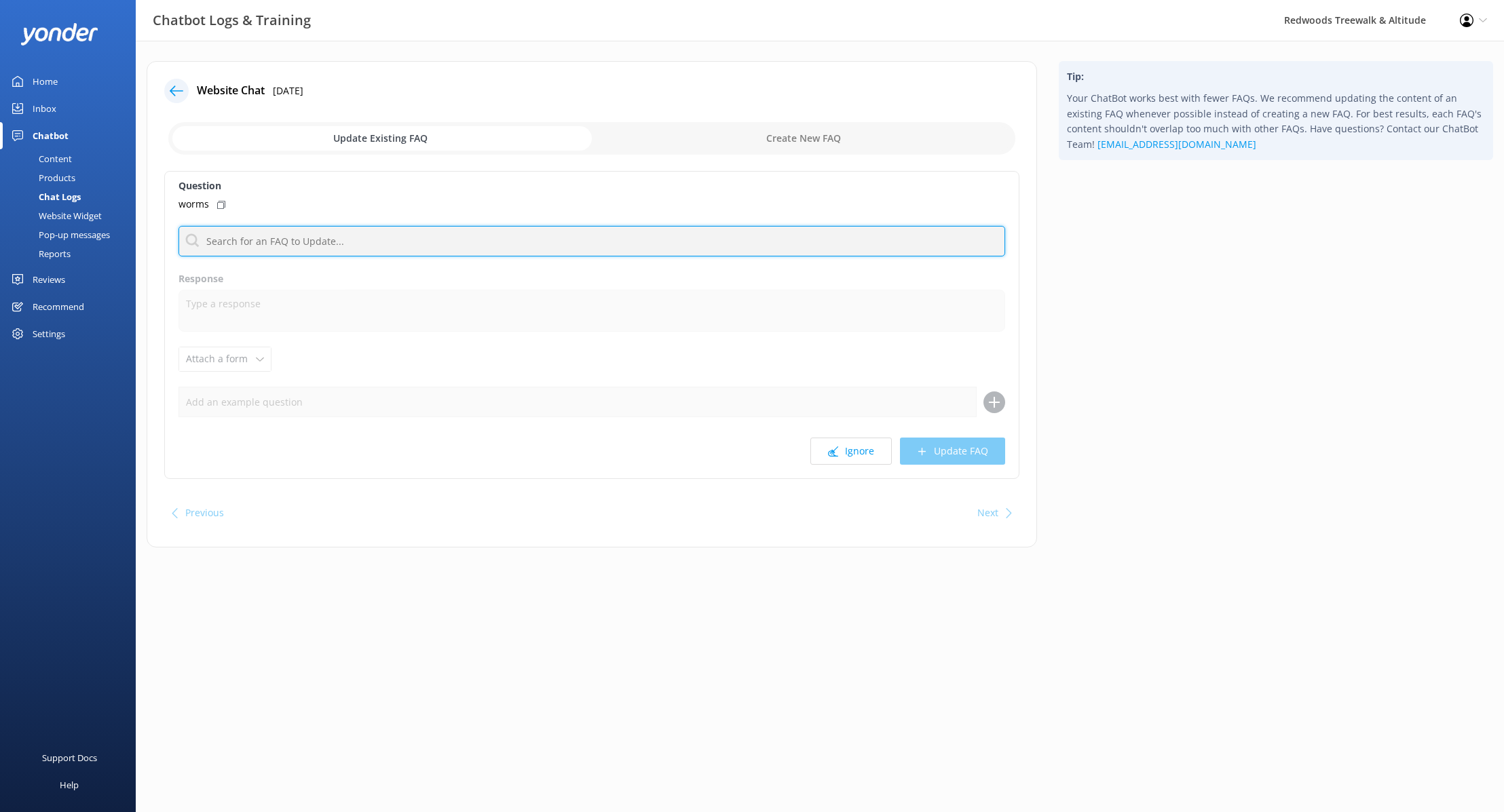
click at [305, 247] on input "text" at bounding box center [591, 241] width 826 height 30
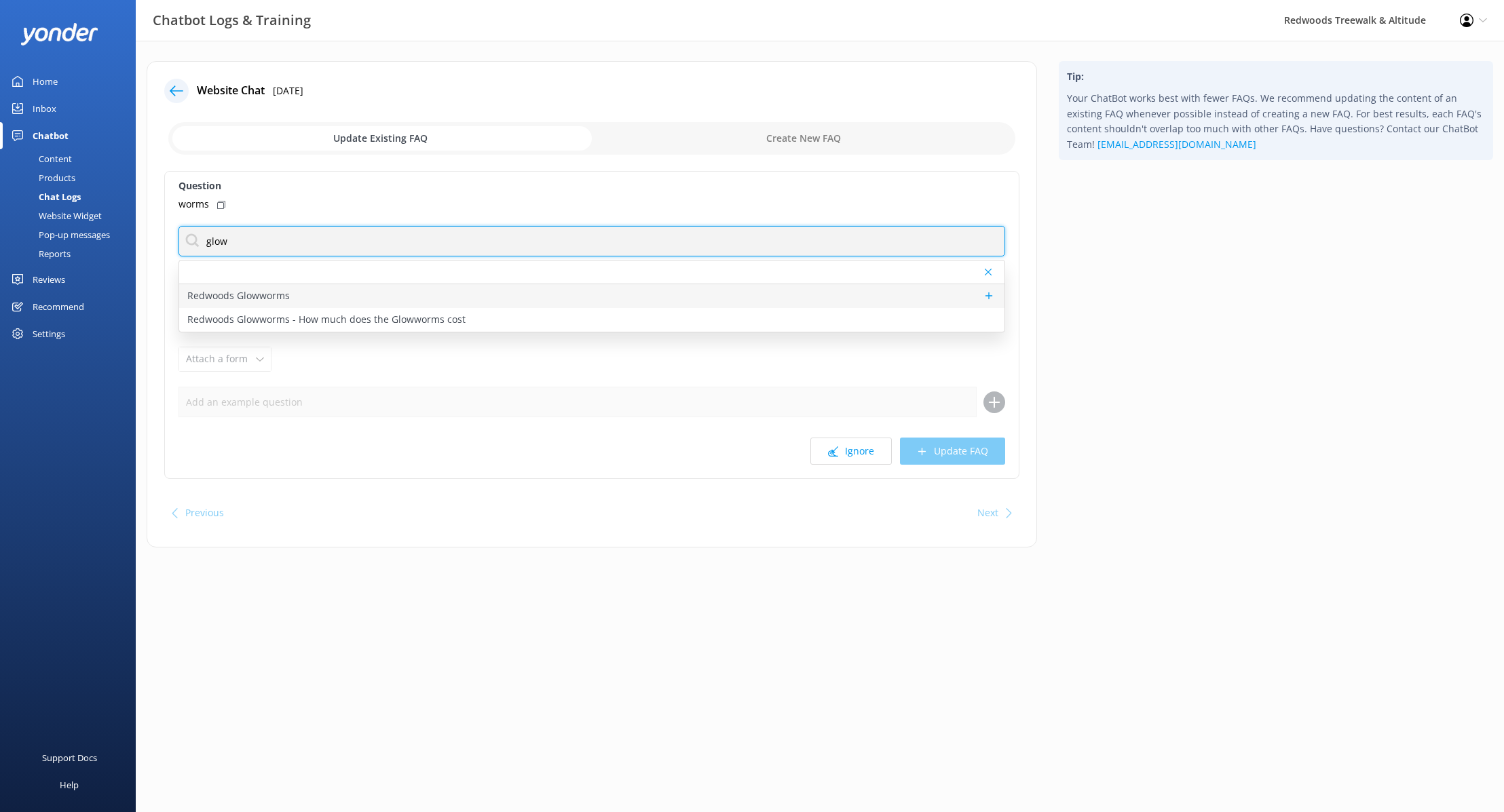
type input "glow"
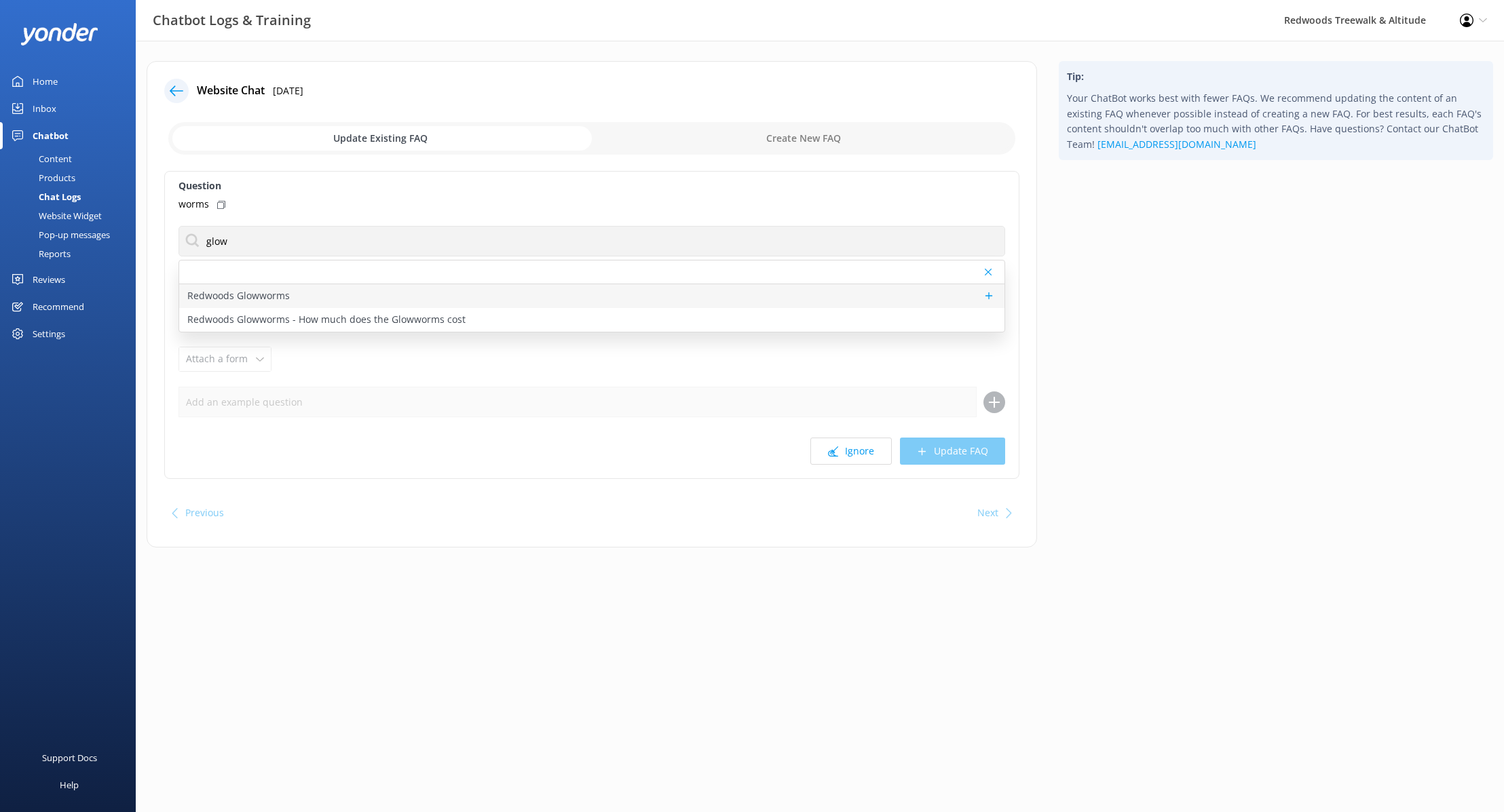
click at [392, 294] on div "Redwoods Glowworms" at bounding box center [591, 296] width 825 height 24
type textarea "Redwoods Glowworms is a new eco-tourism attraction by Redwoods Treewalk & Night…"
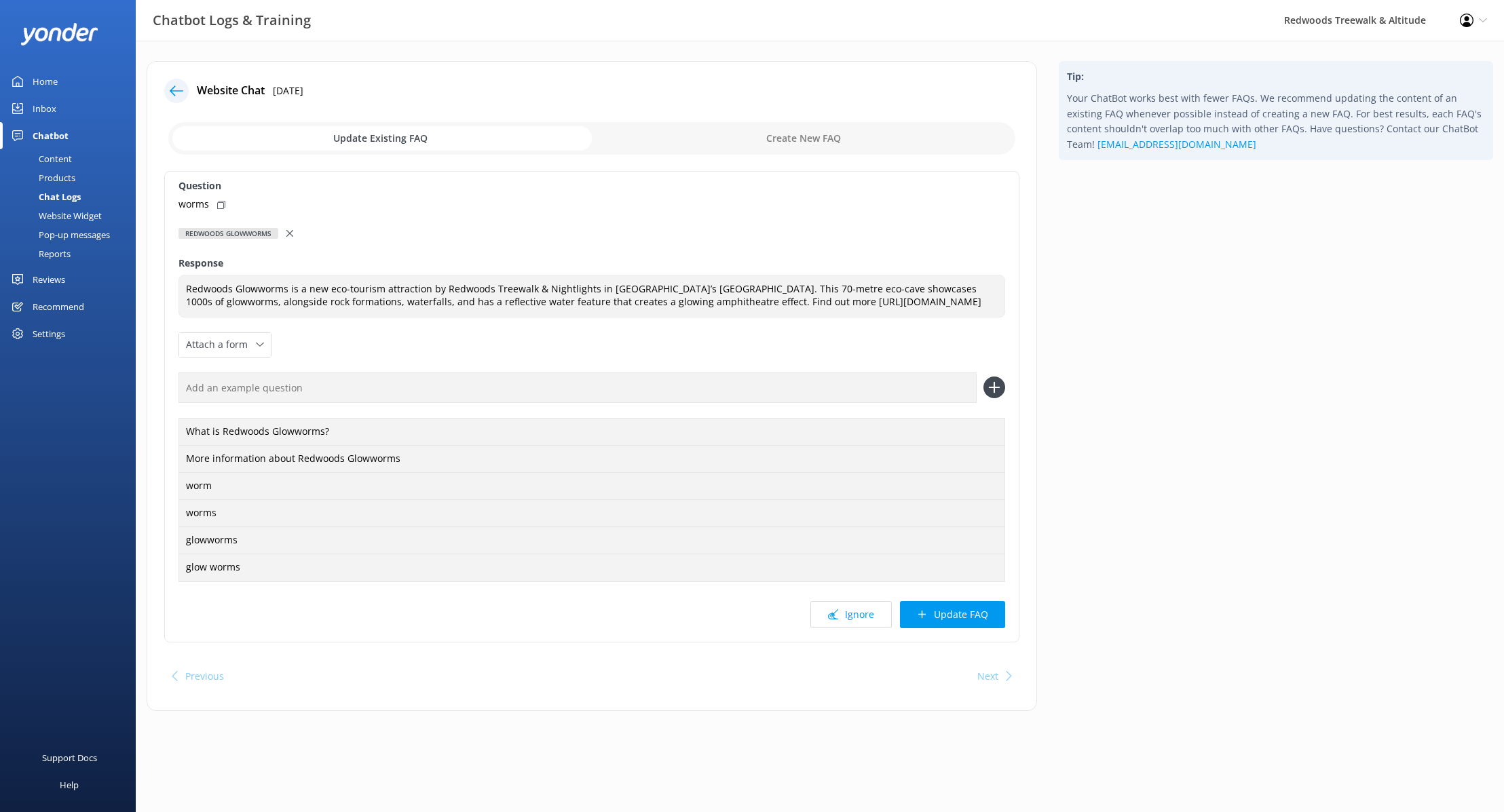
click at [957, 628] on button "Update FAQ" at bounding box center [953, 615] width 105 height 28
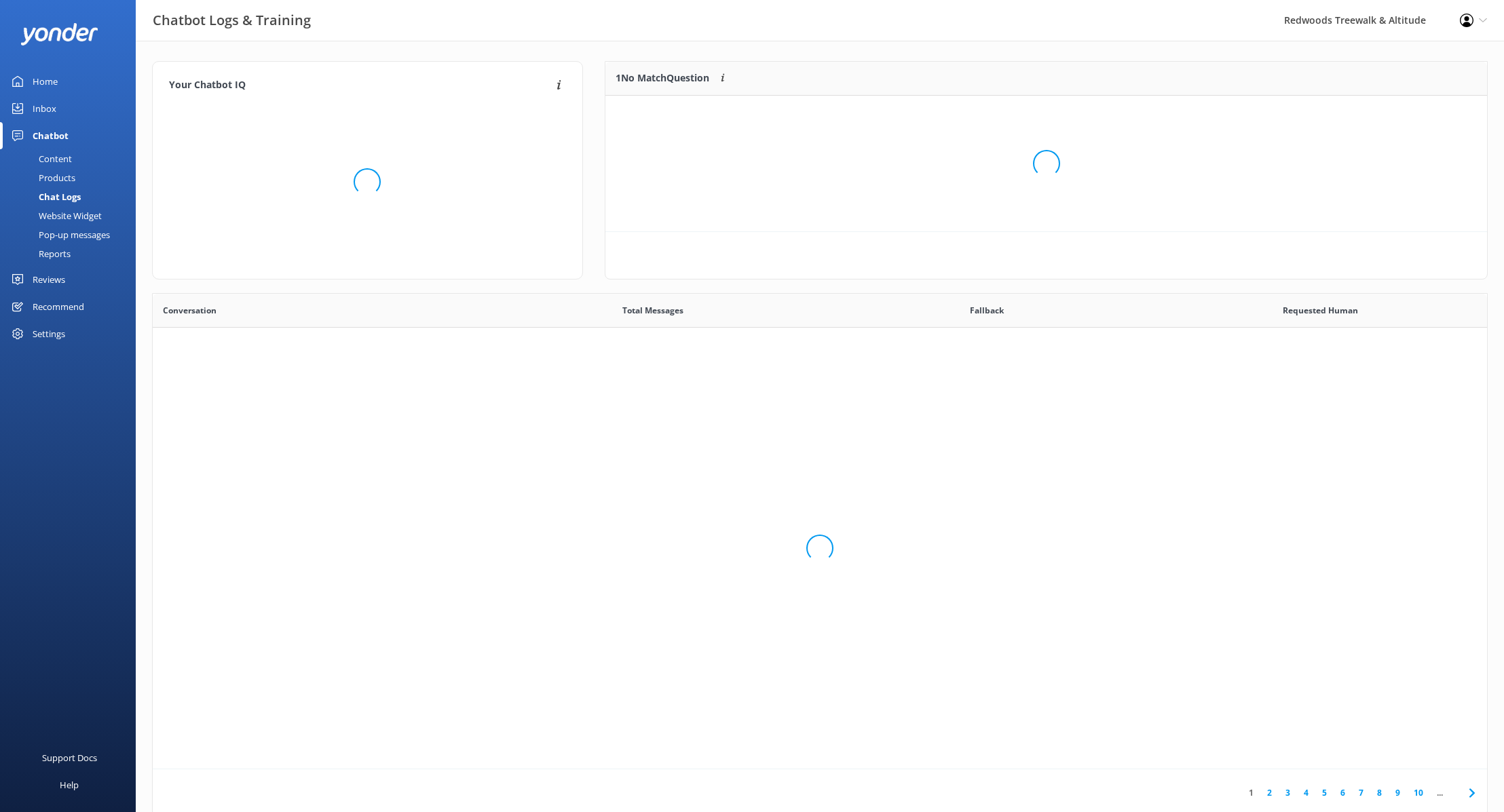
scroll to position [476, 1334]
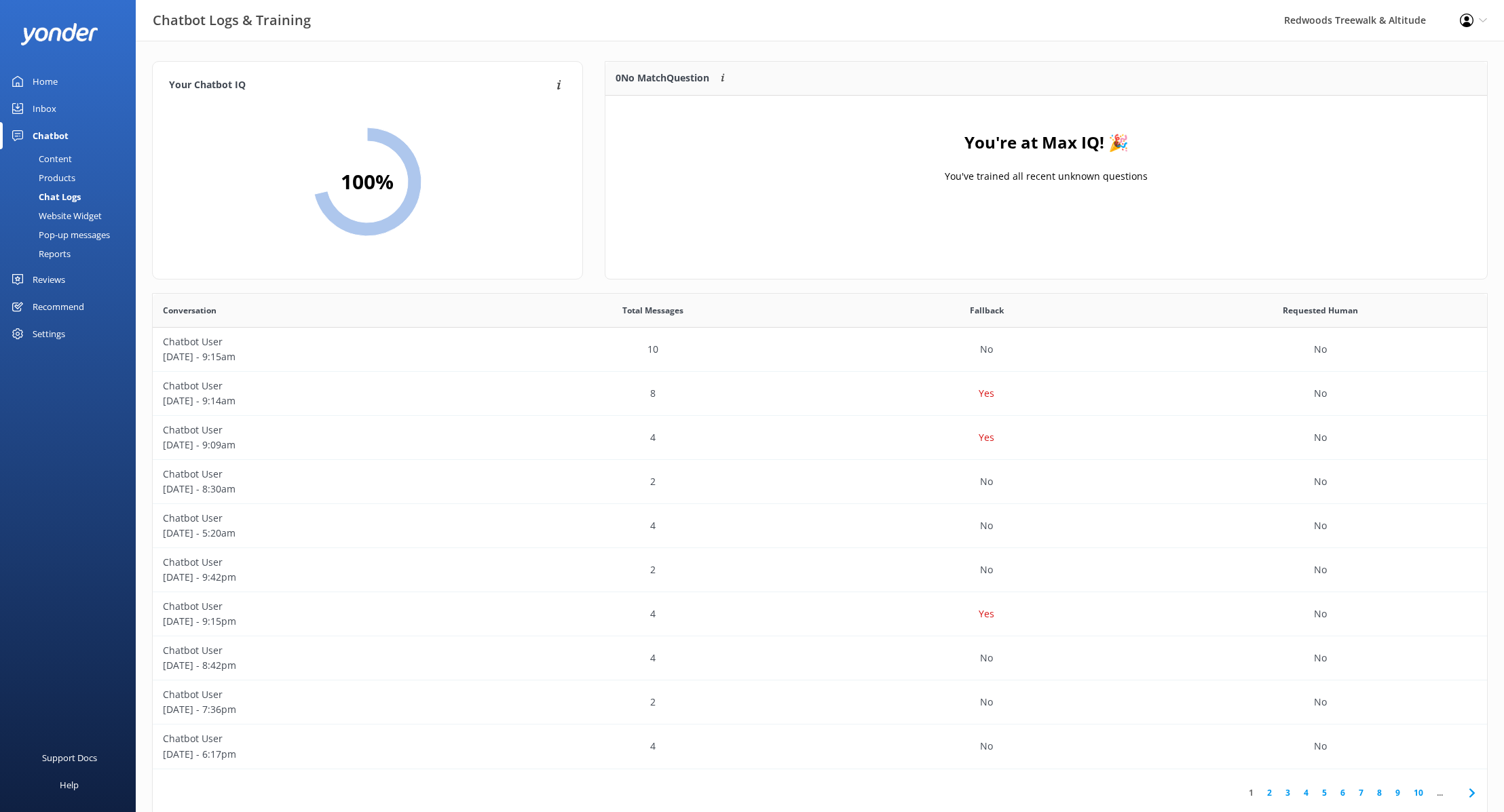
click at [64, 84] on link "Home" at bounding box center [68, 81] width 136 height 28
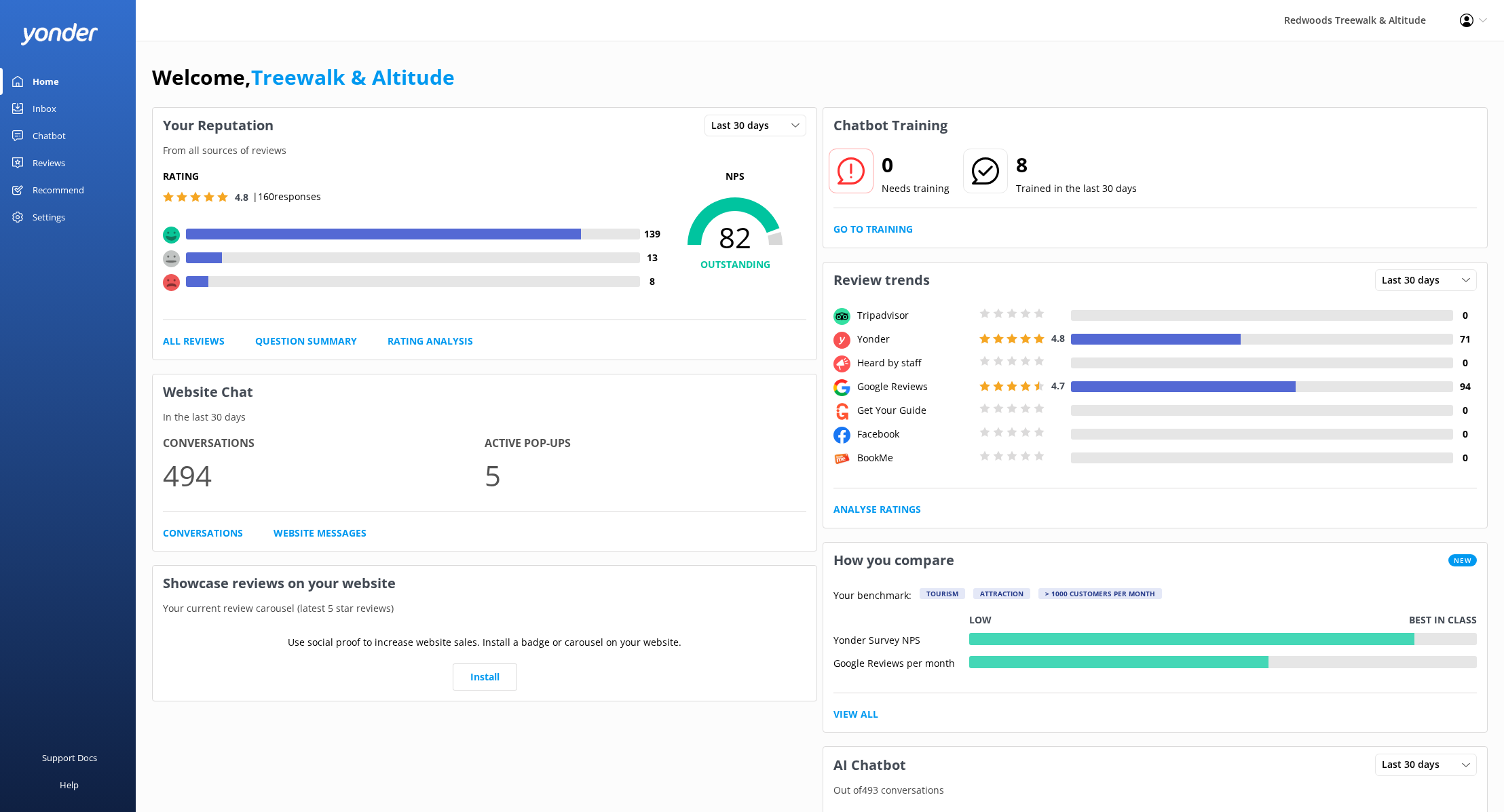
click at [60, 109] on link "Inbox" at bounding box center [68, 109] width 136 height 28
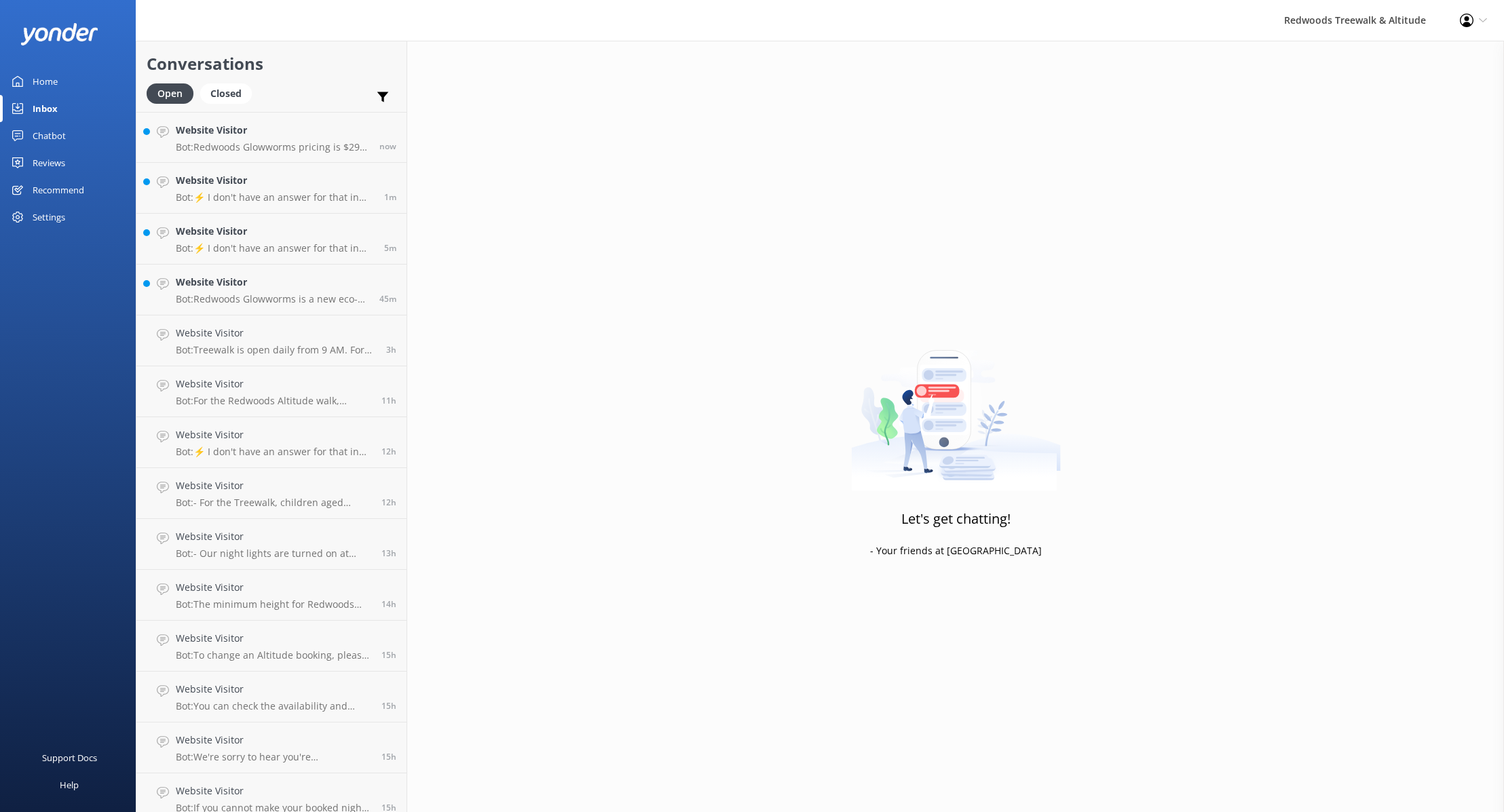
click at [74, 139] on link "Chatbot" at bounding box center [68, 135] width 136 height 28
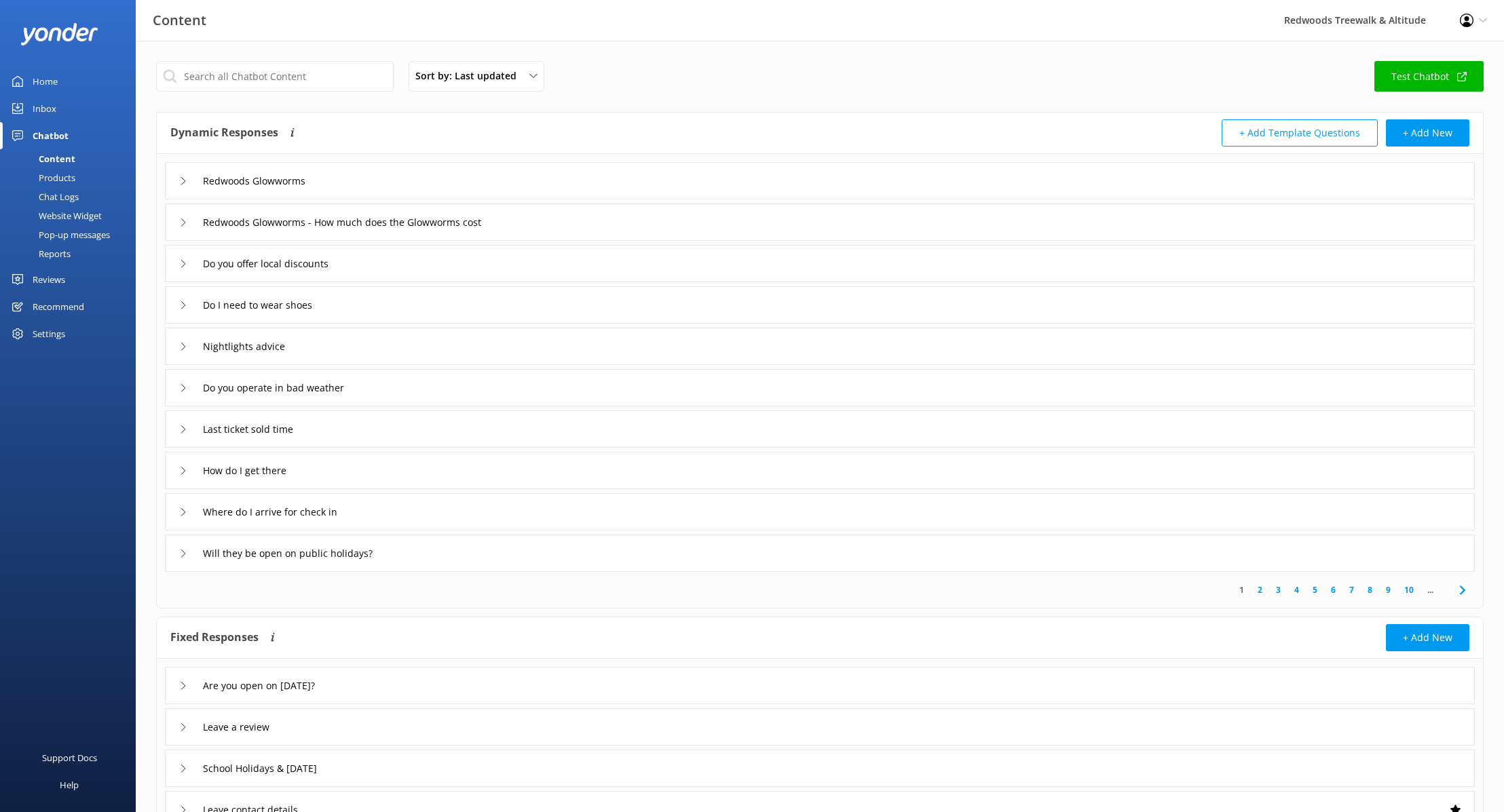
click at [173, 177] on div "Redwoods Glowworms" at bounding box center [819, 181] width 1309 height 37
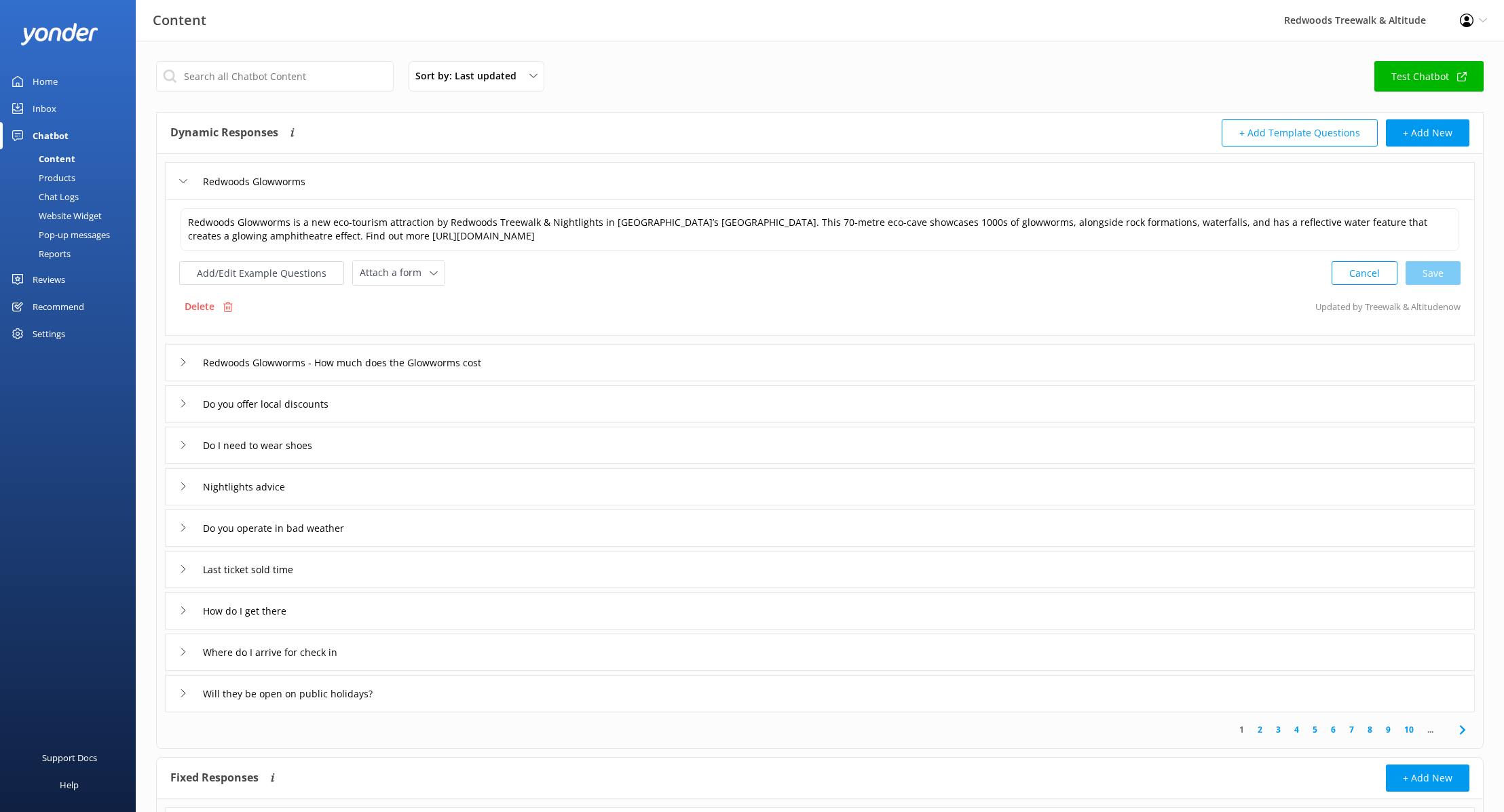
click at [184, 181] on use at bounding box center [183, 181] width 7 height 4
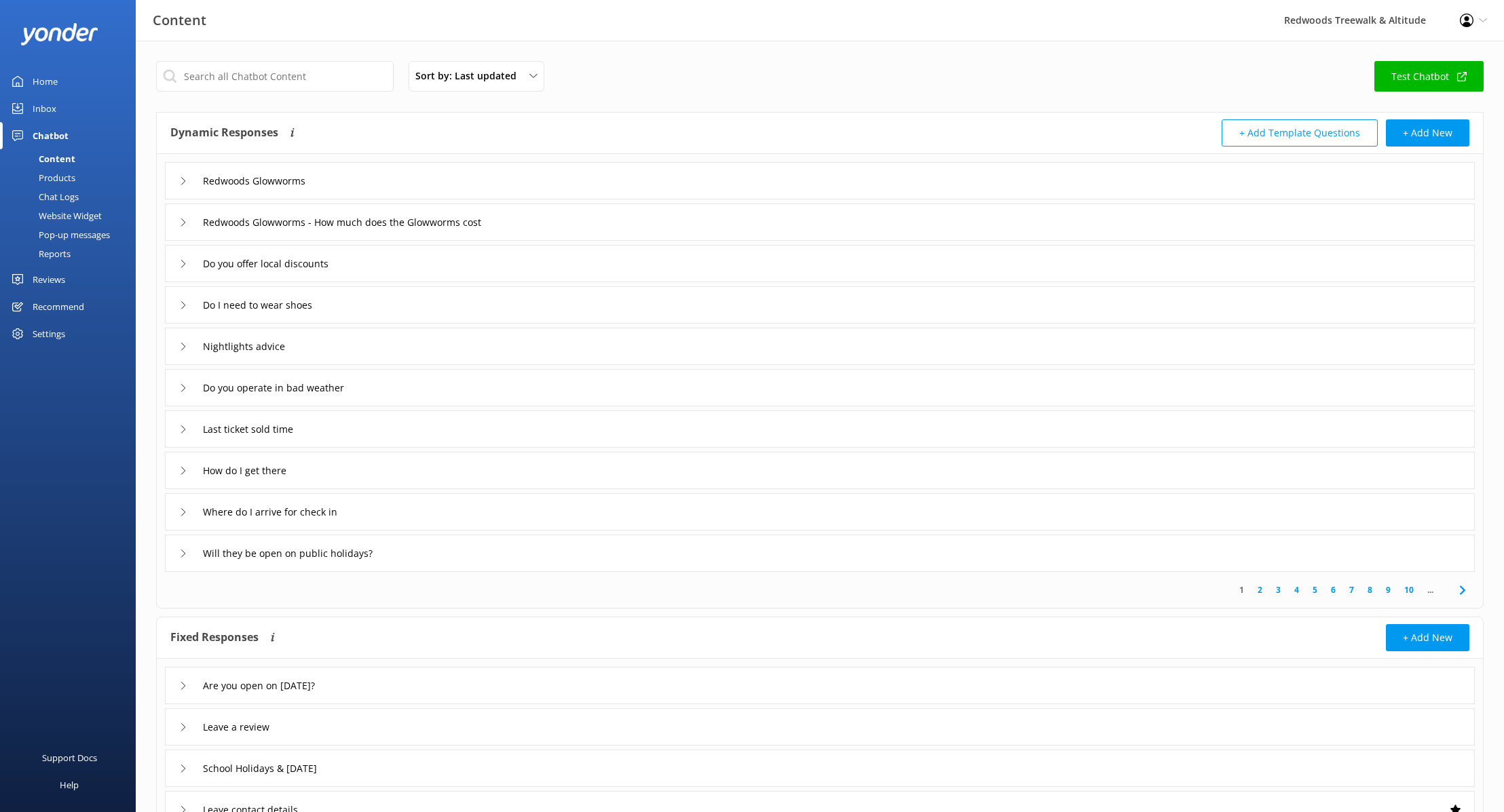
click at [182, 216] on div "Redwoods Glowworms - How much does the Glowworms cost" at bounding box center [331, 221] width 304 height 22
